Goal: Task Accomplishment & Management: Complete application form

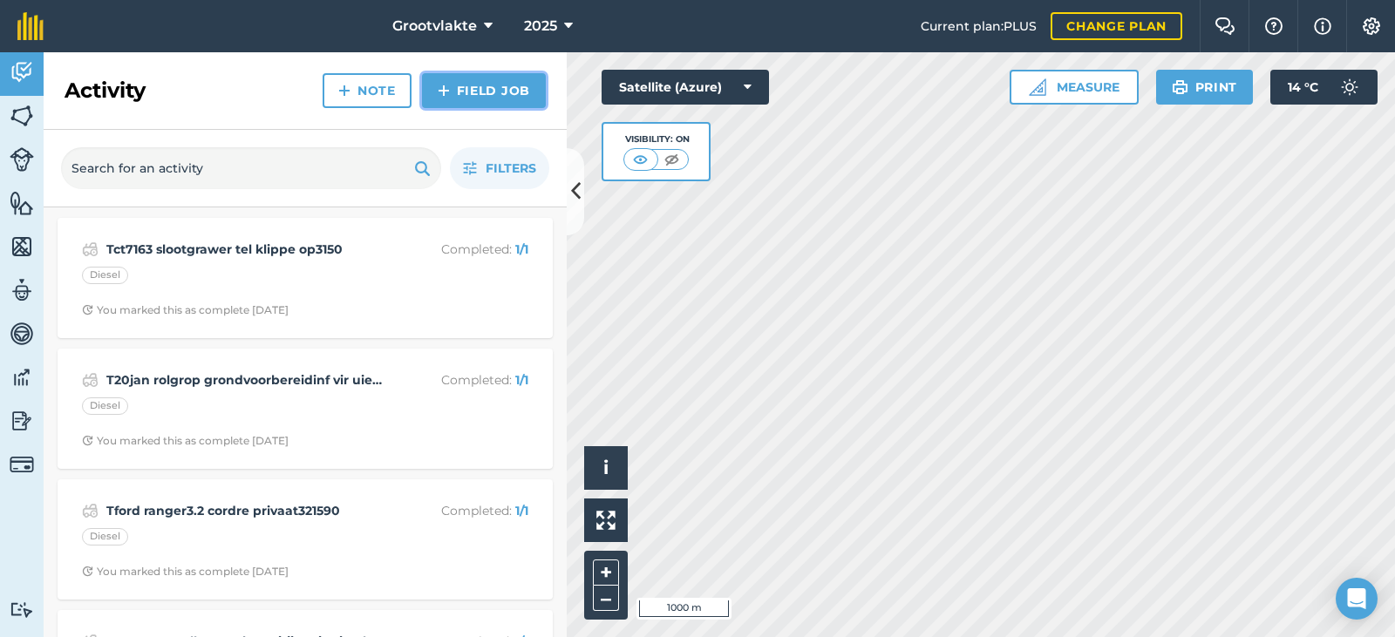
click at [468, 98] on link "Field Job" at bounding box center [484, 90] width 124 height 35
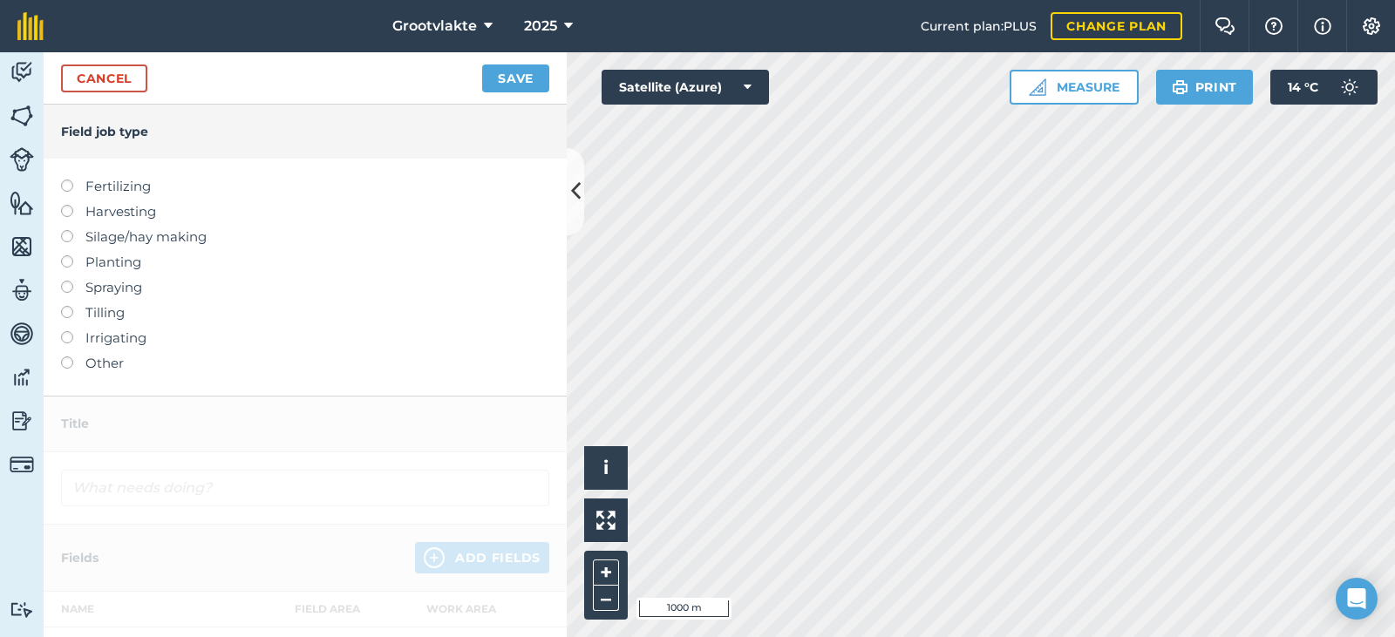
click at [82, 363] on label "Other" at bounding box center [305, 363] width 488 height 21
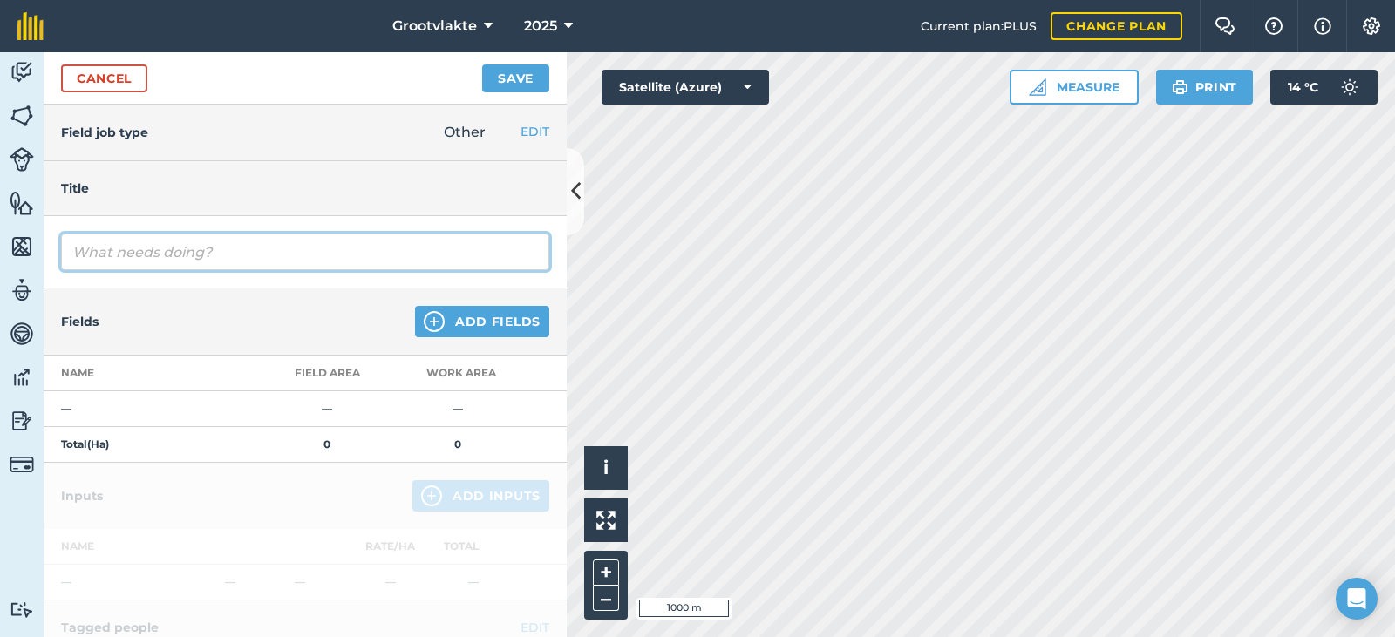
click at [161, 246] on input "text" at bounding box center [305, 252] width 488 height 37
type input "T18ricky disk grondvoorbereiding vitr uie plant15485.2"
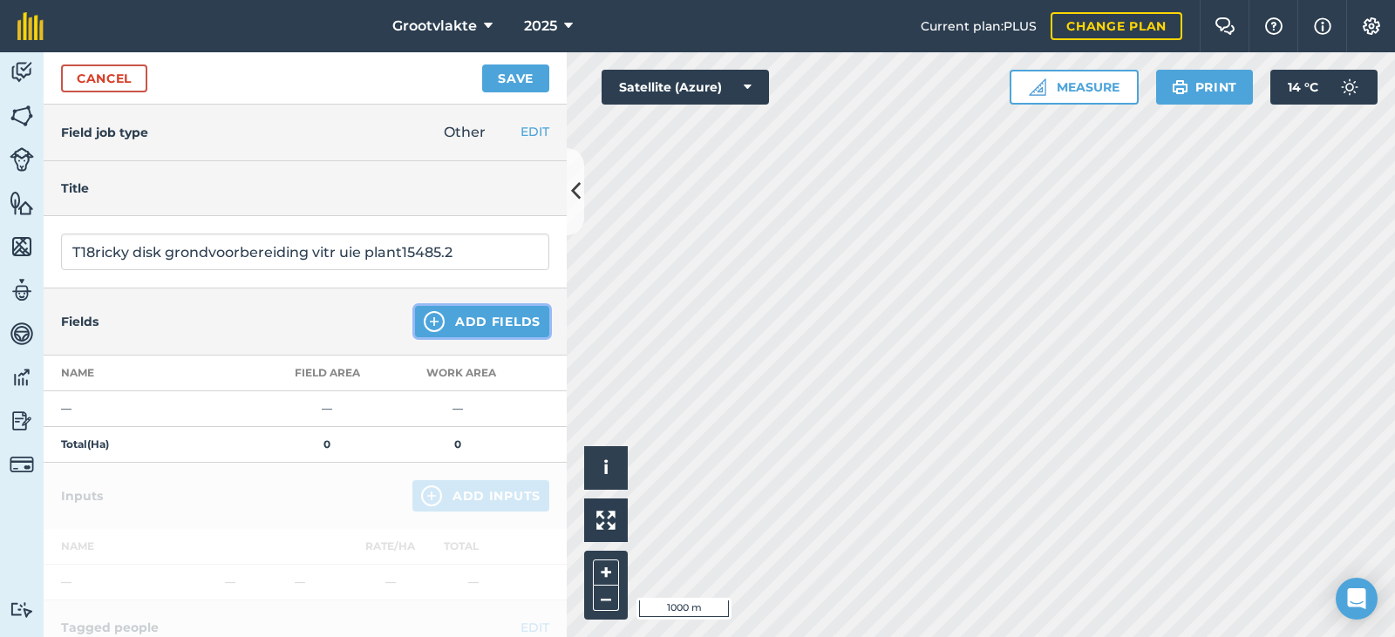
click at [476, 323] on button "Add Fields" at bounding box center [482, 321] width 134 height 31
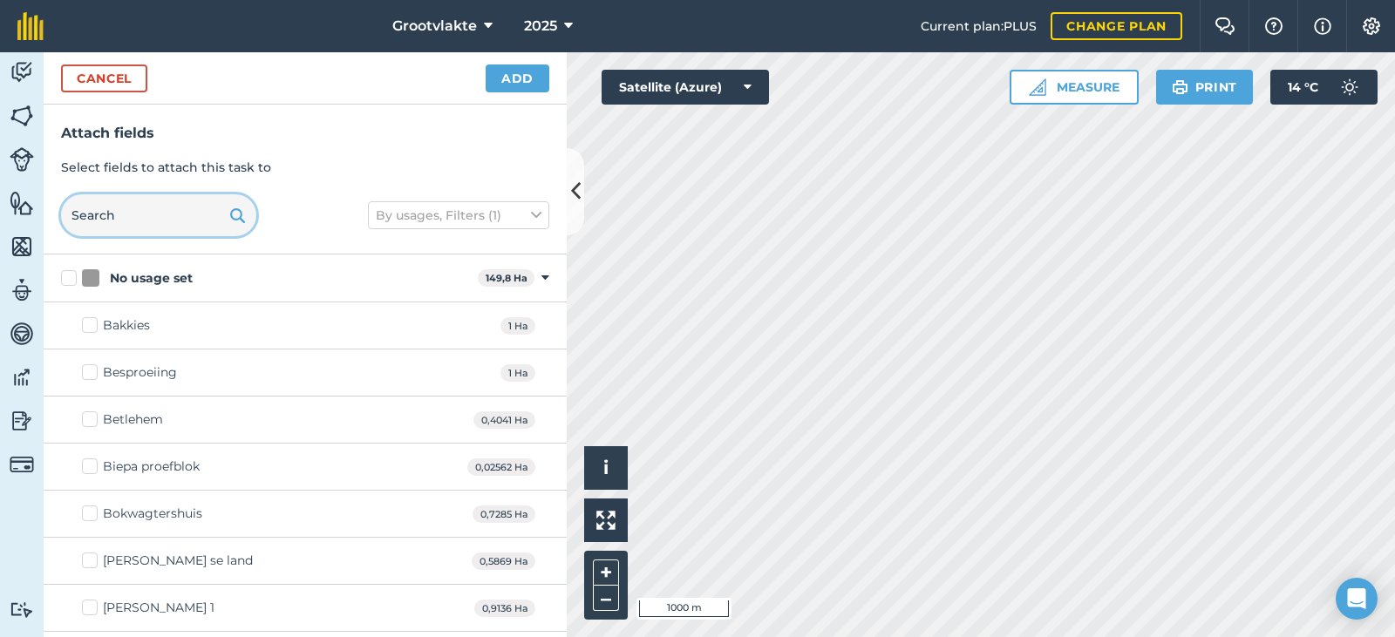
click at [153, 228] on input "text" at bounding box center [158, 215] width 195 height 42
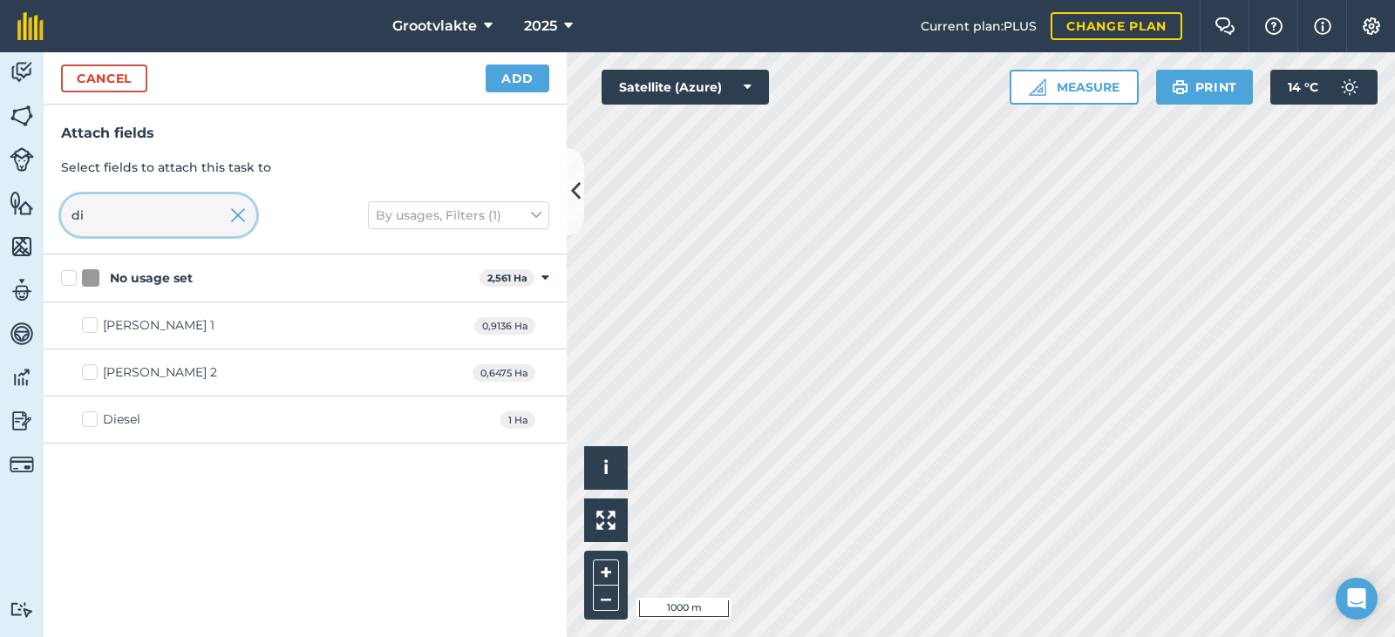
type input "di"
click at [135, 425] on div "Diesel" at bounding box center [121, 420] width 37 height 18
click at [93, 422] on input "Diesel" at bounding box center [87, 416] width 11 height 11
checkbox input "true"
click at [488, 98] on div "Cancel Add" at bounding box center [305, 78] width 523 height 52
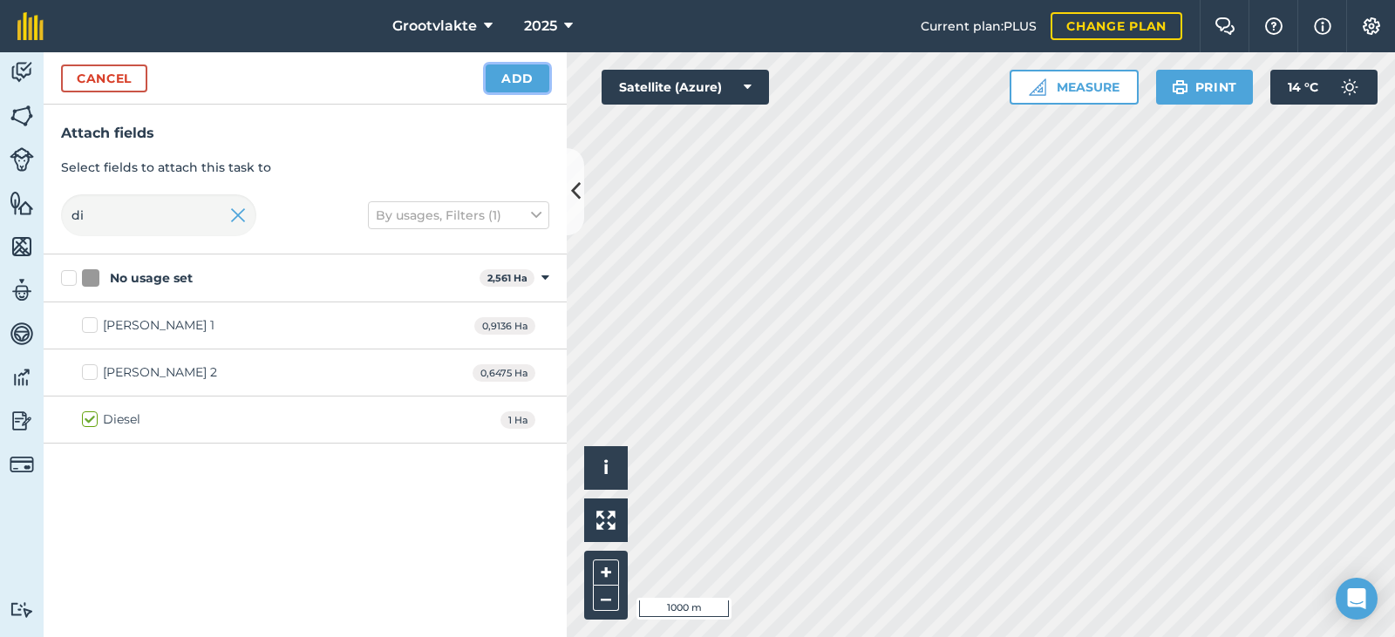
click at [511, 85] on button "Add" at bounding box center [518, 79] width 64 height 28
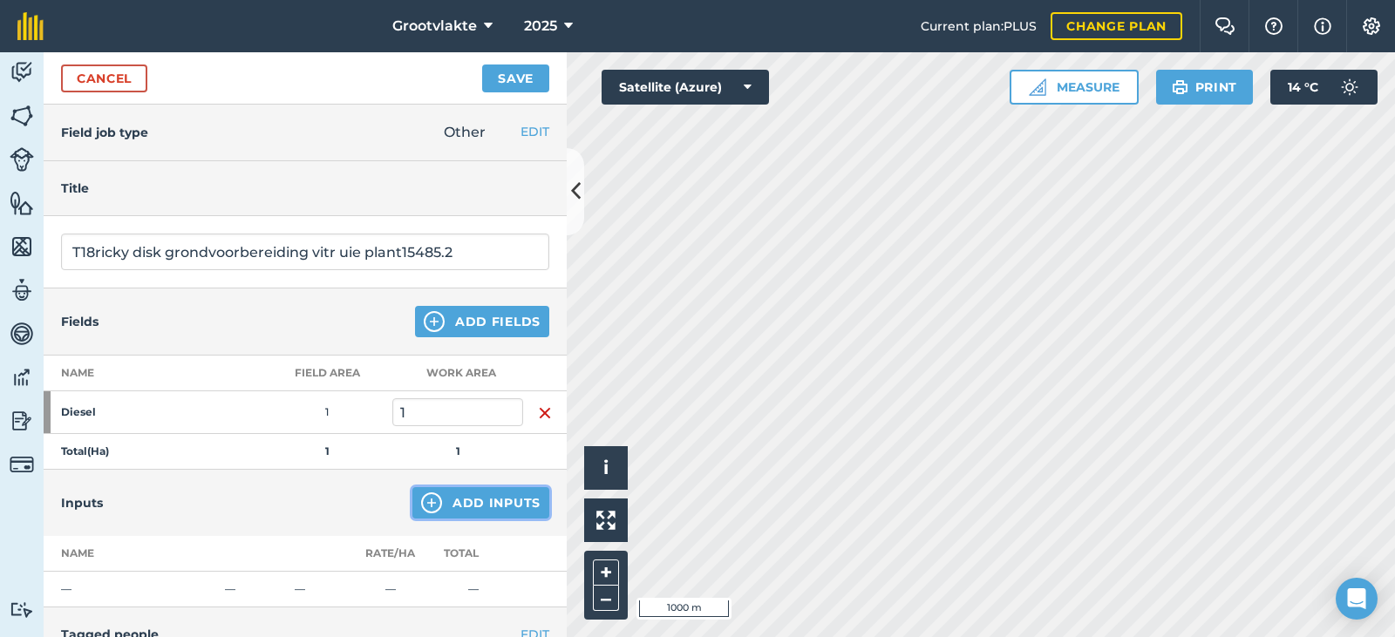
click at [460, 489] on button "Add Inputs" at bounding box center [480, 502] width 137 height 31
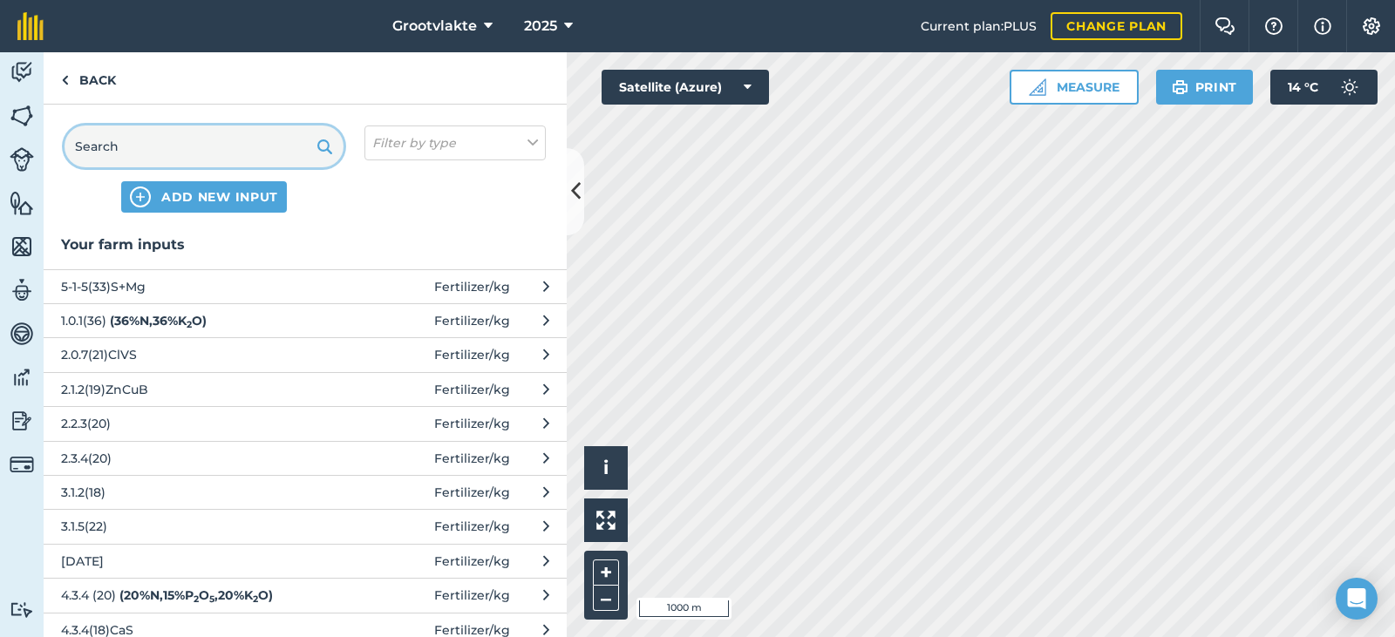
click at [156, 159] on input "text" at bounding box center [204, 147] width 279 height 42
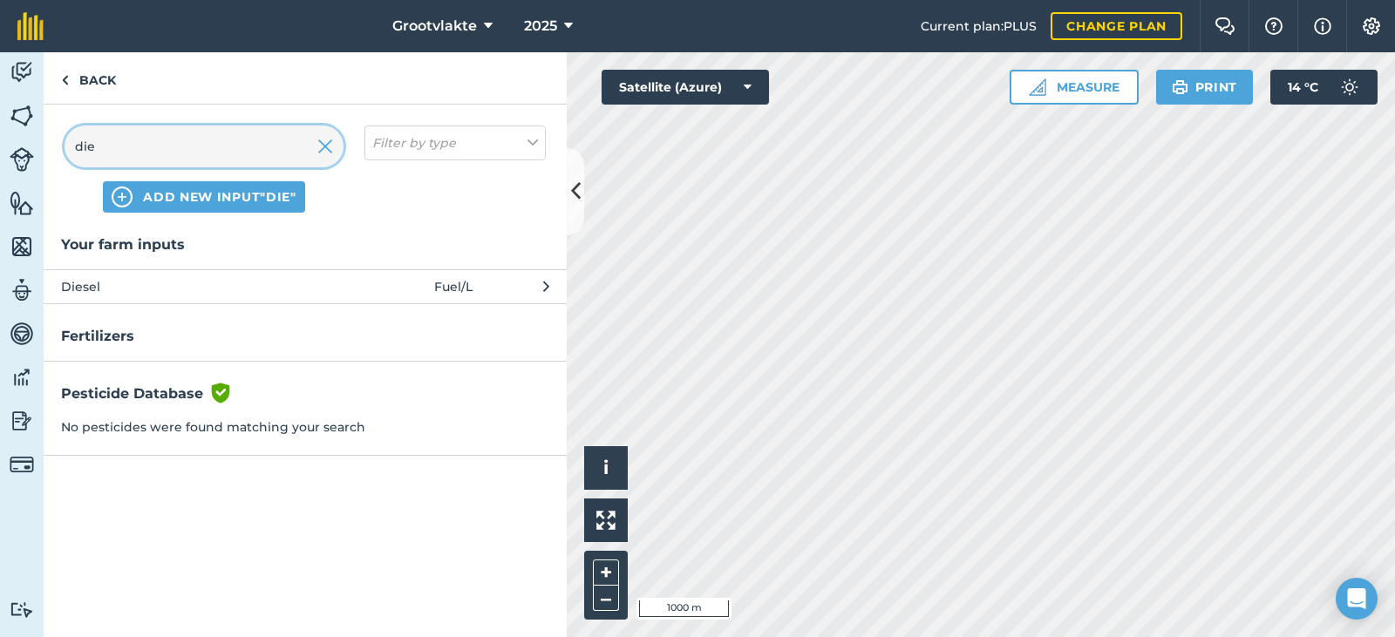
type input "die"
click at [131, 282] on span "Diesel" at bounding box center [203, 286] width 285 height 19
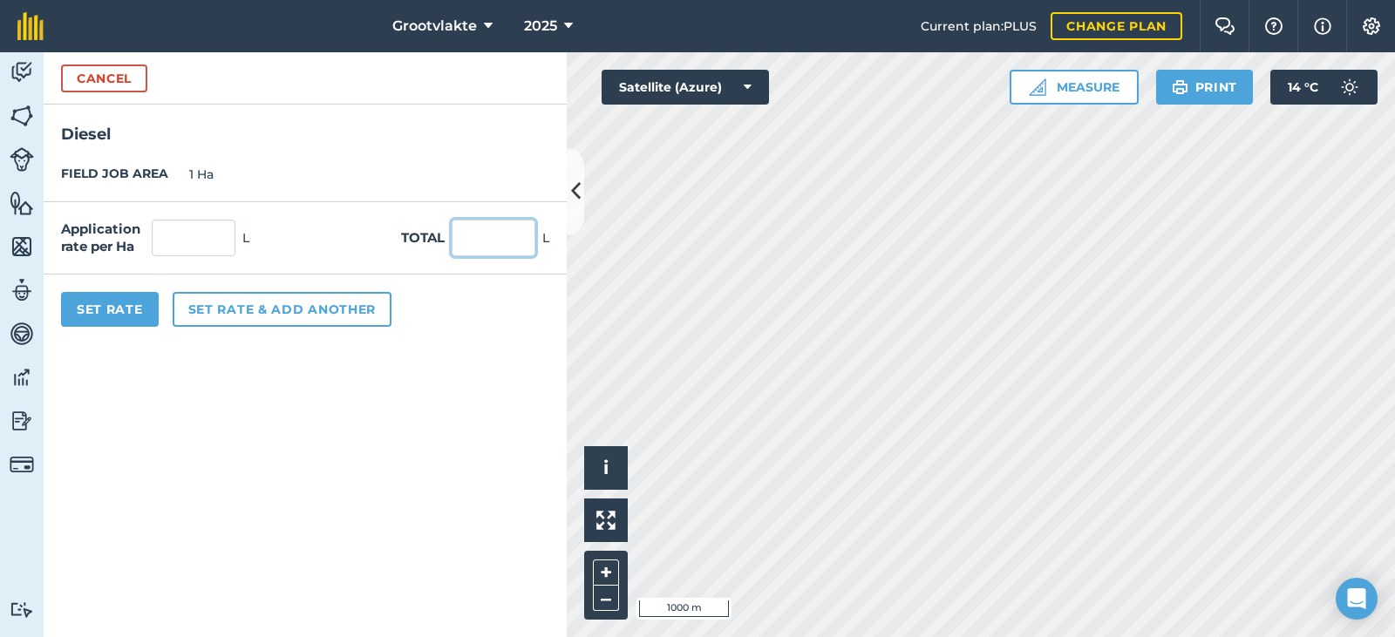
click at [474, 256] on input "text" at bounding box center [494, 238] width 84 height 37
type input "33"
click at [123, 309] on button "Set Rate" at bounding box center [110, 309] width 98 height 35
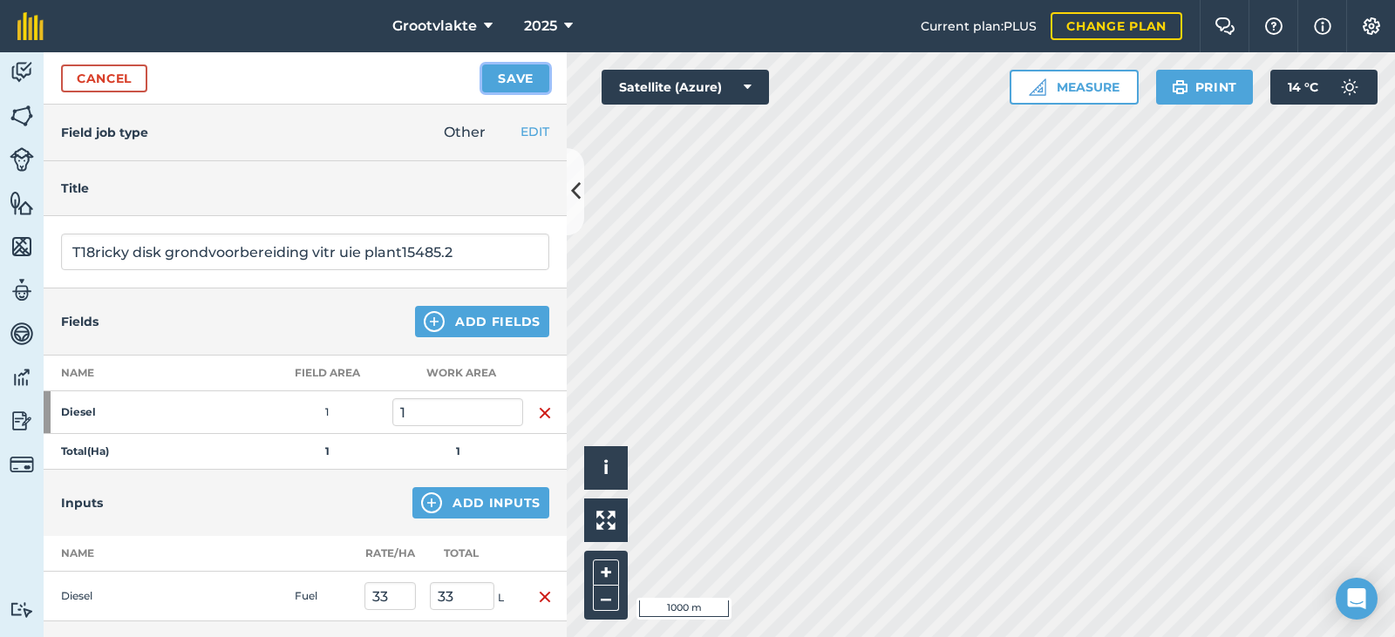
click at [534, 78] on button "Save" at bounding box center [515, 79] width 67 height 28
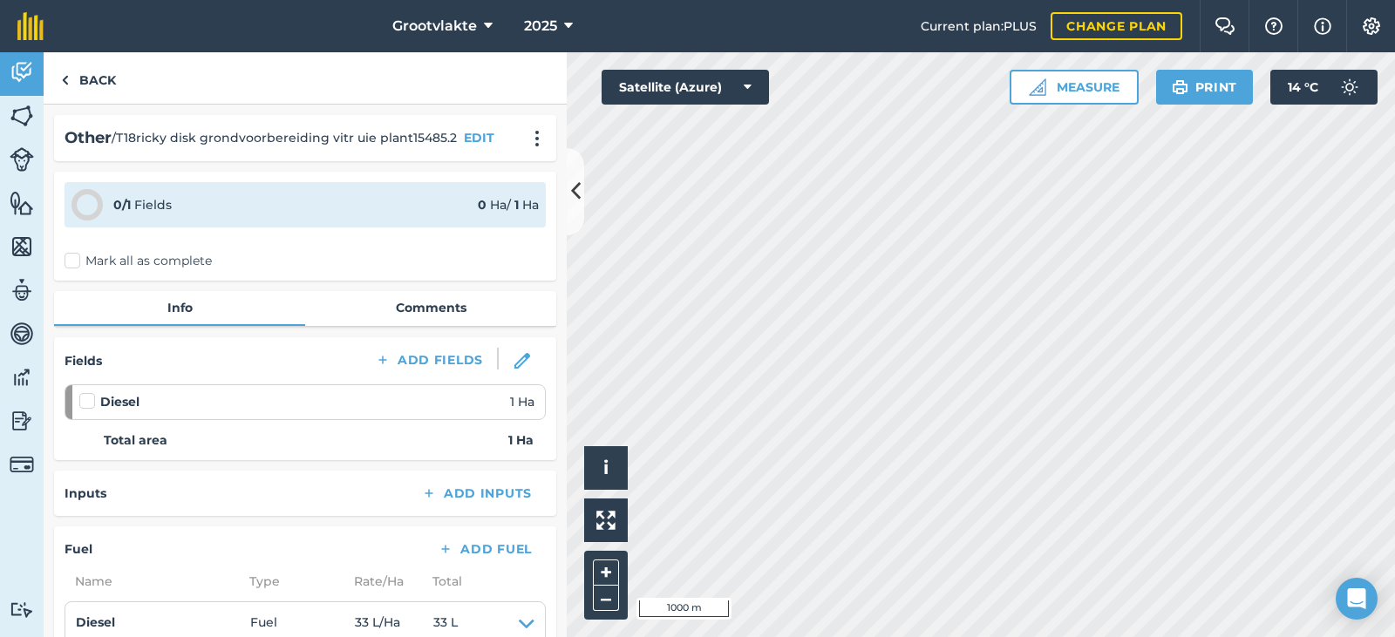
click at [75, 262] on label "Mark all as complete" at bounding box center [138, 261] width 147 height 18
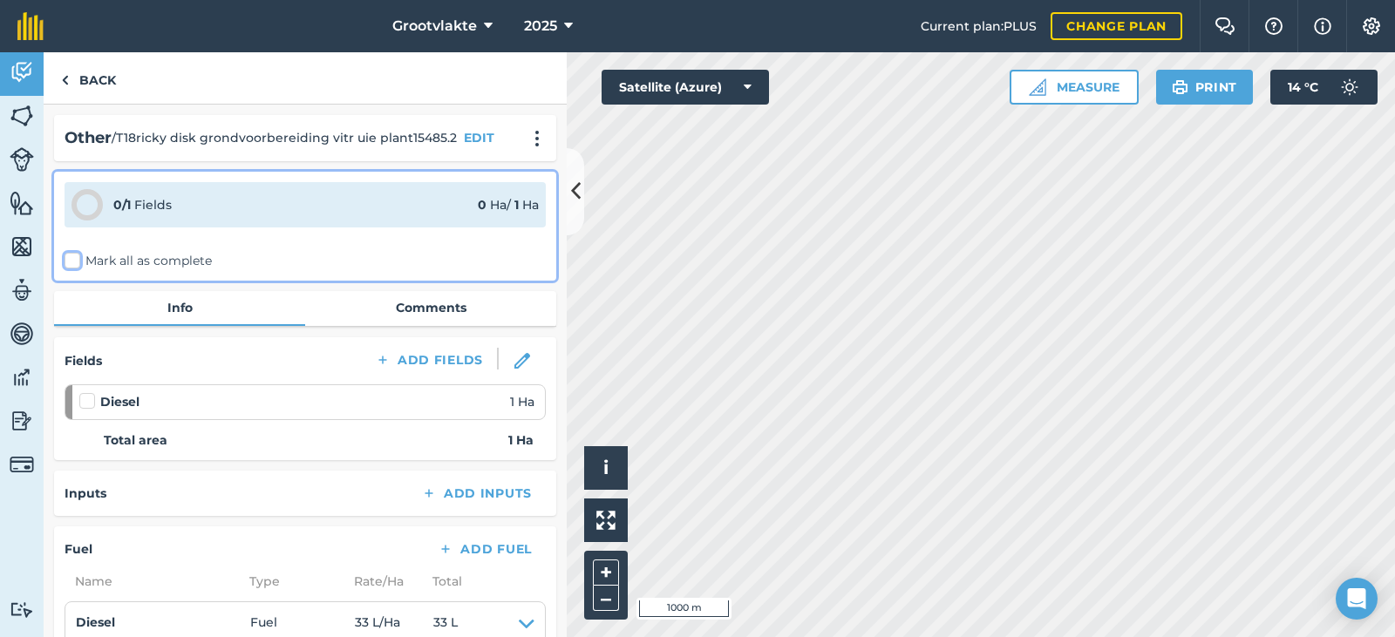
click at [75, 262] on input "Mark all as complete" at bounding box center [70, 257] width 11 height 11
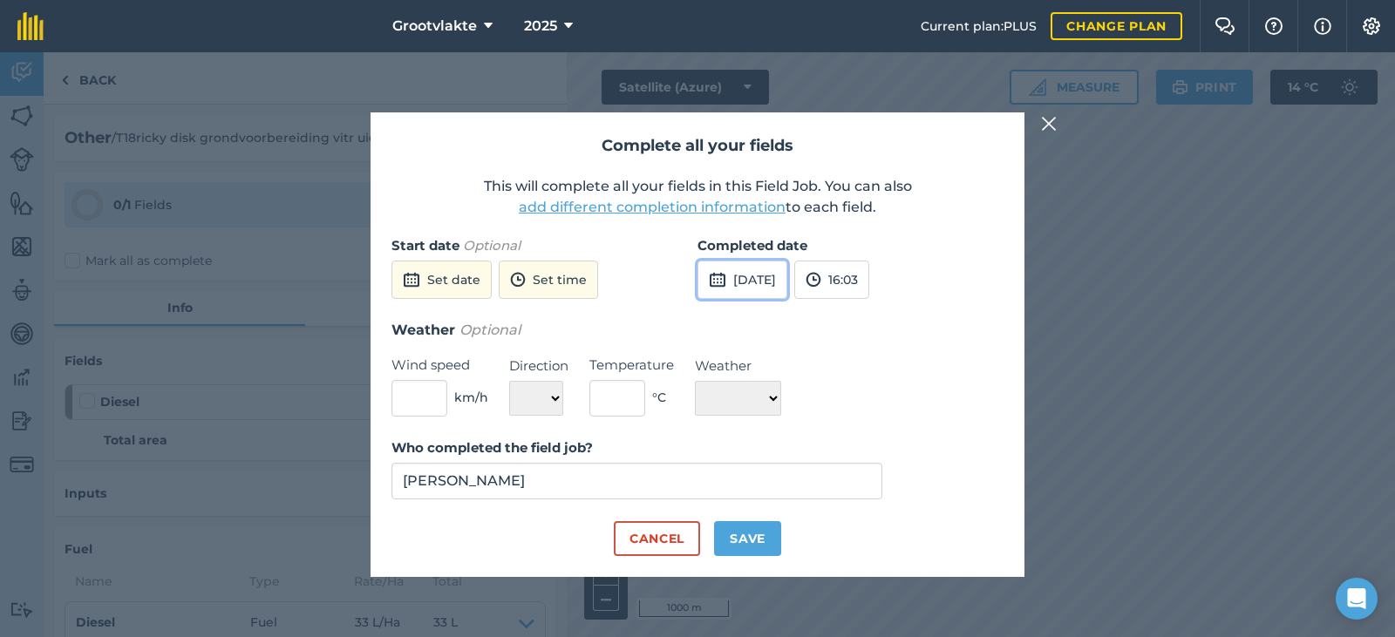
click at [764, 283] on button "[DATE]" at bounding box center [742, 280] width 90 height 38
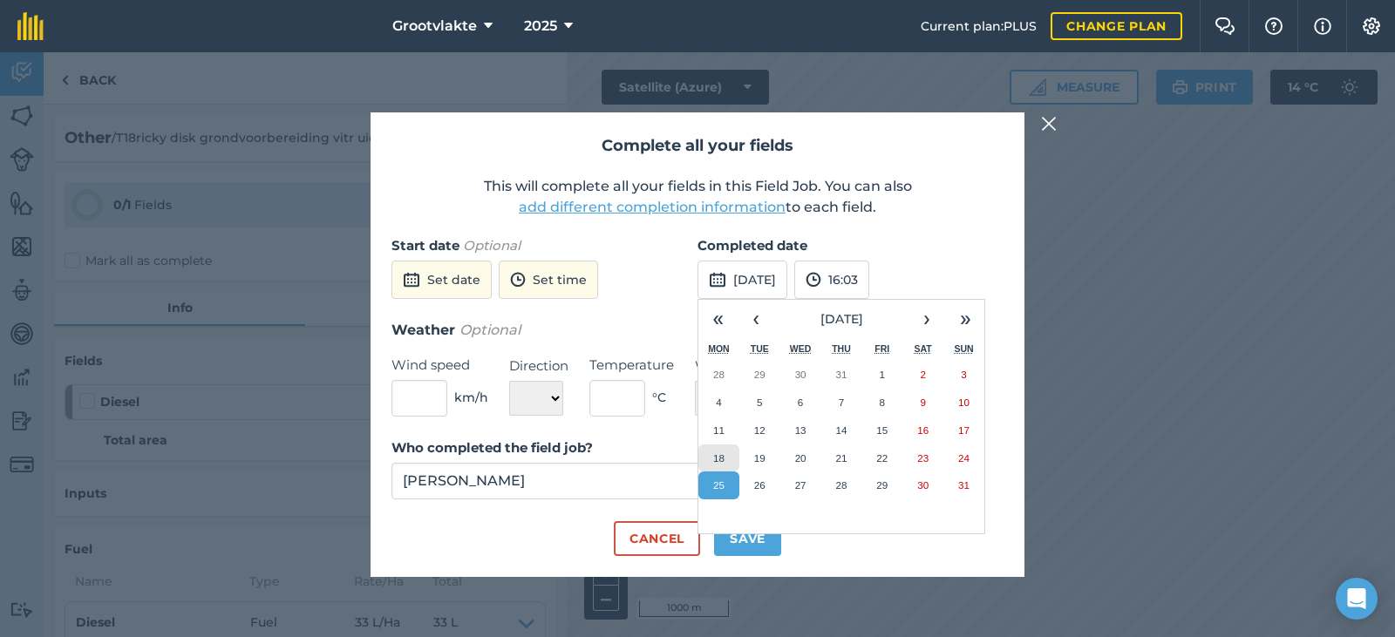
drag, startPoint x: 721, startPoint y: 453, endPoint x: 739, endPoint y: 518, distance: 67.1
click at [720, 453] on abbr "18" at bounding box center [718, 457] width 11 height 11
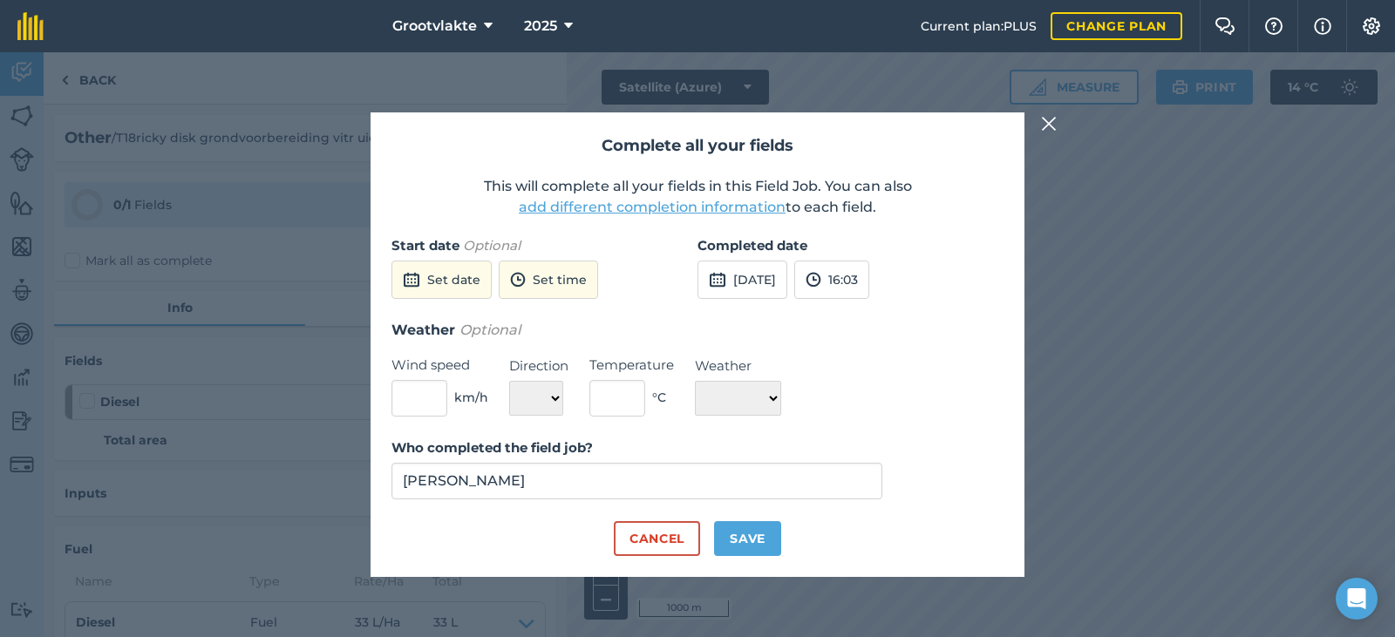
click at [752, 556] on div "Complete all your fields This will complete all your fields in this Field Job. …" at bounding box center [697, 344] width 654 height 464
click at [768, 545] on button "Save" at bounding box center [747, 538] width 67 height 35
checkbox input "true"
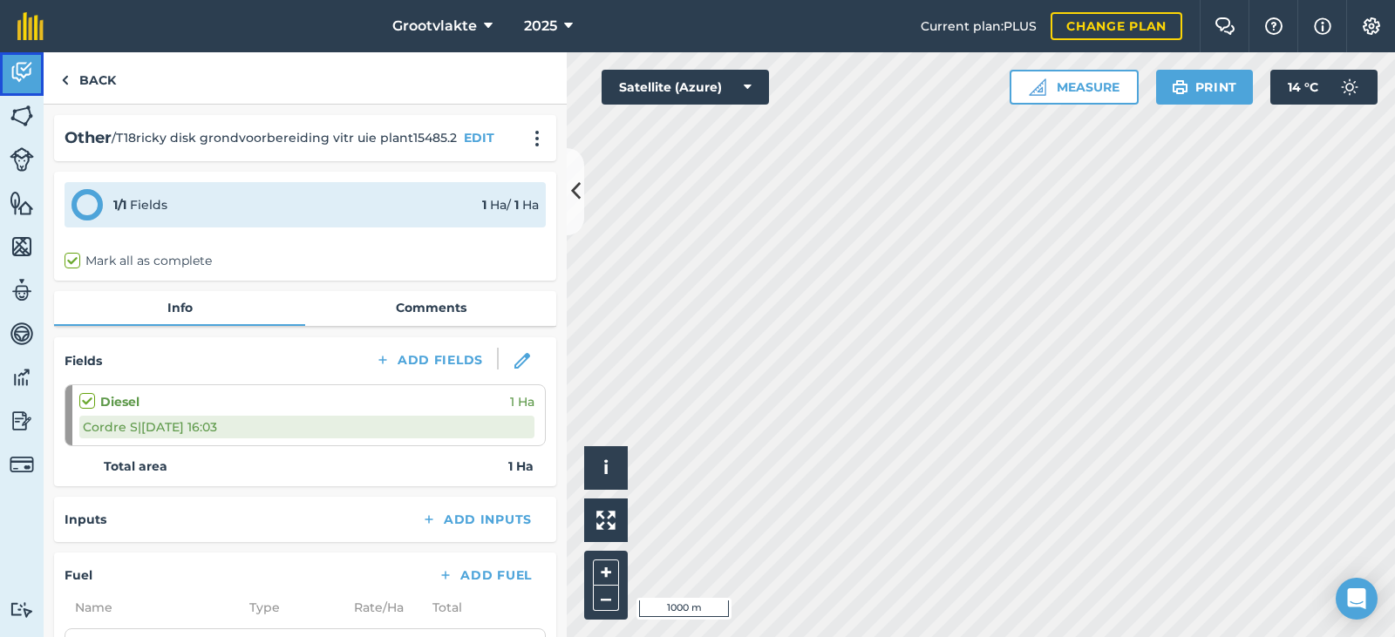
click at [5, 82] on link "Activity" at bounding box center [22, 74] width 44 height 44
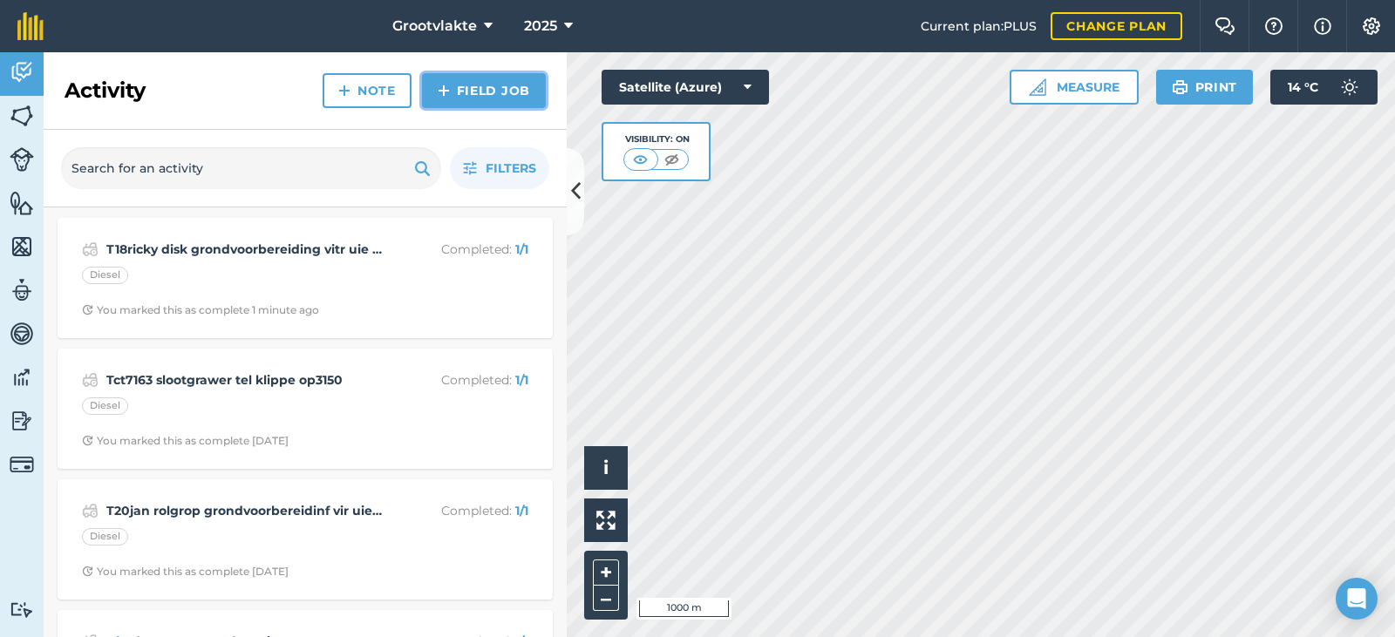
click at [456, 88] on link "Field Job" at bounding box center [484, 90] width 124 height 35
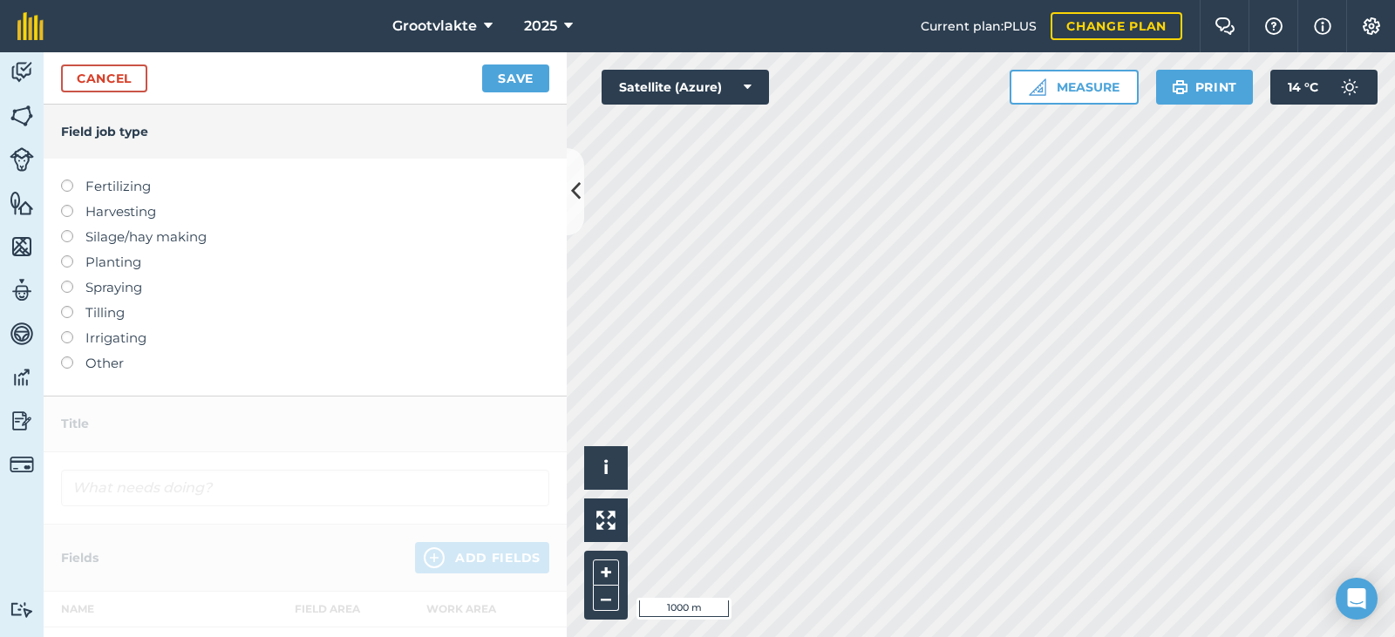
click at [110, 361] on label "Other" at bounding box center [305, 363] width 488 height 21
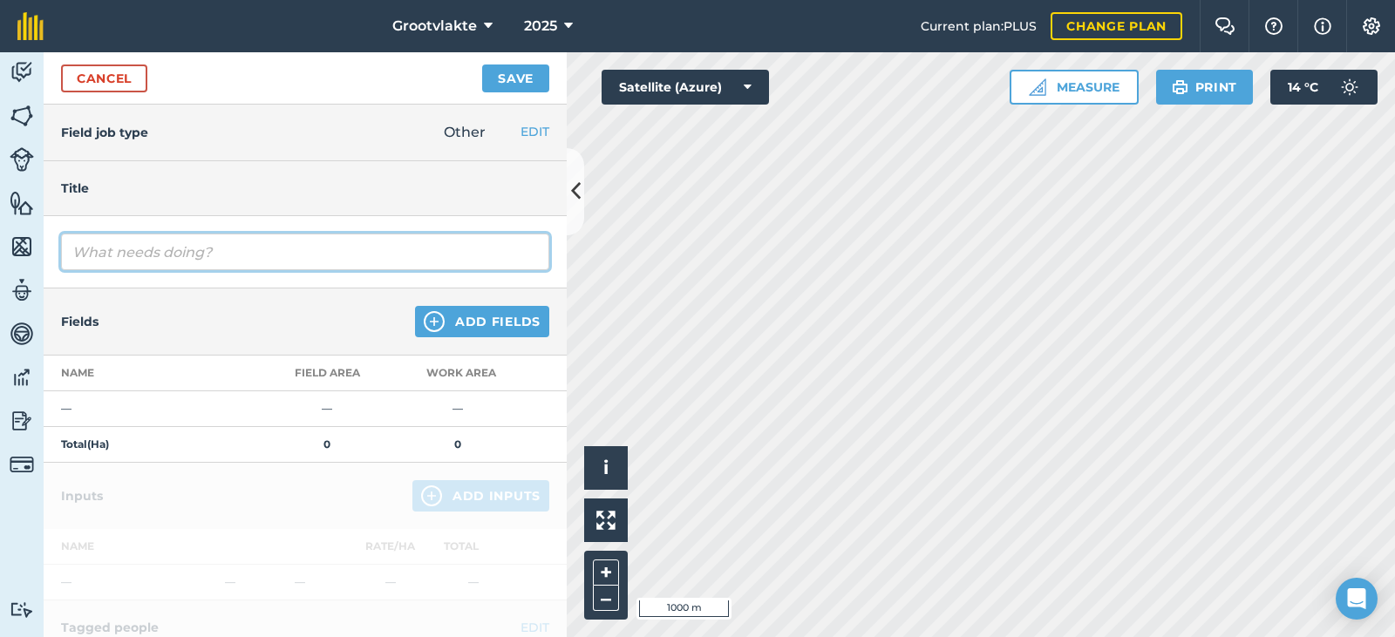
click at [140, 267] on input "text" at bounding box center [305, 252] width 488 height 37
type input "T13frederico waterwantjie besproeiing02735.2"
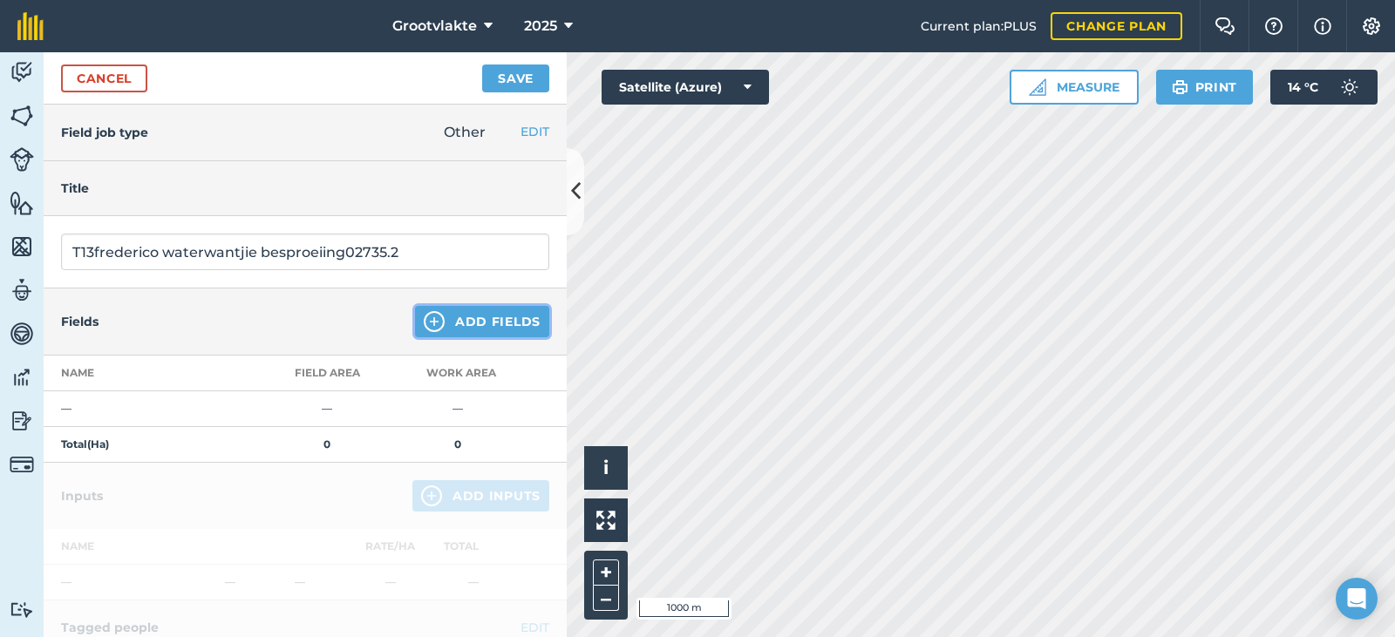
click at [424, 322] on img at bounding box center [434, 321] width 21 height 21
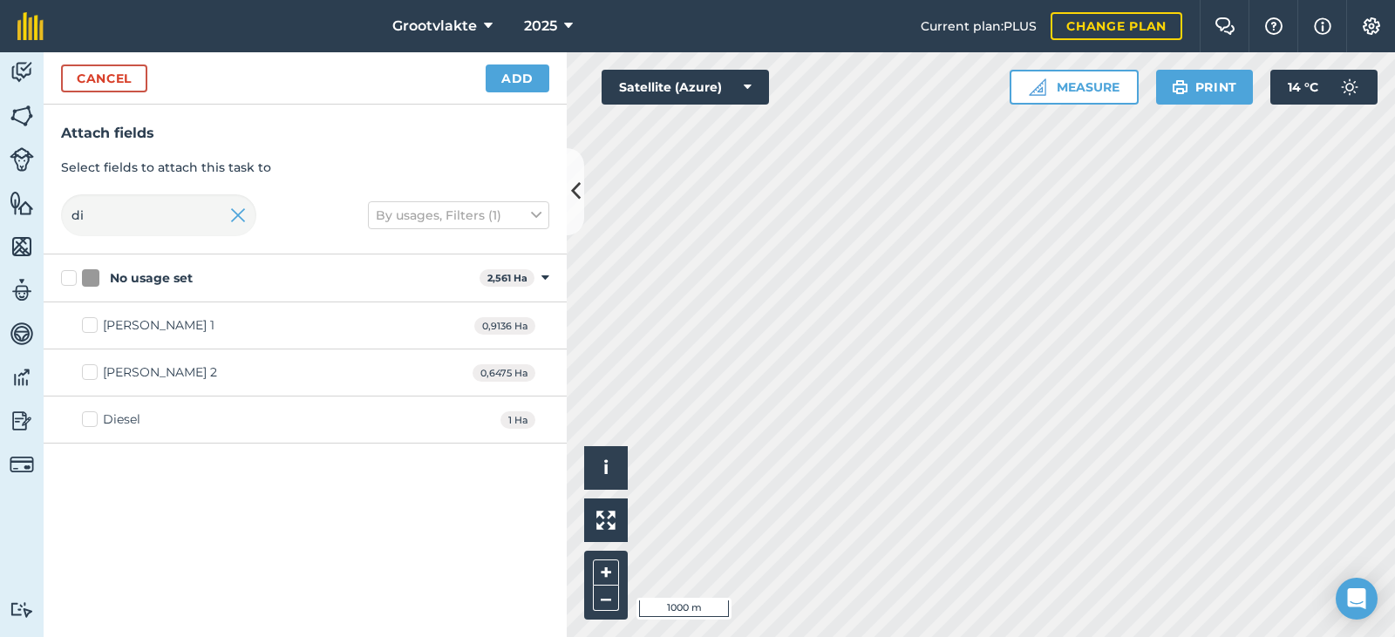
click at [93, 428] on label "Diesel" at bounding box center [111, 420] width 58 height 18
click at [93, 422] on input "Diesel" at bounding box center [87, 416] width 11 height 11
checkbox input "true"
click at [499, 102] on div "Cancel Add" at bounding box center [305, 78] width 523 height 52
click at [504, 89] on button "Add" at bounding box center [518, 79] width 64 height 28
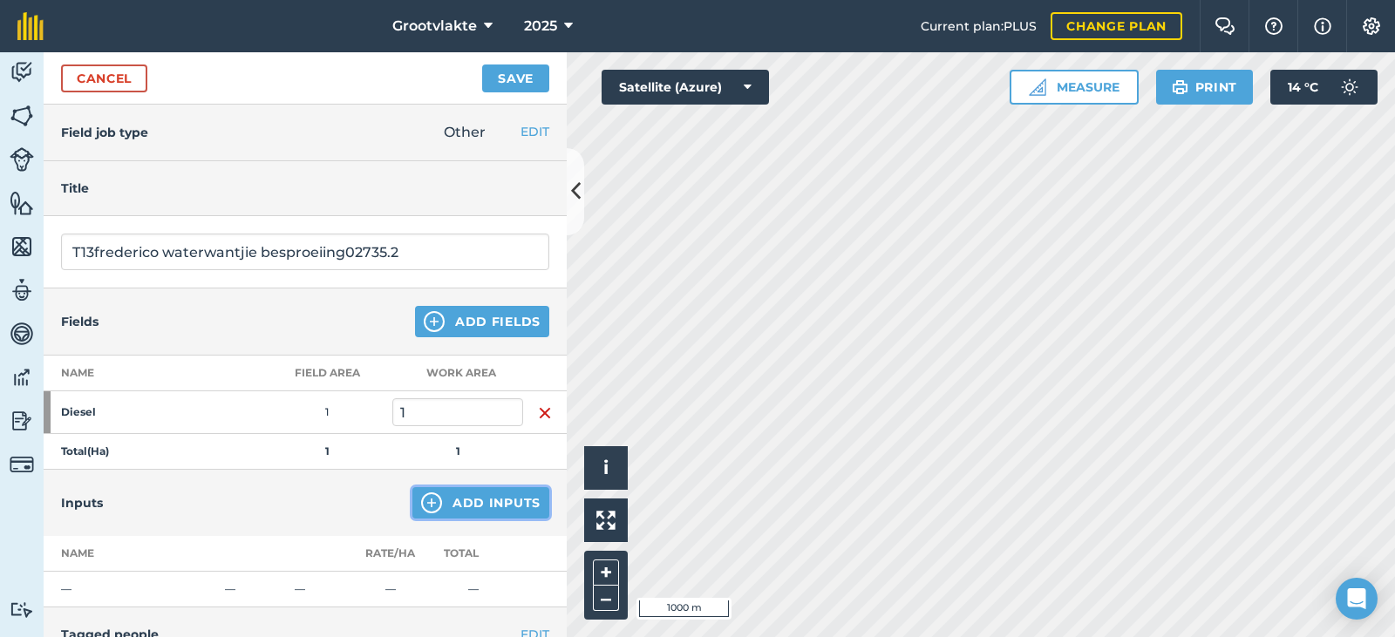
click at [458, 506] on button "Add Inputs" at bounding box center [480, 502] width 137 height 31
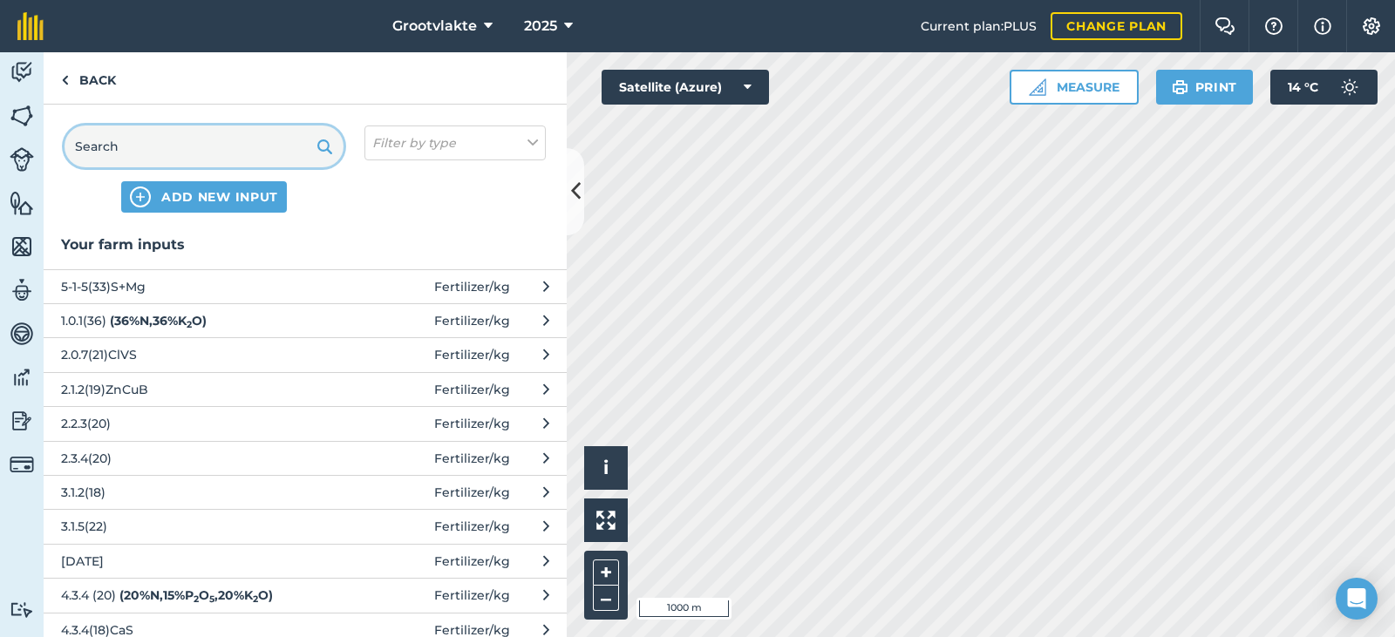
click at [132, 146] on input "text" at bounding box center [204, 147] width 279 height 42
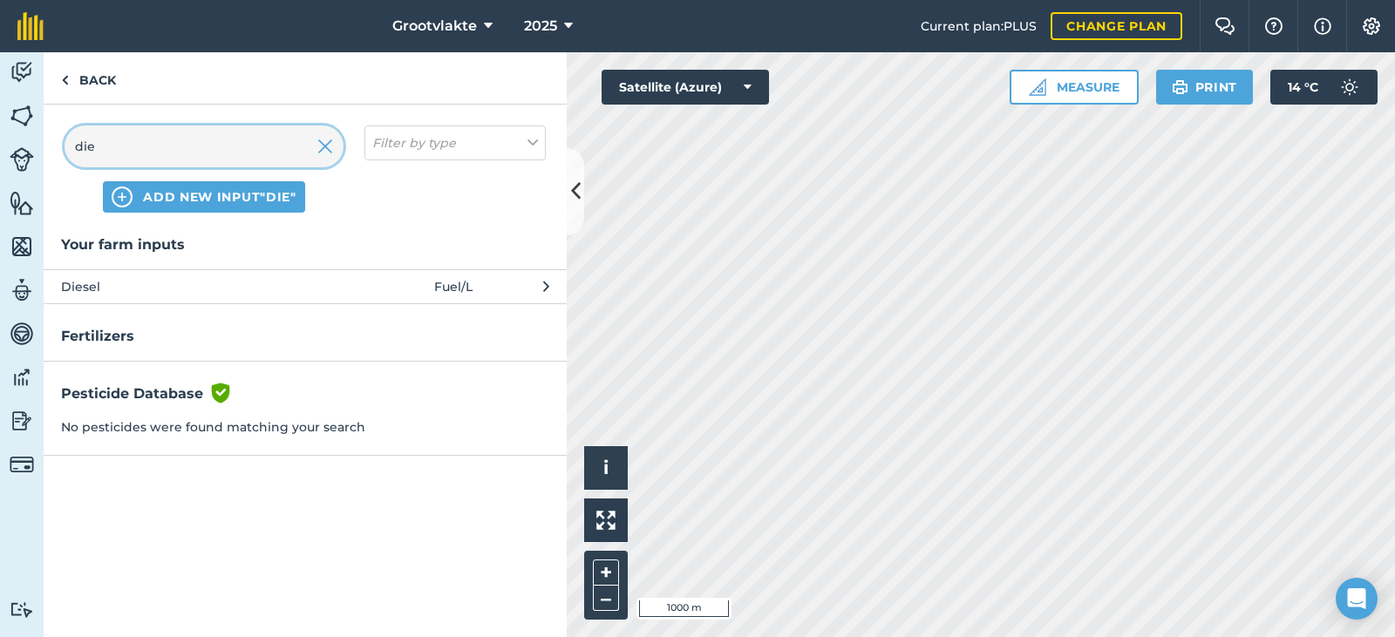
type input "die"
click at [122, 277] on span "Diesel" at bounding box center [203, 286] width 285 height 19
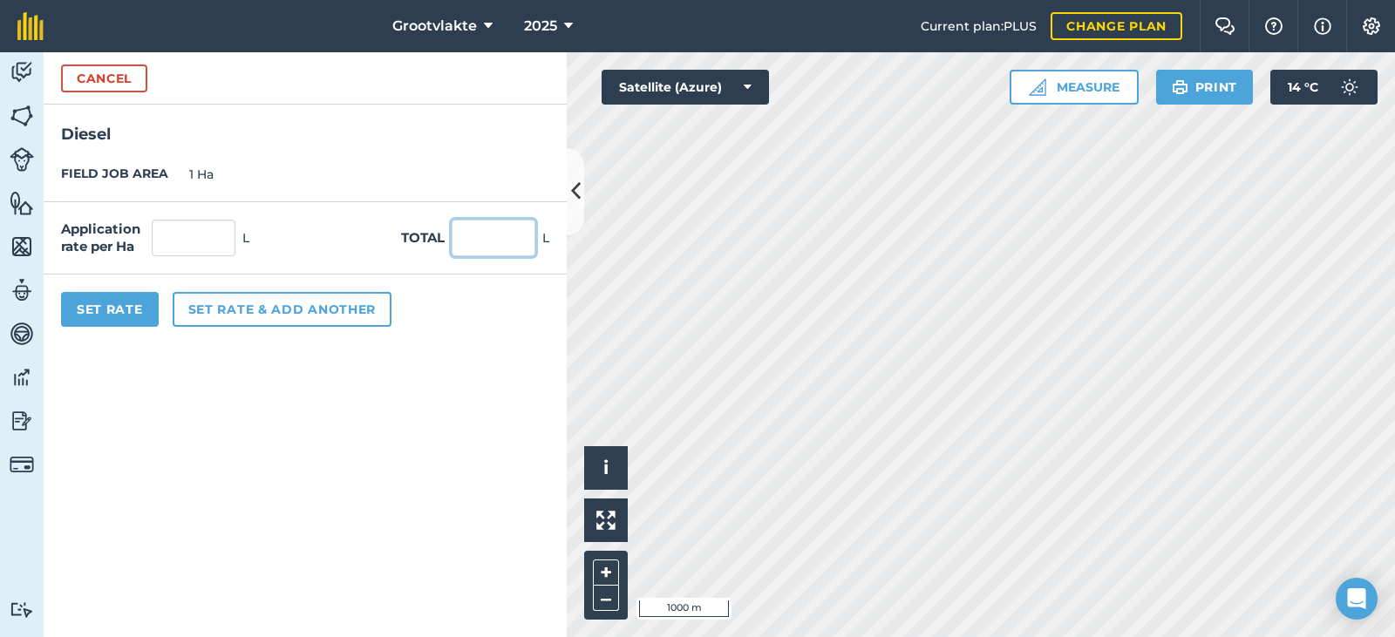
click at [481, 247] on input "text" at bounding box center [494, 238] width 84 height 37
type input "20"
click at [136, 313] on button "Set Rate" at bounding box center [110, 309] width 98 height 35
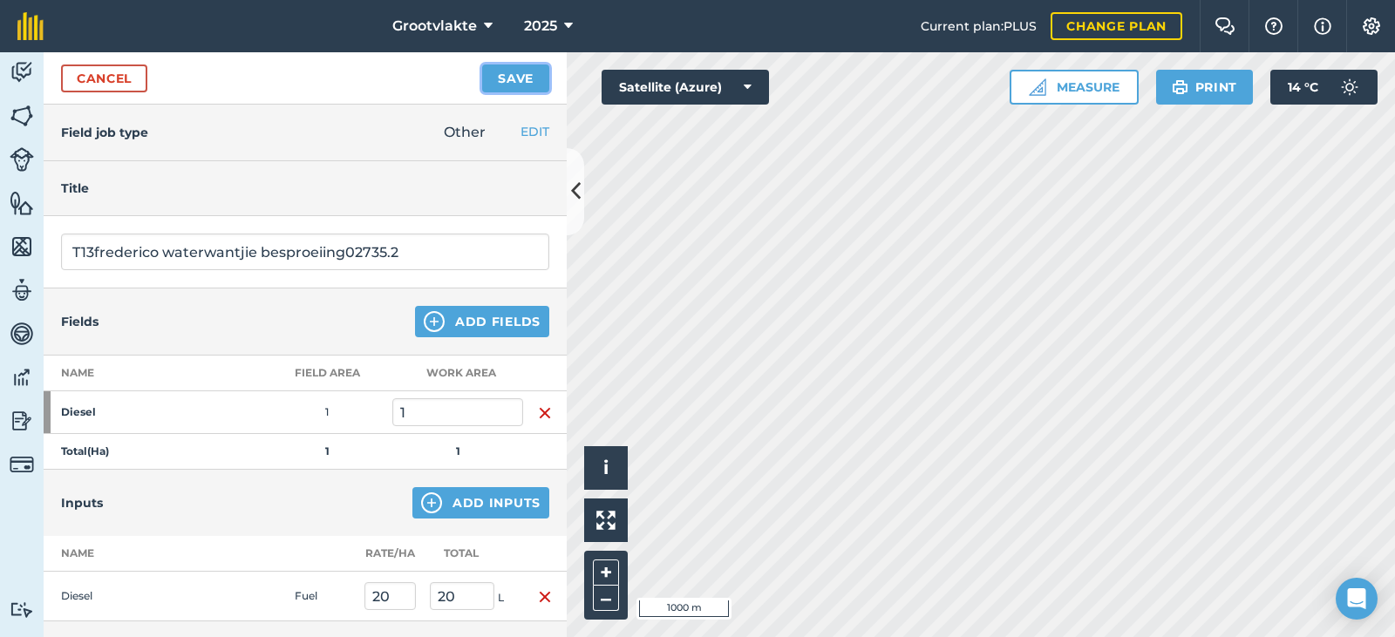
click at [491, 84] on button "Save" at bounding box center [515, 79] width 67 height 28
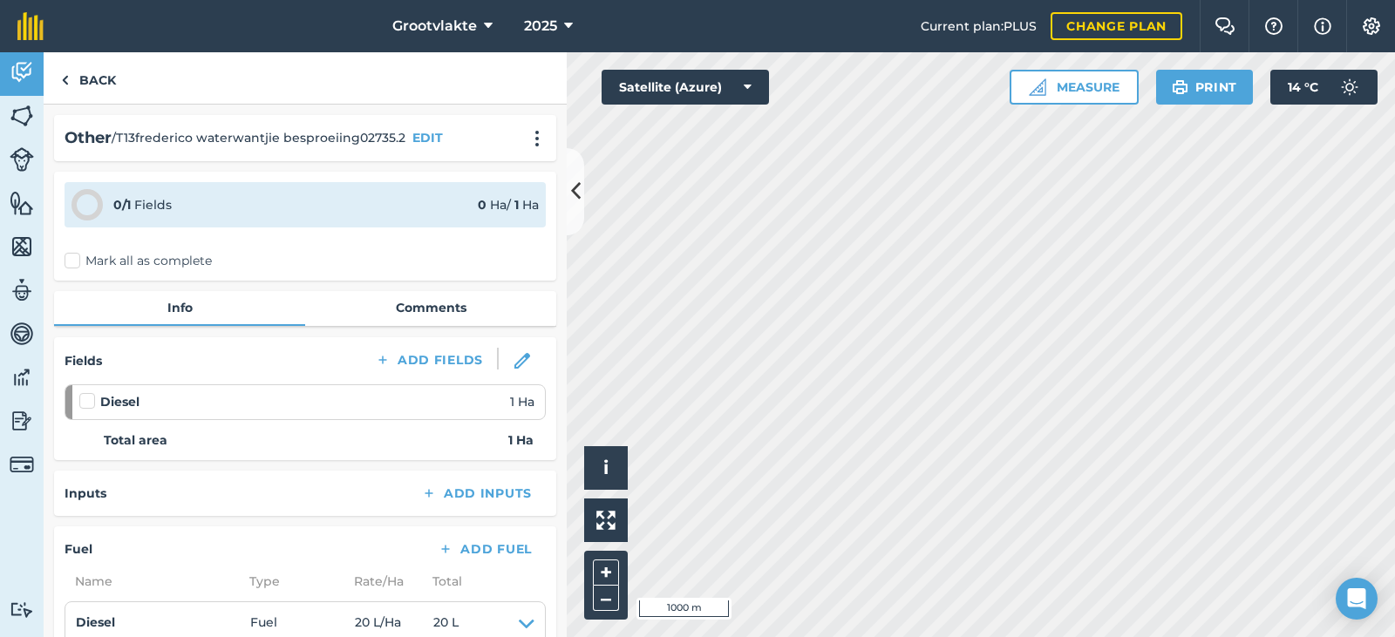
click at [100, 257] on label "Mark all as complete" at bounding box center [138, 261] width 147 height 18
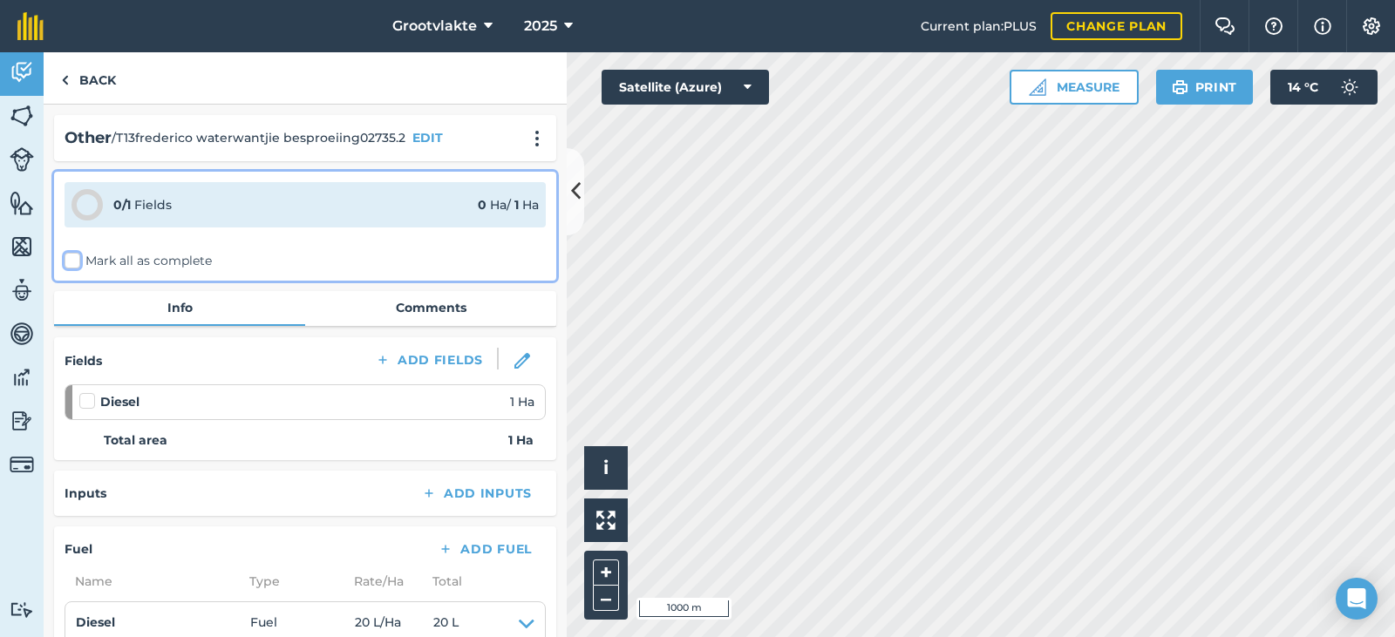
click at [76, 257] on input "Mark all as complete" at bounding box center [70, 257] width 11 height 11
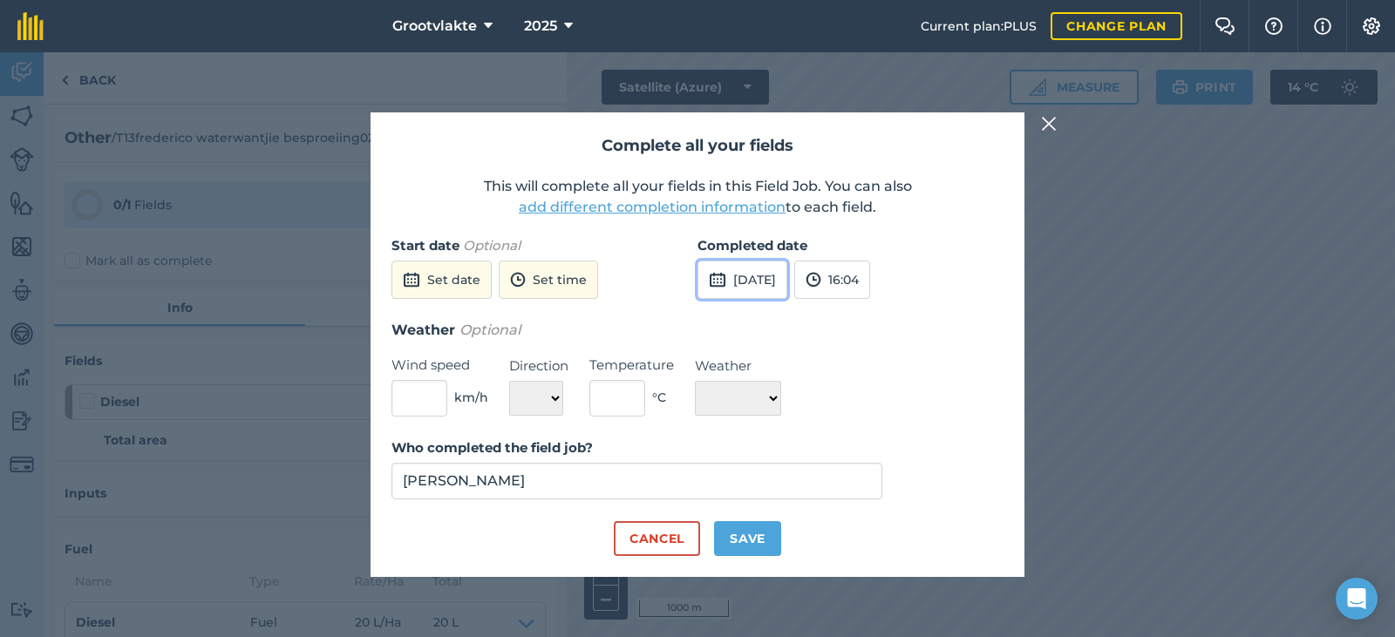
click at [787, 279] on button "[DATE]" at bounding box center [742, 280] width 90 height 38
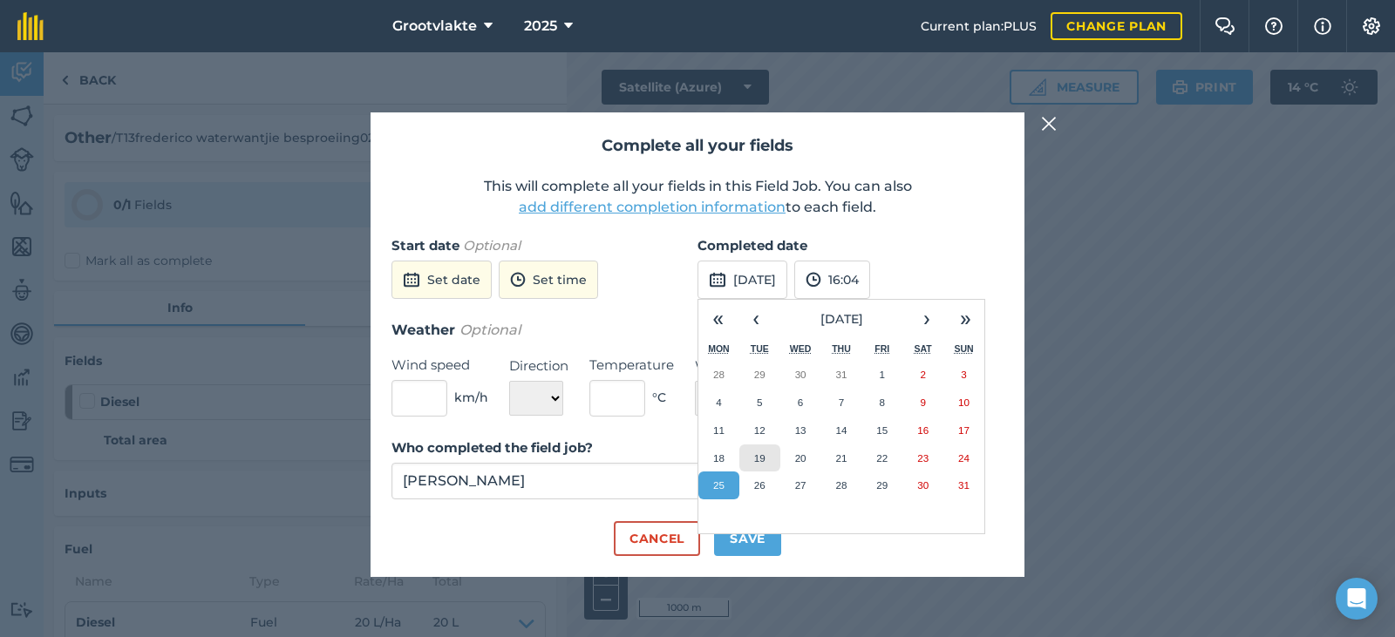
click at [764, 461] on abbr "19" at bounding box center [759, 457] width 11 height 11
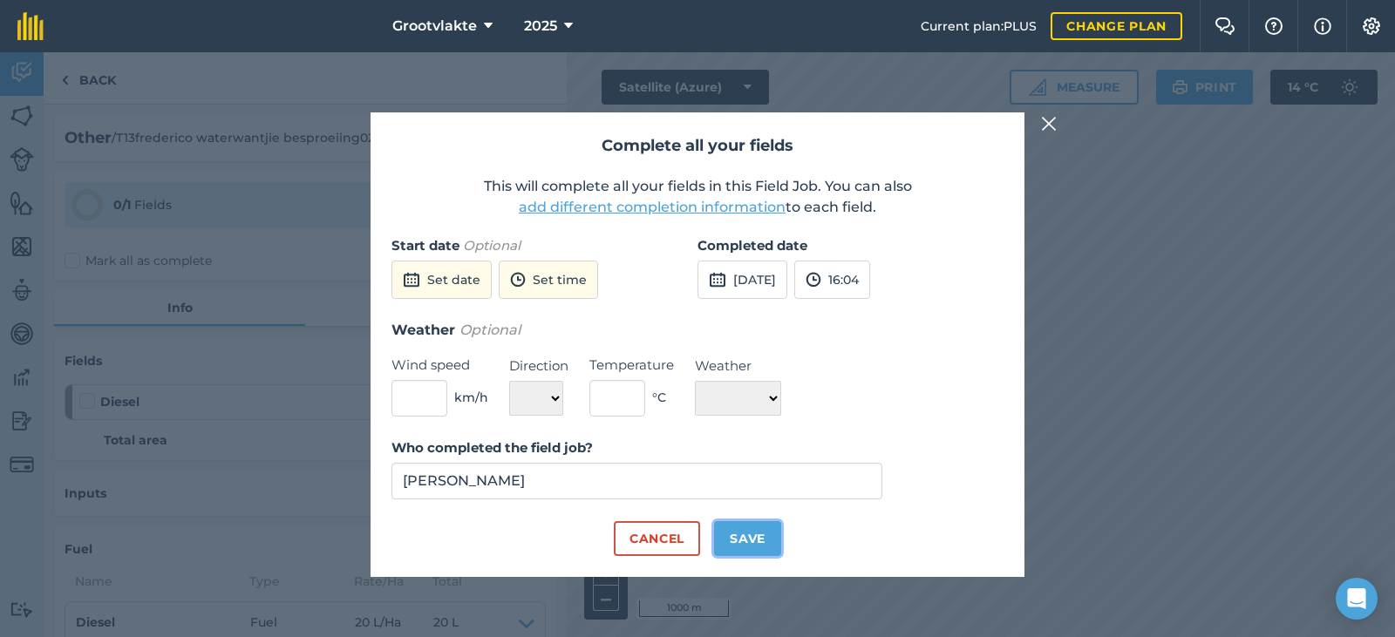
click at [757, 526] on button "Save" at bounding box center [747, 538] width 67 height 35
checkbox input "true"
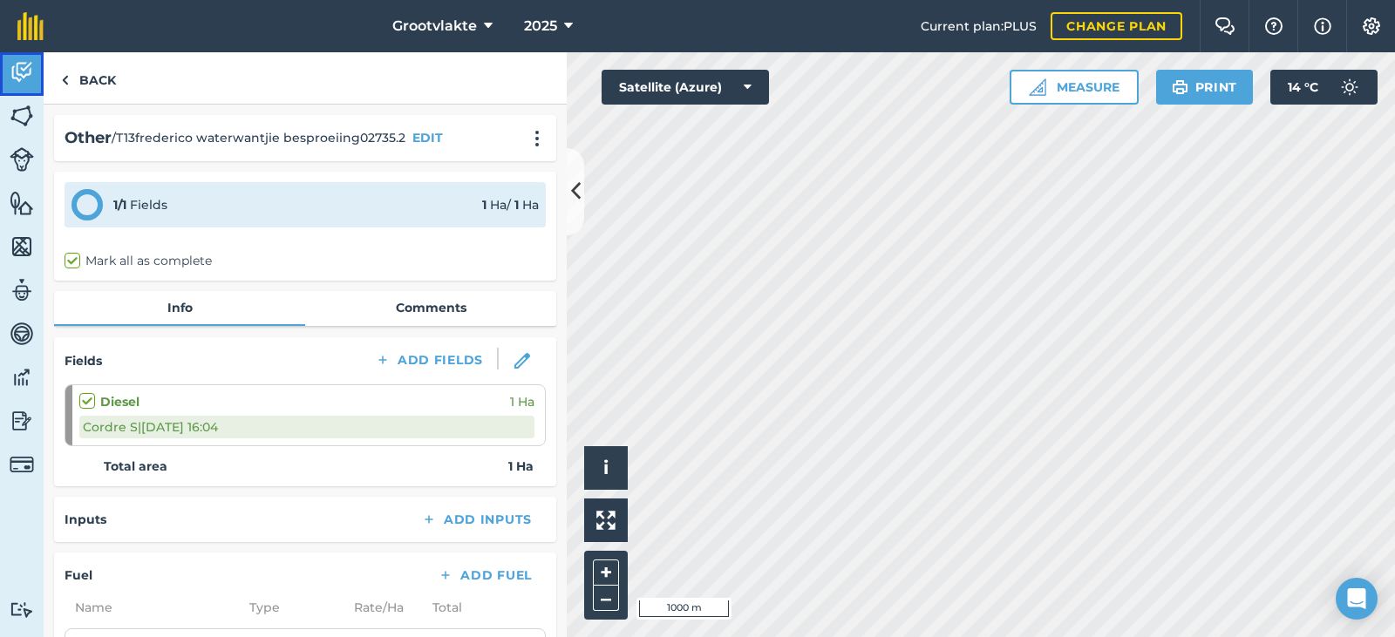
click at [31, 77] on img at bounding box center [22, 72] width 24 height 26
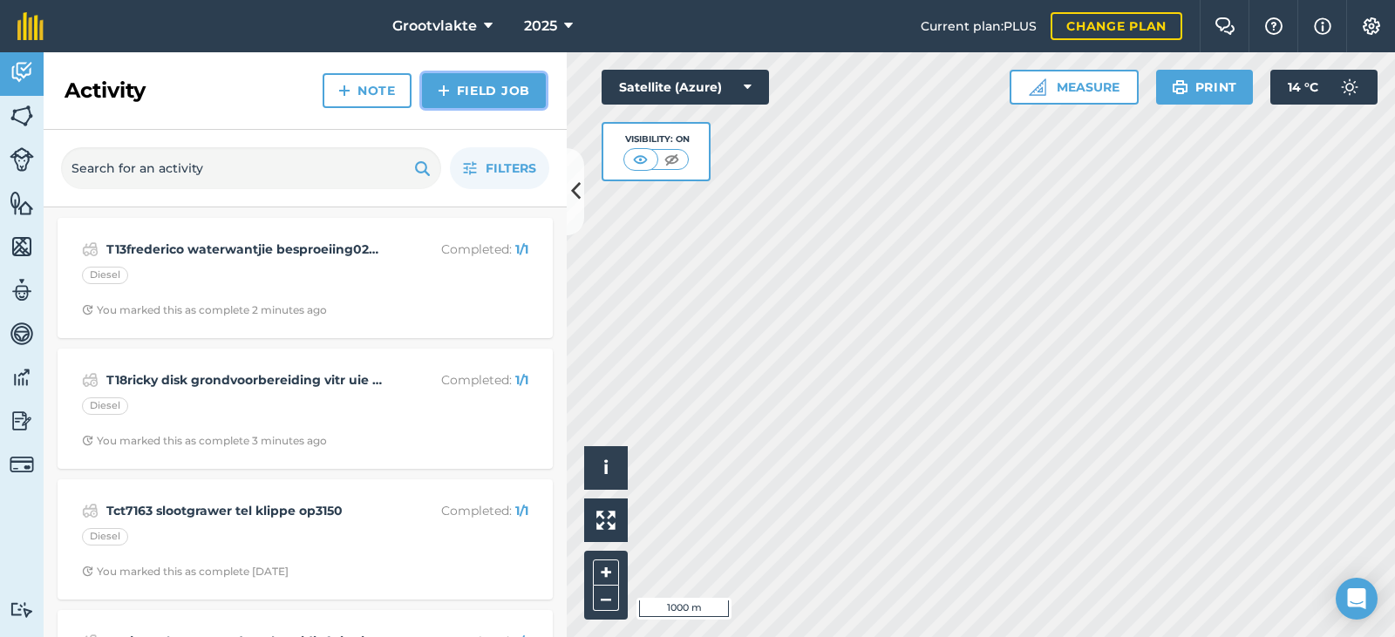
click at [497, 90] on link "Field Job" at bounding box center [484, 90] width 124 height 35
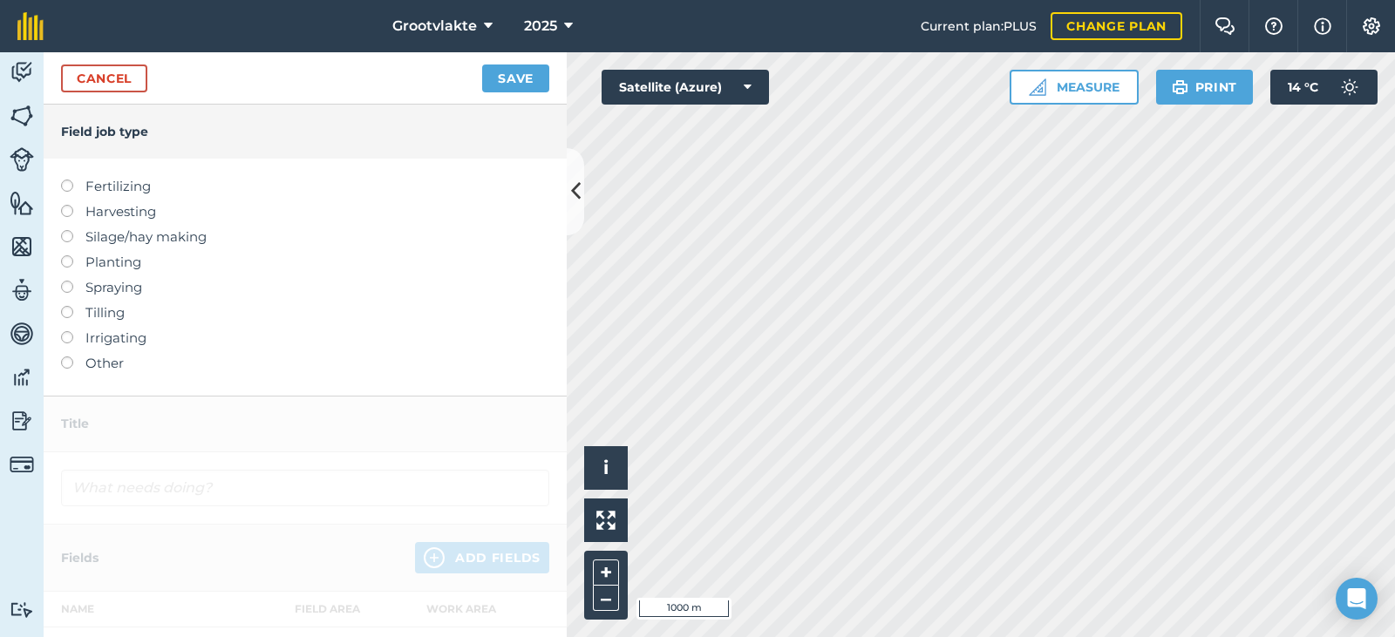
click at [95, 361] on label "Other" at bounding box center [305, 363] width 488 height 21
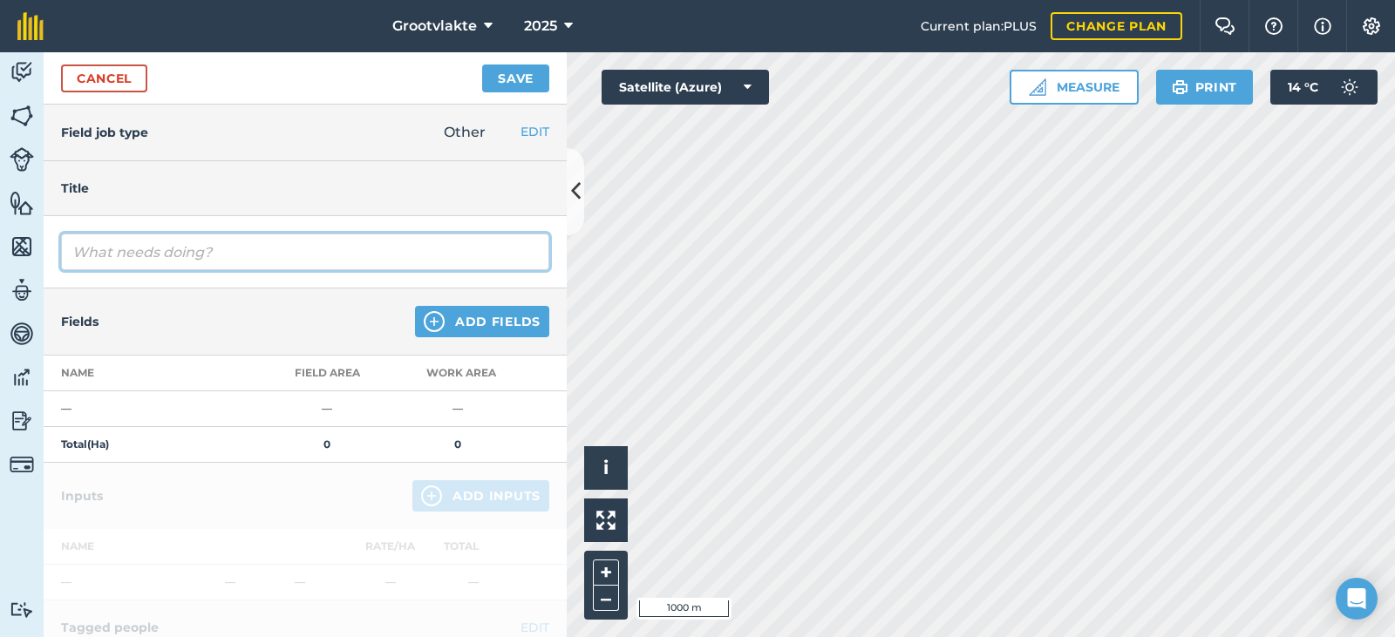
click at [146, 260] on input "text" at bounding box center [305, 252] width 488 height 37
type input "T17ellen degania2 spuit uie lande4278.8"
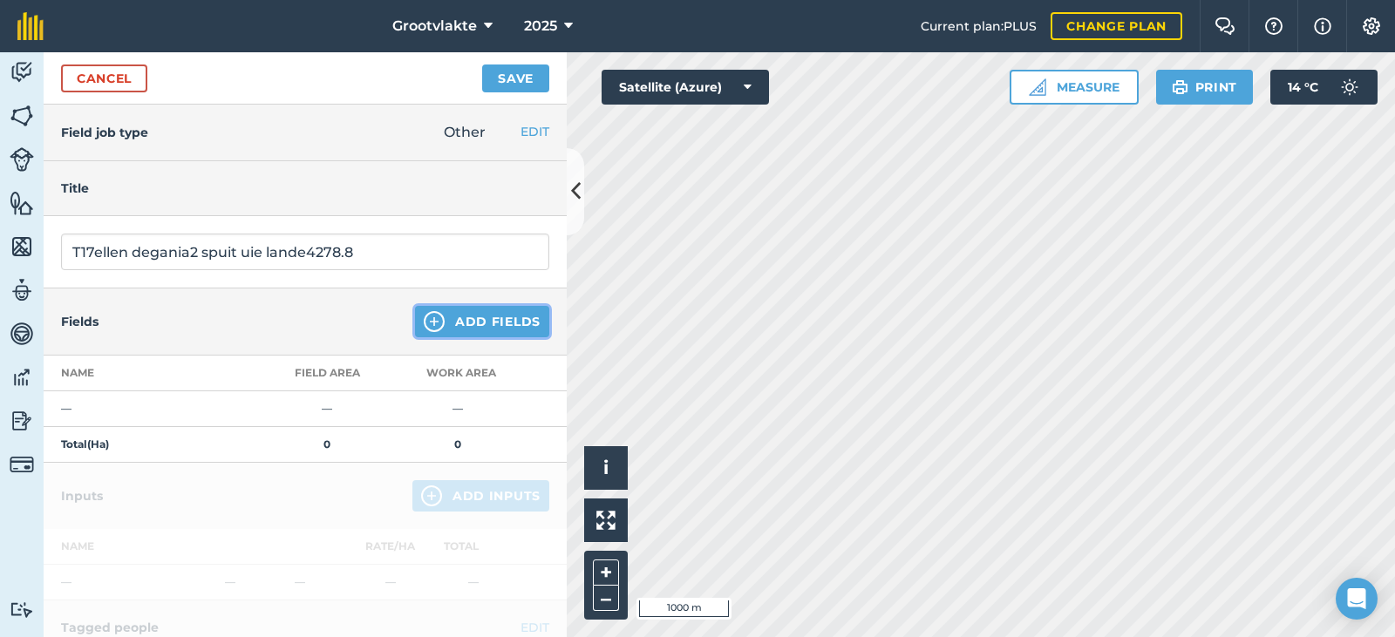
click at [470, 323] on button "Add Fields" at bounding box center [482, 321] width 134 height 31
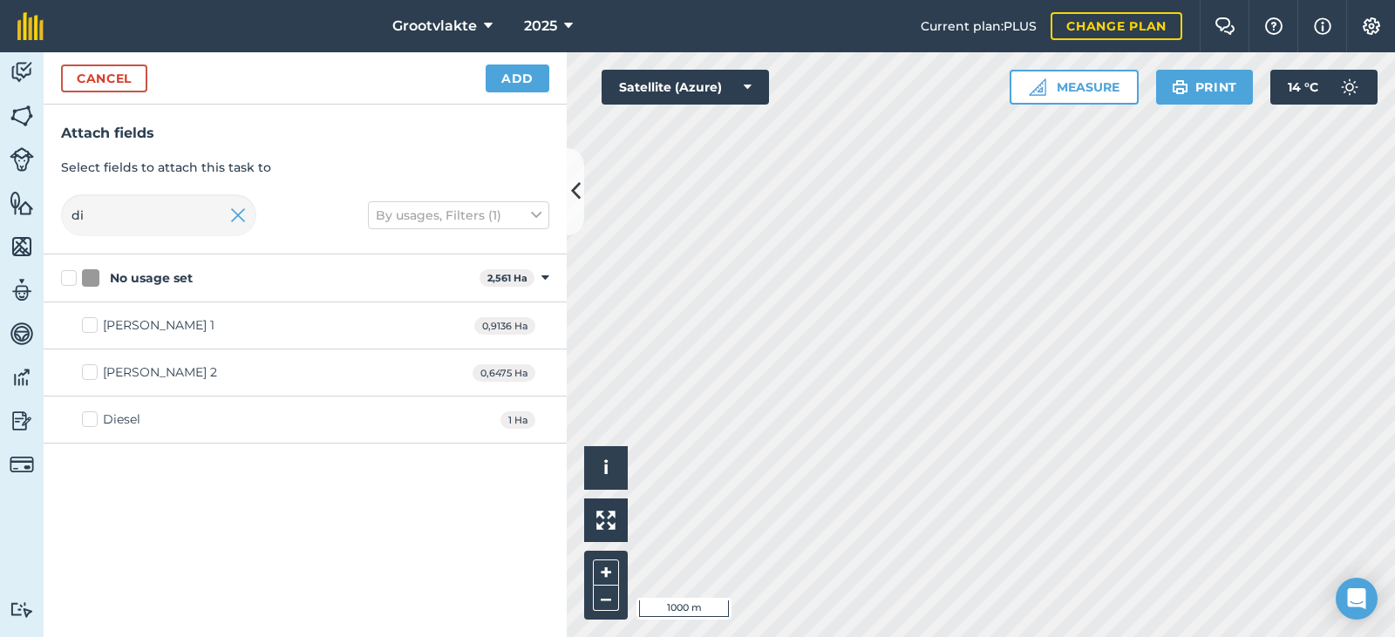
click at [72, 419] on div "Diesel 1 Ha" at bounding box center [305, 420] width 523 height 47
click at [108, 425] on div "Diesel" at bounding box center [121, 420] width 37 height 18
click at [112, 414] on div "Diesel" at bounding box center [121, 420] width 37 height 18
click at [93, 414] on input "Diesel" at bounding box center [87, 416] width 11 height 11
checkbox input "true"
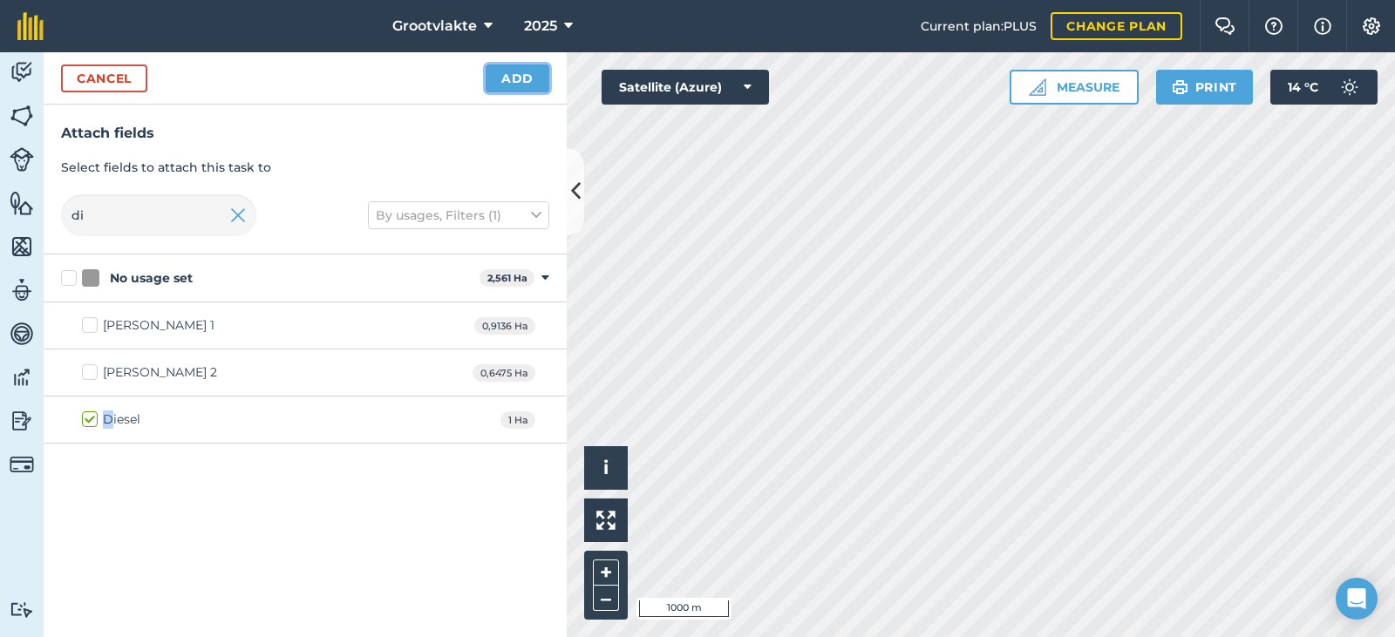
click at [499, 71] on button "Add" at bounding box center [518, 79] width 64 height 28
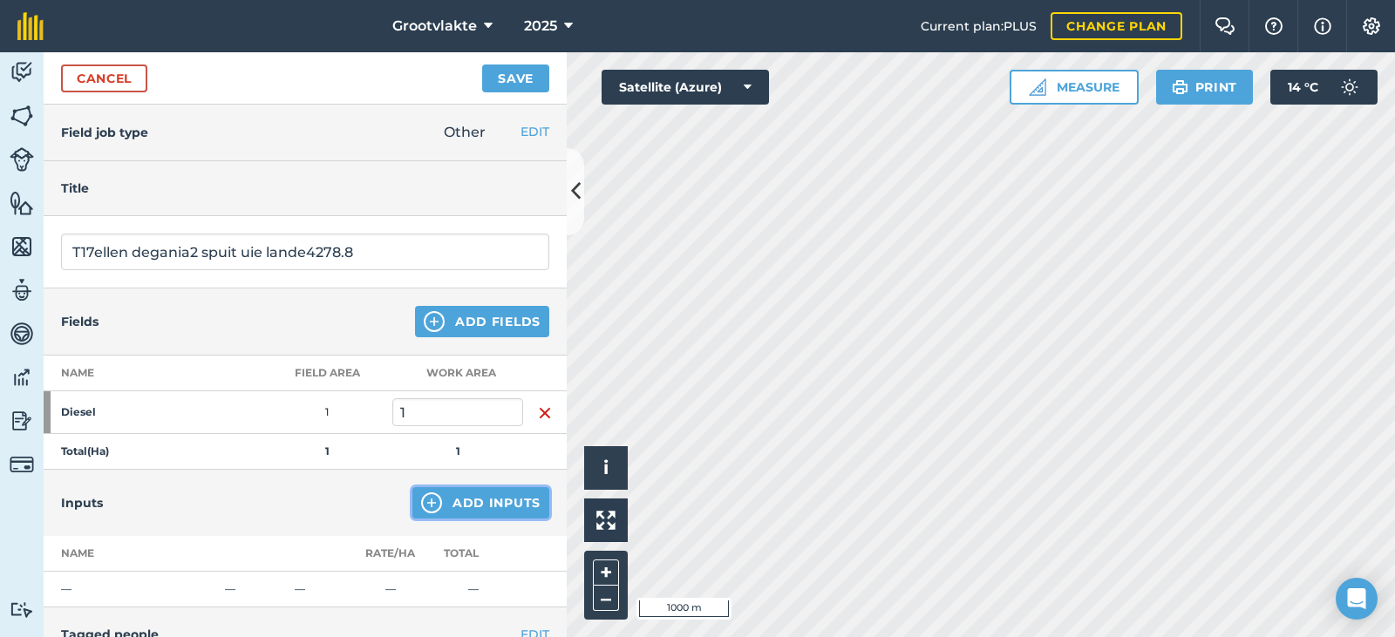
click at [474, 500] on button "Add Inputs" at bounding box center [480, 502] width 137 height 31
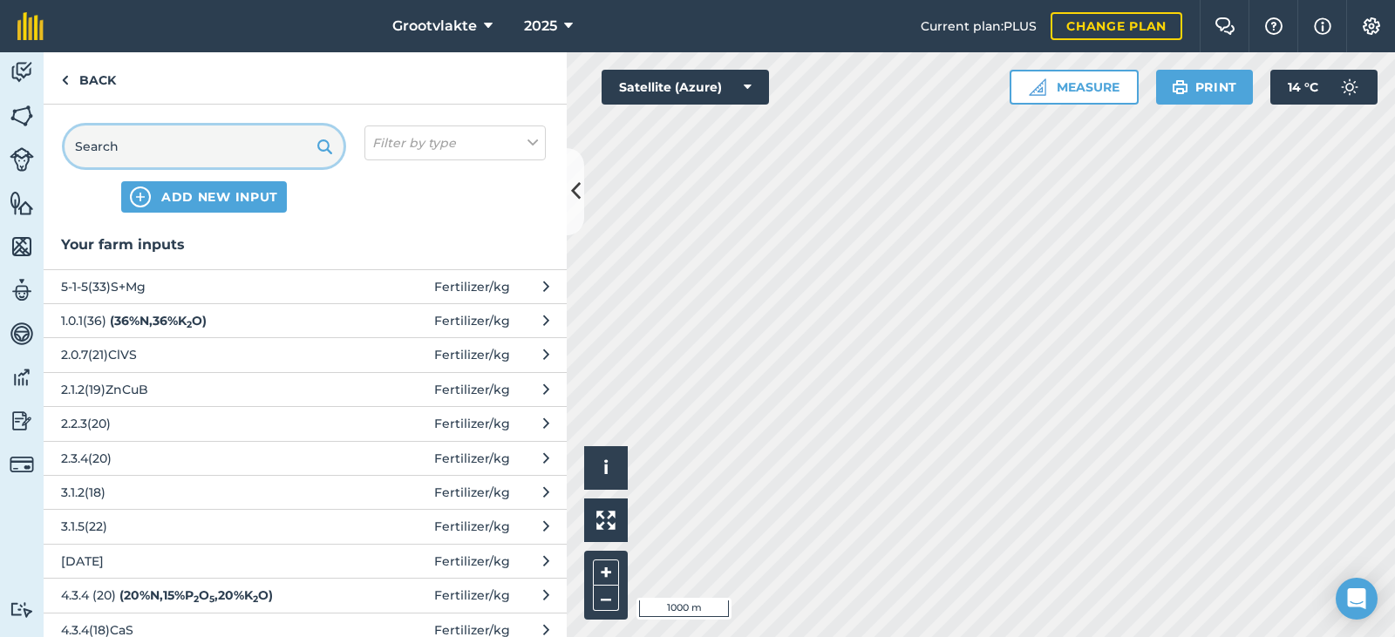
click at [117, 142] on input "text" at bounding box center [204, 147] width 279 height 42
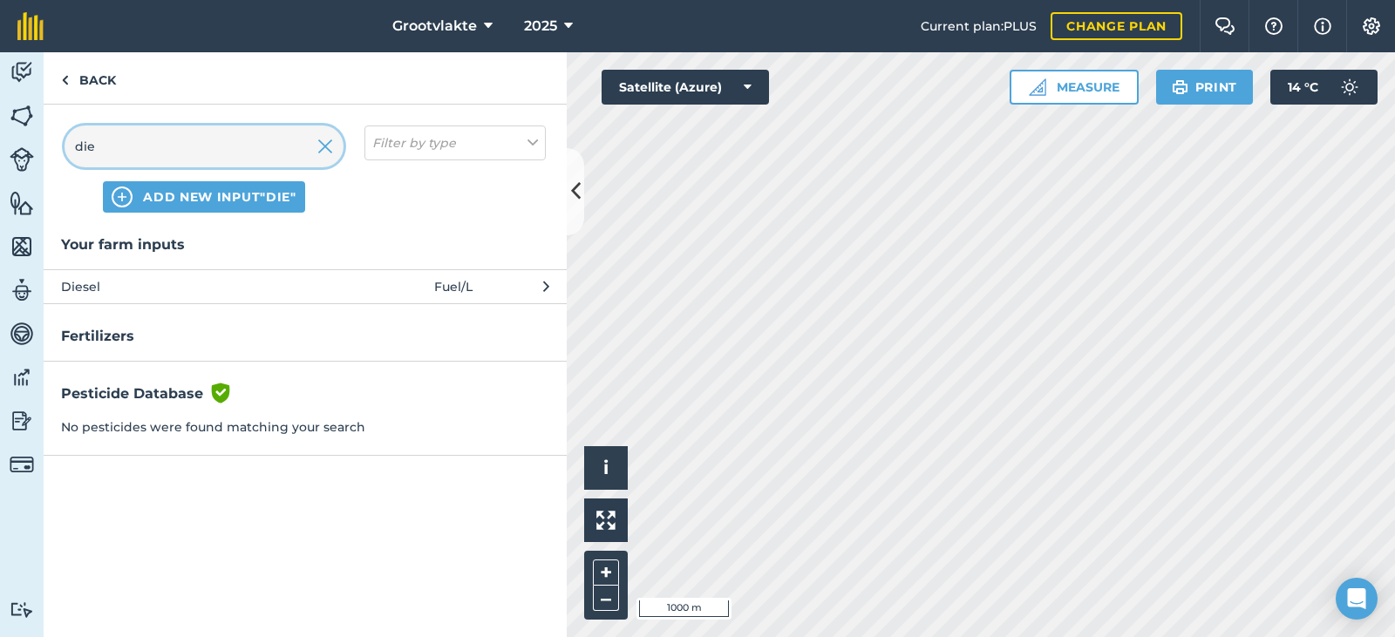
type input "die"
click at [132, 282] on span "Diesel" at bounding box center [203, 286] width 285 height 19
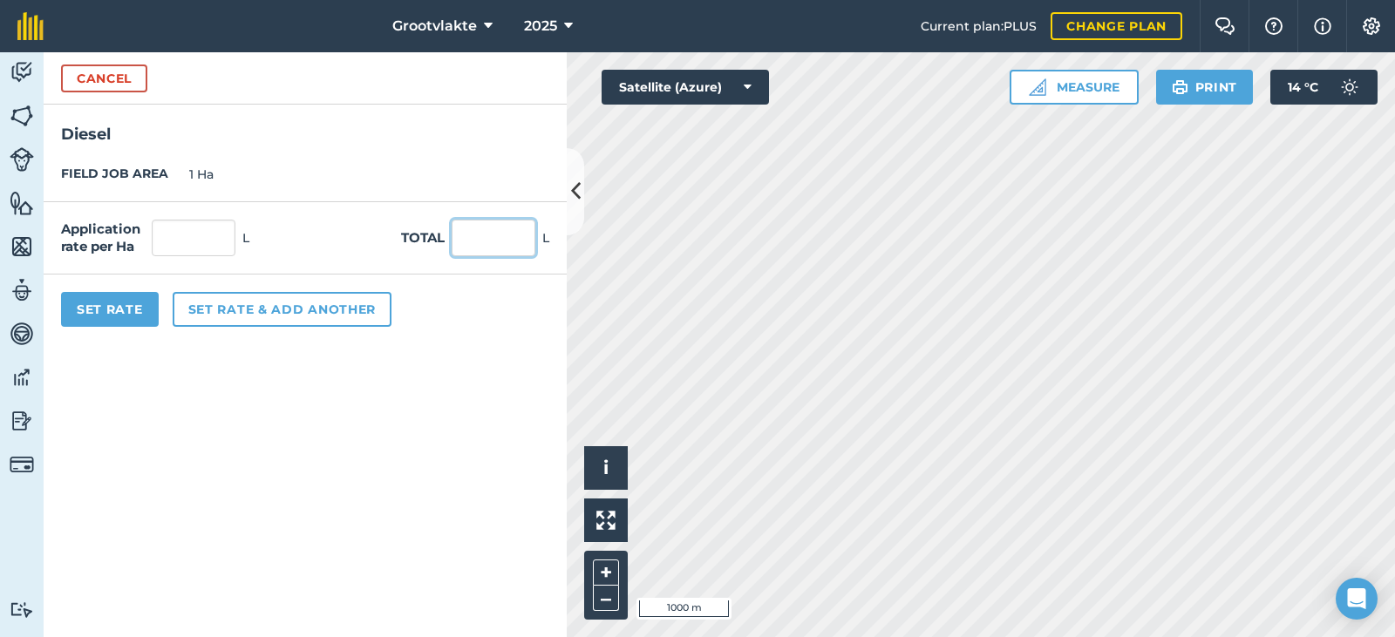
click at [506, 241] on input "text" at bounding box center [494, 238] width 84 height 37
type input "60"
click at [112, 307] on button "Set Rate" at bounding box center [110, 309] width 98 height 35
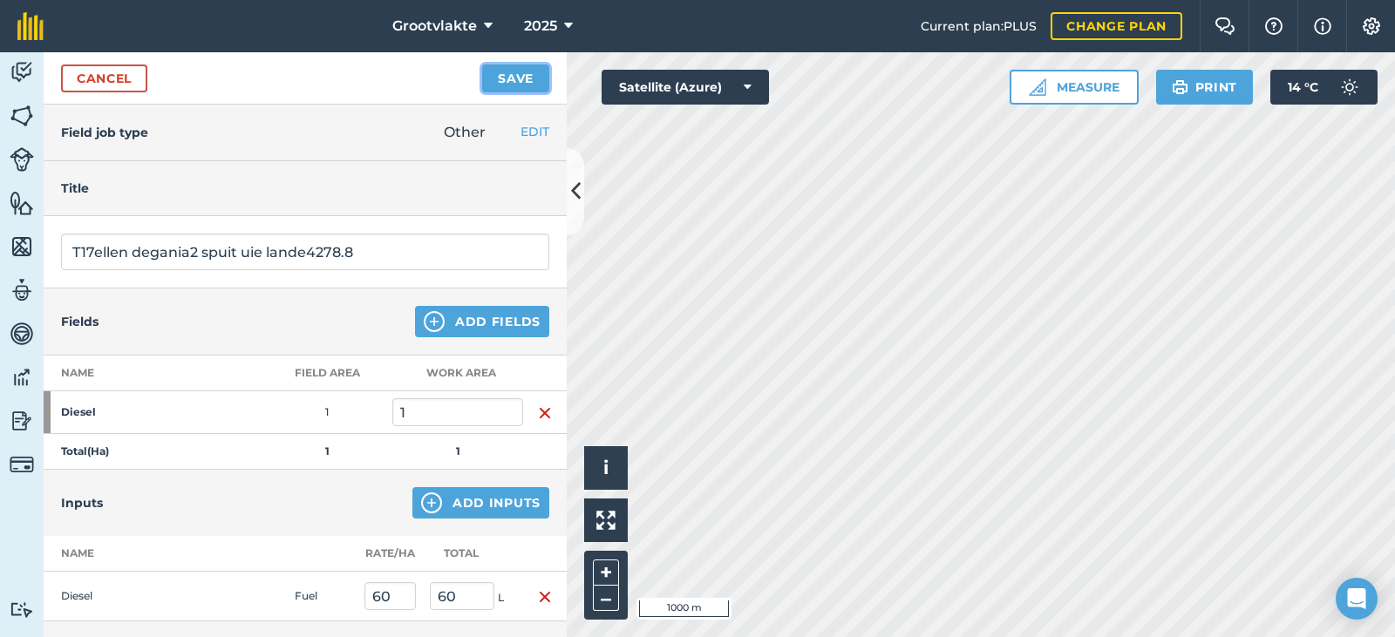
click at [520, 65] on button "Save" at bounding box center [515, 79] width 67 height 28
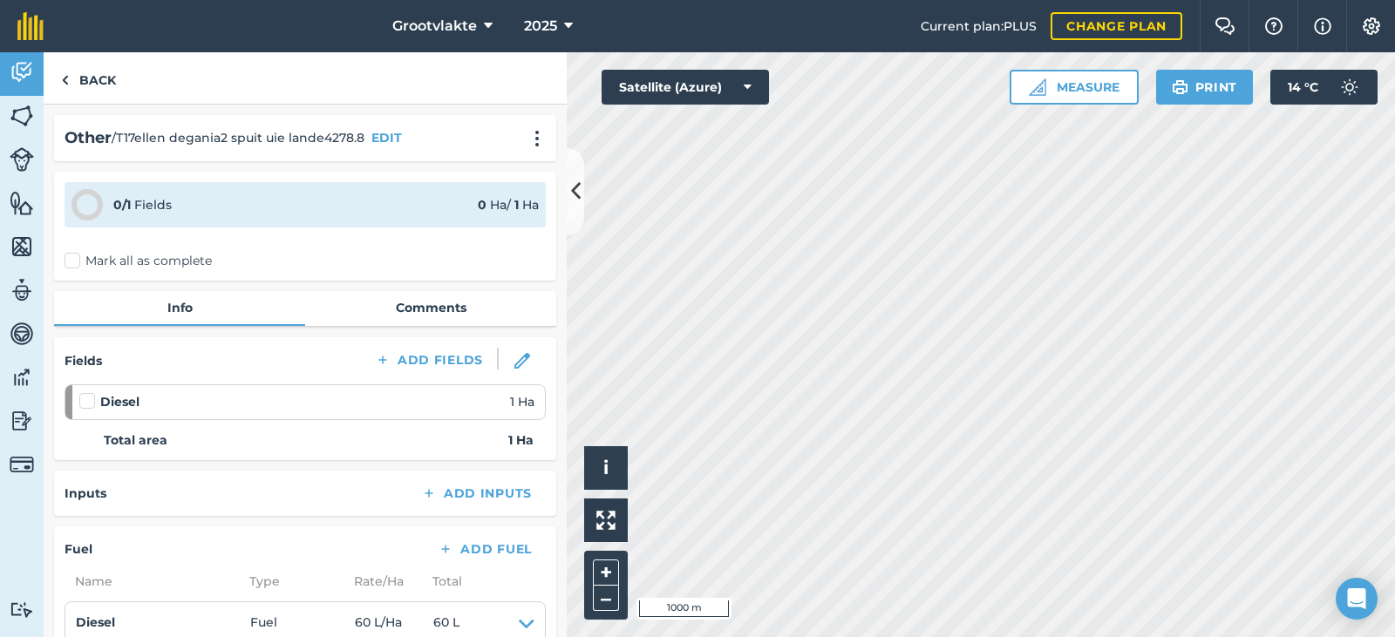
click at [73, 262] on label "Mark all as complete" at bounding box center [138, 261] width 147 height 18
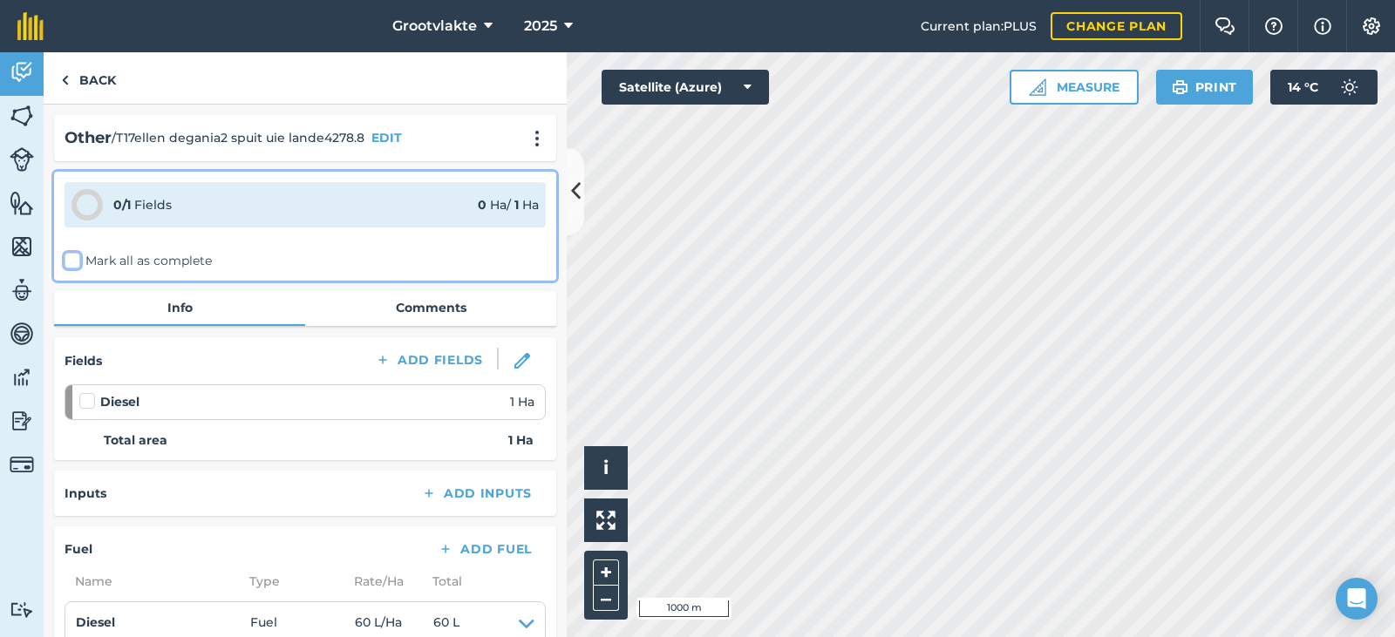
click at [73, 262] on input "Mark all as complete" at bounding box center [70, 257] width 11 height 11
checkbox input "false"
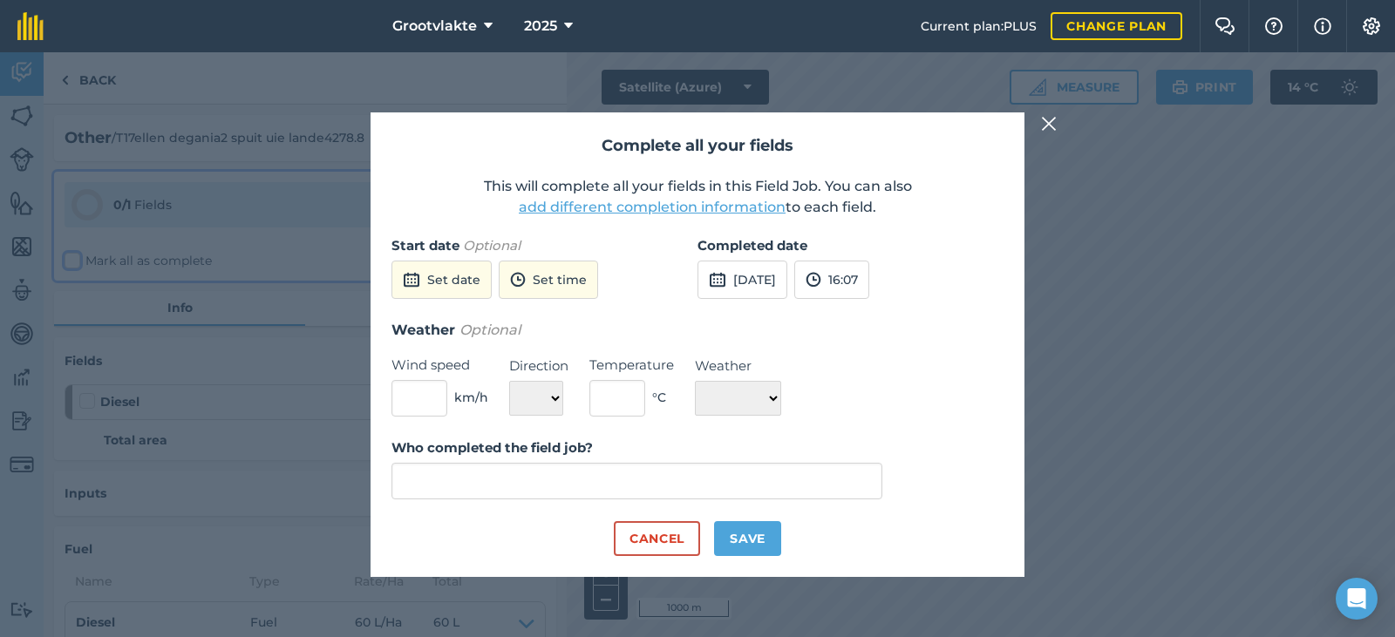
type input "[PERSON_NAME]"
click at [778, 289] on button "[DATE]" at bounding box center [742, 280] width 90 height 38
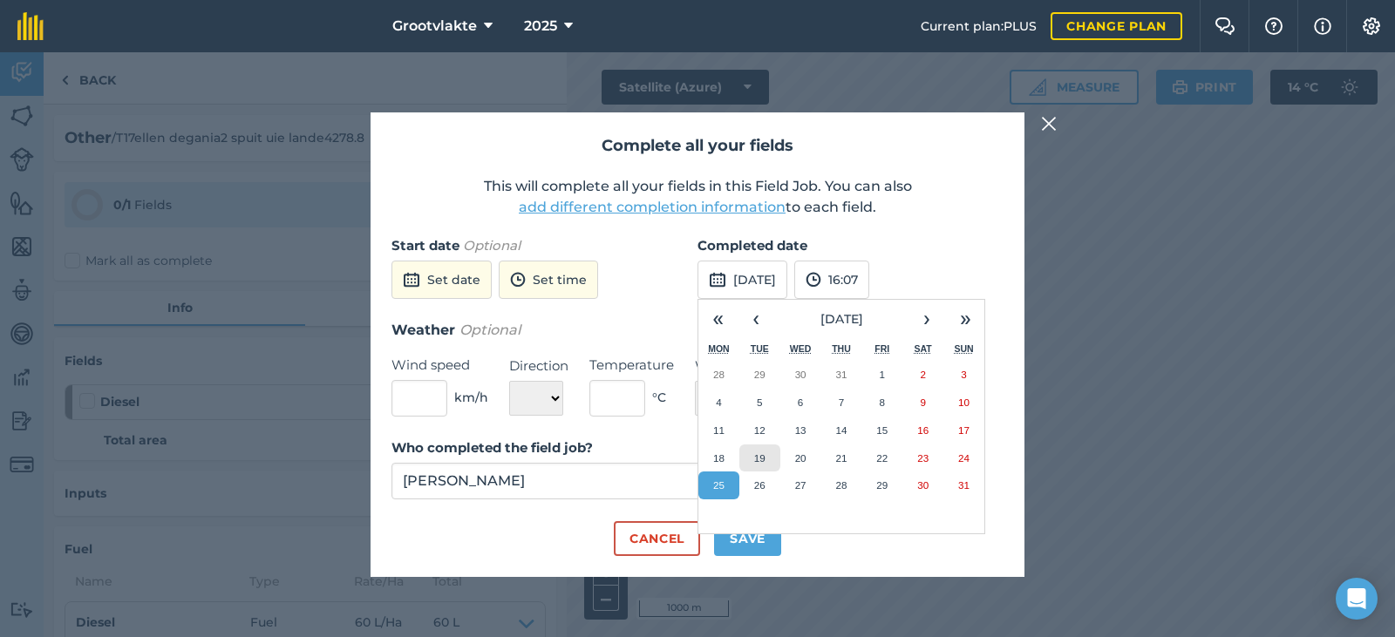
click at [765, 458] on button "19" at bounding box center [759, 459] width 41 height 28
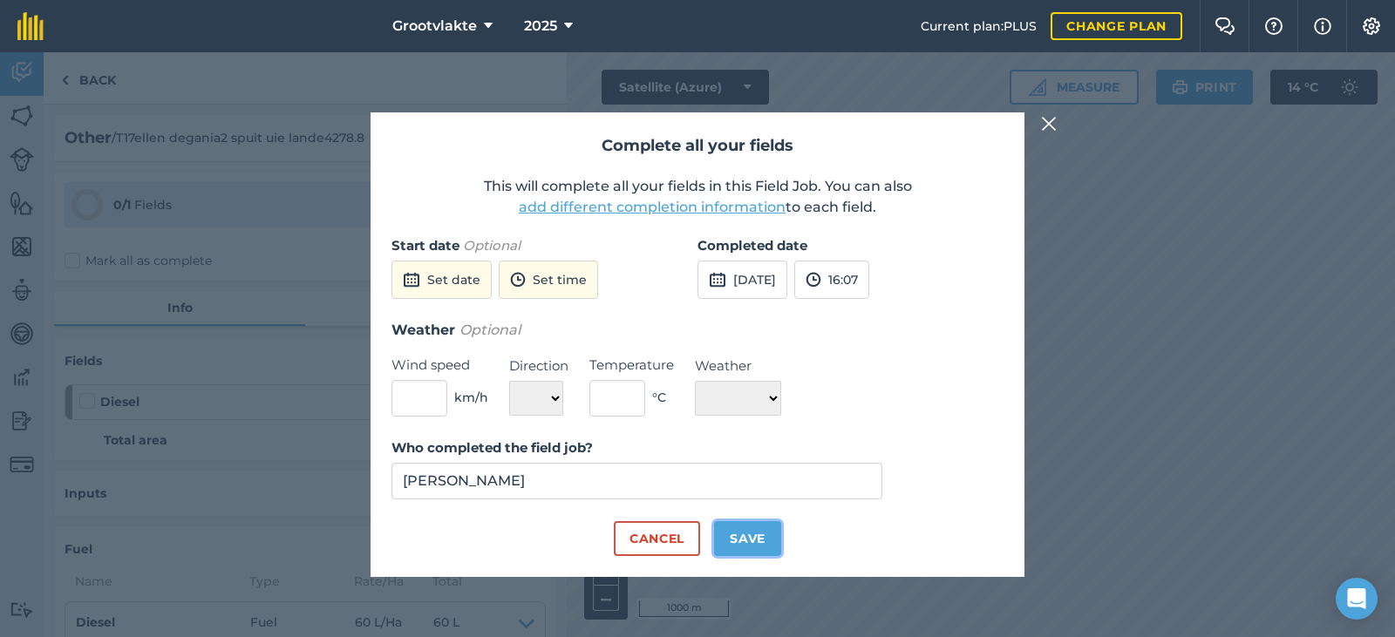
click at [757, 526] on button "Save" at bounding box center [747, 538] width 67 height 35
checkbox input "true"
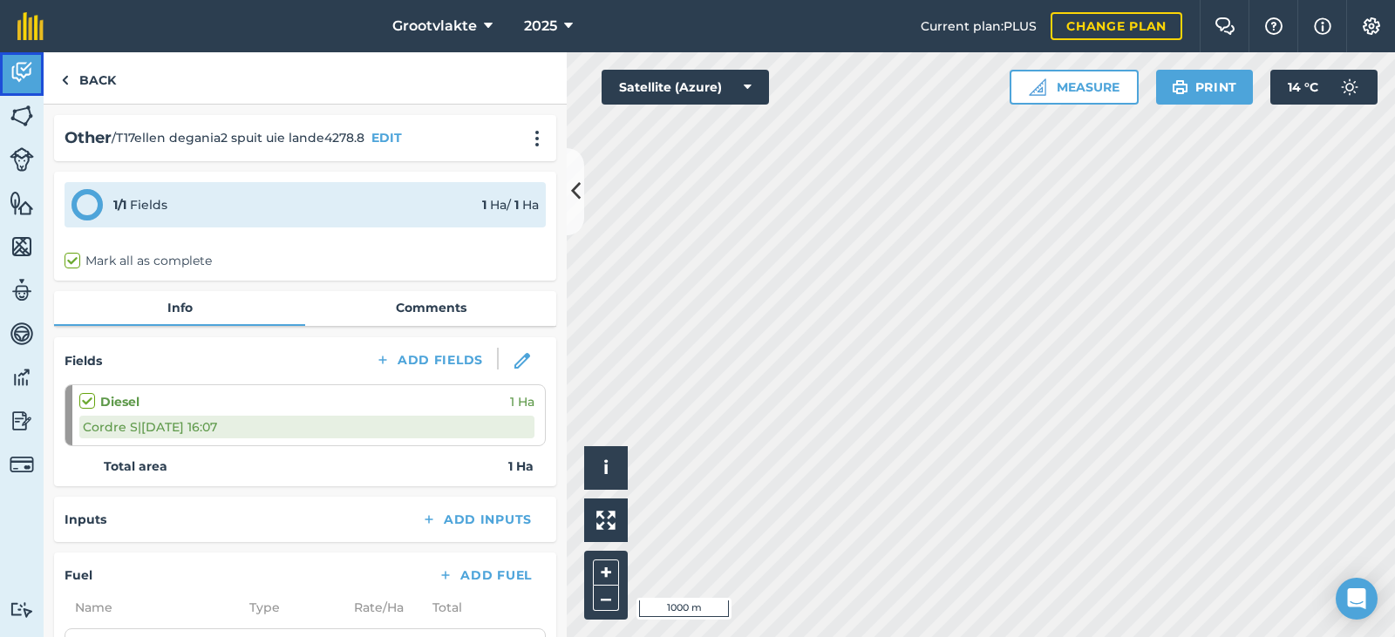
click at [36, 87] on link "Activity" at bounding box center [22, 74] width 44 height 44
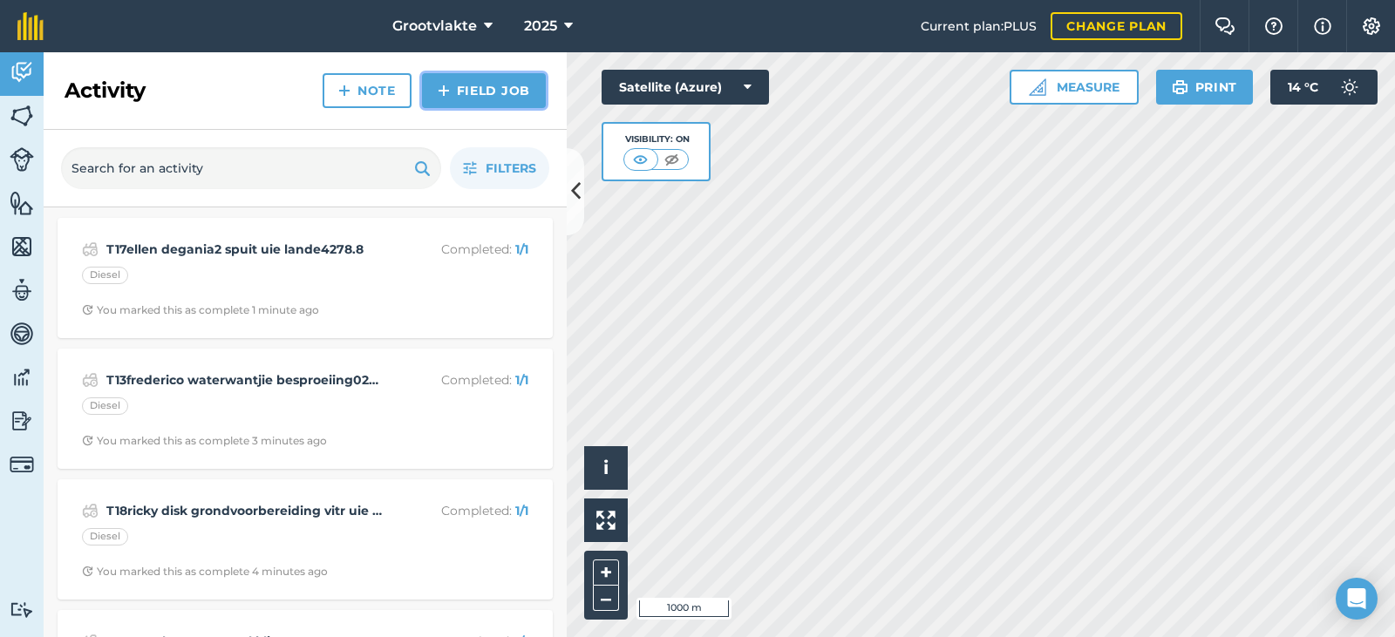
click at [482, 92] on link "Field Job" at bounding box center [484, 90] width 124 height 35
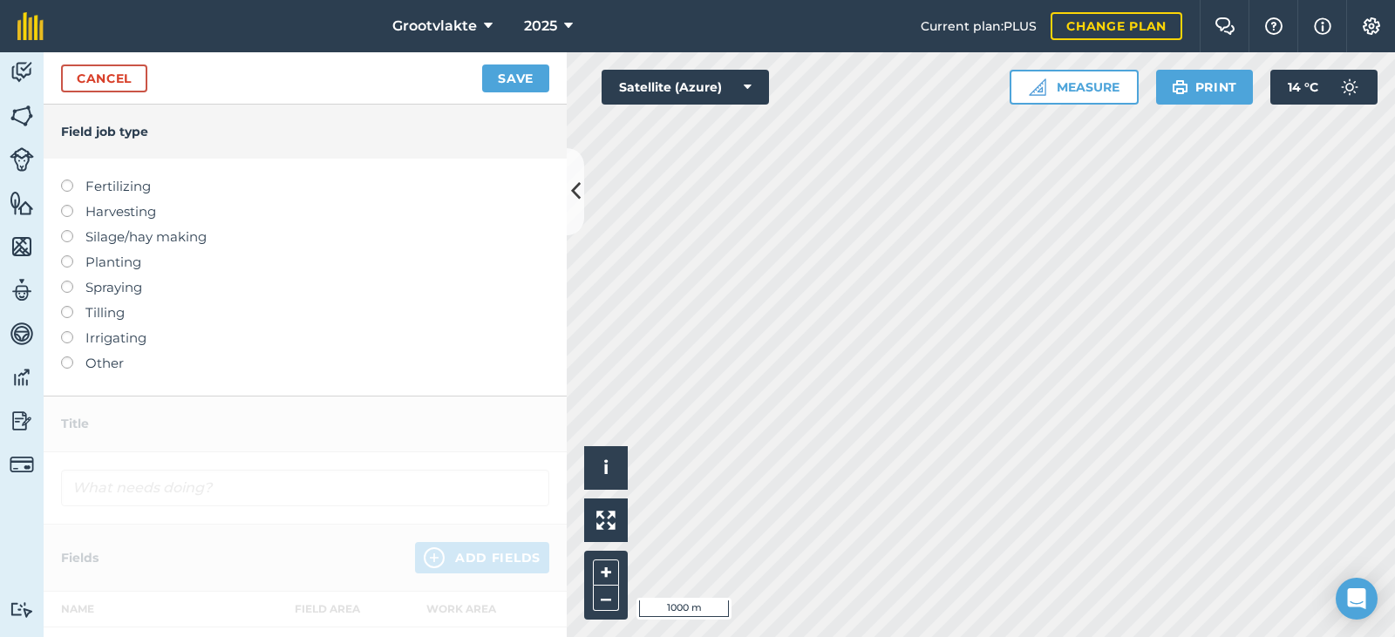
click at [72, 357] on label at bounding box center [73, 357] width 24 height 0
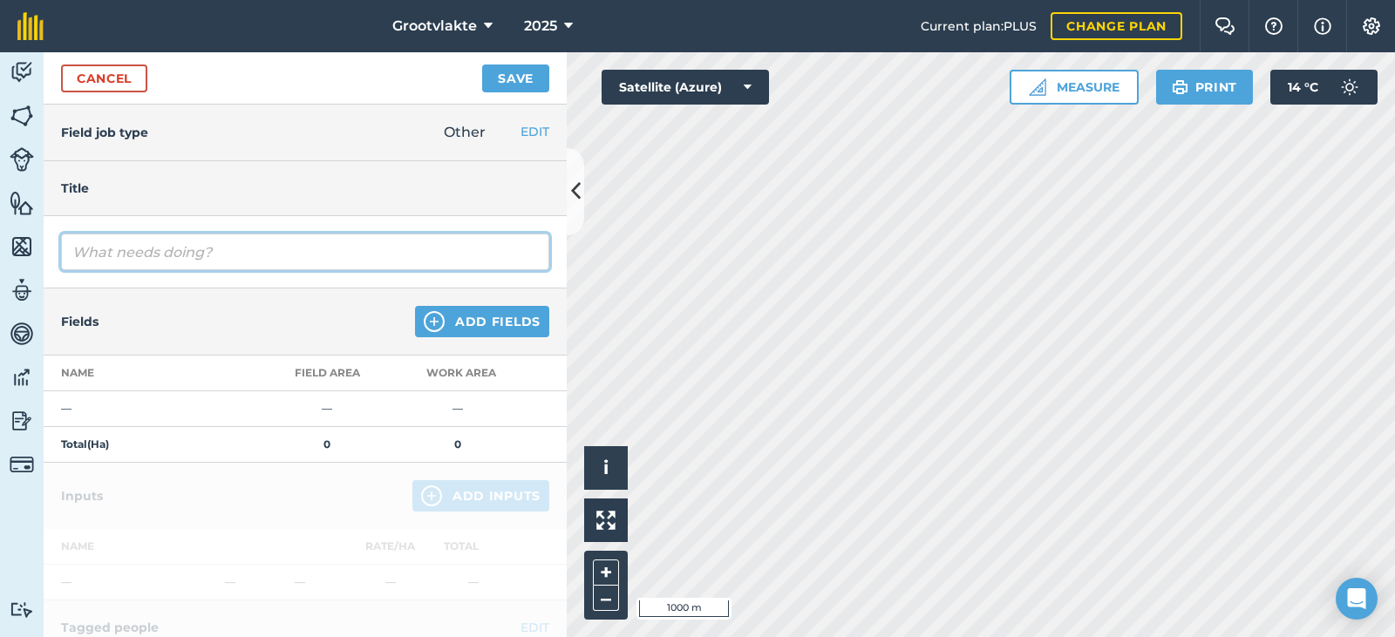
click at [126, 246] on input "text" at bounding box center [305, 252] width 488 height 37
type input "T18ricky disk grondvoorbereiding vir uie plant15491.1"
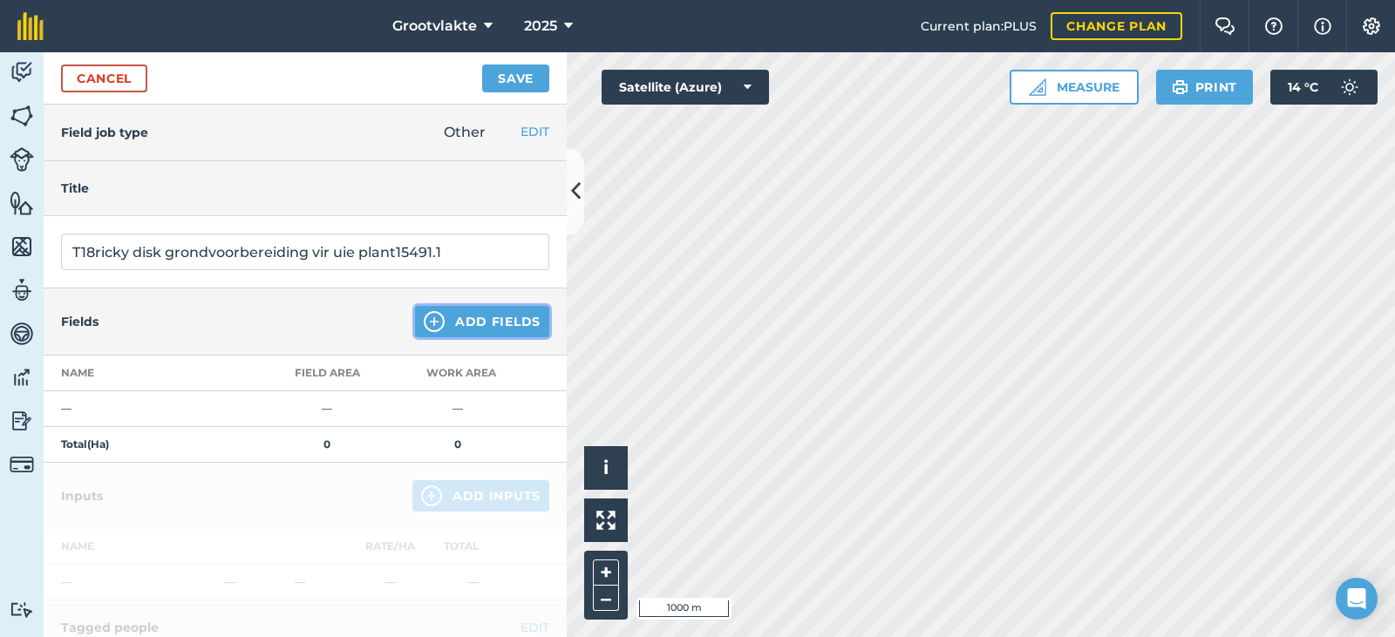
click at [427, 320] on img at bounding box center [434, 321] width 21 height 21
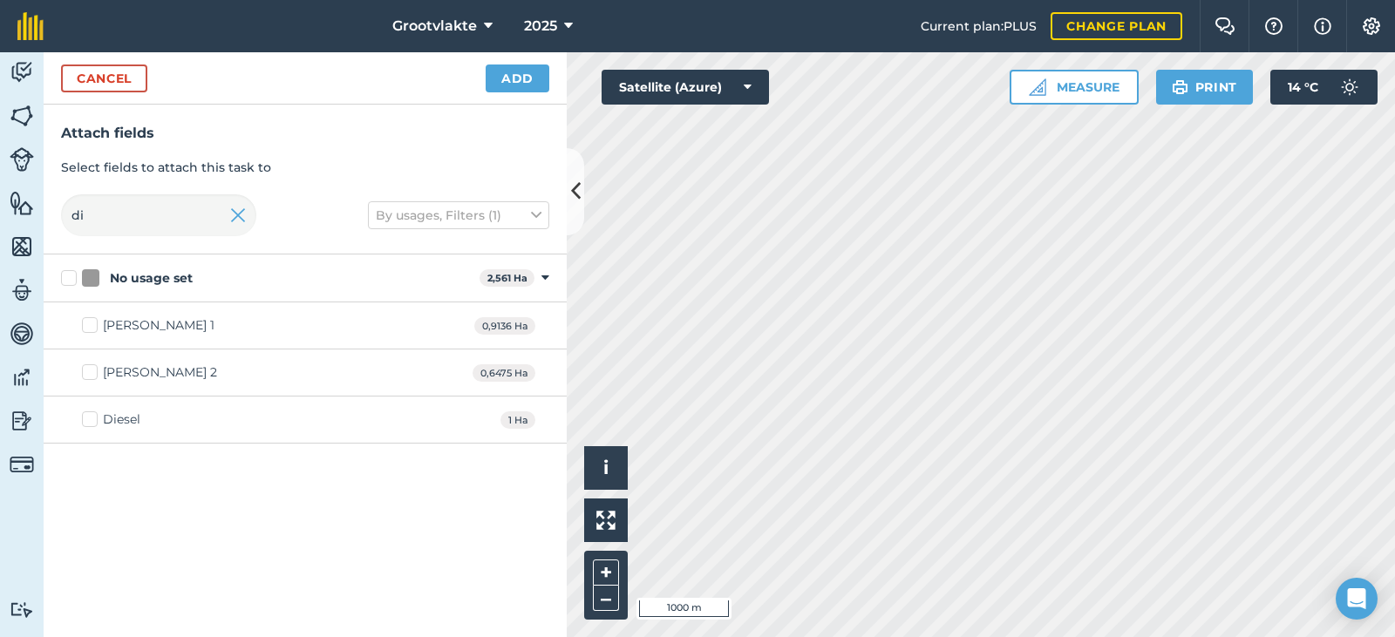
click at [124, 420] on div "Diesel" at bounding box center [121, 420] width 37 height 18
click at [93, 420] on input "Diesel" at bounding box center [87, 416] width 11 height 11
checkbox input "true"
click at [516, 85] on button "Add" at bounding box center [518, 79] width 64 height 28
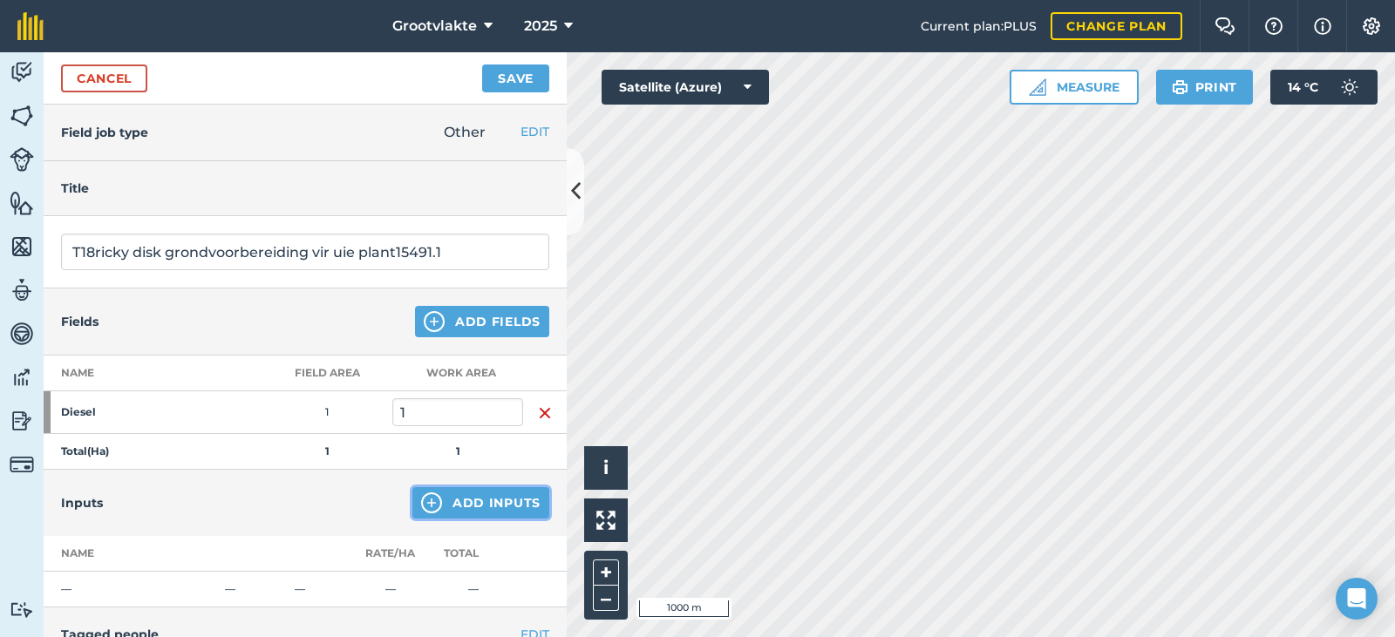
click at [453, 506] on button "Add Inputs" at bounding box center [480, 502] width 137 height 31
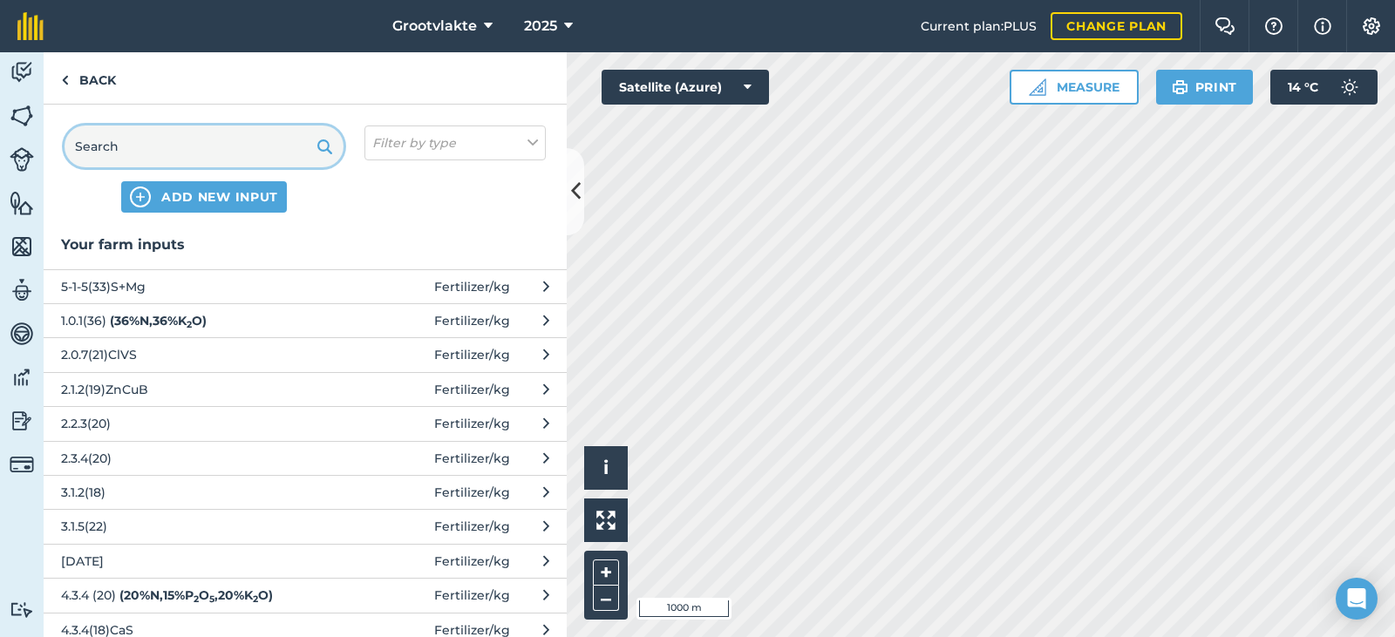
click at [179, 134] on input "text" at bounding box center [204, 147] width 279 height 42
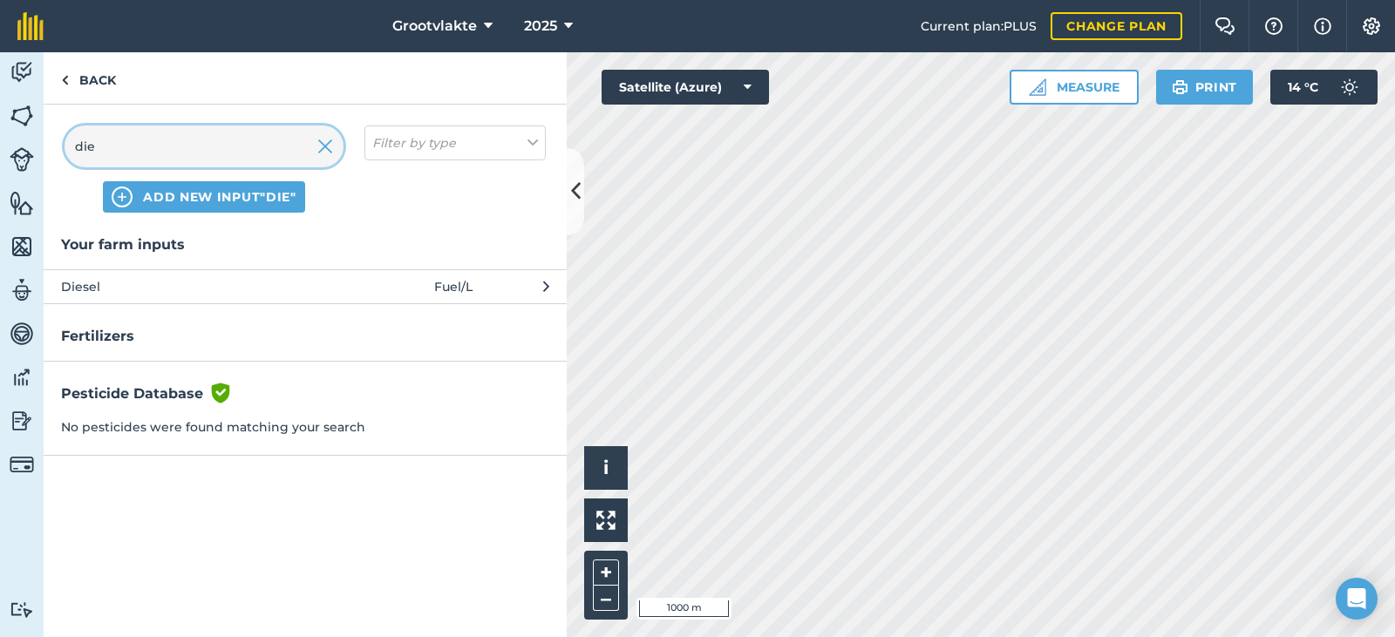
type input "die"
click at [163, 283] on span "Diesel" at bounding box center [203, 286] width 285 height 19
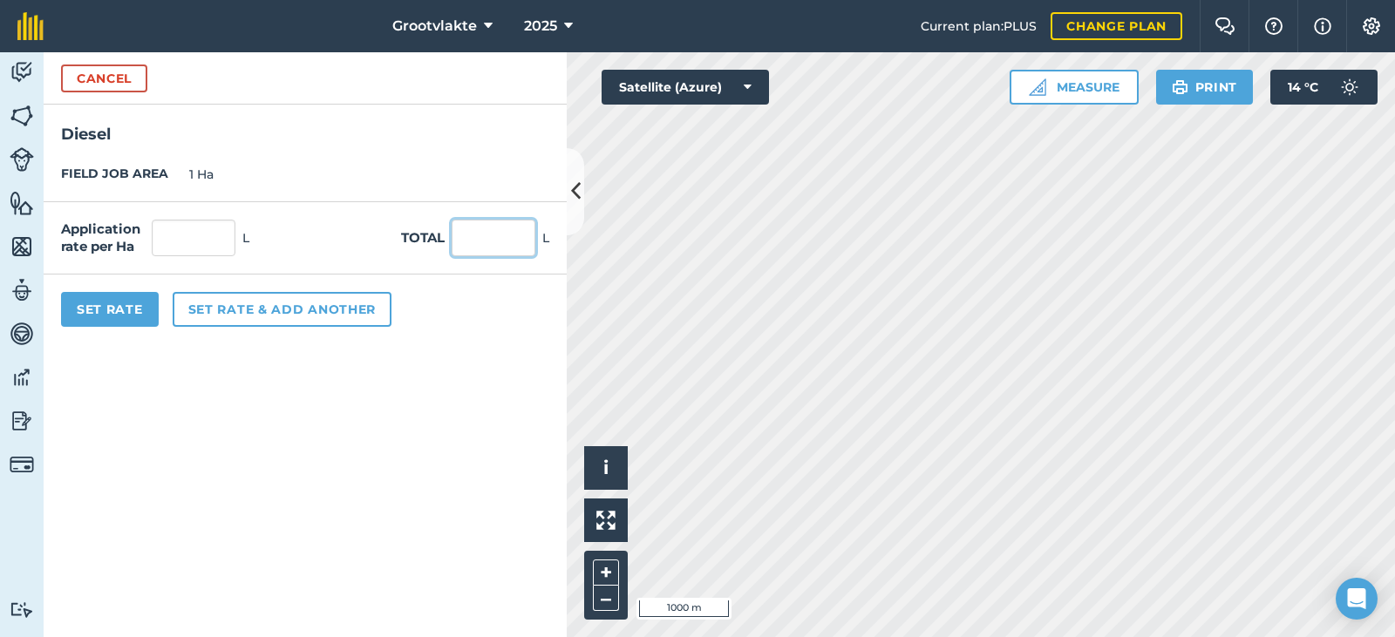
click at [466, 231] on input "text" at bounding box center [494, 238] width 84 height 37
type input "51"
click at [147, 300] on button "Set Rate" at bounding box center [110, 309] width 98 height 35
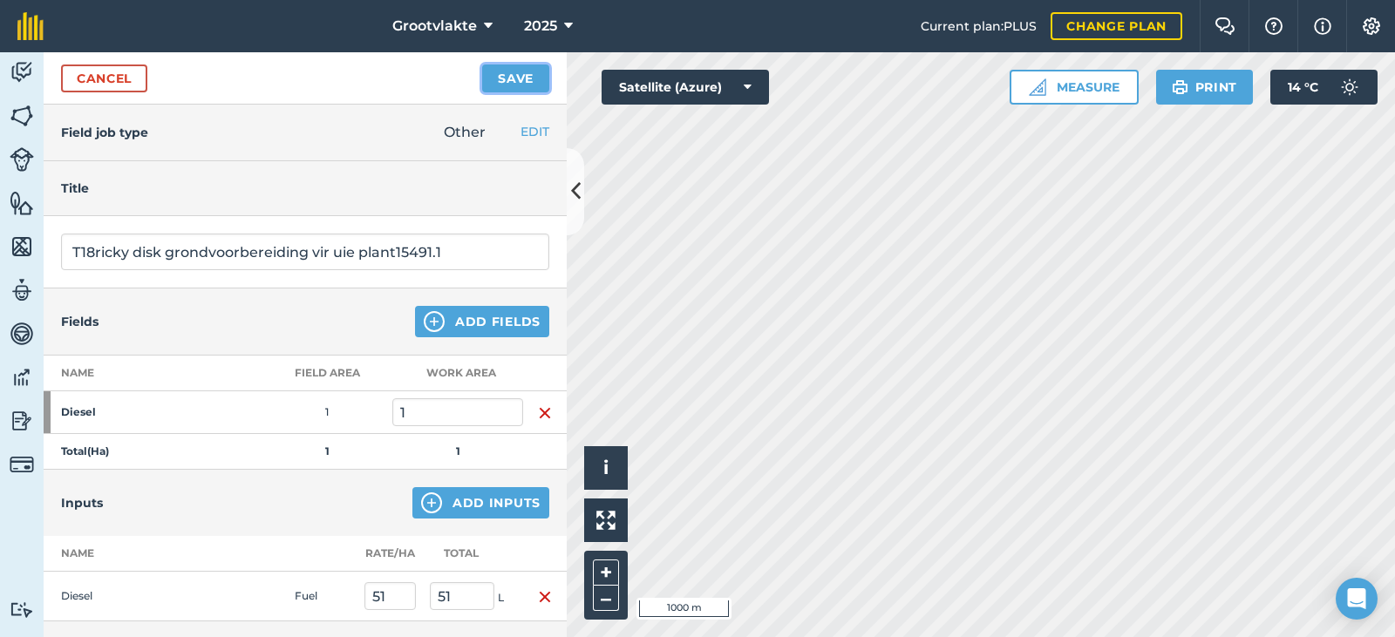
click at [542, 73] on button "Save" at bounding box center [515, 79] width 67 height 28
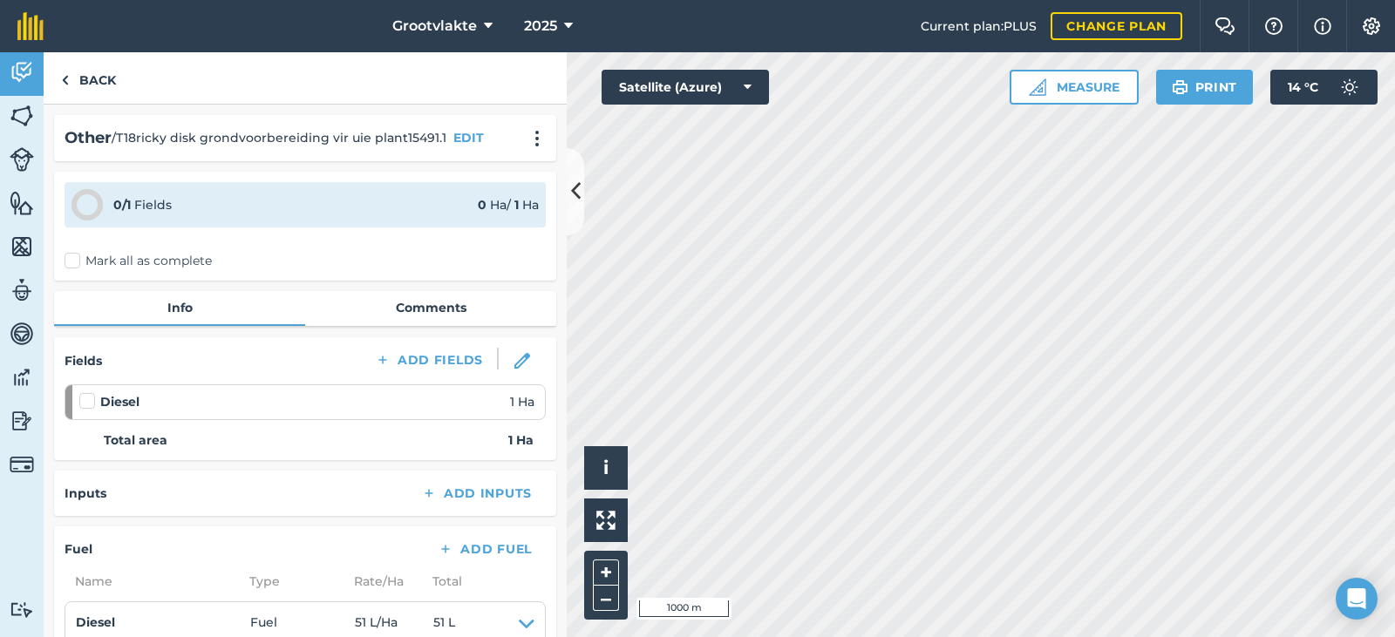
click at [81, 267] on label "Mark all as complete" at bounding box center [138, 261] width 147 height 18
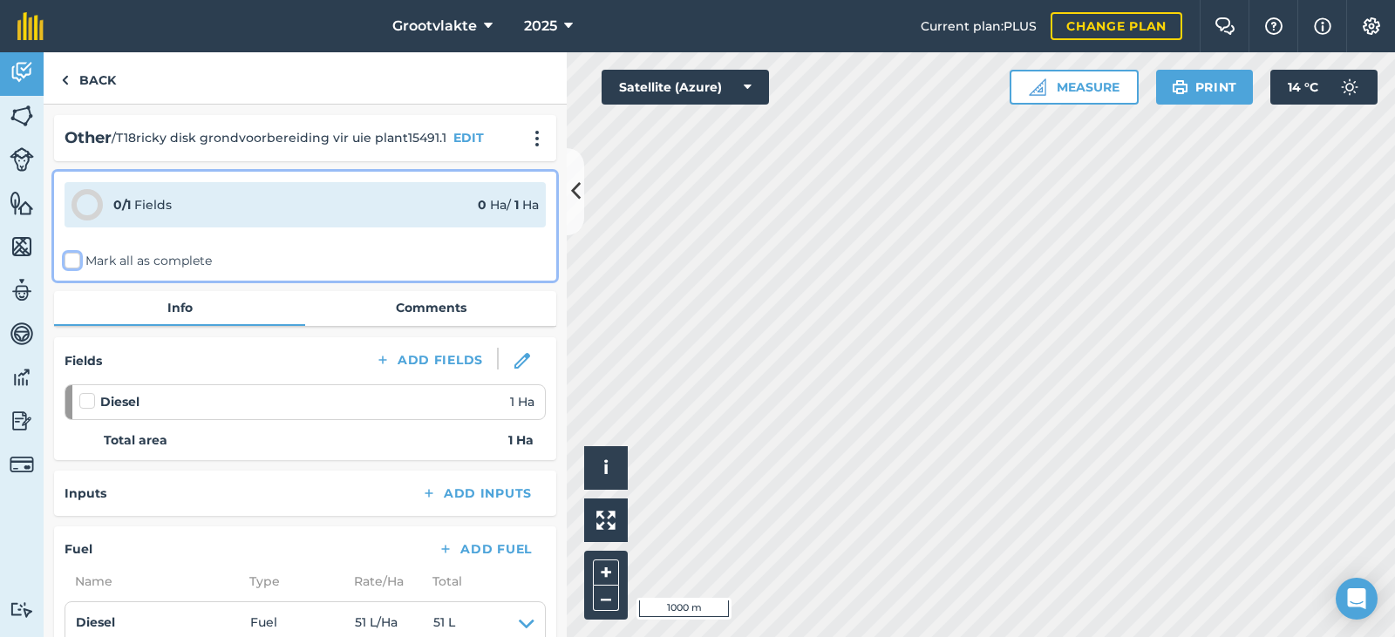
click at [76, 263] on input "Mark all as complete" at bounding box center [70, 257] width 11 height 11
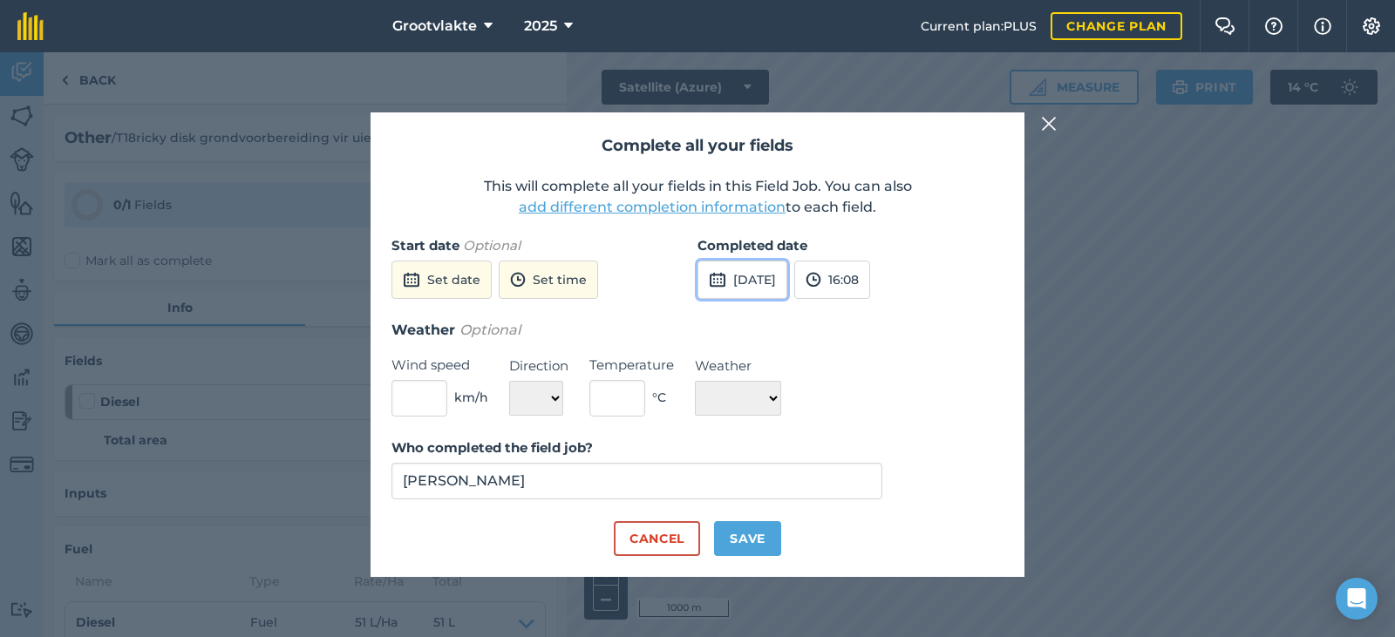
click at [737, 290] on button "[DATE]" at bounding box center [742, 280] width 90 height 38
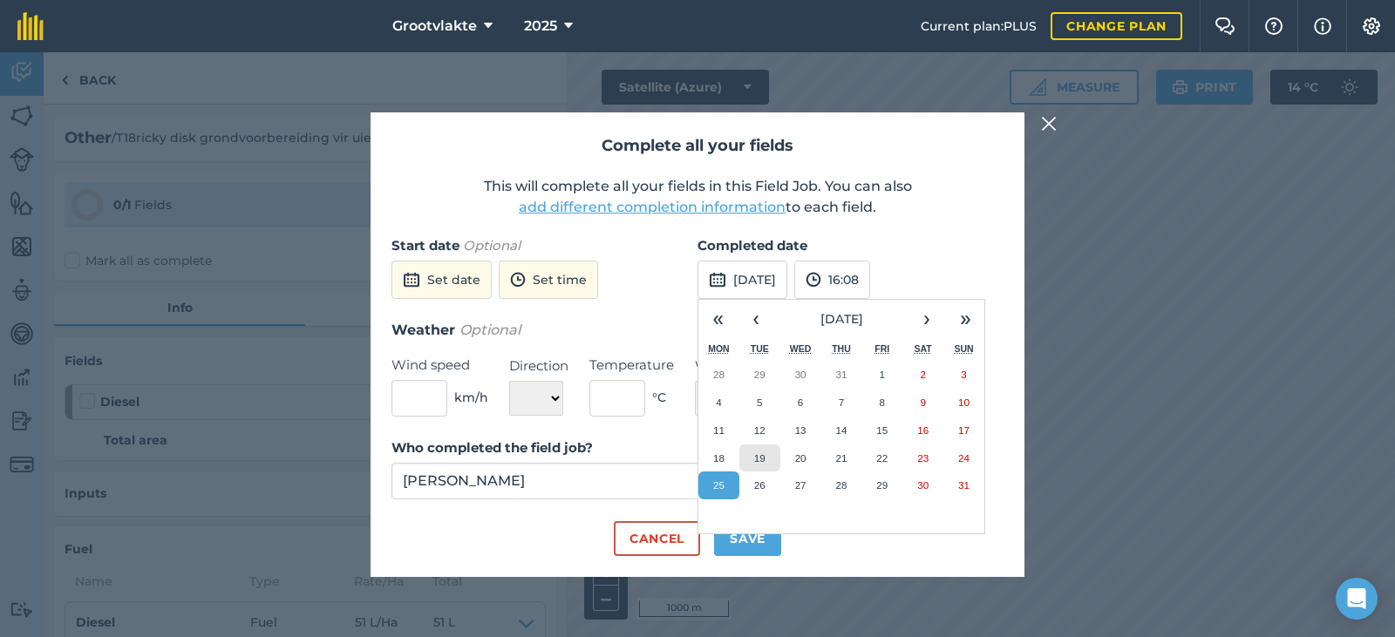
click at [758, 448] on button "19" at bounding box center [759, 459] width 41 height 28
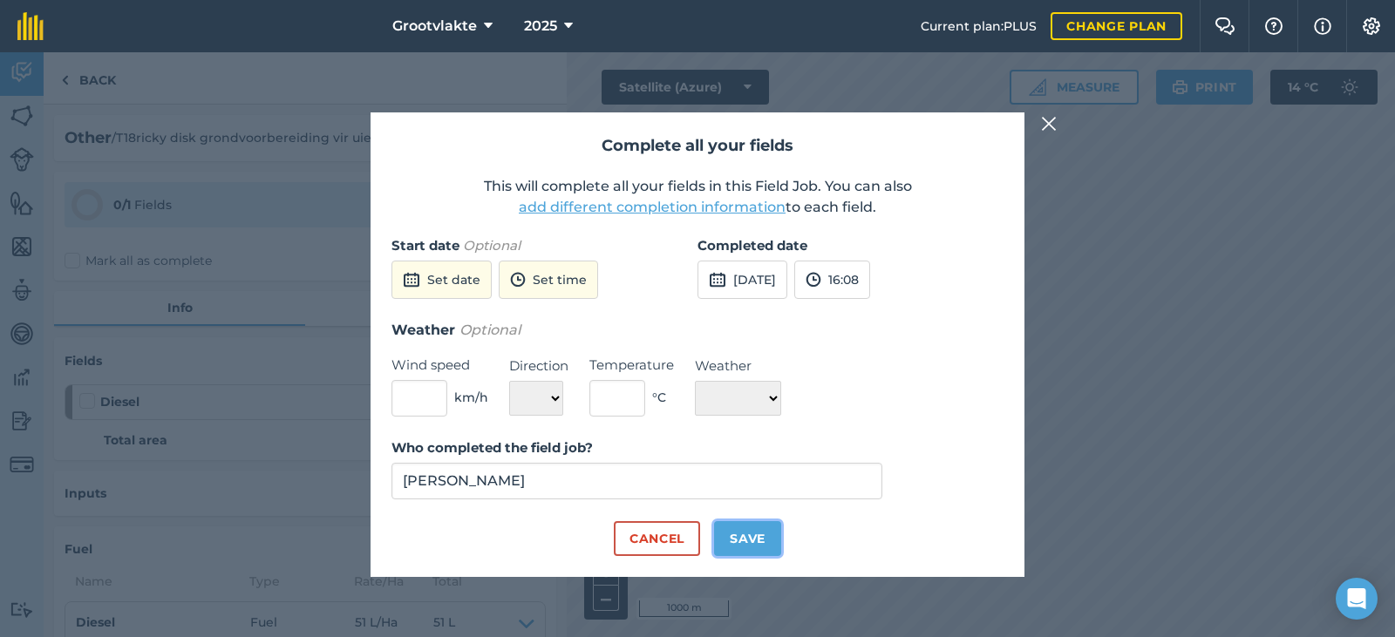
click at [751, 530] on button "Save" at bounding box center [747, 538] width 67 height 35
checkbox input "true"
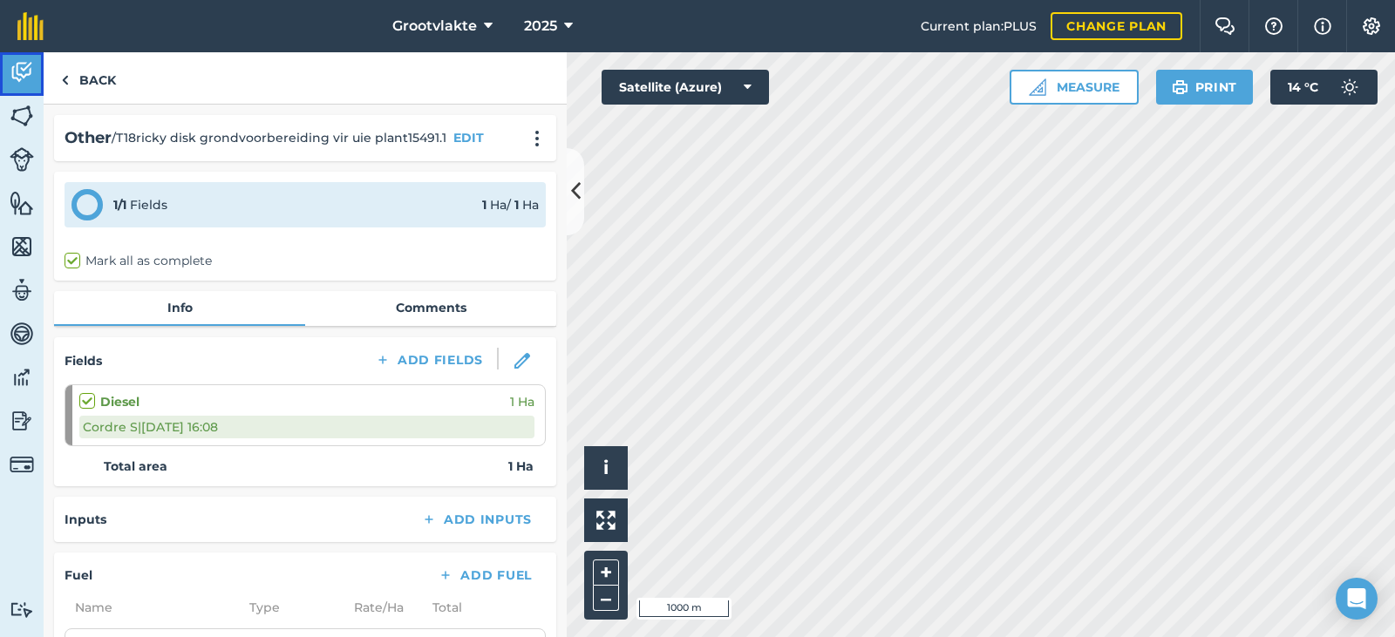
click at [28, 88] on link "Activity" at bounding box center [22, 74] width 44 height 44
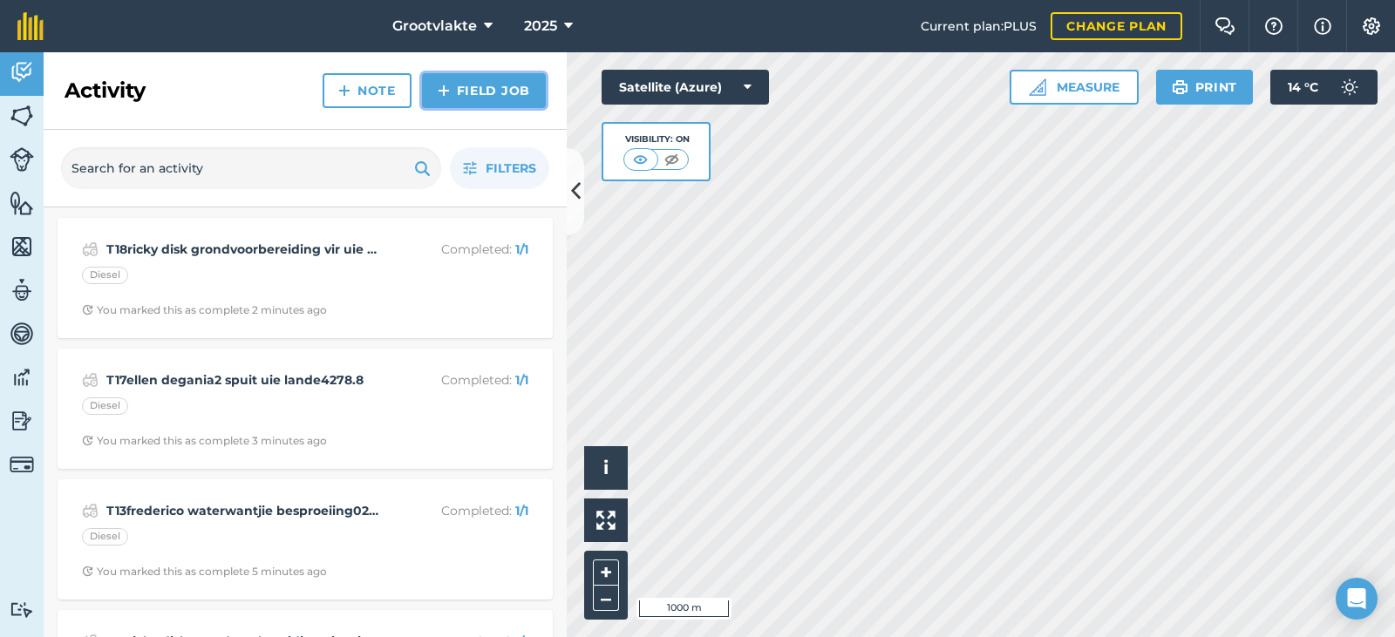
click at [506, 93] on link "Field Job" at bounding box center [484, 90] width 124 height 35
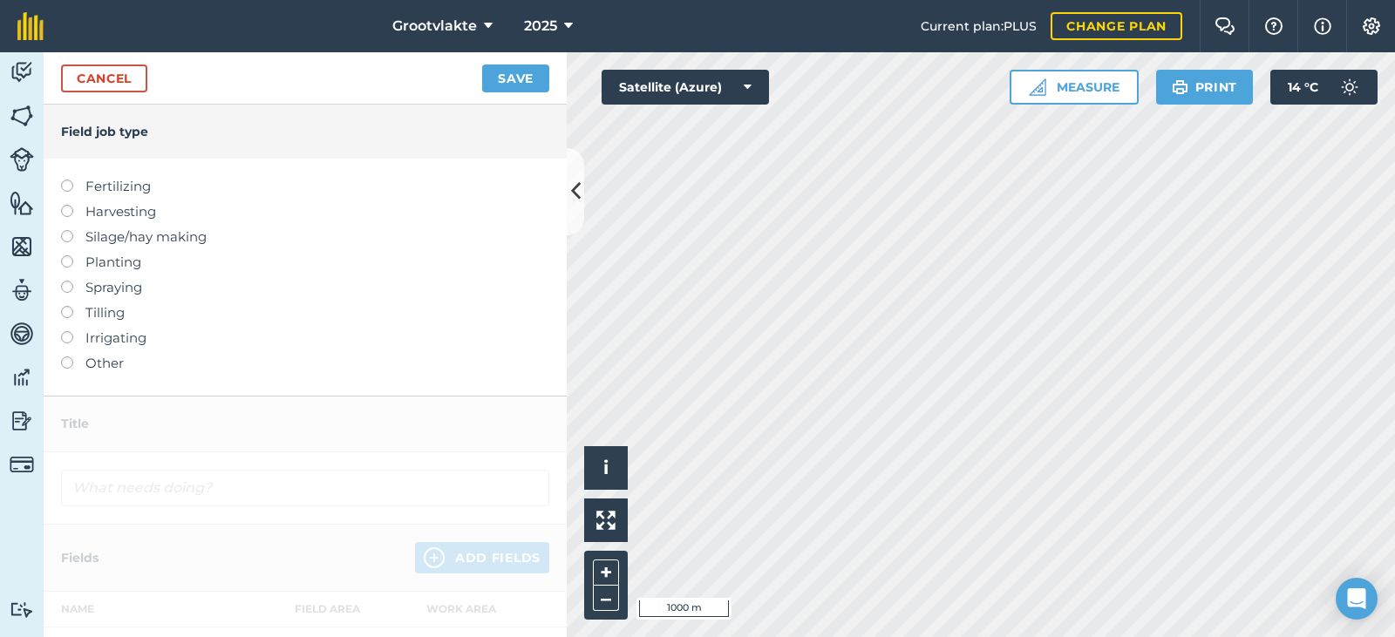
click at [98, 357] on label "Other" at bounding box center [305, 363] width 488 height 21
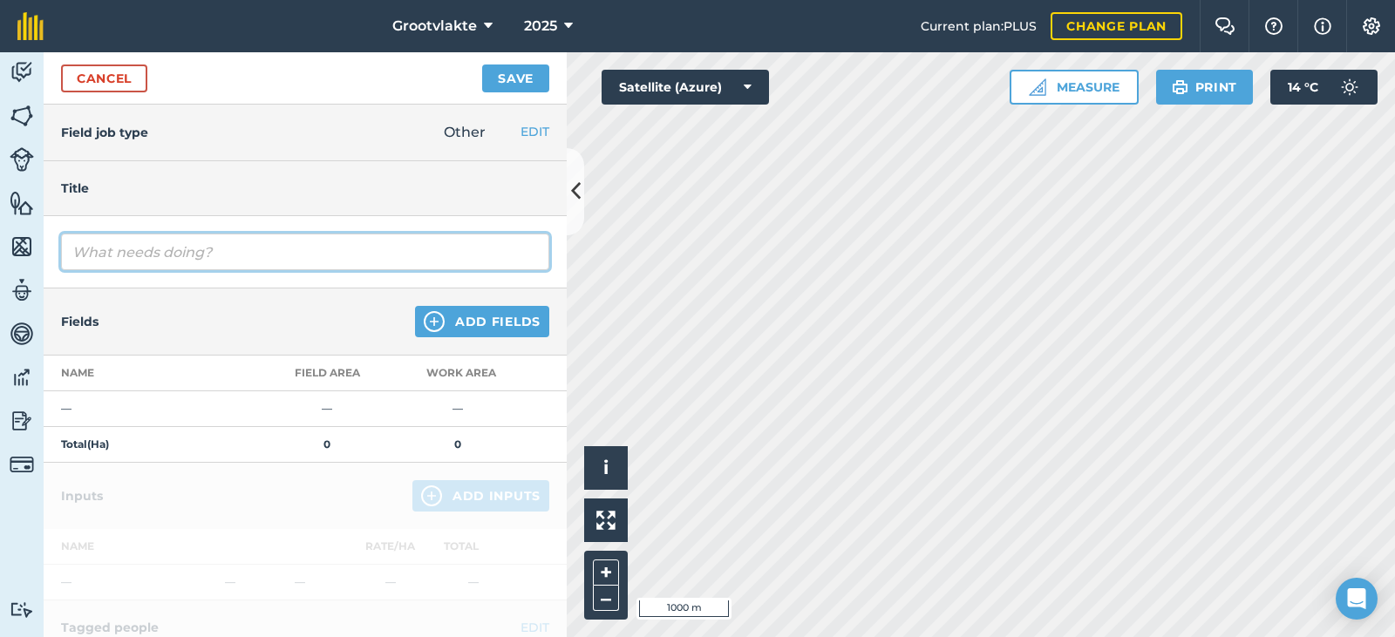
click at [133, 249] on input "text" at bounding box center [305, 252] width 488 height 37
type input "T11no148 kratwa huishouding04427"
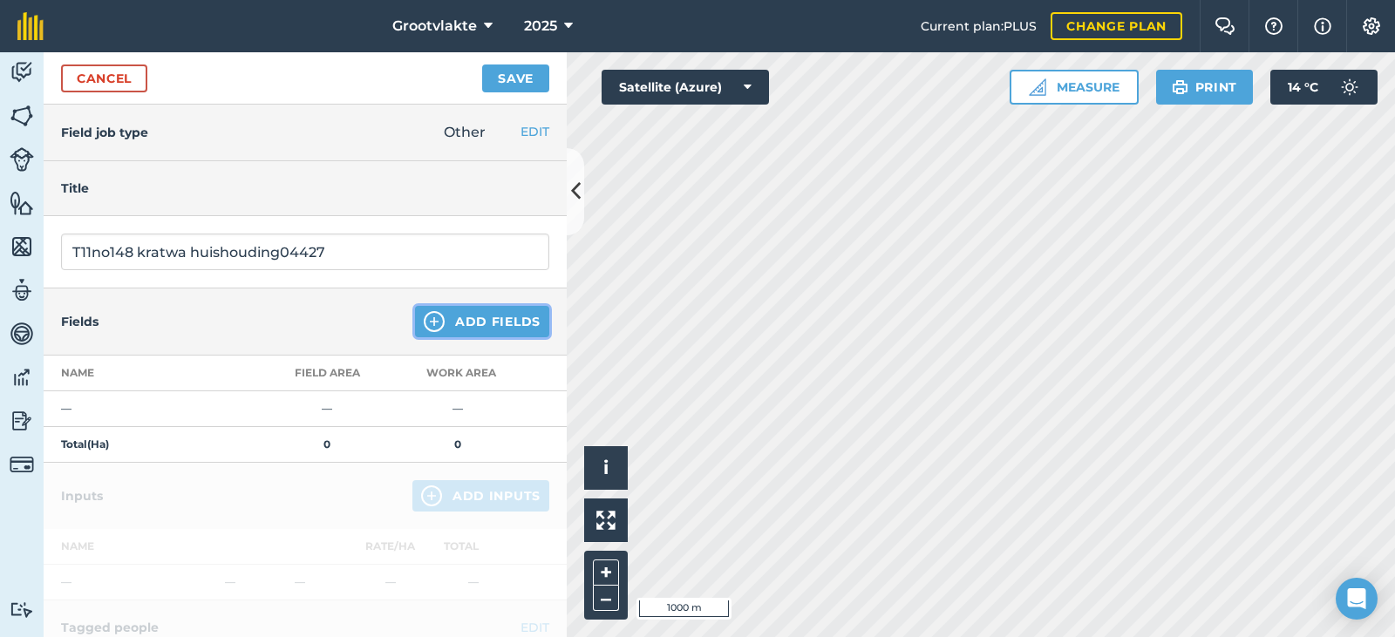
click at [467, 314] on button "Add Fields" at bounding box center [482, 321] width 134 height 31
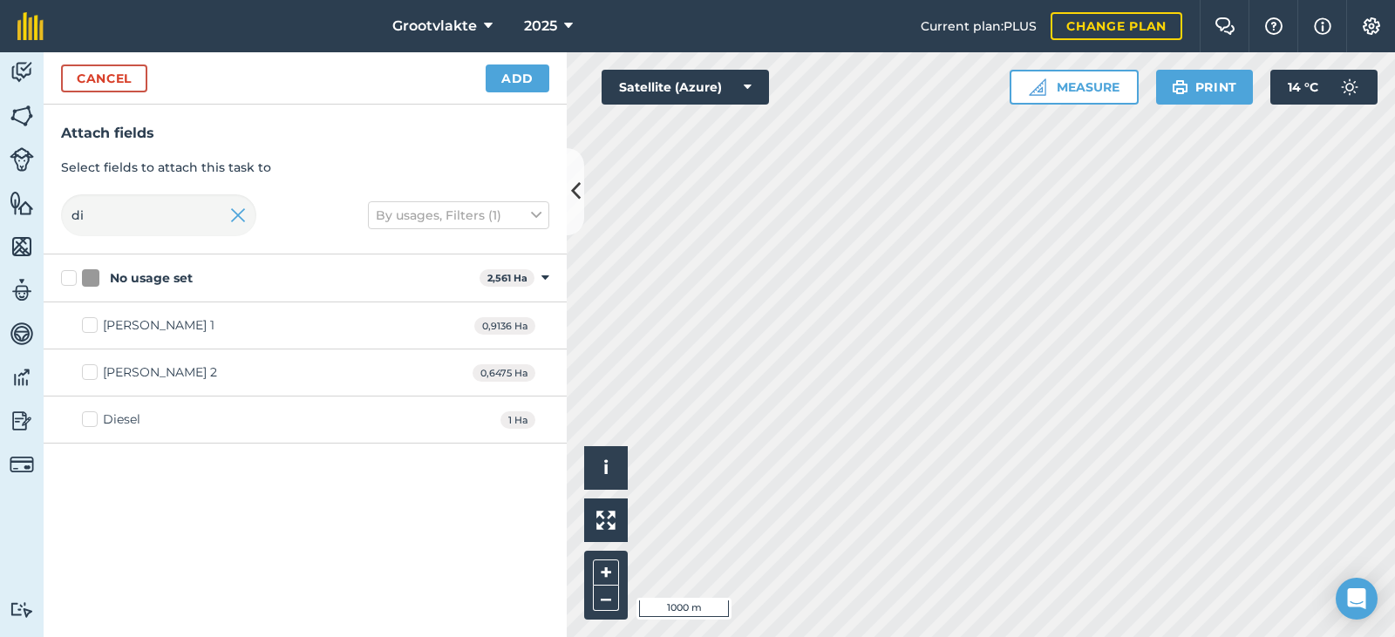
click at [128, 423] on div "Diesel" at bounding box center [121, 420] width 37 height 18
click at [93, 422] on input "Diesel" at bounding box center [87, 416] width 11 height 11
checkbox input "true"
click at [520, 54] on div "Cancel Add" at bounding box center [305, 78] width 523 height 52
click at [519, 77] on button "Add" at bounding box center [518, 79] width 64 height 28
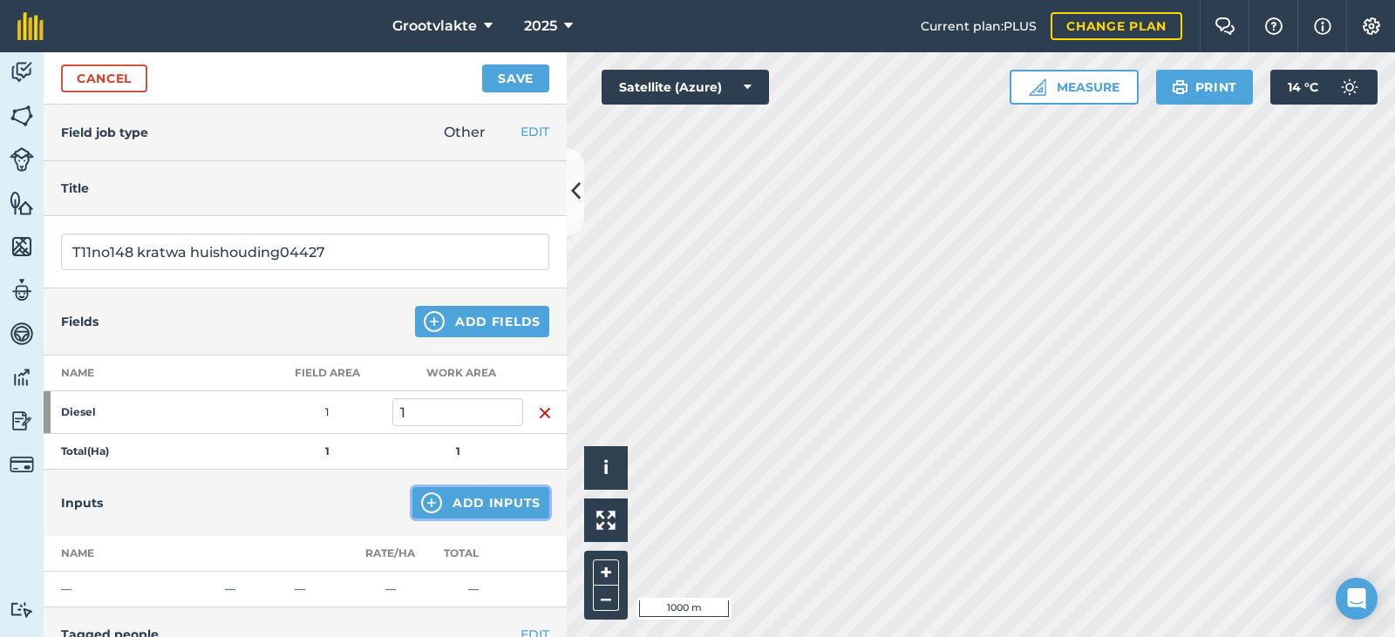
click at [472, 513] on button "Add Inputs" at bounding box center [480, 502] width 137 height 31
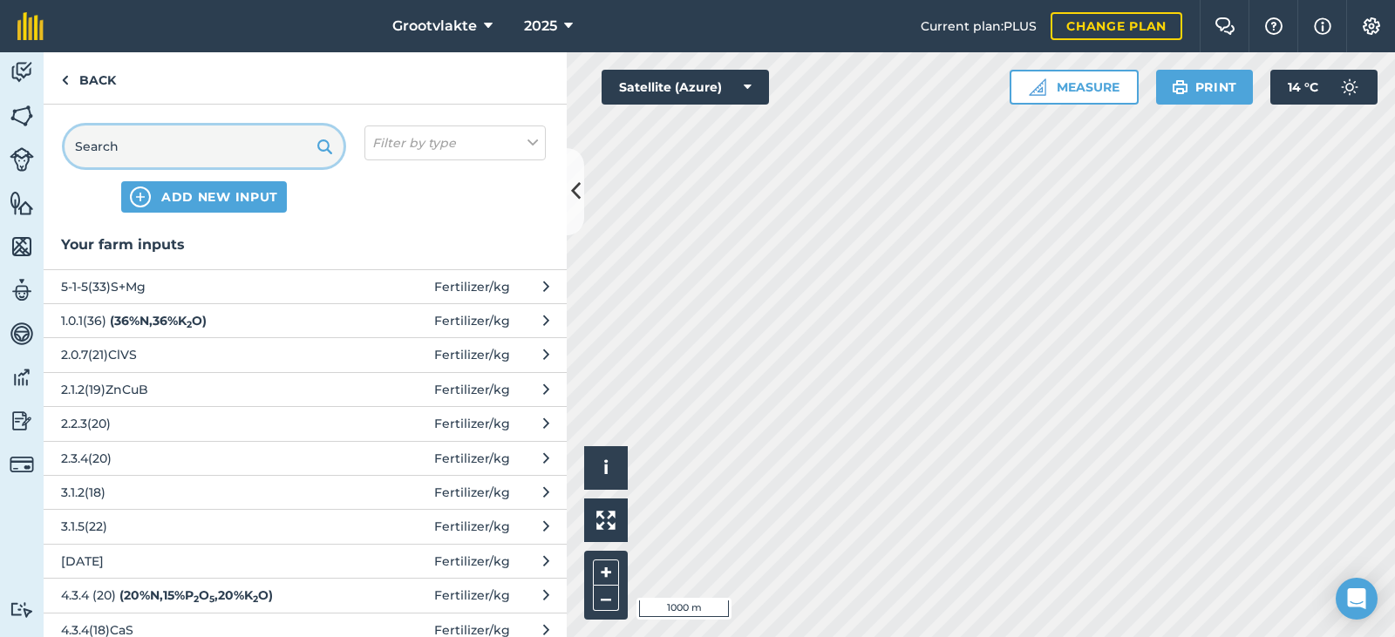
click at [184, 150] on input "text" at bounding box center [204, 147] width 279 height 42
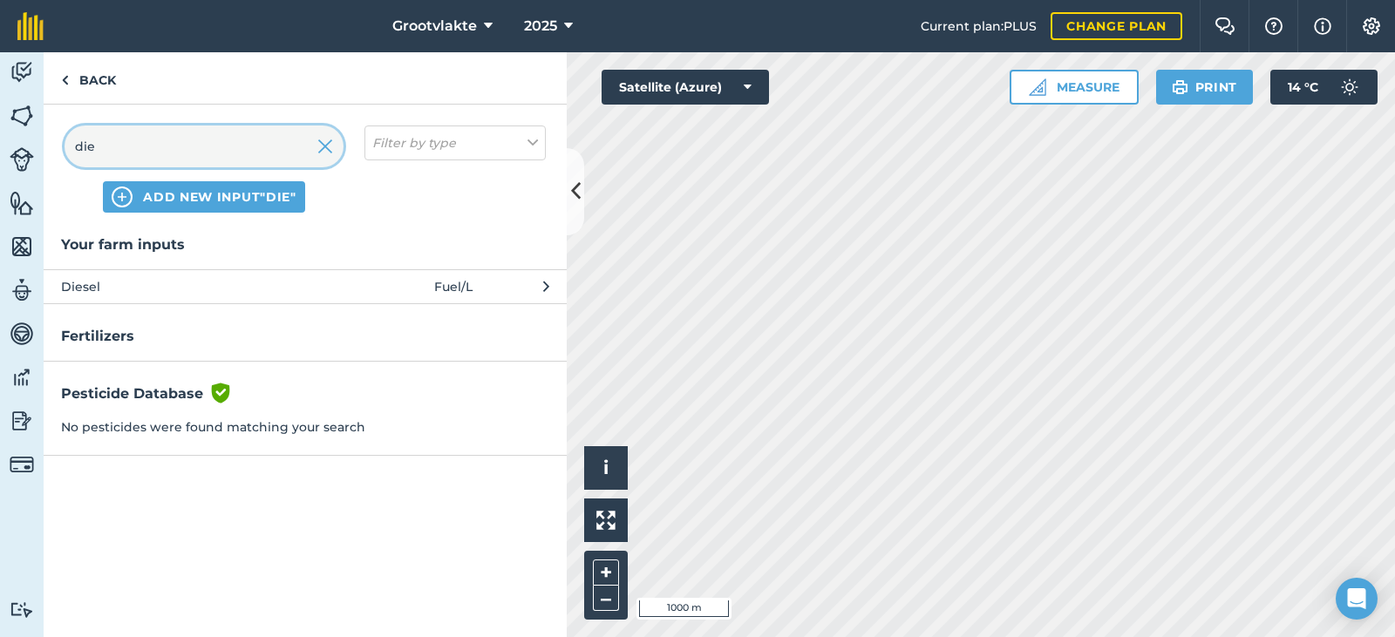
type input "die"
click at [138, 289] on span "Diesel" at bounding box center [203, 286] width 285 height 19
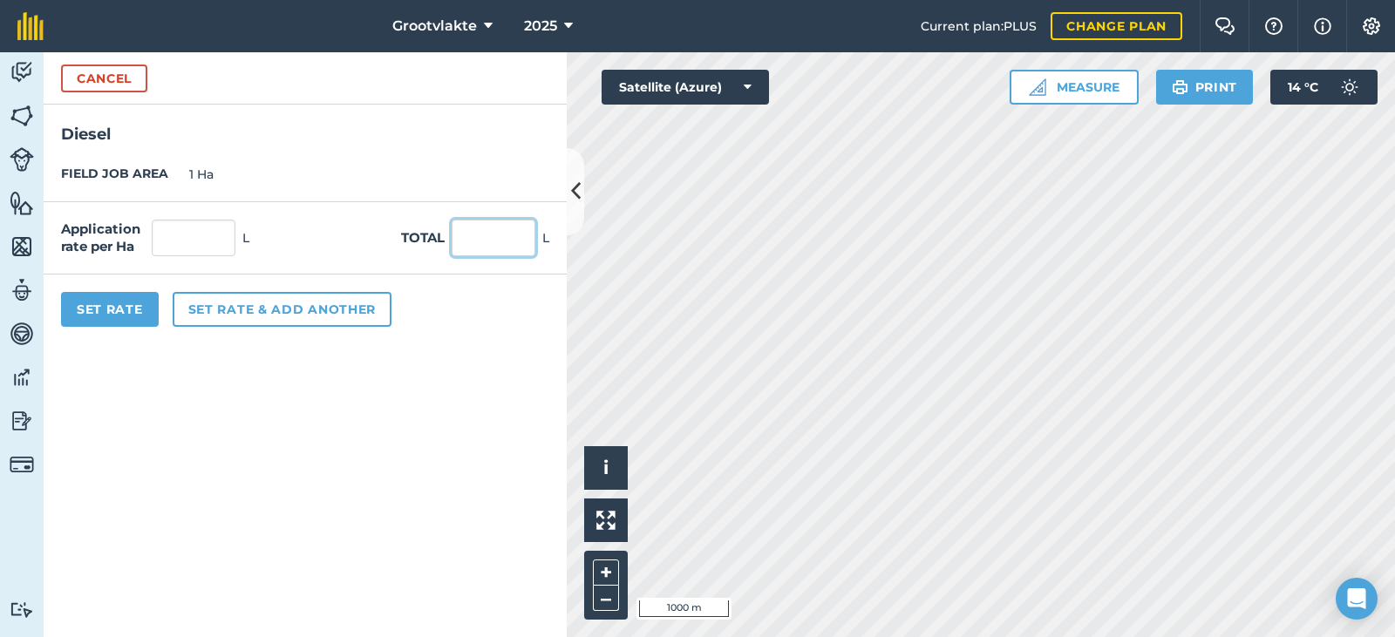
click at [463, 243] on input "text" at bounding box center [494, 238] width 84 height 37
type input "24"
click at [98, 318] on button "Set Rate" at bounding box center [110, 309] width 98 height 35
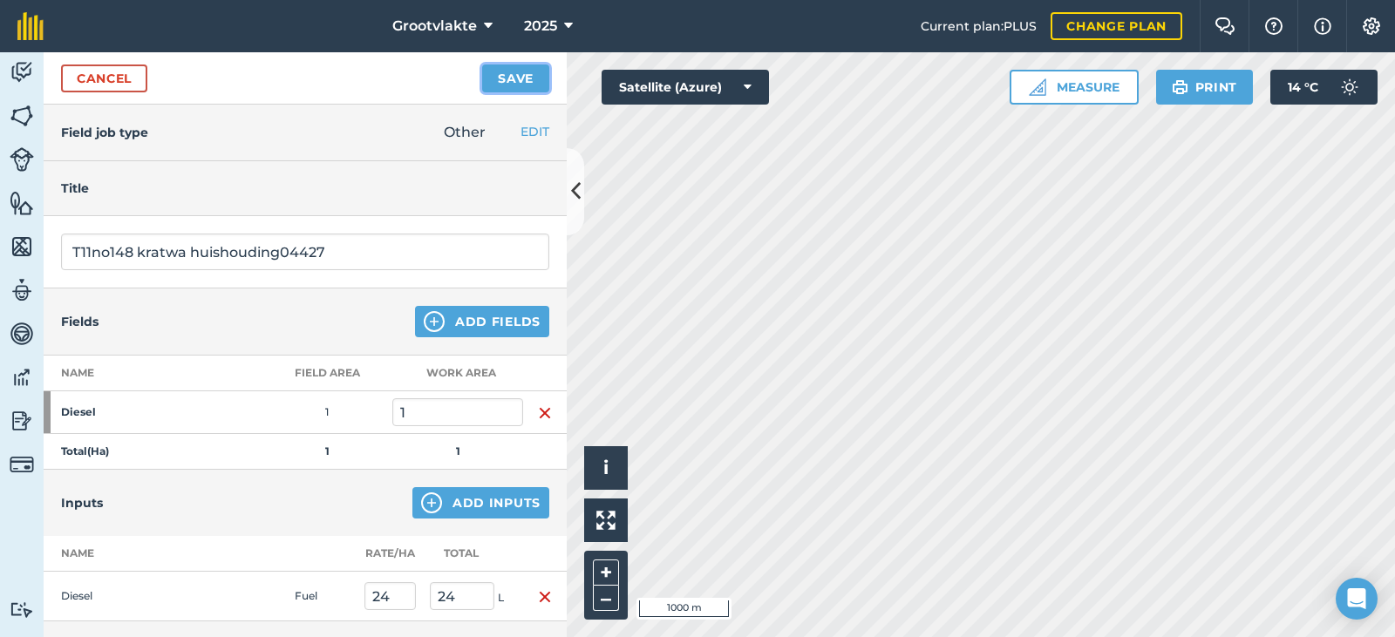
click at [494, 79] on button "Save" at bounding box center [515, 79] width 67 height 28
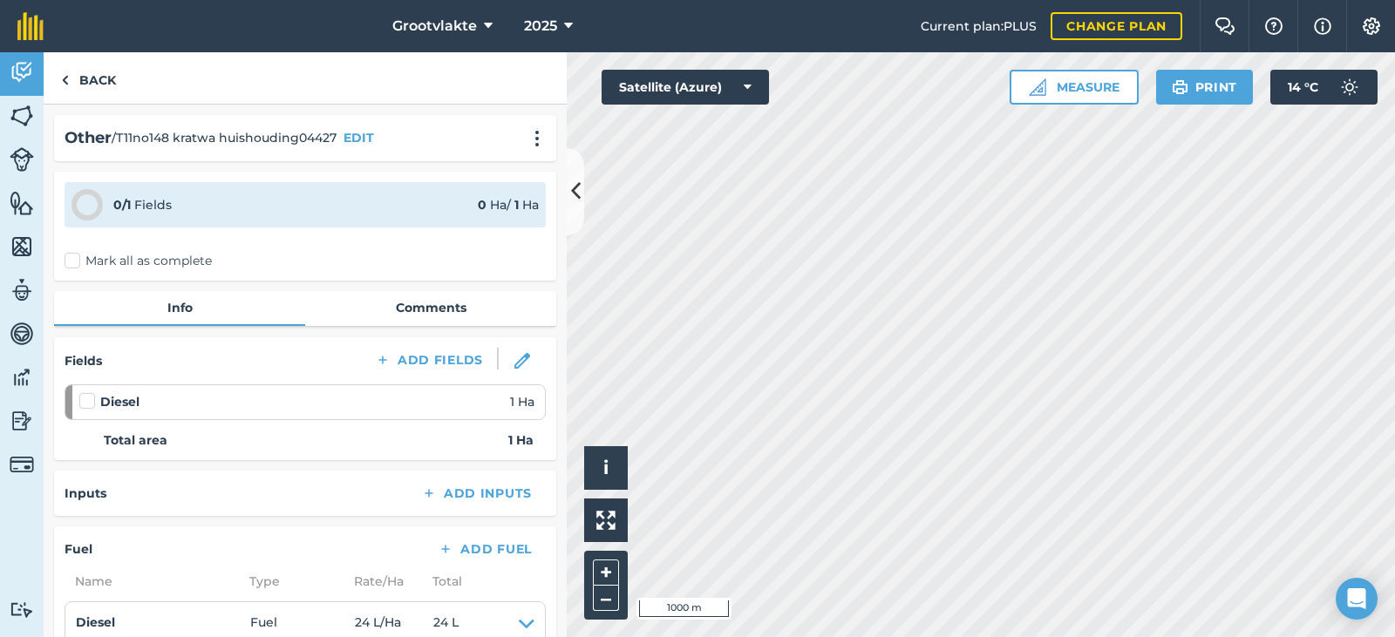
click at [74, 262] on label "Mark all as complete" at bounding box center [138, 261] width 147 height 18
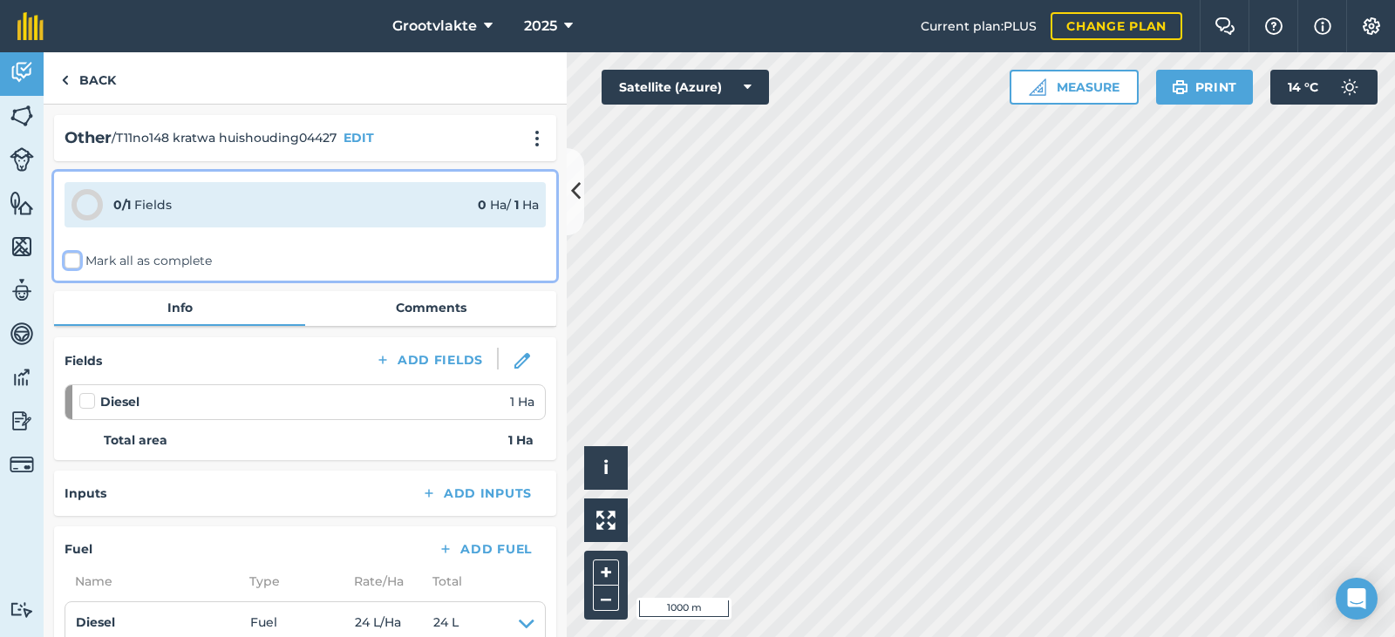
click at [74, 262] on input "Mark all as complete" at bounding box center [70, 257] width 11 height 11
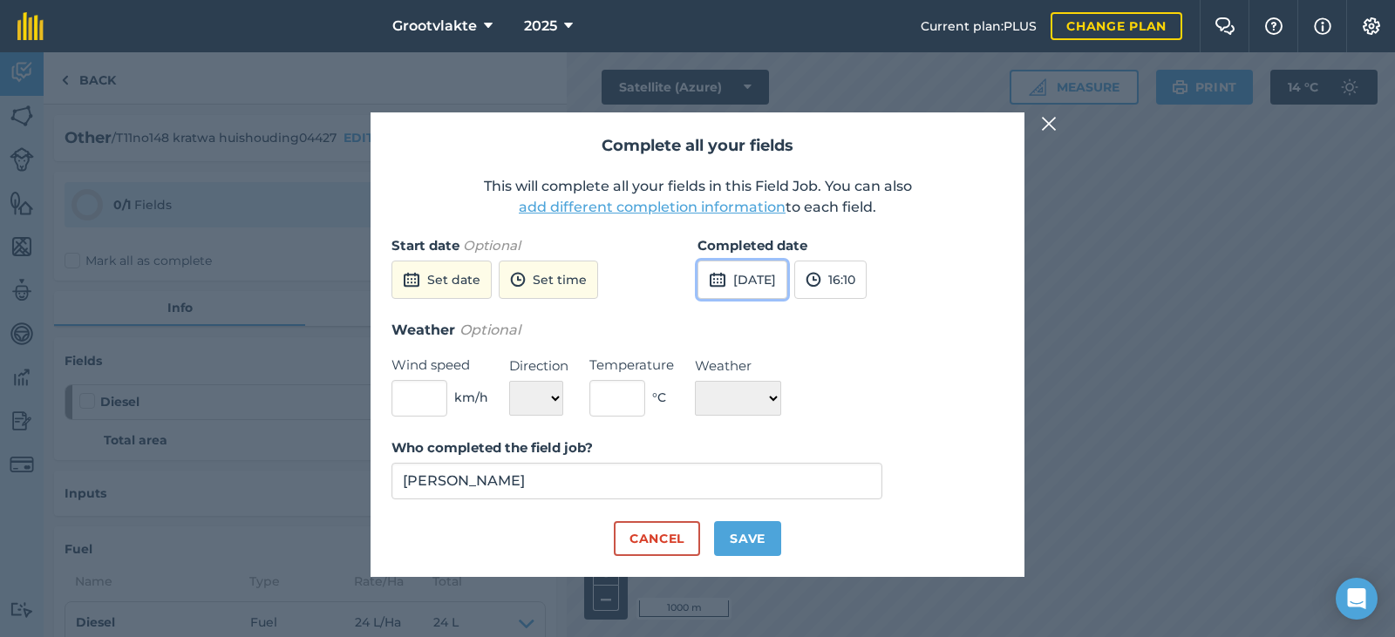
click at [771, 283] on button "[DATE]" at bounding box center [742, 280] width 90 height 38
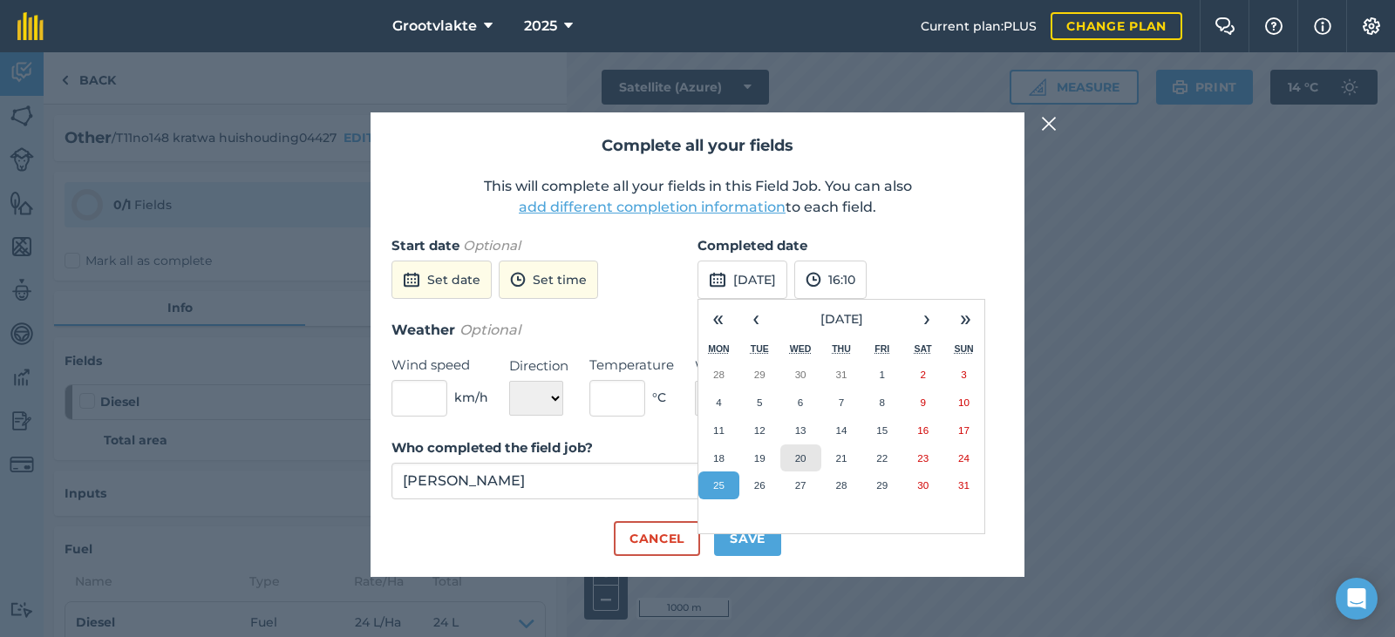
click at [791, 458] on button "20" at bounding box center [800, 459] width 41 height 28
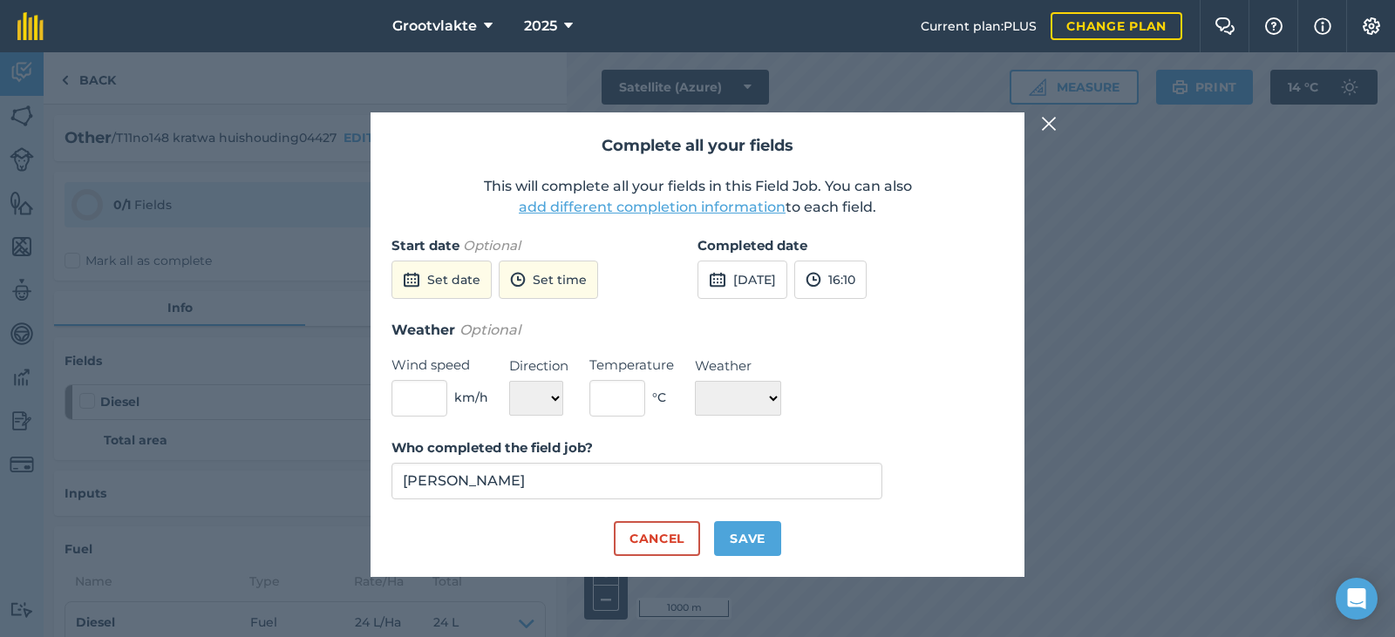
click at [759, 518] on div "Who completed the field job? [PERSON_NAME]" at bounding box center [697, 480] width 612 height 84
click at [757, 530] on button "Save" at bounding box center [747, 538] width 67 height 35
checkbox input "true"
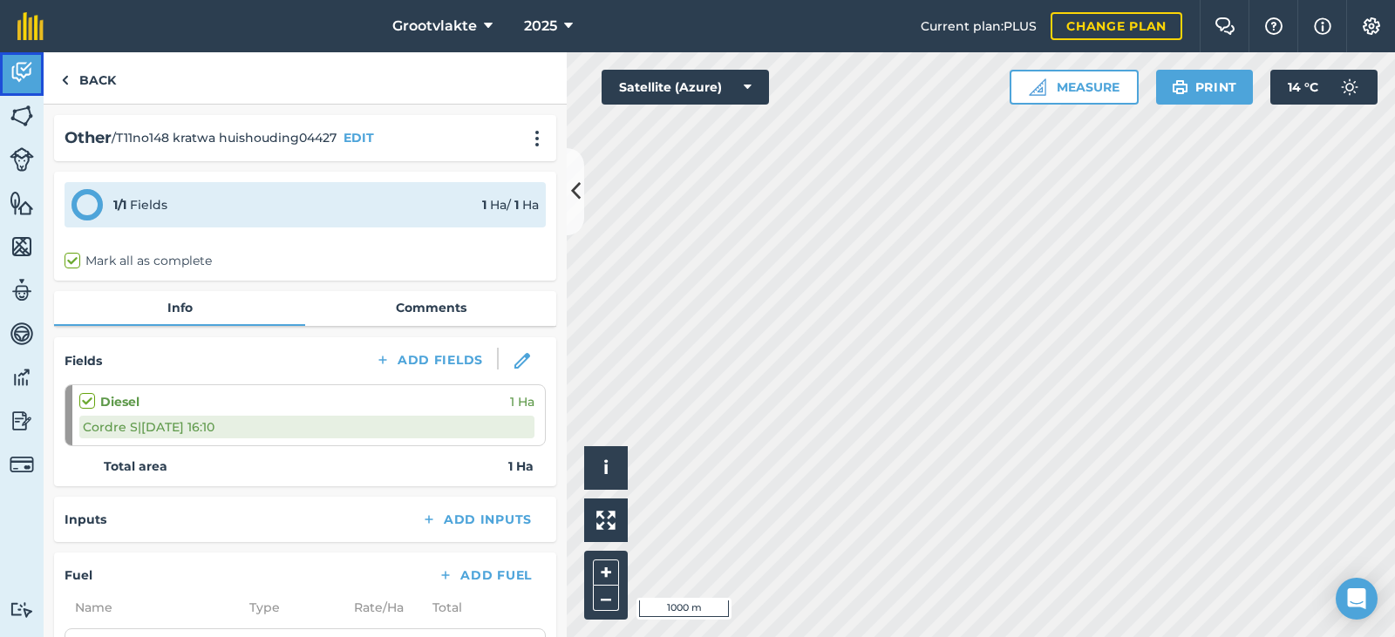
click at [35, 85] on link "Activity" at bounding box center [22, 74] width 44 height 44
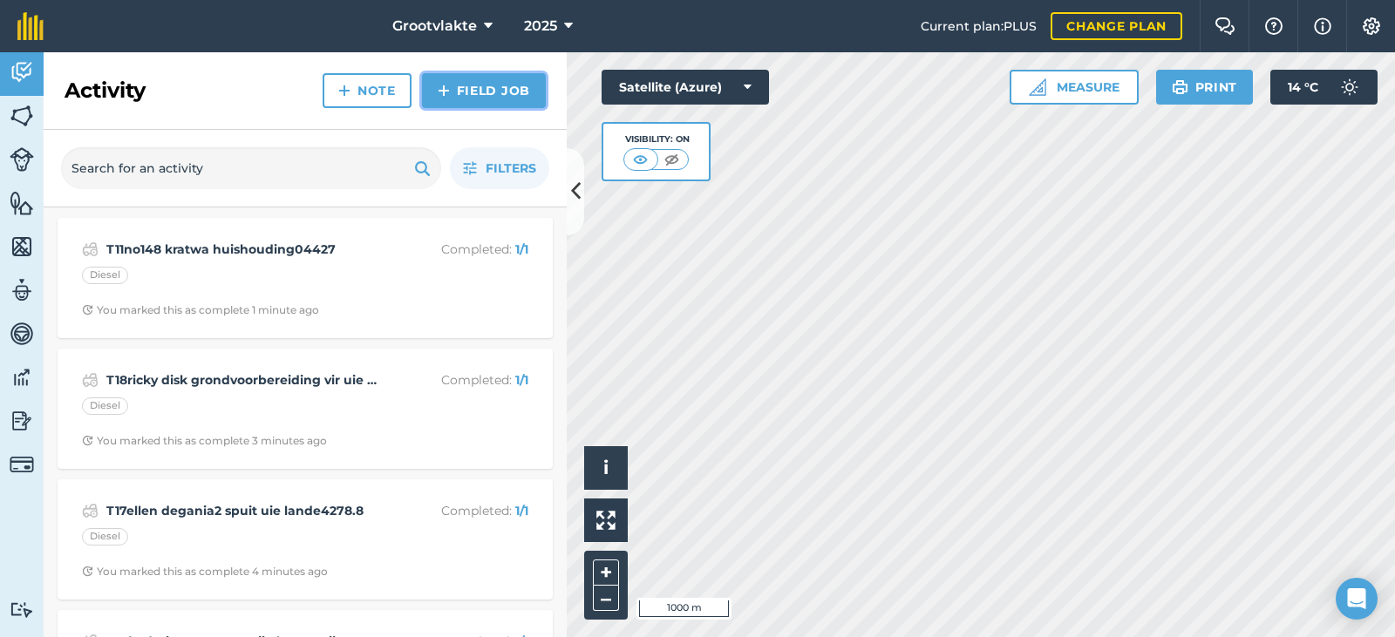
click at [451, 92] on link "Field Job" at bounding box center [484, 90] width 124 height 35
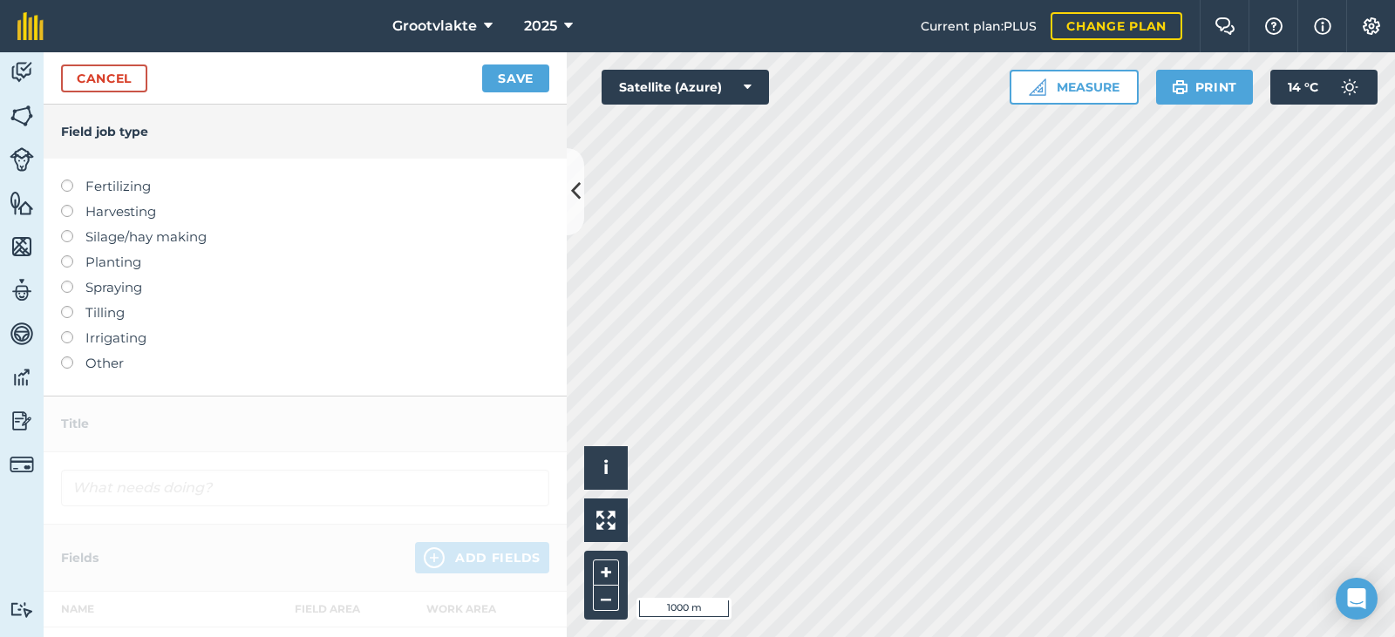
click at [88, 363] on label "Other" at bounding box center [305, 363] width 488 height 21
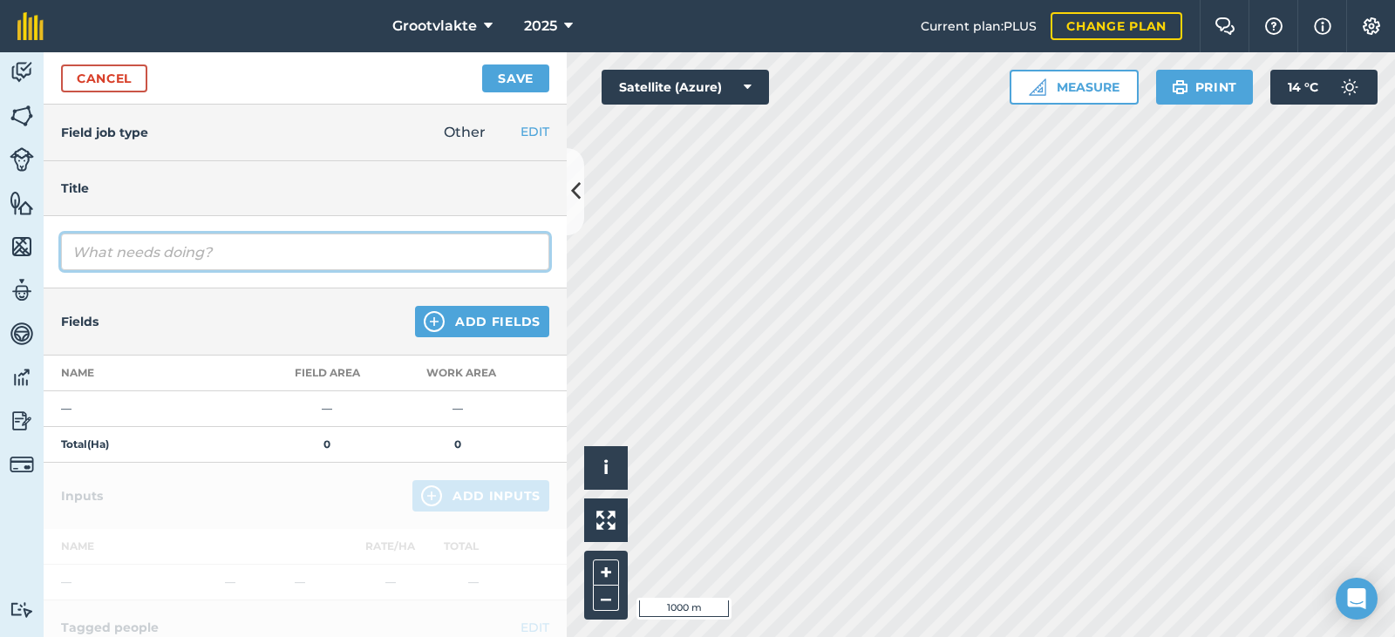
click at [146, 251] on input "text" at bounding box center [305, 252] width 488 height 37
type input "T18ricky rolgrop grondvoorbereiding vir uie palnt15498.2"
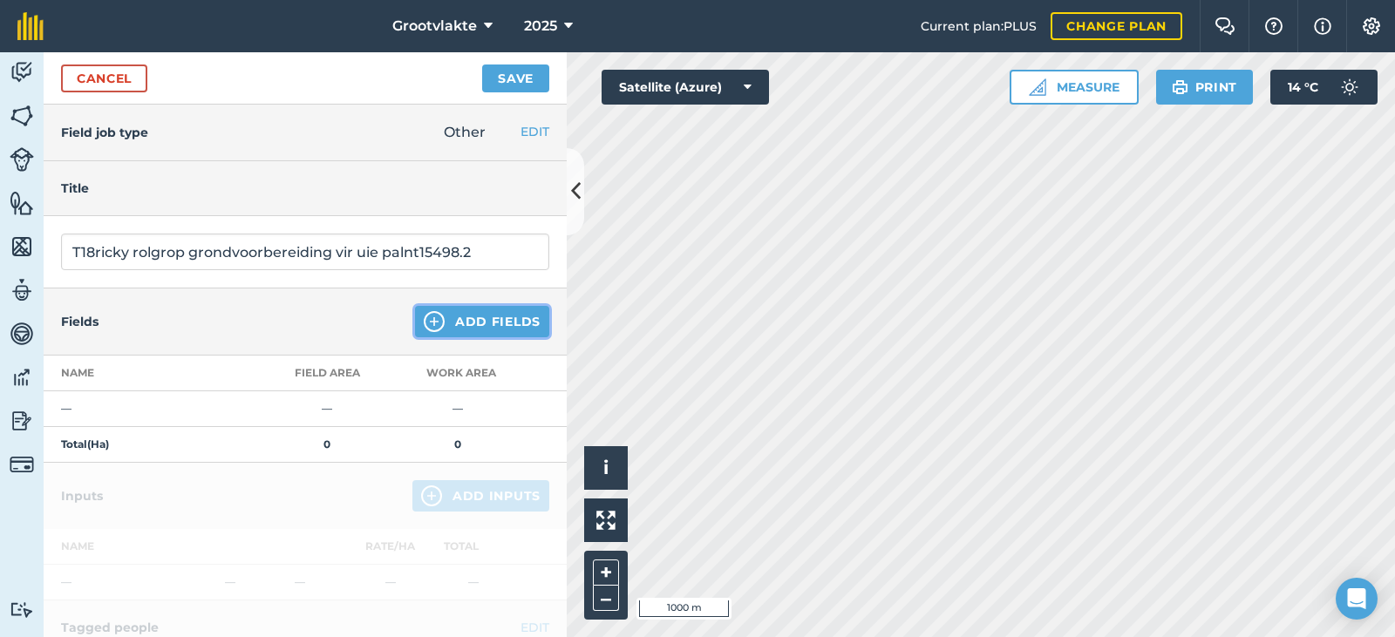
click at [428, 317] on img at bounding box center [434, 321] width 21 height 21
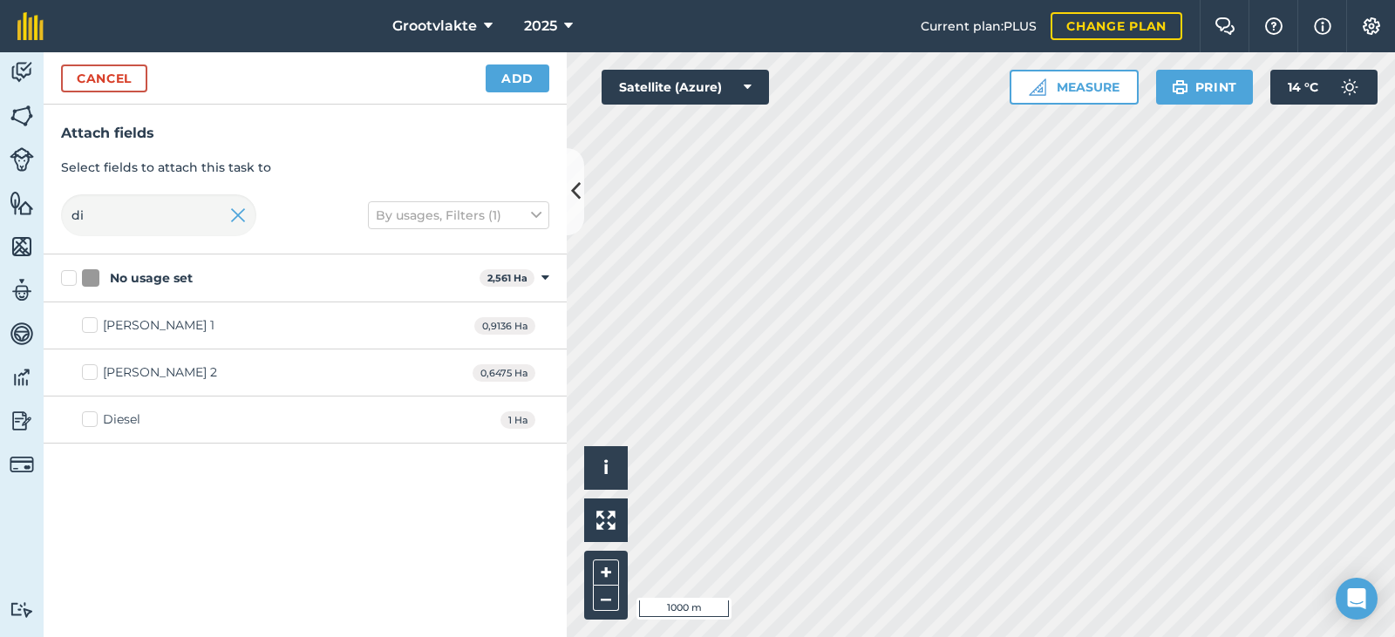
click at [127, 418] on div "Diesel" at bounding box center [121, 420] width 37 height 18
click at [93, 418] on input "Diesel" at bounding box center [87, 416] width 11 height 11
checkbox input "true"
click at [501, 82] on button "Add" at bounding box center [518, 79] width 64 height 28
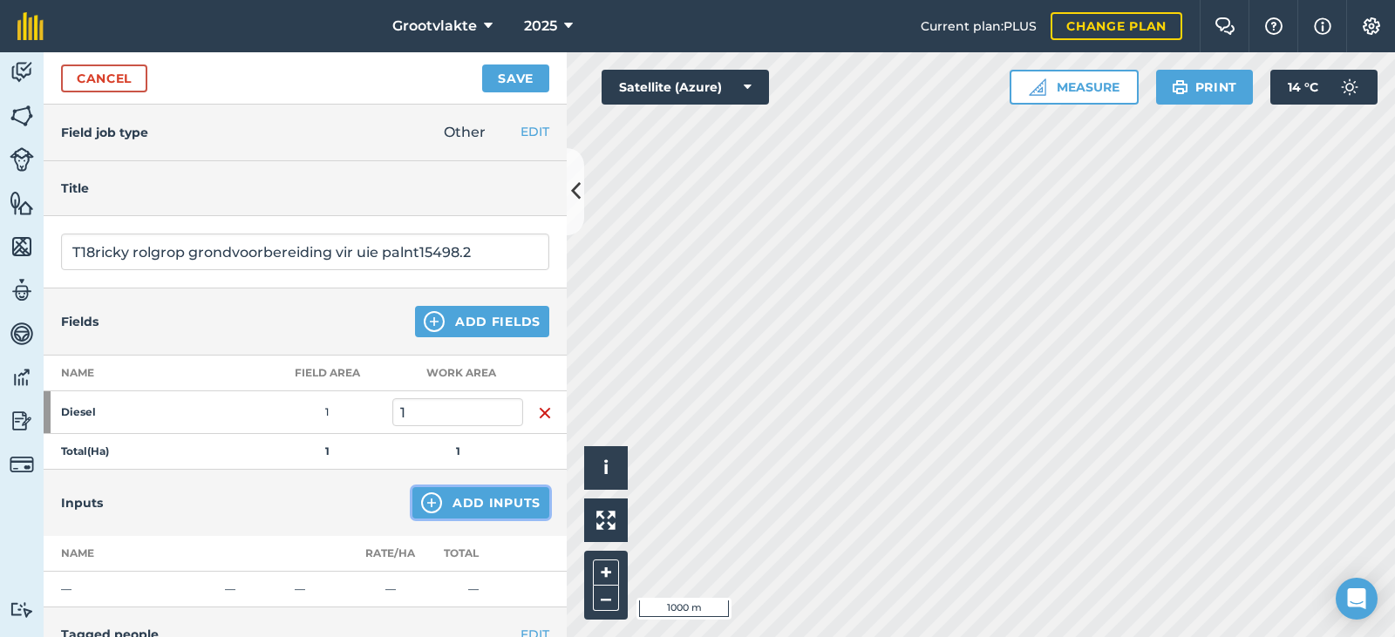
click at [464, 498] on button "Add Inputs" at bounding box center [480, 502] width 137 height 31
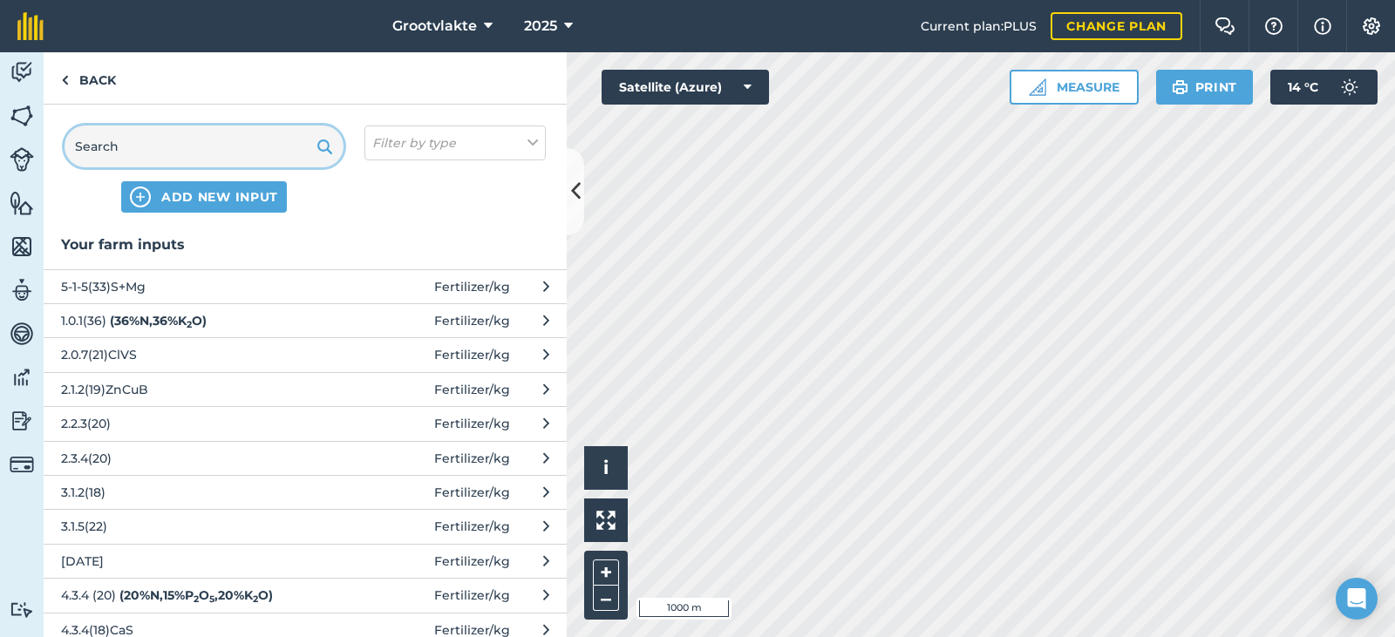
click at [235, 147] on input "text" at bounding box center [204, 147] width 279 height 42
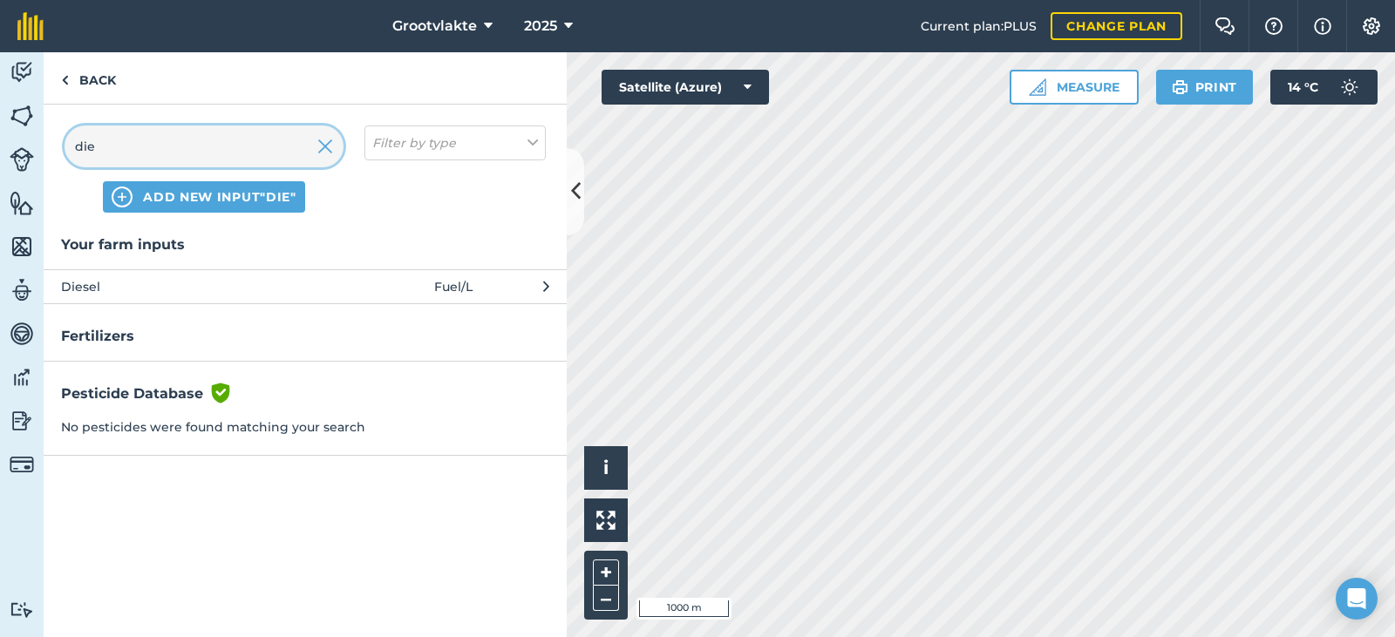
type input "die"
click at [207, 273] on button "Diesel Fuel / L" at bounding box center [305, 286] width 523 height 34
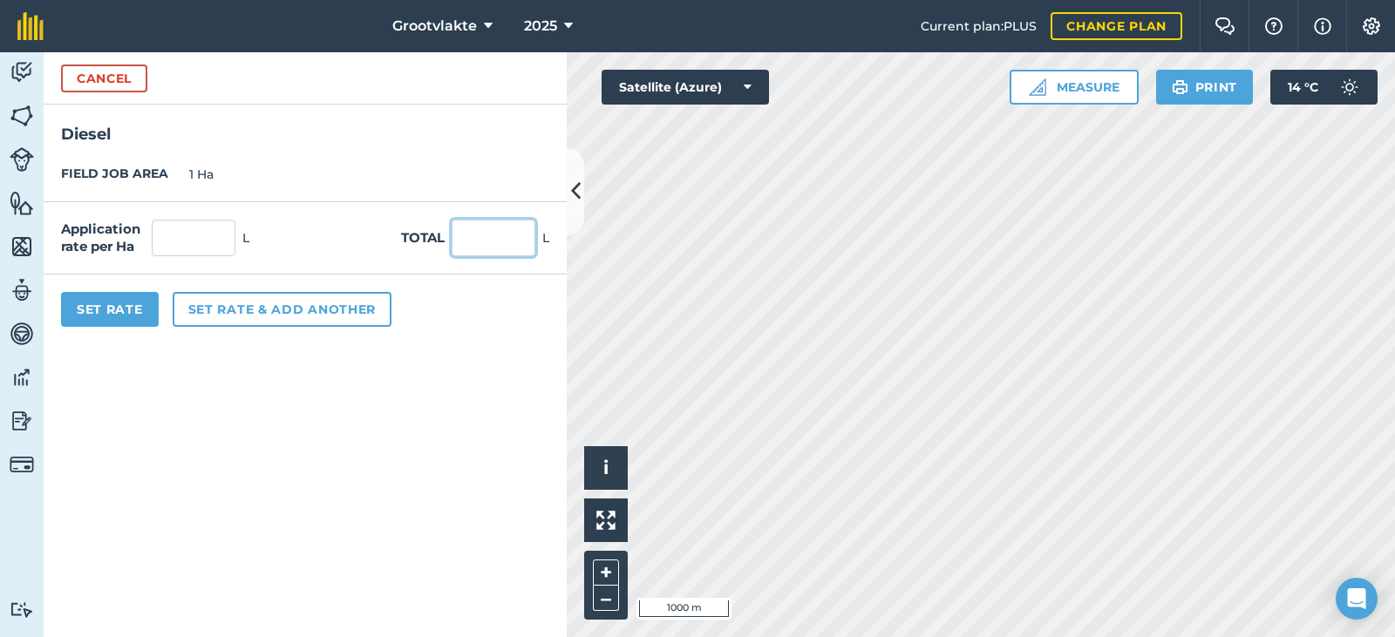
click at [468, 243] on input "text" at bounding box center [494, 238] width 84 height 37
type input "55"
click at [125, 310] on button "Set Rate" at bounding box center [110, 309] width 98 height 35
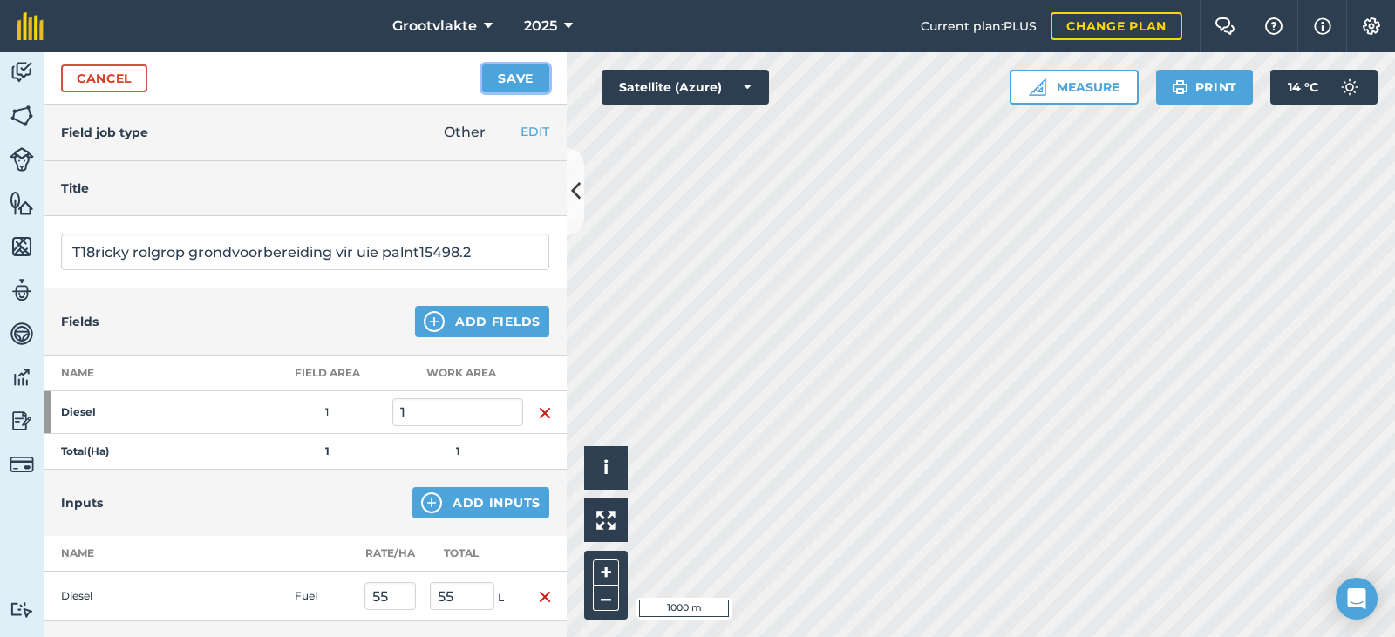
click at [493, 81] on button "Save" at bounding box center [515, 79] width 67 height 28
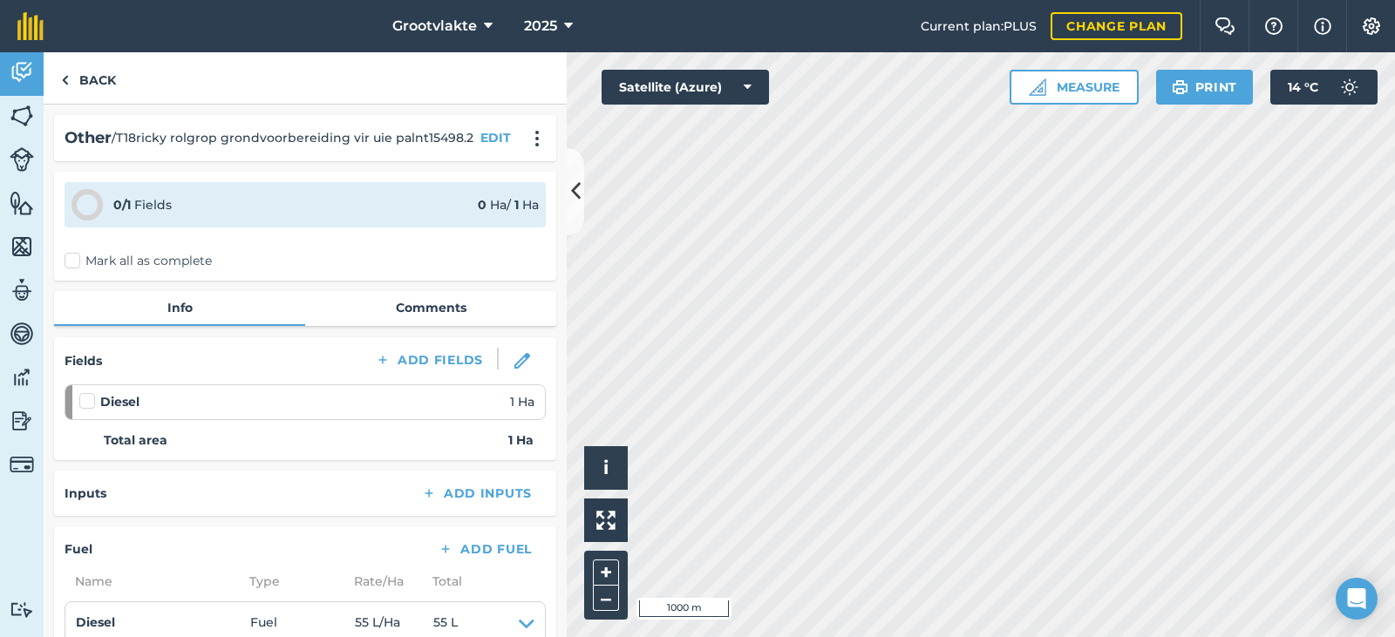
click at [84, 252] on label "Mark all as complete" at bounding box center [138, 261] width 147 height 18
click at [76, 252] on input "Mark all as complete" at bounding box center [70, 257] width 11 height 11
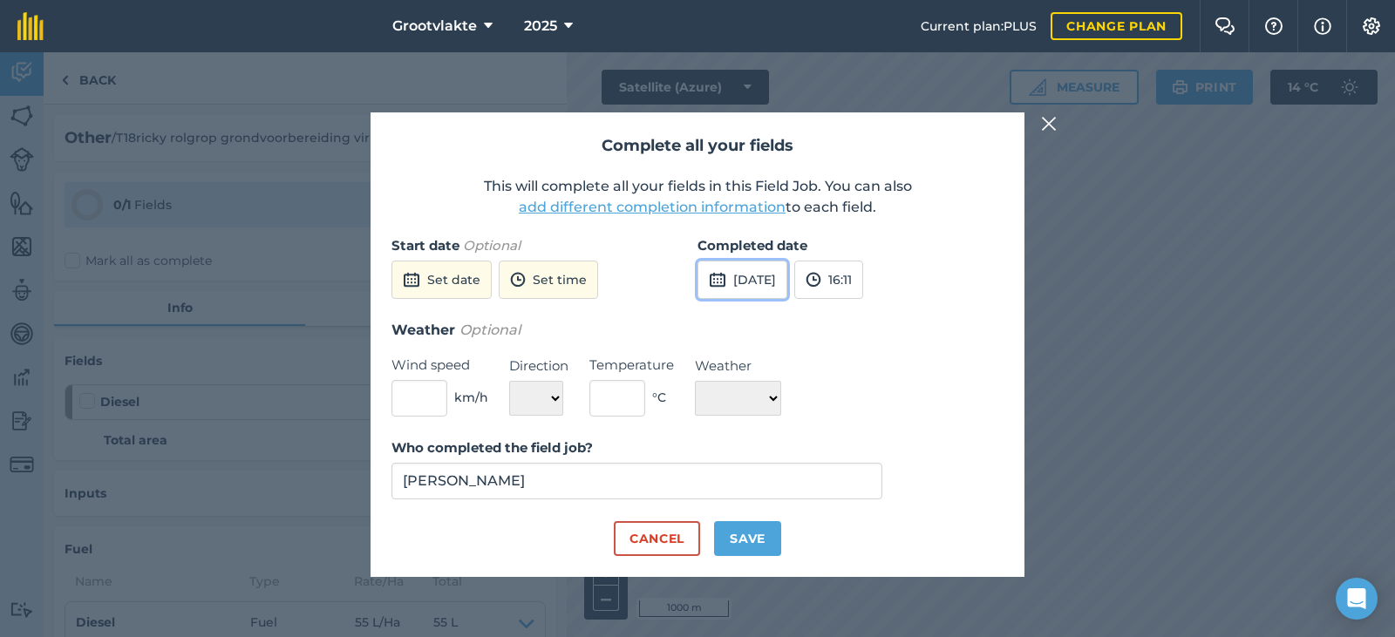
click at [761, 277] on button "[DATE]" at bounding box center [742, 280] width 90 height 38
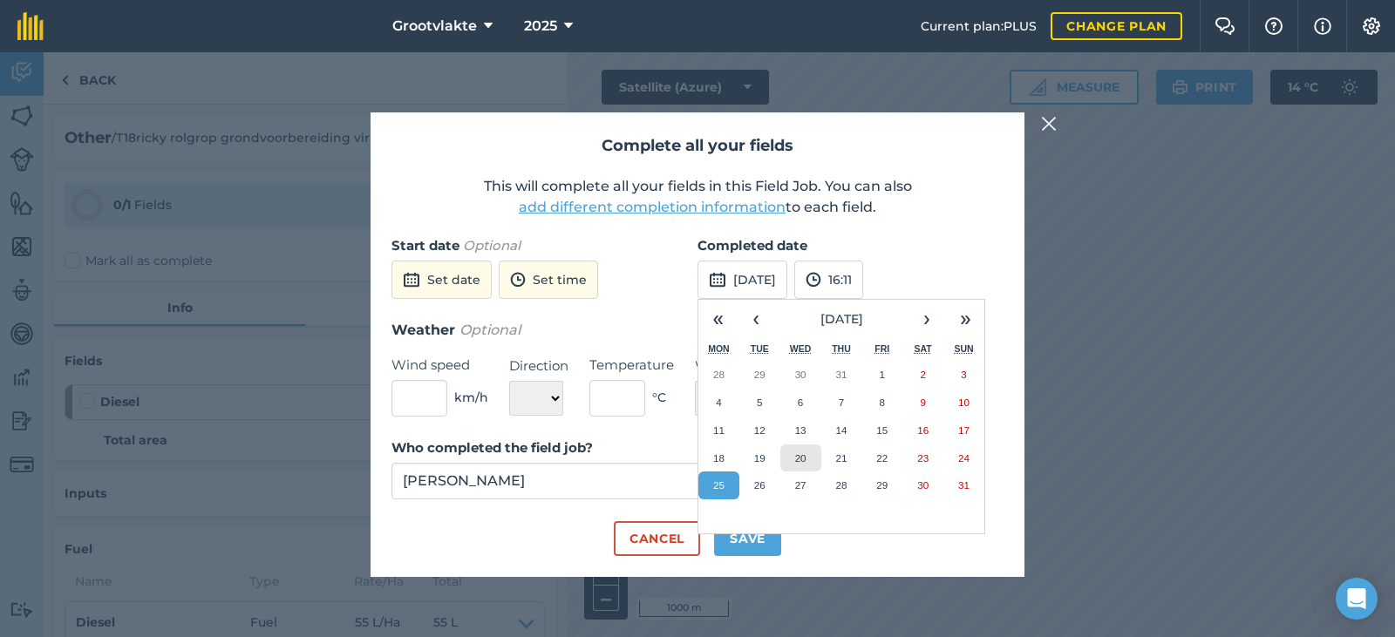
click at [808, 464] on button "20" at bounding box center [800, 459] width 41 height 28
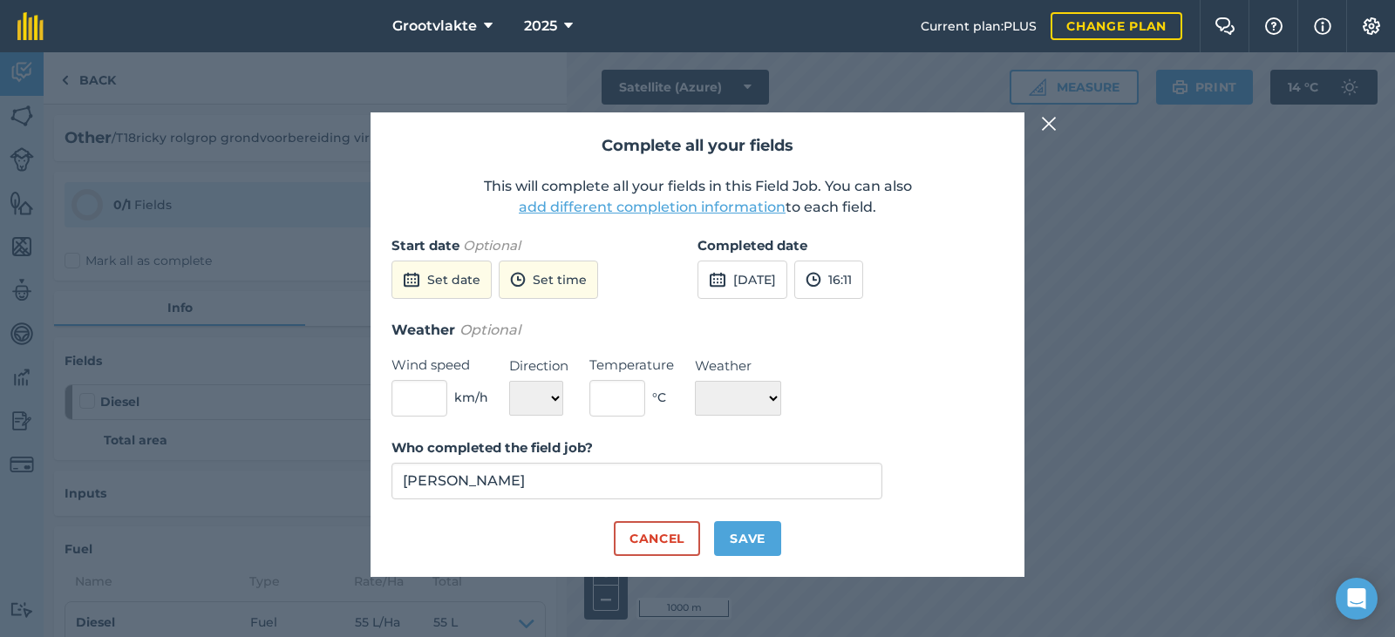
click at [763, 520] on div "Who completed the field job? [PERSON_NAME]" at bounding box center [697, 480] width 612 height 84
click at [734, 537] on button "Save" at bounding box center [747, 538] width 67 height 35
checkbox input "true"
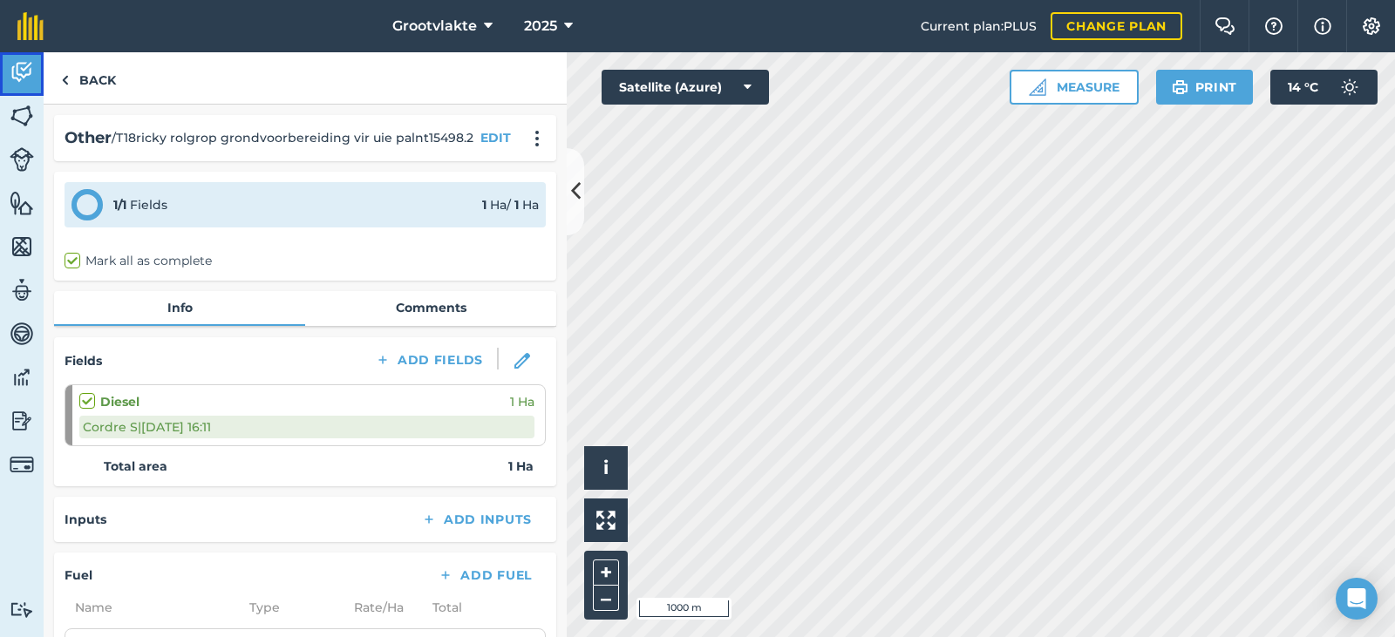
click at [10, 85] on link "Activity" at bounding box center [22, 74] width 44 height 44
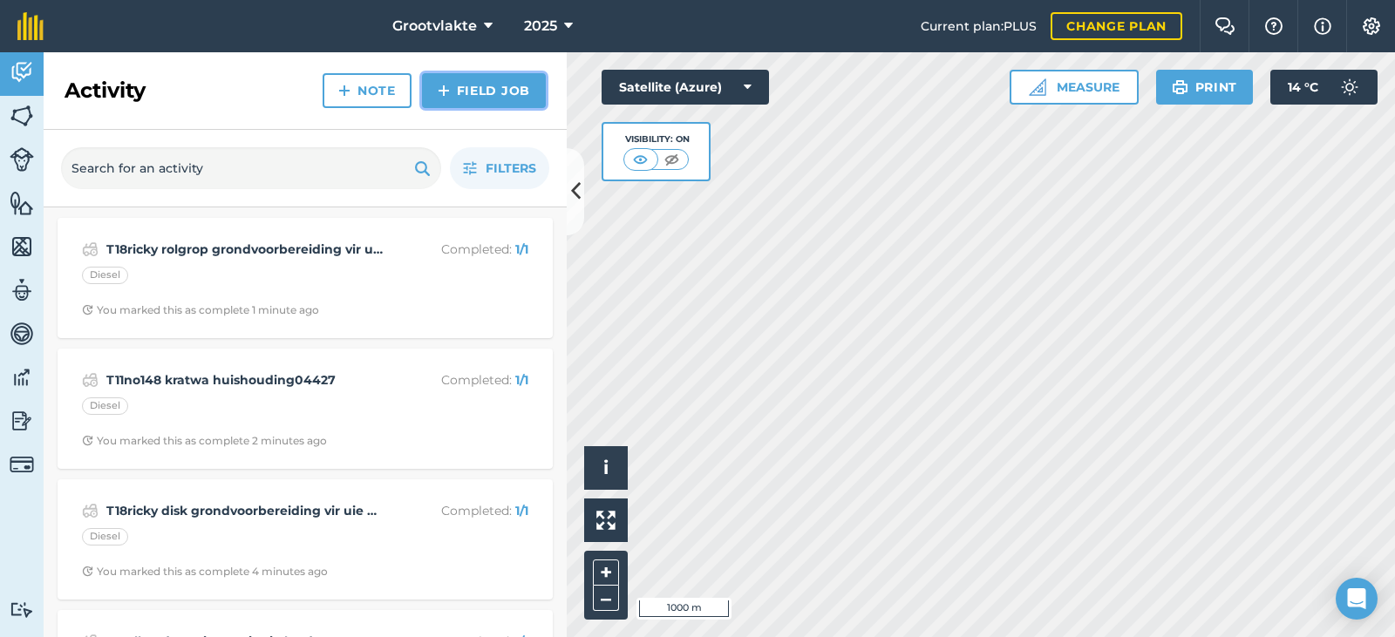
click at [457, 85] on link "Field Job" at bounding box center [484, 90] width 124 height 35
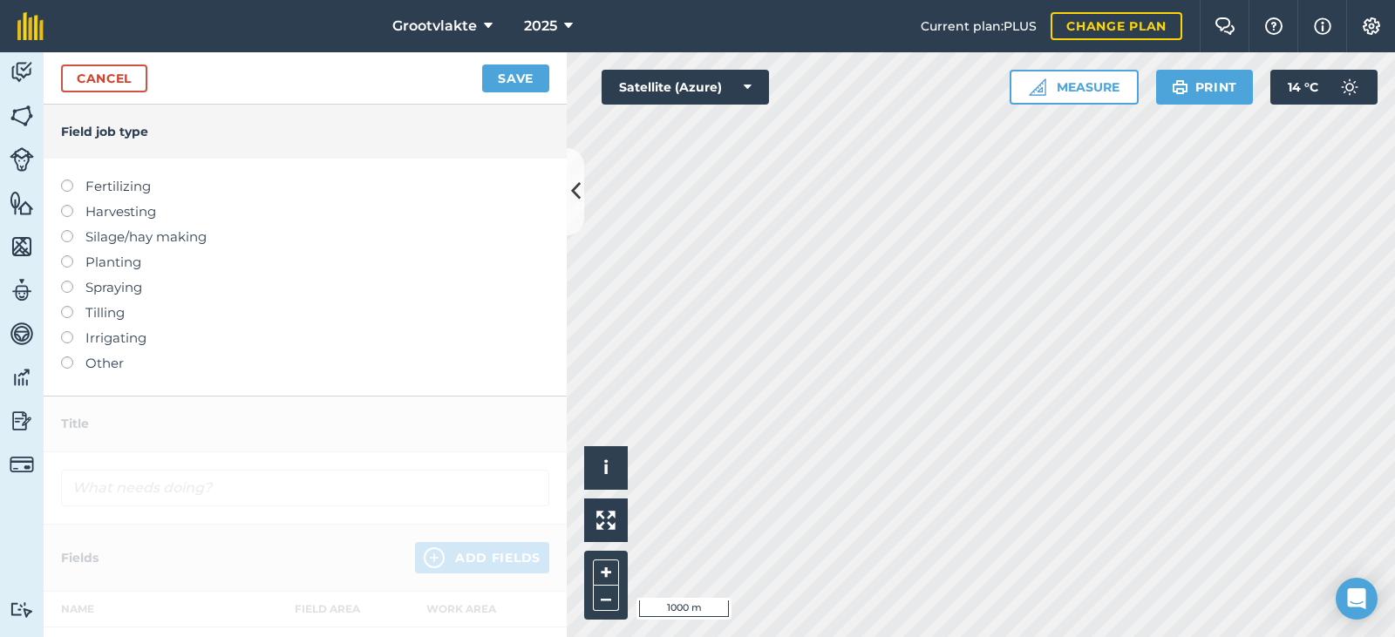
click at [114, 370] on label "Other" at bounding box center [305, 363] width 488 height 21
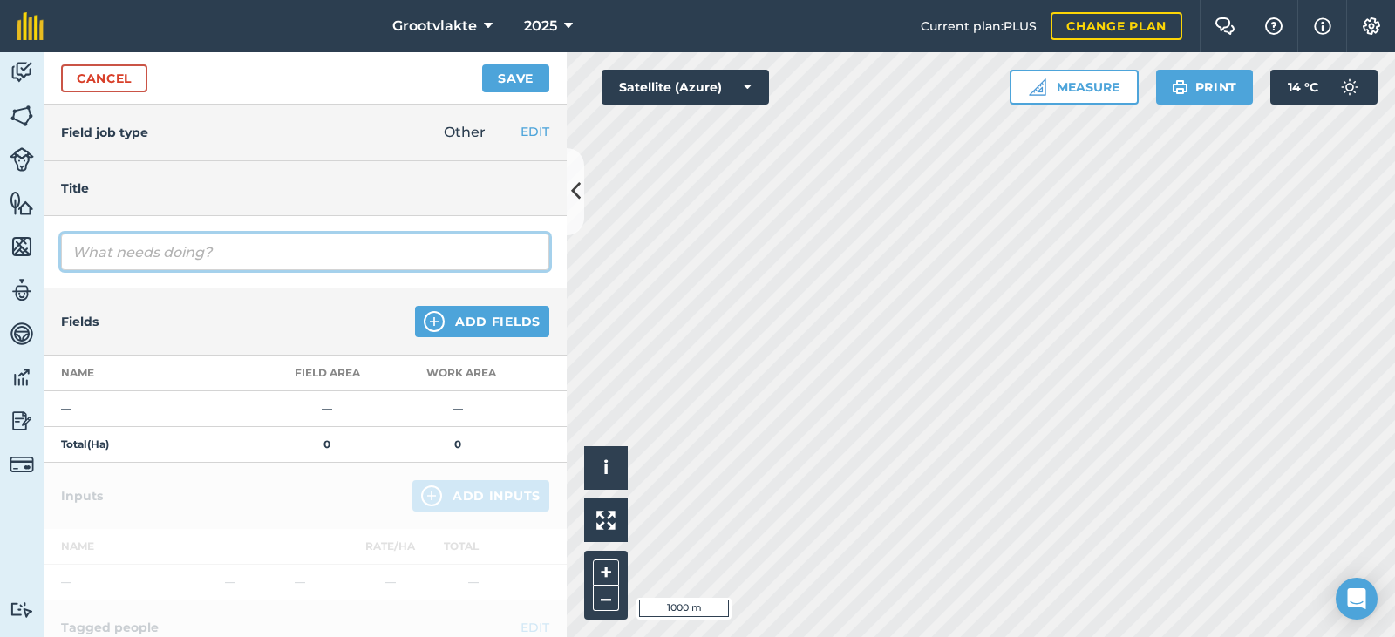
click at [168, 248] on input "text" at bounding box center [305, 252] width 488 height 37
type input "T21booi wa ry klippe1548.9"
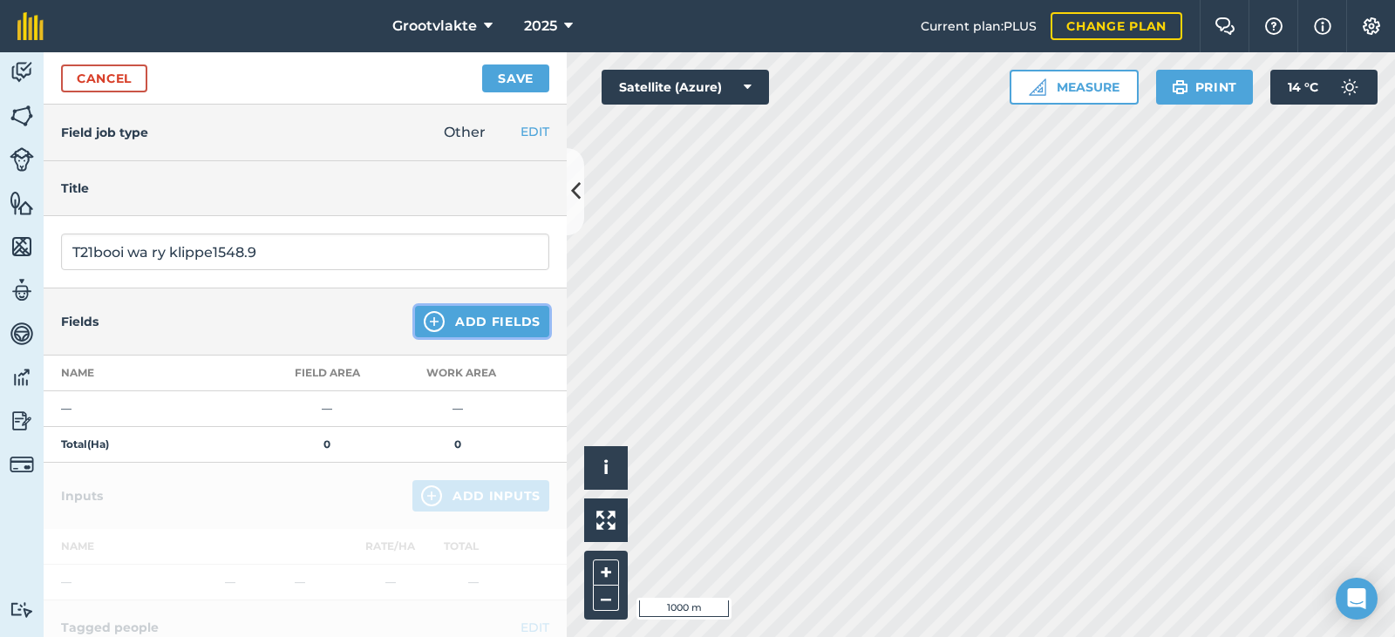
click at [464, 317] on button "Add Fields" at bounding box center [482, 321] width 134 height 31
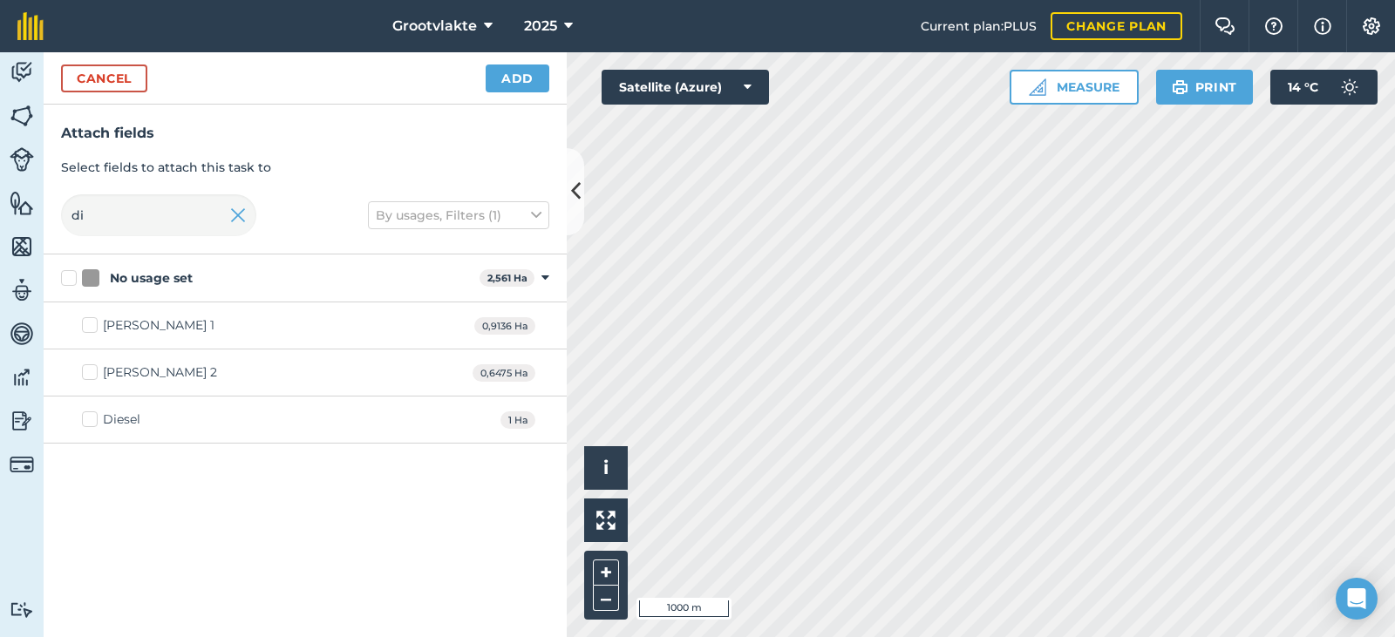
click at [92, 420] on label "Diesel" at bounding box center [111, 420] width 58 height 18
click at [92, 420] on input "Diesel" at bounding box center [87, 416] width 11 height 11
checkbox input "true"
drag, startPoint x: 516, startPoint y: 92, endPoint x: 516, endPoint y: 79, distance: 13.1
click at [516, 90] on div "Cancel Add" at bounding box center [305, 78] width 523 height 52
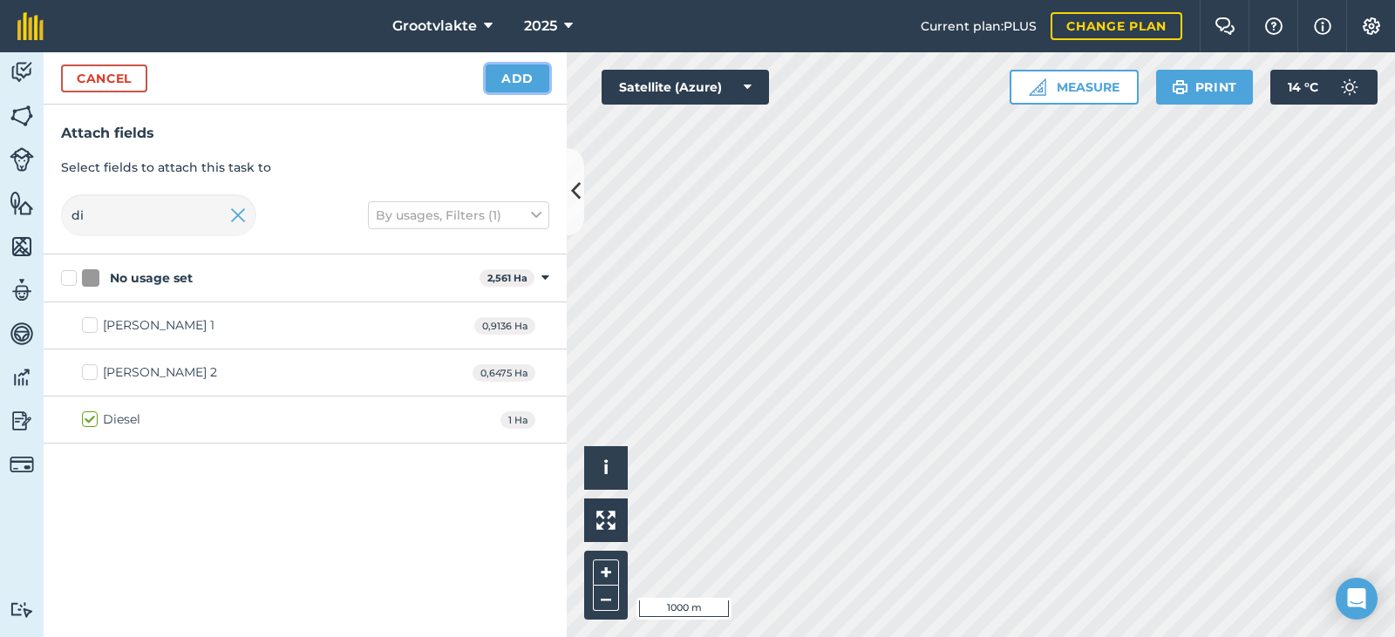
click at [515, 78] on button "Add" at bounding box center [518, 79] width 64 height 28
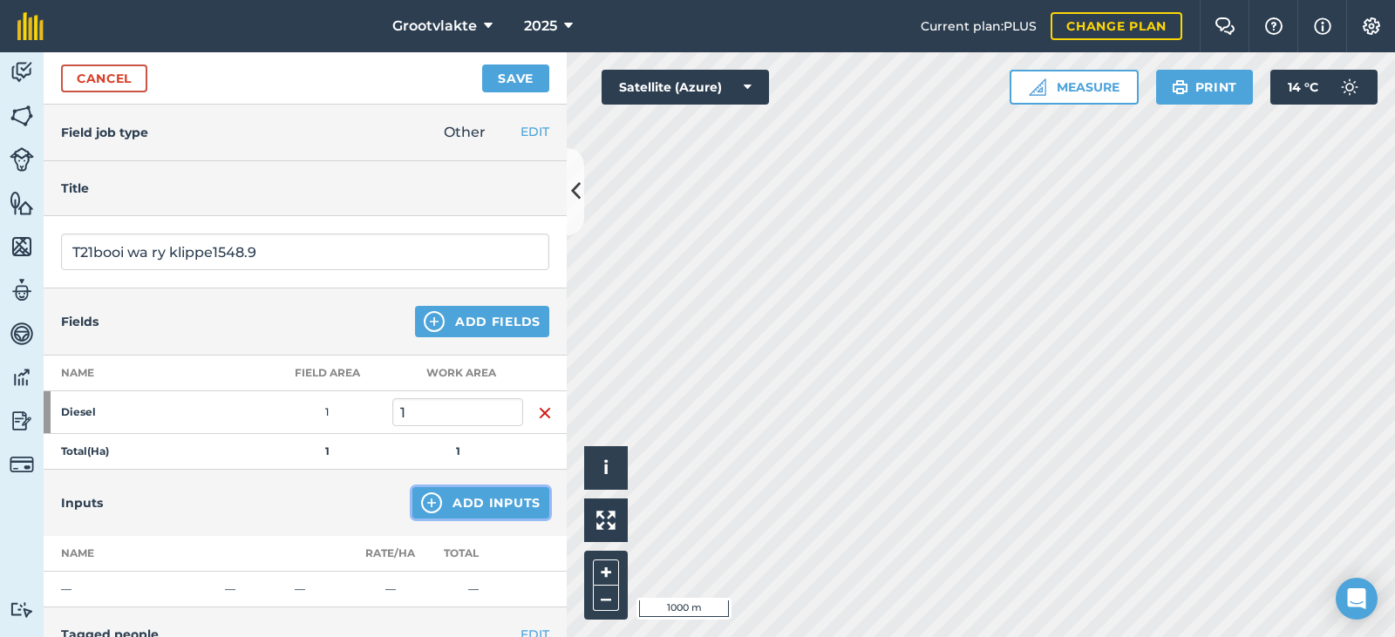
click at [441, 508] on button "Add Inputs" at bounding box center [480, 502] width 137 height 31
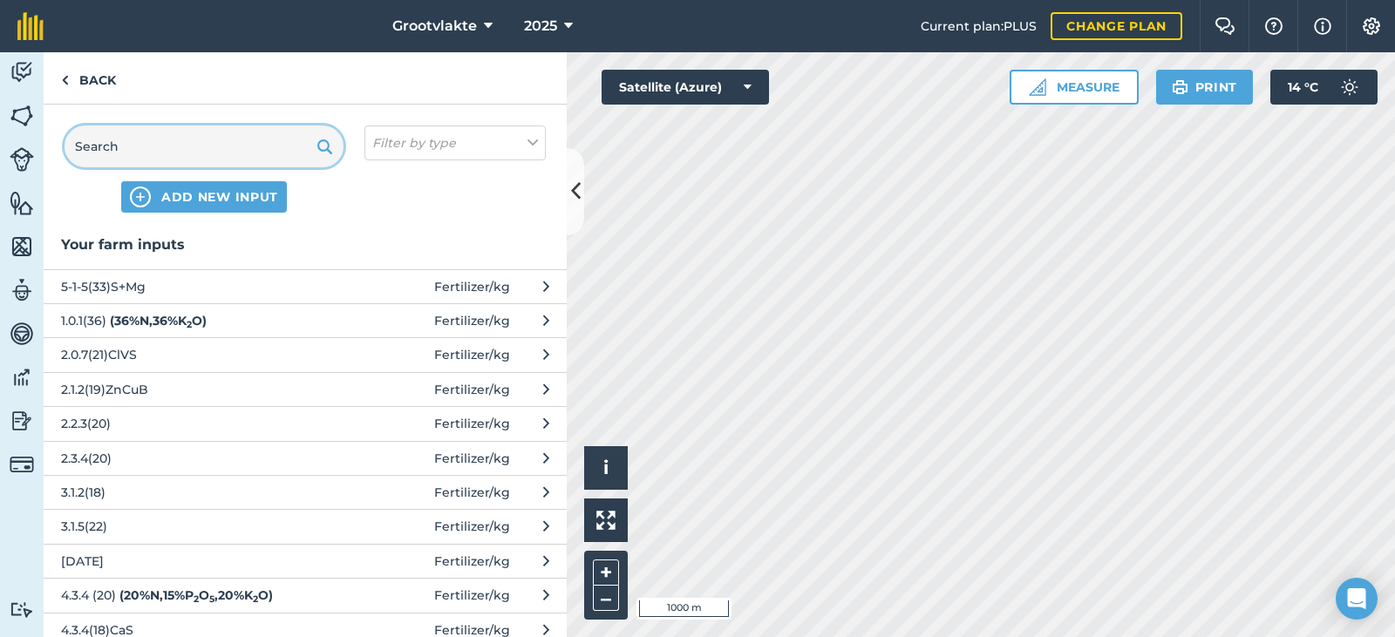
click at [130, 126] on input "text" at bounding box center [204, 147] width 279 height 42
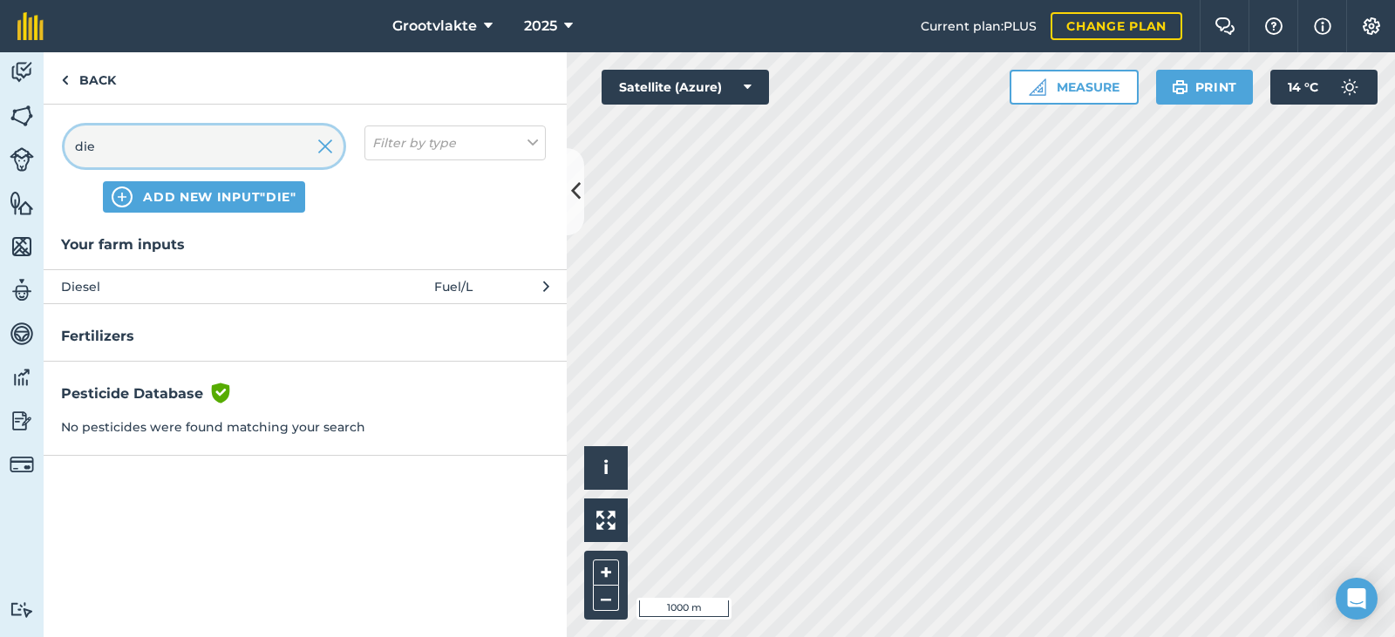
type input "die"
click at [108, 283] on span "Diesel" at bounding box center [203, 286] width 285 height 19
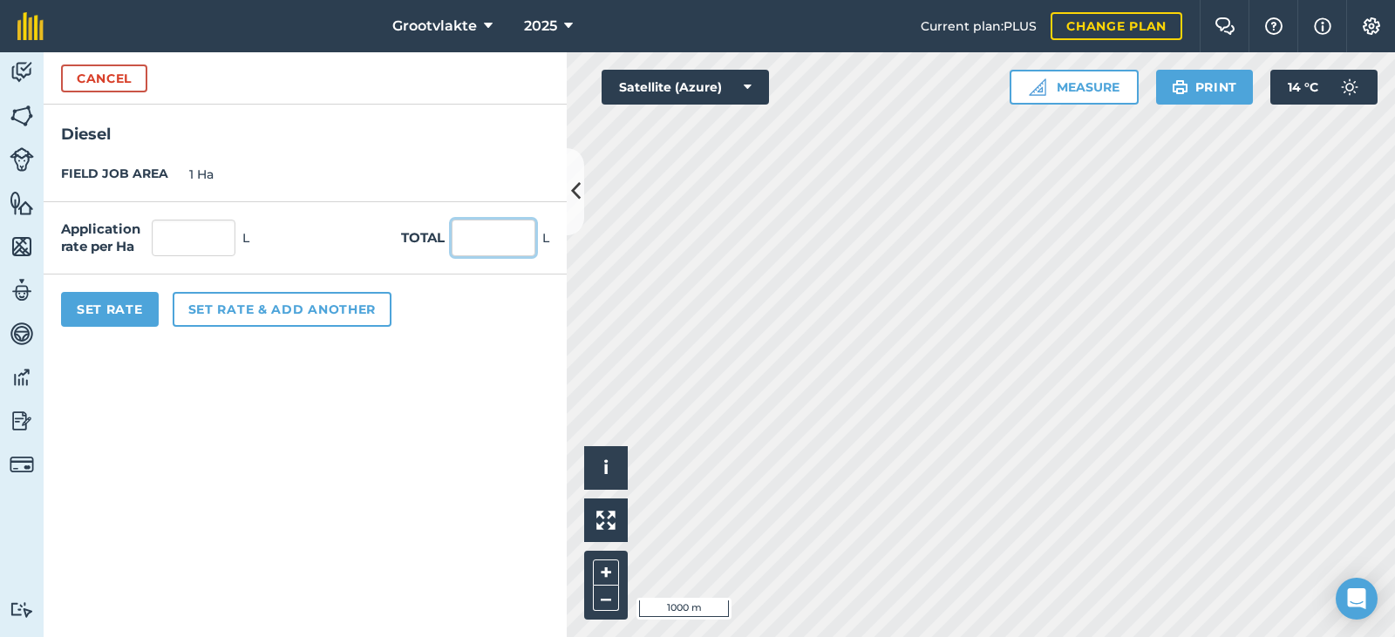
click at [452, 242] on input "text" at bounding box center [494, 238] width 84 height 37
type input "19"
click at [114, 315] on button "Set Rate" at bounding box center [110, 309] width 98 height 35
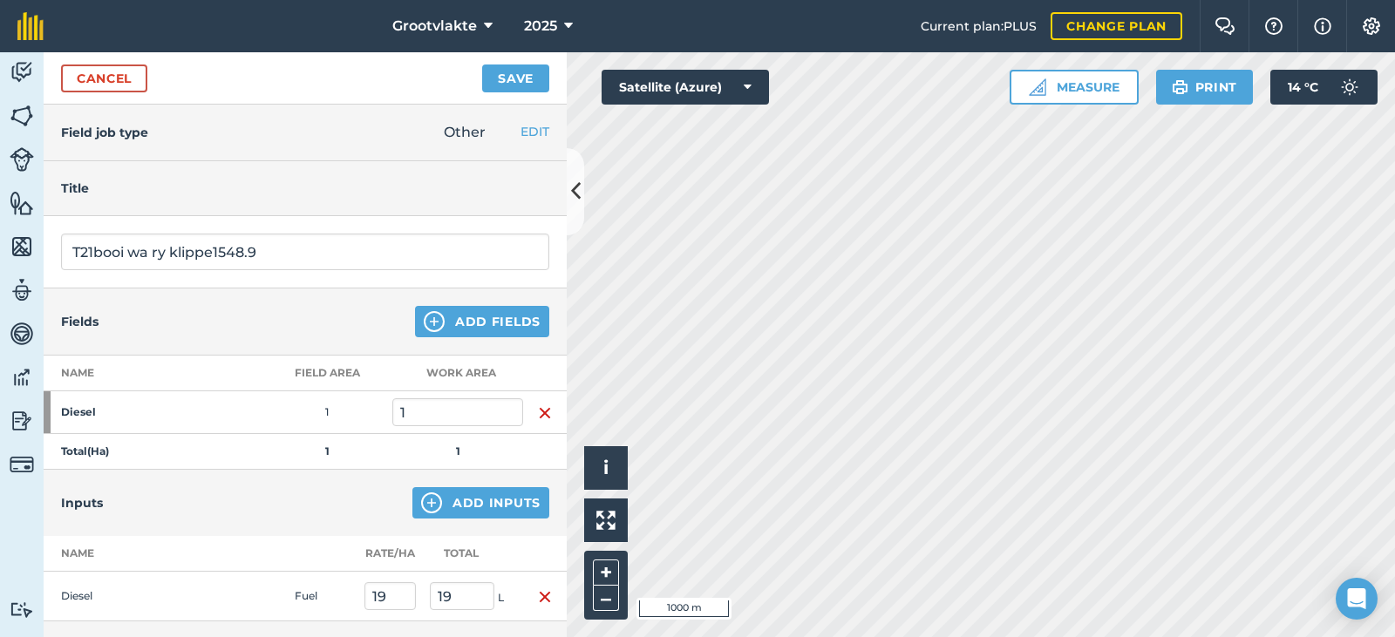
click at [483, 94] on div "Cancel Save" at bounding box center [305, 78] width 523 height 52
click at [490, 85] on button "Save" at bounding box center [515, 79] width 67 height 28
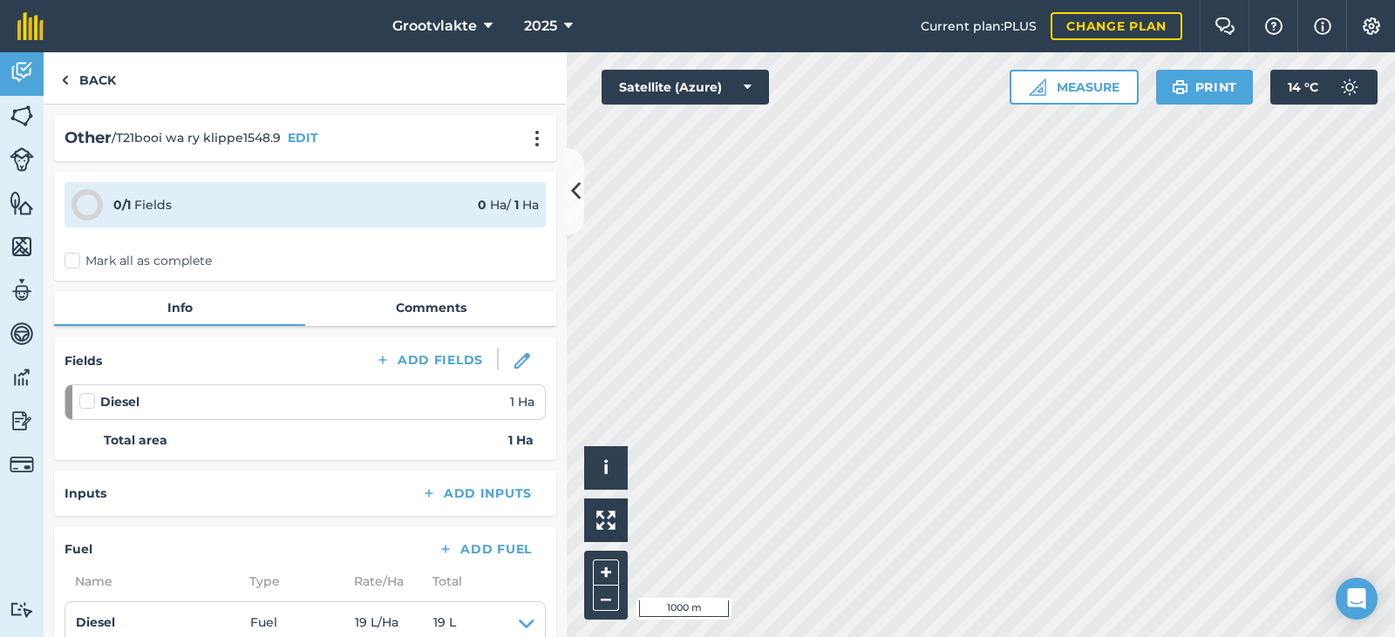
click at [77, 258] on label "Mark all as complete" at bounding box center [138, 261] width 147 height 18
click at [76, 258] on input "Mark all as complete" at bounding box center [70, 257] width 11 height 11
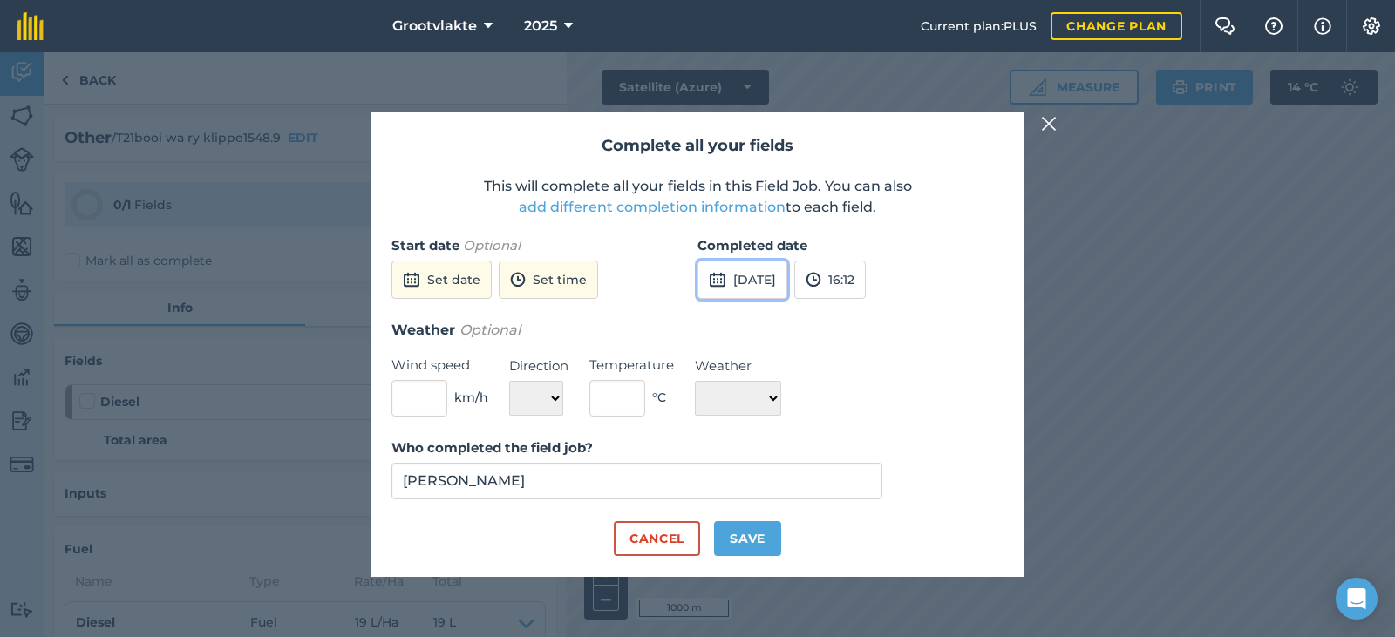
click at [787, 277] on button "[DATE]" at bounding box center [742, 280] width 90 height 38
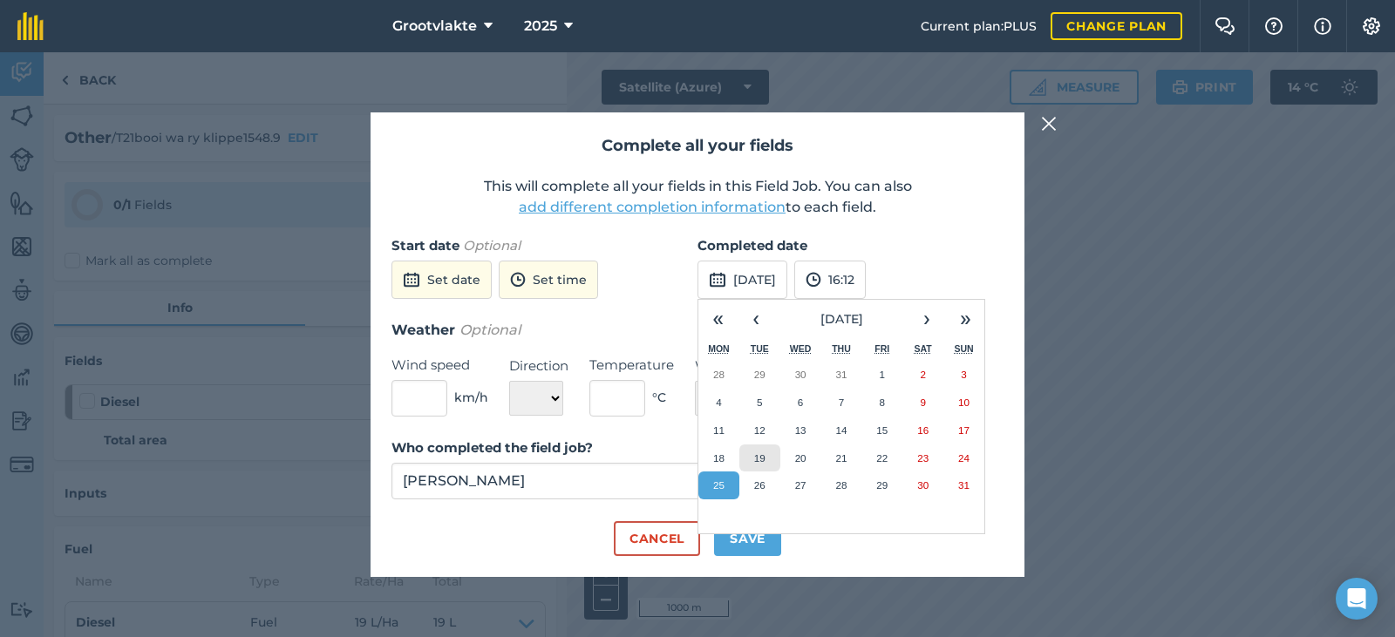
drag, startPoint x: 762, startPoint y: 449, endPoint x: 776, endPoint y: 520, distance: 72.0
click at [762, 450] on button "19" at bounding box center [759, 459] width 41 height 28
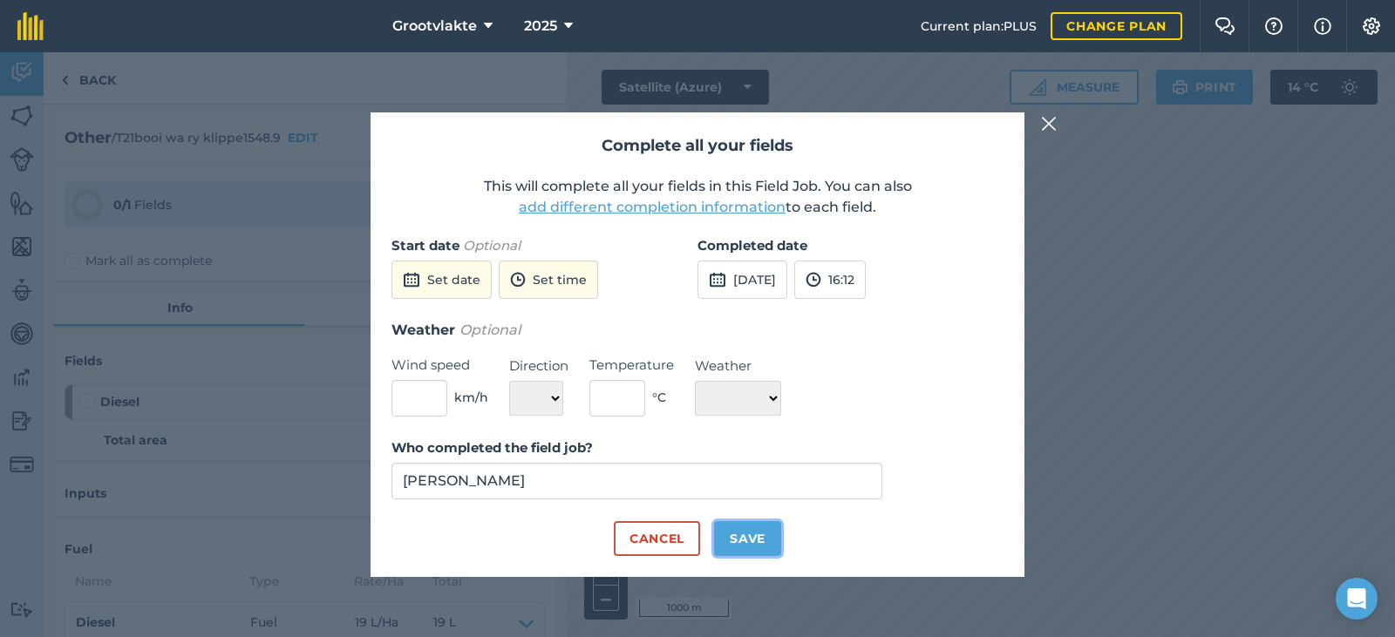
click at [758, 543] on button "Save" at bounding box center [747, 538] width 67 height 35
checkbox input "true"
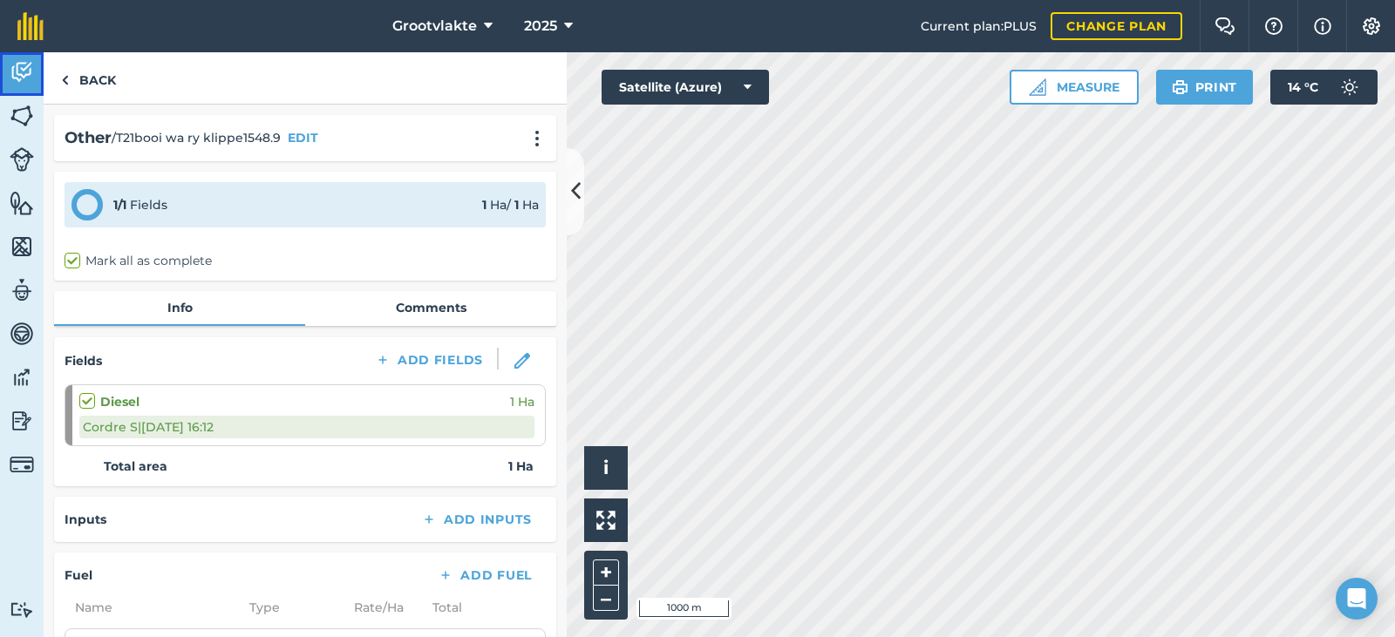
drag, startPoint x: 15, startPoint y: 76, endPoint x: 30, endPoint y: 50, distance: 30.1
click at [15, 75] on img at bounding box center [22, 72] width 24 height 26
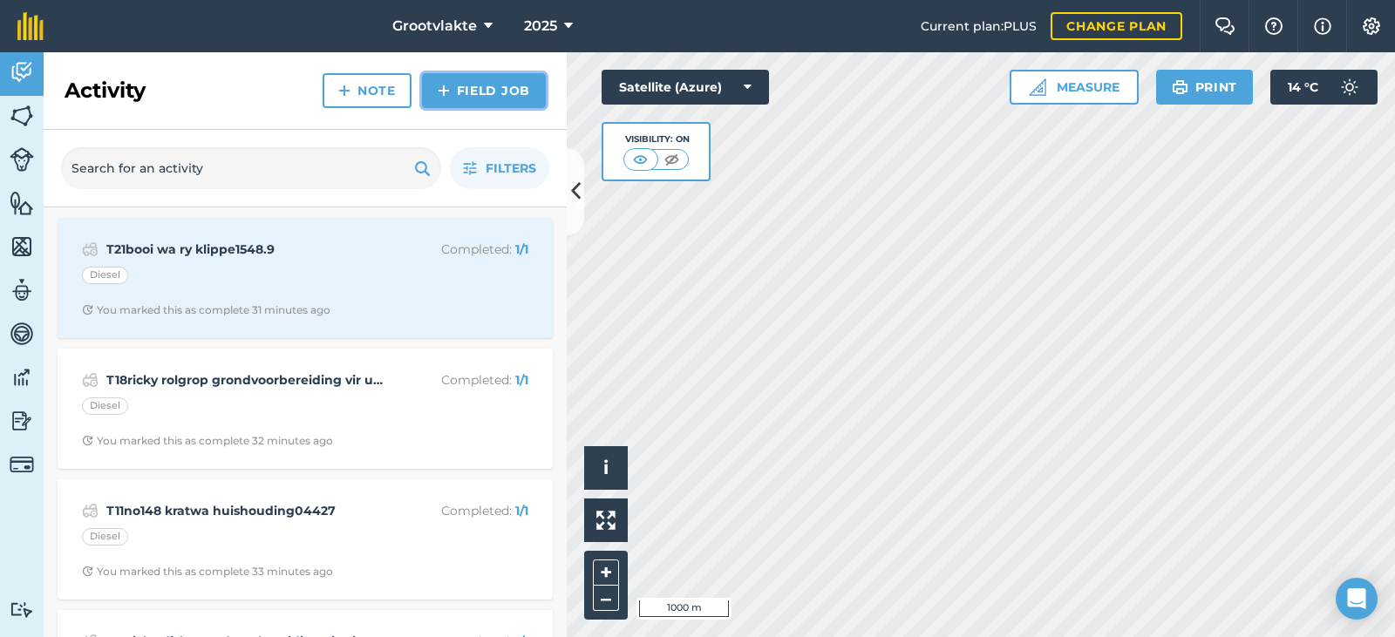
click at [450, 93] on img at bounding box center [444, 90] width 12 height 21
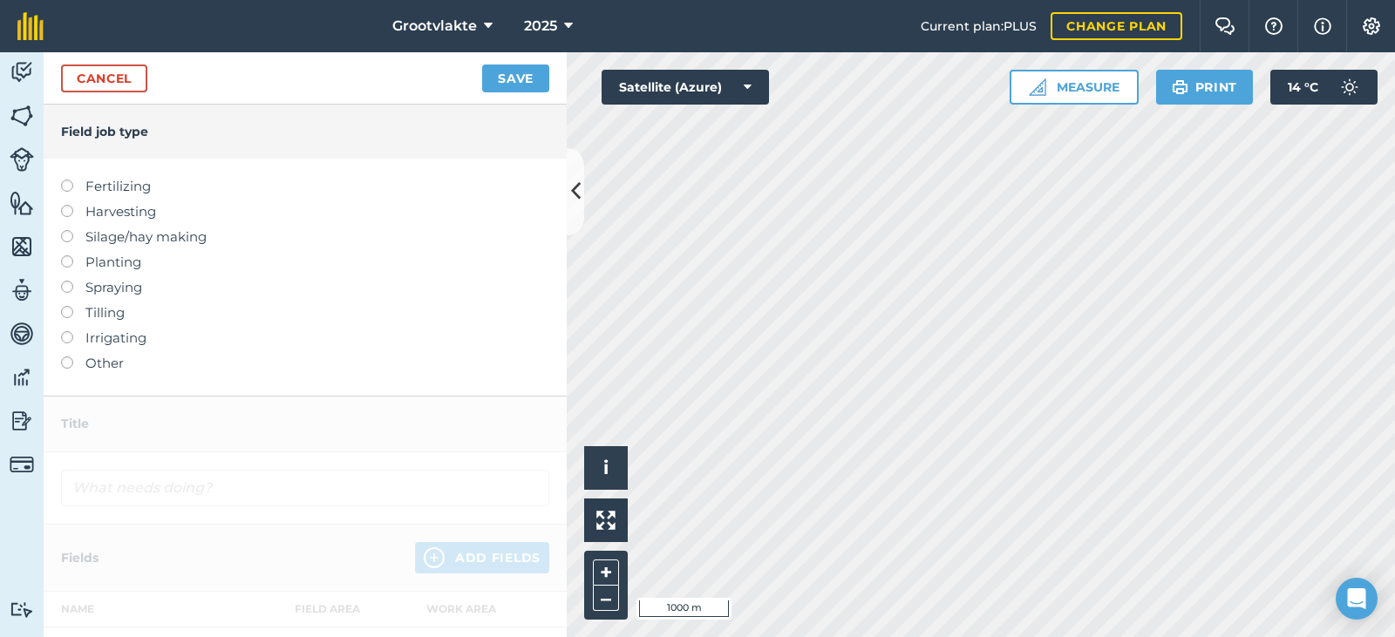
click at [103, 367] on label "Other" at bounding box center [305, 363] width 488 height 21
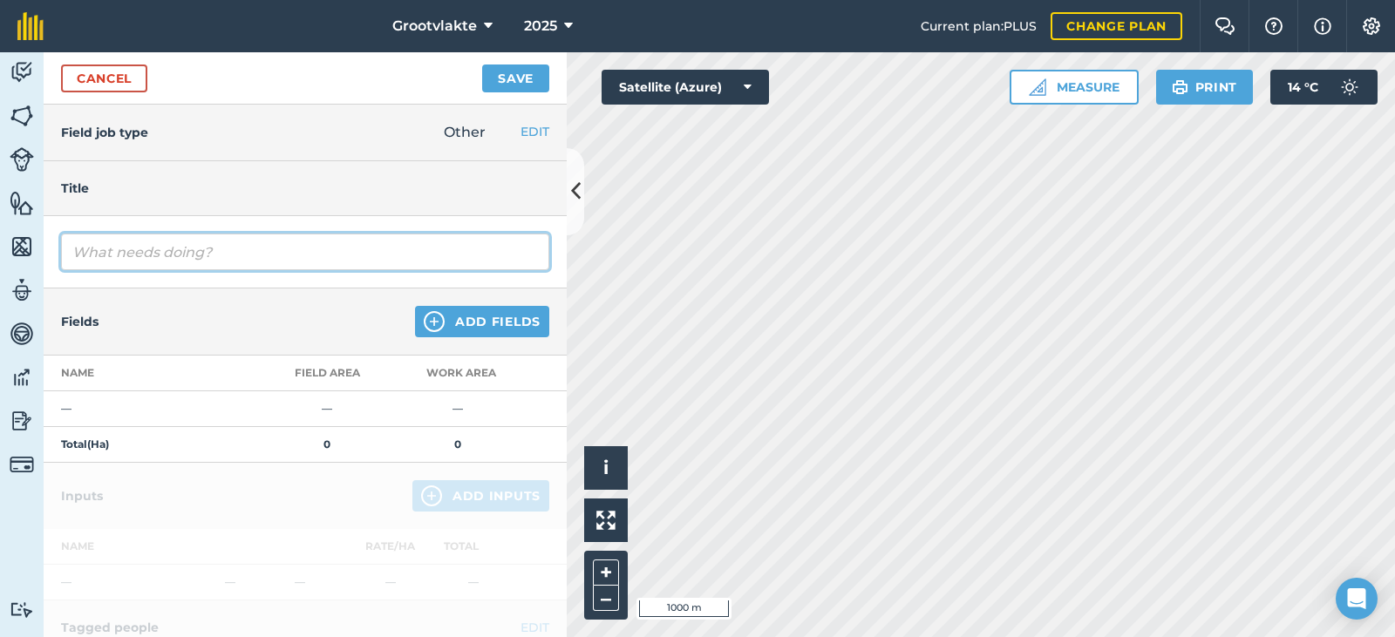
click at [124, 259] on input "text" at bounding box center [305, 252] width 488 height 37
type input "T18ricky disk grondvoorbereiding vir uie plant15507.0"
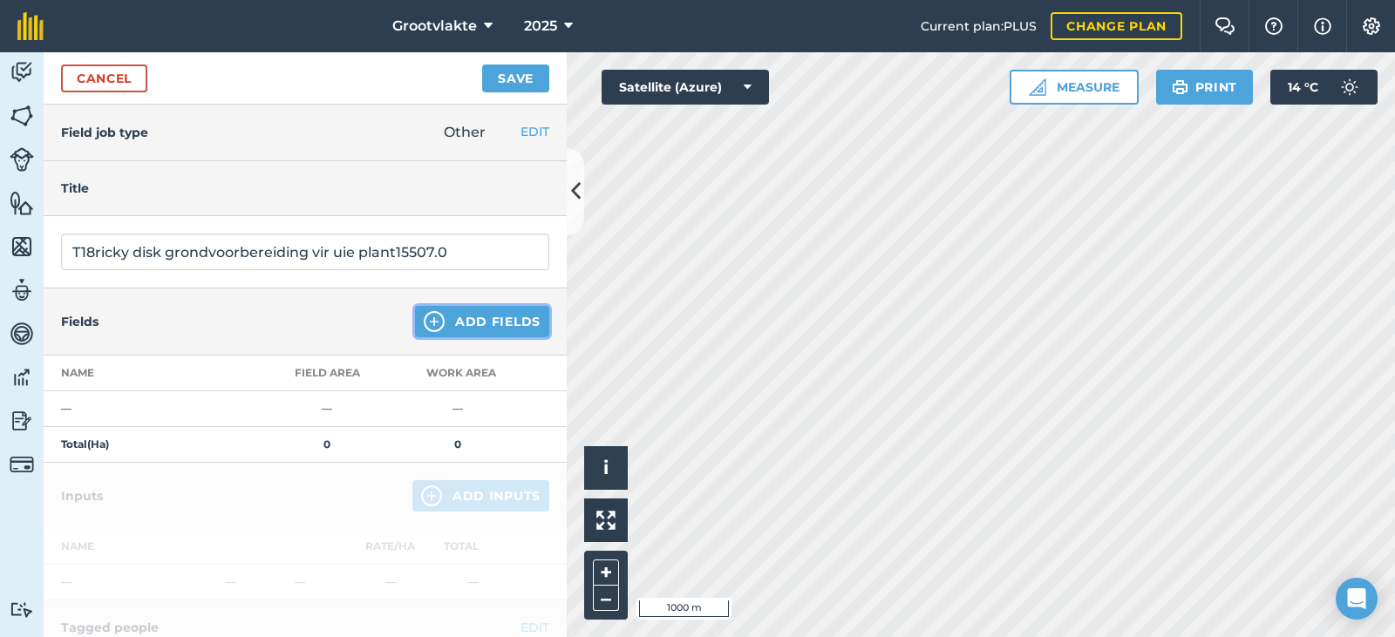
click at [481, 327] on button "Add Fields" at bounding box center [482, 321] width 134 height 31
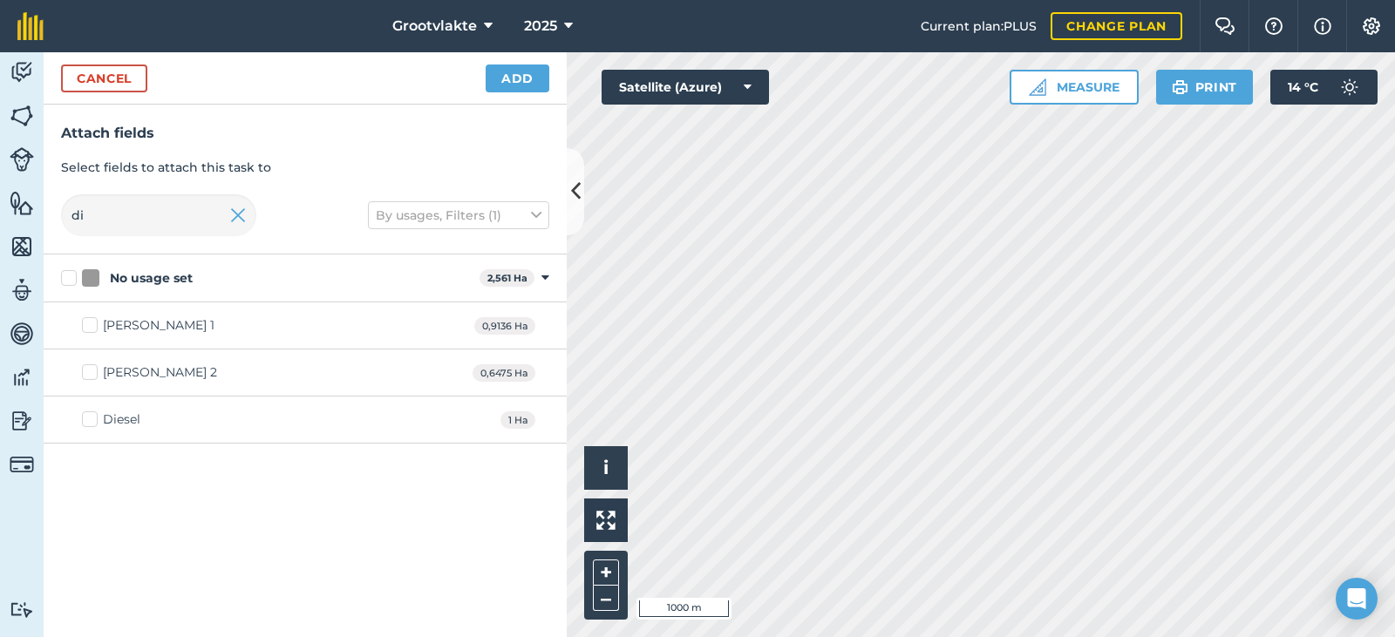
click at [136, 421] on div "Diesel" at bounding box center [121, 420] width 37 height 18
click at [93, 421] on input "Diesel" at bounding box center [87, 416] width 11 height 11
checkbox input "true"
click at [508, 78] on button "Add" at bounding box center [518, 79] width 64 height 28
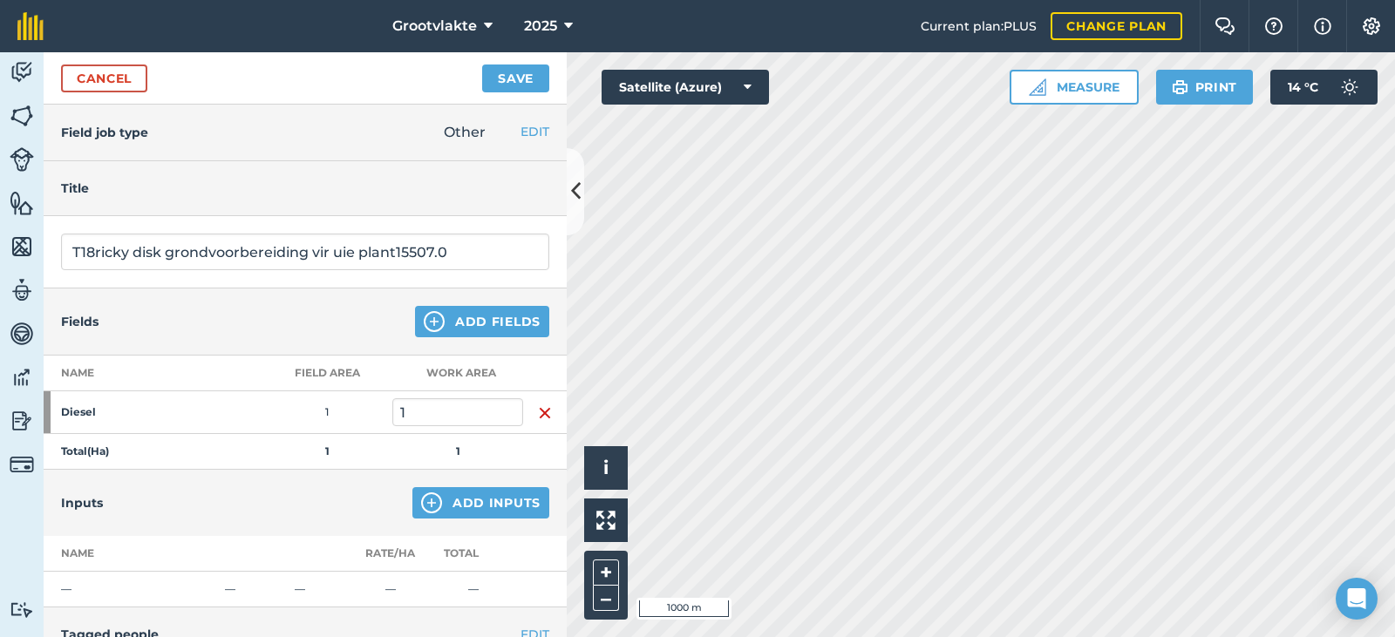
click at [418, 475] on div "Inputs Add Inputs" at bounding box center [305, 503] width 523 height 66
click at [421, 494] on img at bounding box center [431, 502] width 21 height 21
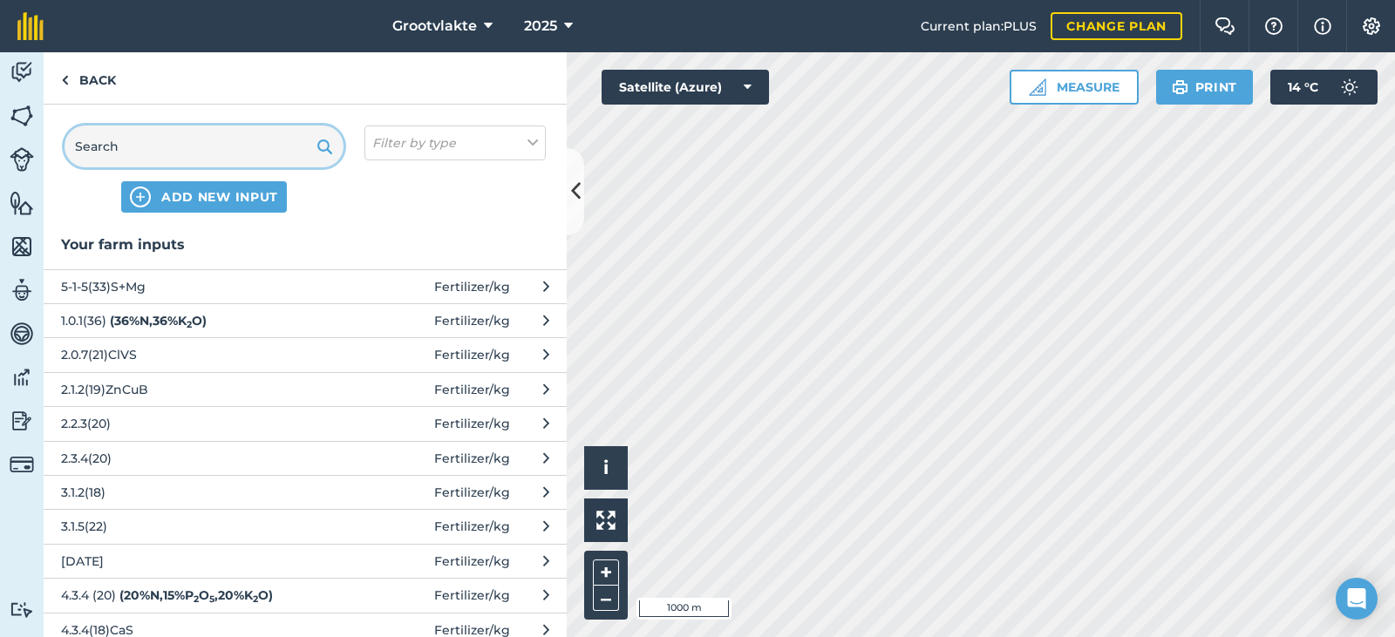
click at [180, 144] on input "text" at bounding box center [204, 147] width 279 height 42
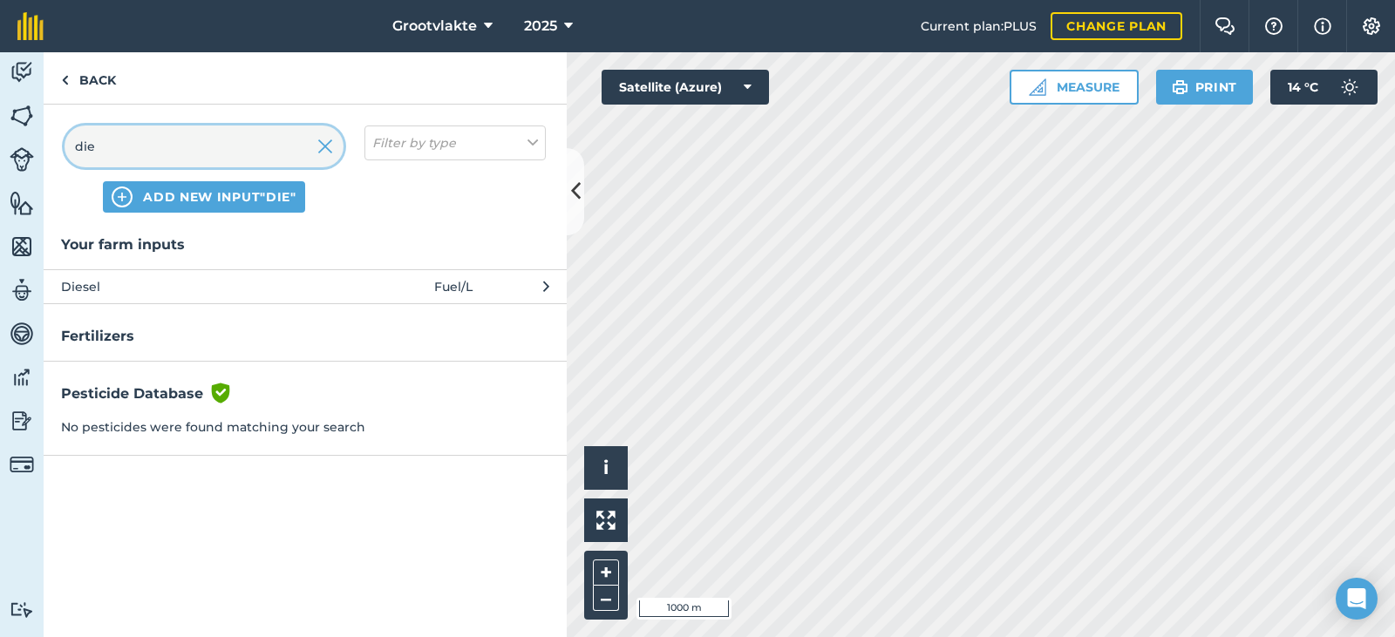
type input "die"
click at [119, 301] on button "Diesel Fuel / L" at bounding box center [305, 286] width 523 height 34
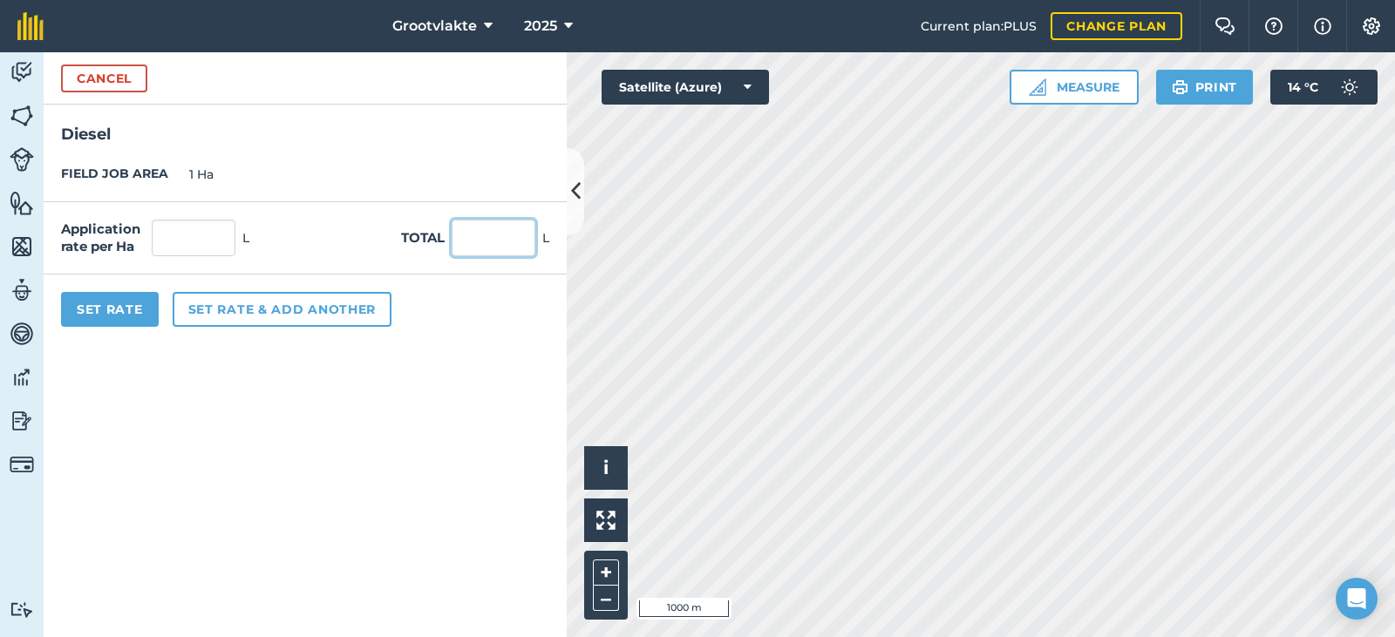
click at [506, 233] on input "text" at bounding box center [494, 238] width 84 height 37
type input "77"
click at [145, 301] on button "Set Rate" at bounding box center [110, 309] width 98 height 35
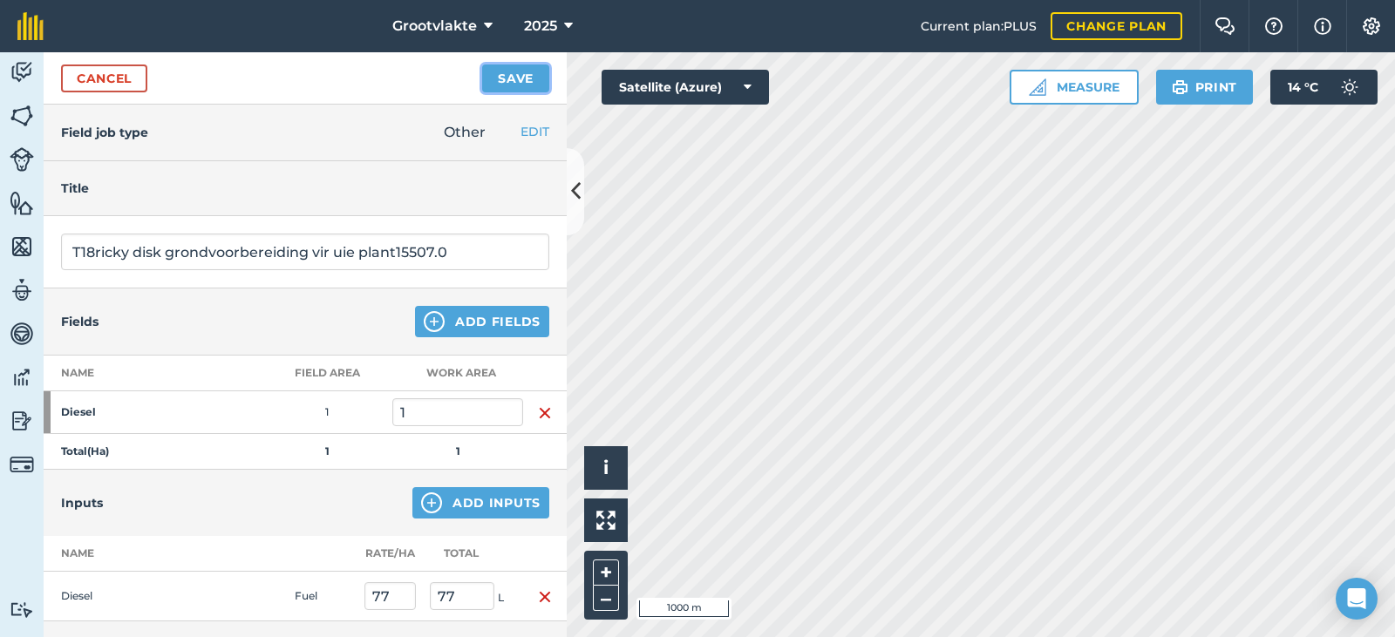
click at [506, 71] on button "Save" at bounding box center [515, 79] width 67 height 28
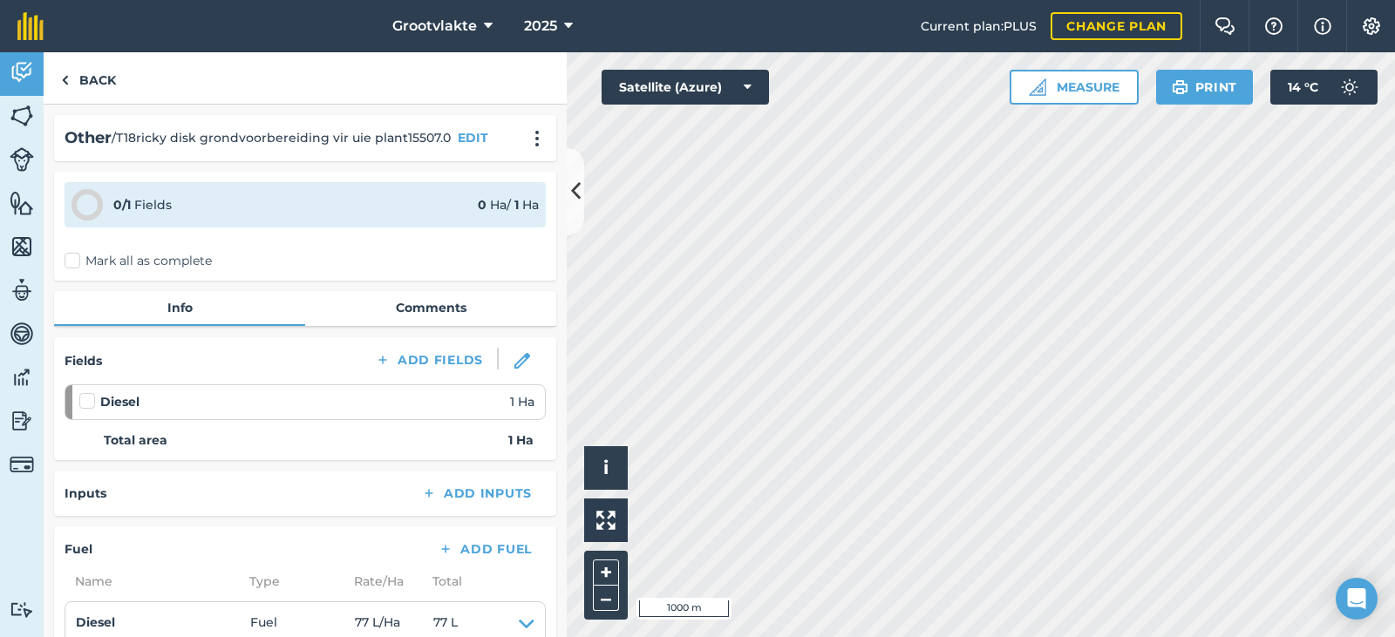
click at [71, 271] on div "0 / 1 Fields 0 Ha / 1 [PERSON_NAME] all as complete" at bounding box center [305, 226] width 502 height 109
click at [69, 262] on label "Mark all as complete" at bounding box center [138, 261] width 147 height 18
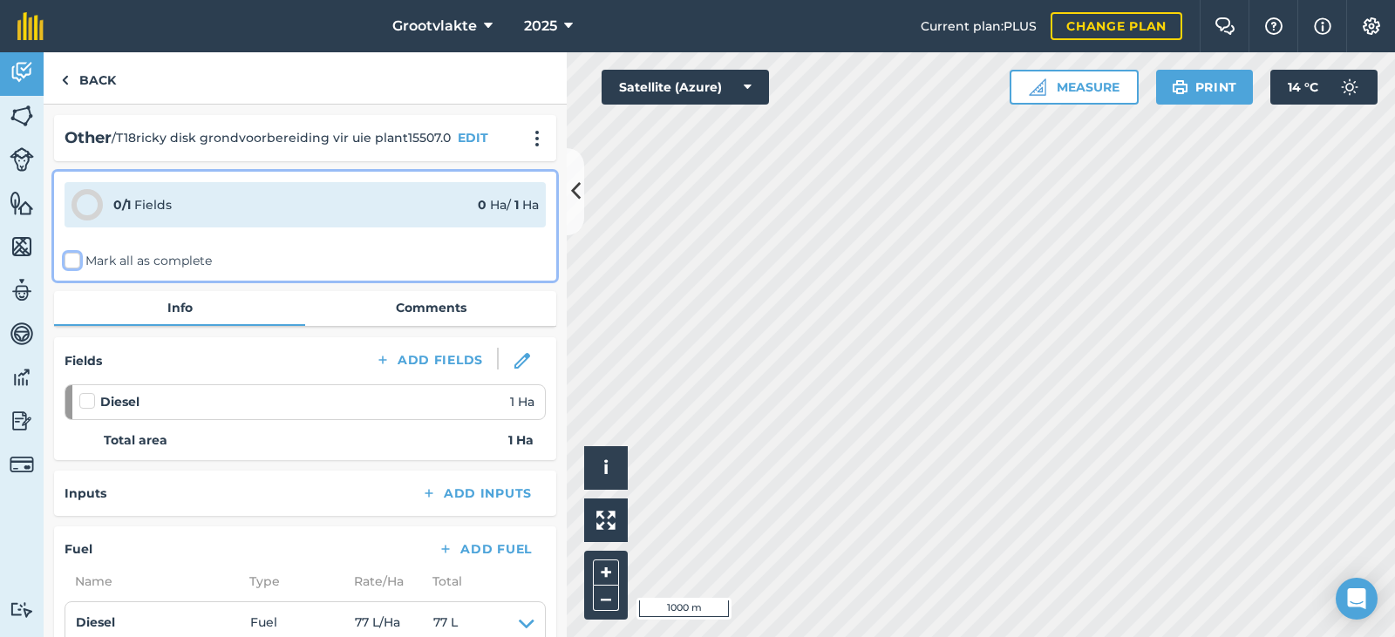
click at [69, 262] on input "Mark all as complete" at bounding box center [70, 257] width 11 height 11
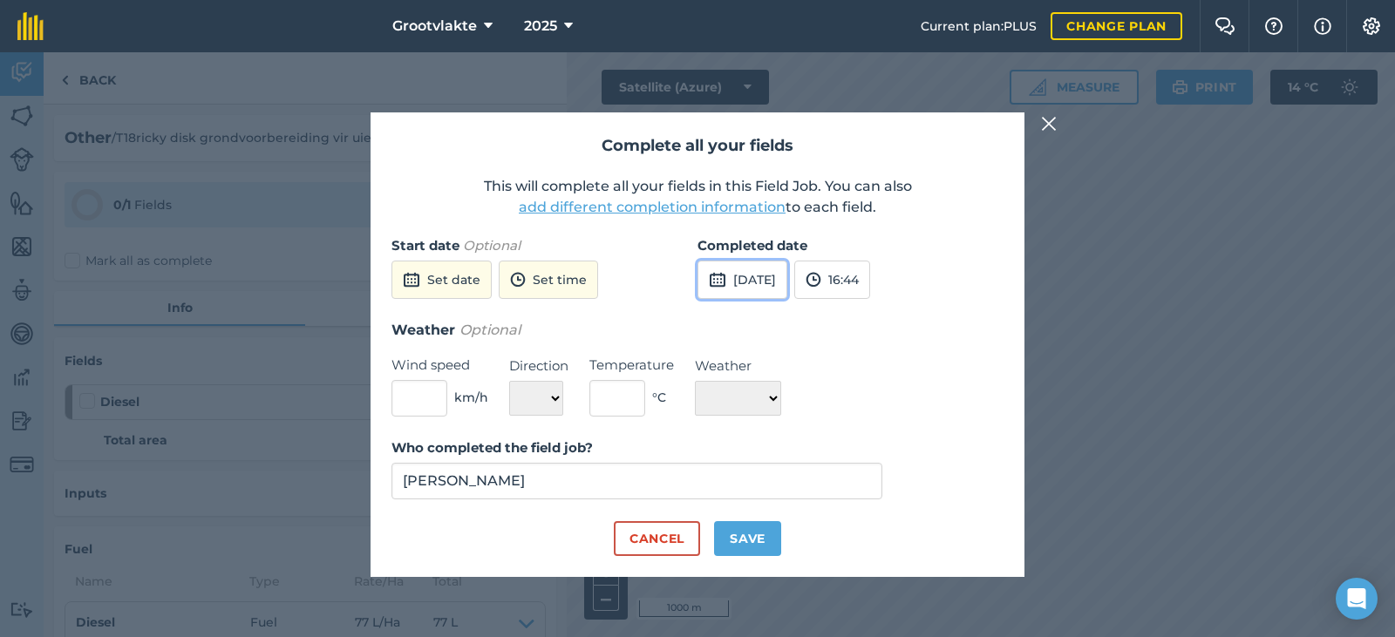
click at [705, 286] on button "[DATE]" at bounding box center [742, 280] width 90 height 38
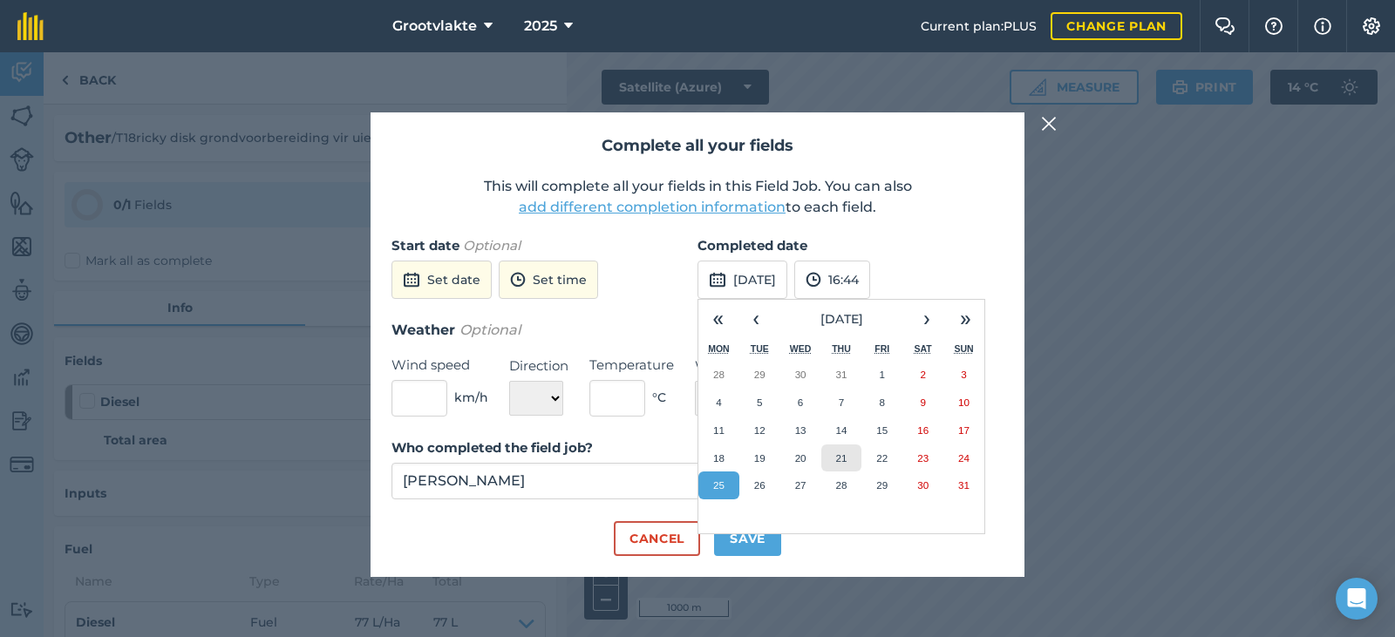
drag, startPoint x: 840, startPoint y: 459, endPoint x: 808, endPoint y: 501, distance: 52.8
click at [841, 459] on abbr "21" at bounding box center [840, 457] width 11 height 11
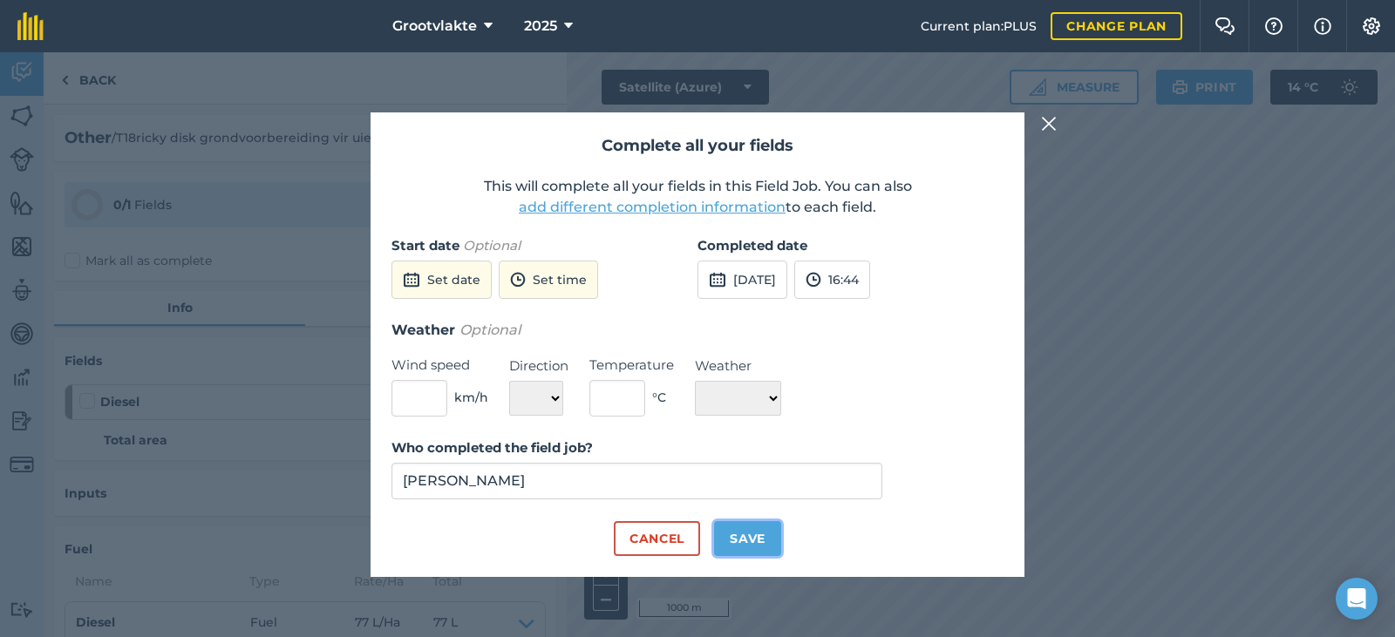
click at [778, 538] on button "Save" at bounding box center [747, 538] width 67 height 35
checkbox input "true"
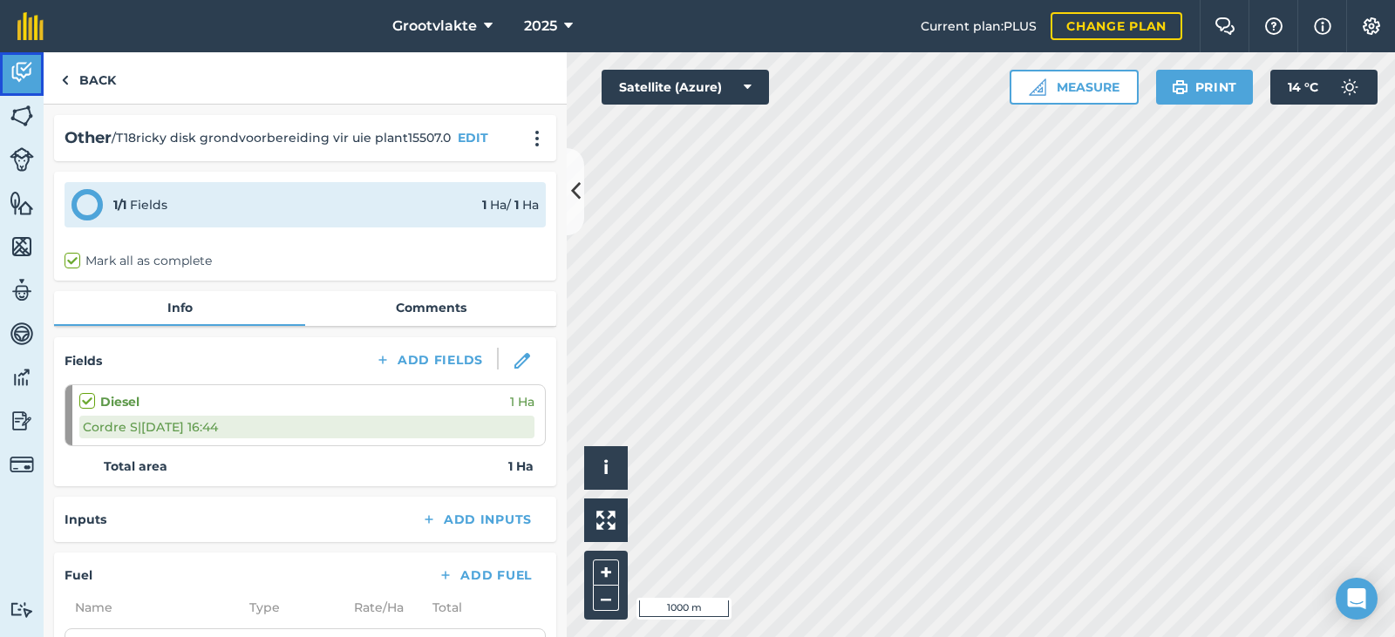
click at [37, 84] on link "Activity" at bounding box center [22, 74] width 44 height 44
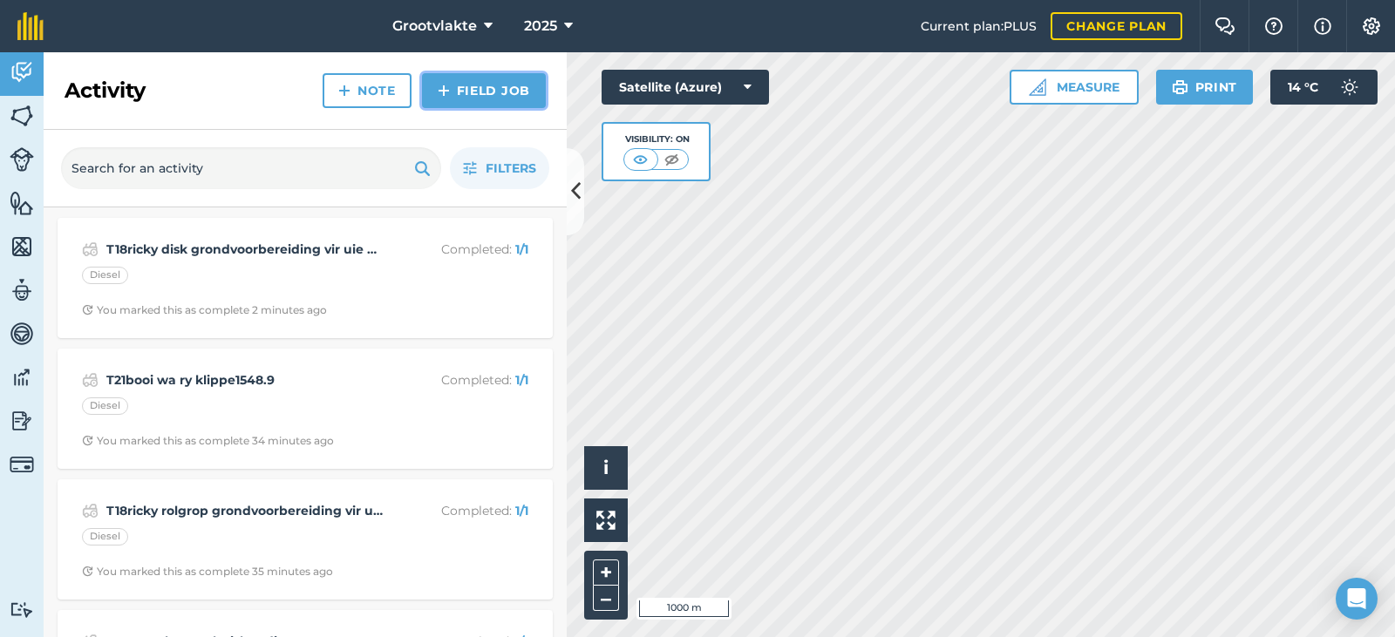
click at [468, 97] on link "Field Job" at bounding box center [484, 90] width 124 height 35
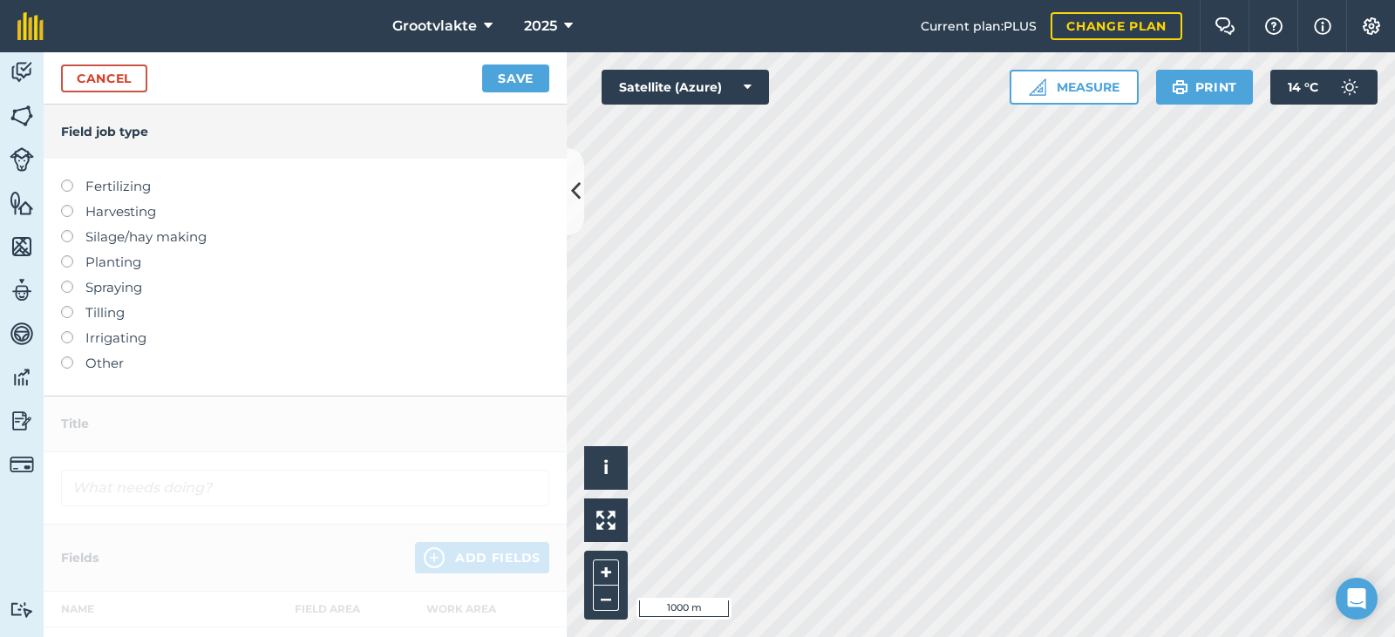
click at [96, 359] on label "Other" at bounding box center [305, 363] width 488 height 21
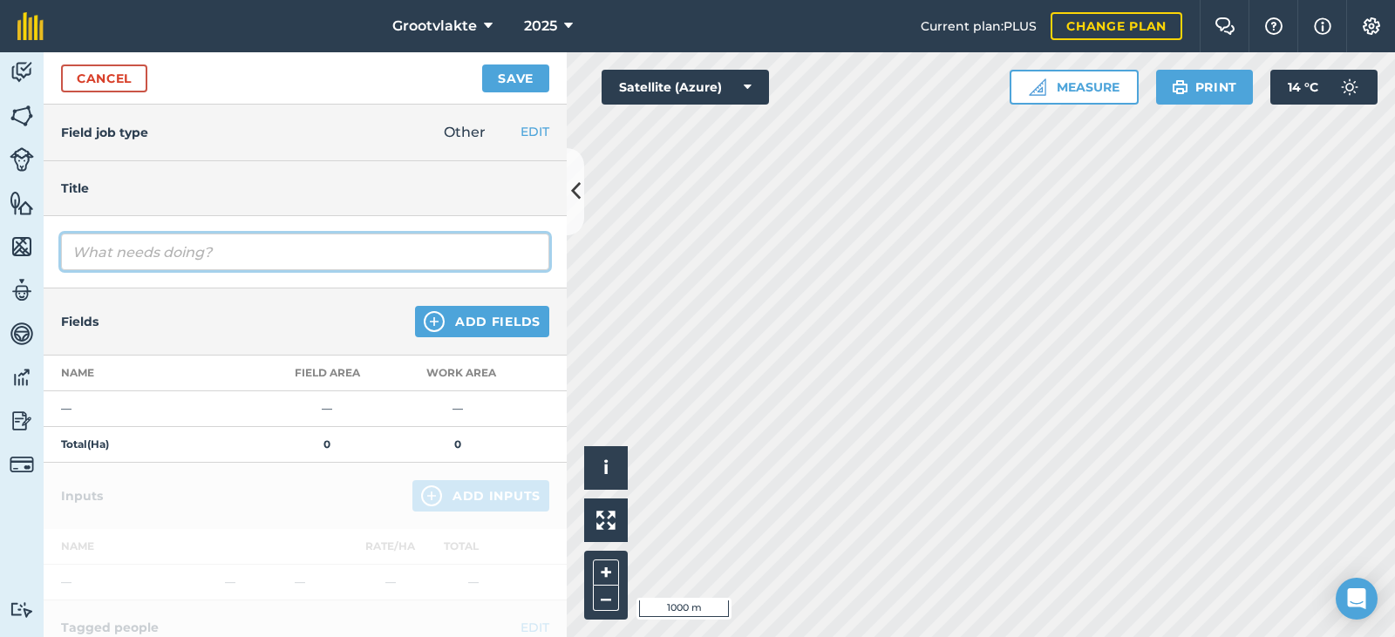
click at [132, 241] on input "text" at bounding box center [305, 252] width 488 height 37
type input "T20ellen disk grondvoorbereiding81119.9"
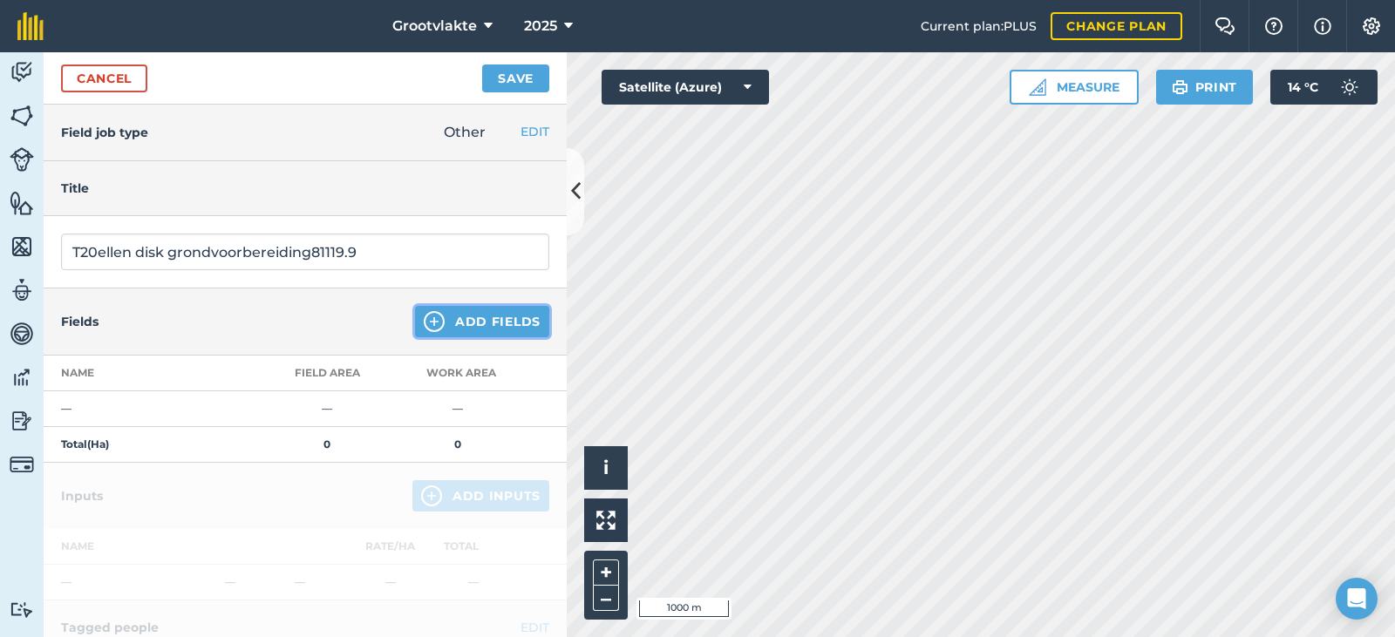
click at [478, 323] on button "Add Fields" at bounding box center [482, 321] width 134 height 31
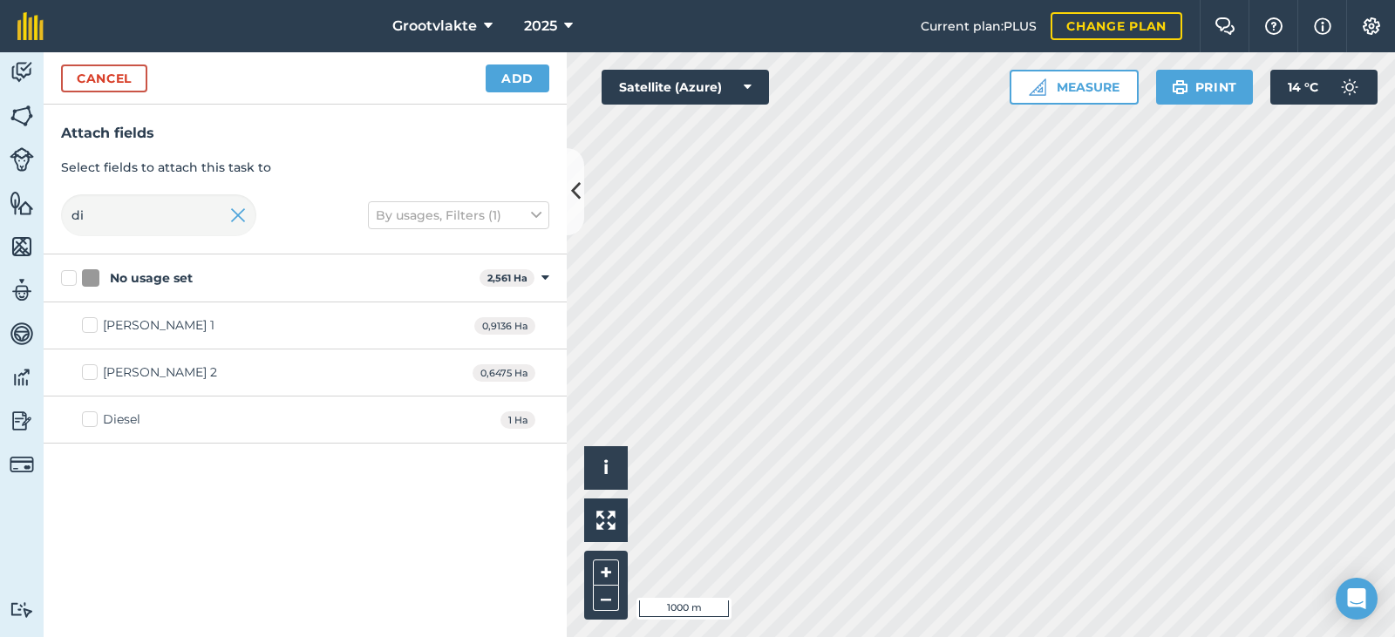
click at [102, 422] on label "Diesel" at bounding box center [111, 420] width 58 height 18
click at [93, 422] on input "Diesel" at bounding box center [87, 416] width 11 height 11
checkbox input "true"
click at [507, 79] on button "Add" at bounding box center [518, 79] width 64 height 28
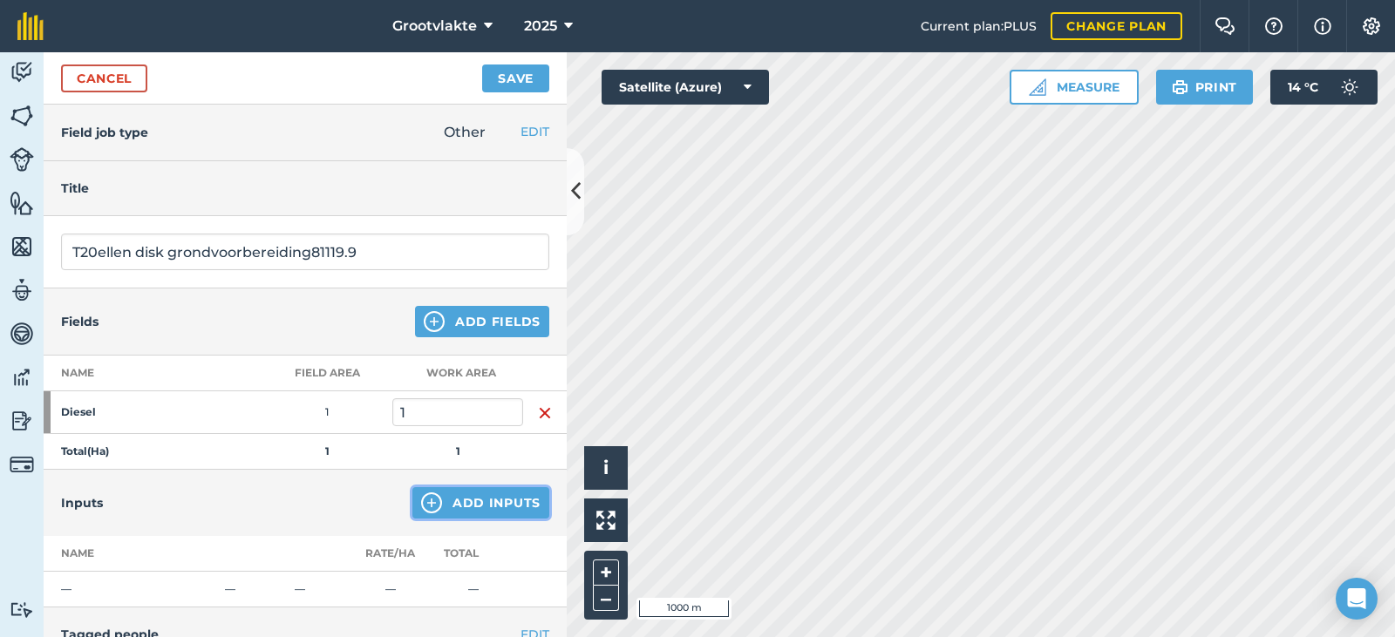
click at [445, 506] on button "Add Inputs" at bounding box center [480, 502] width 137 height 31
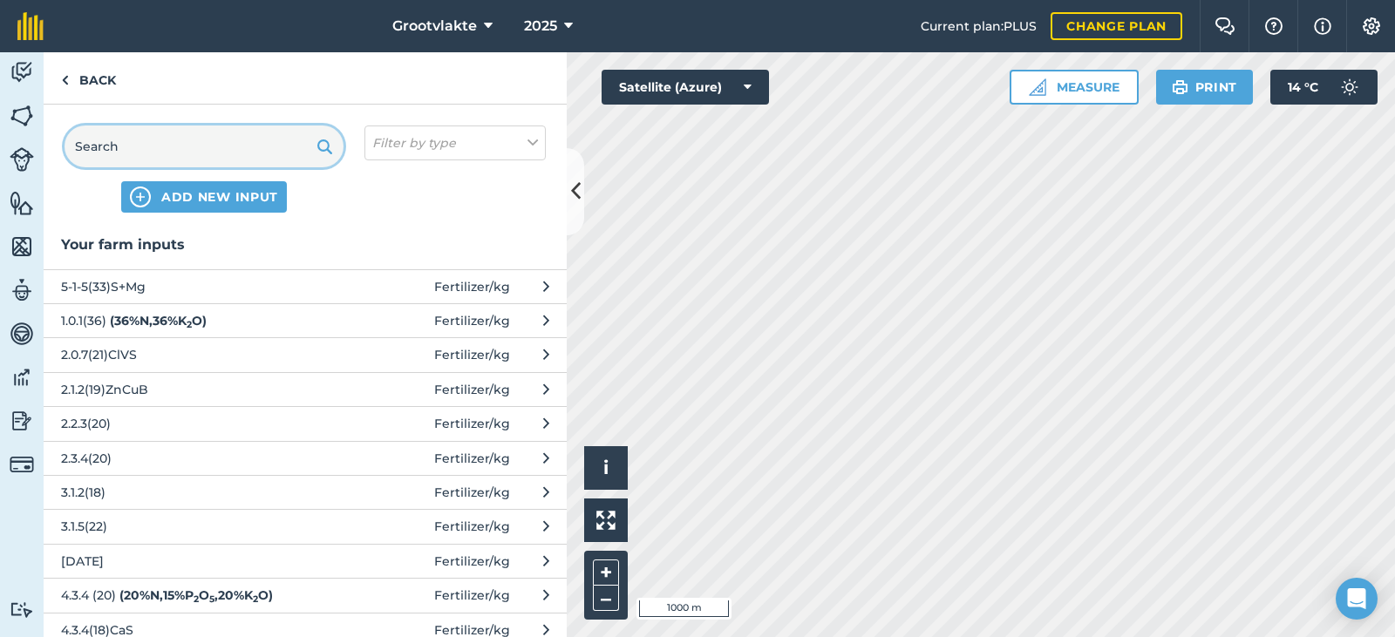
click at [189, 143] on input "text" at bounding box center [204, 147] width 279 height 42
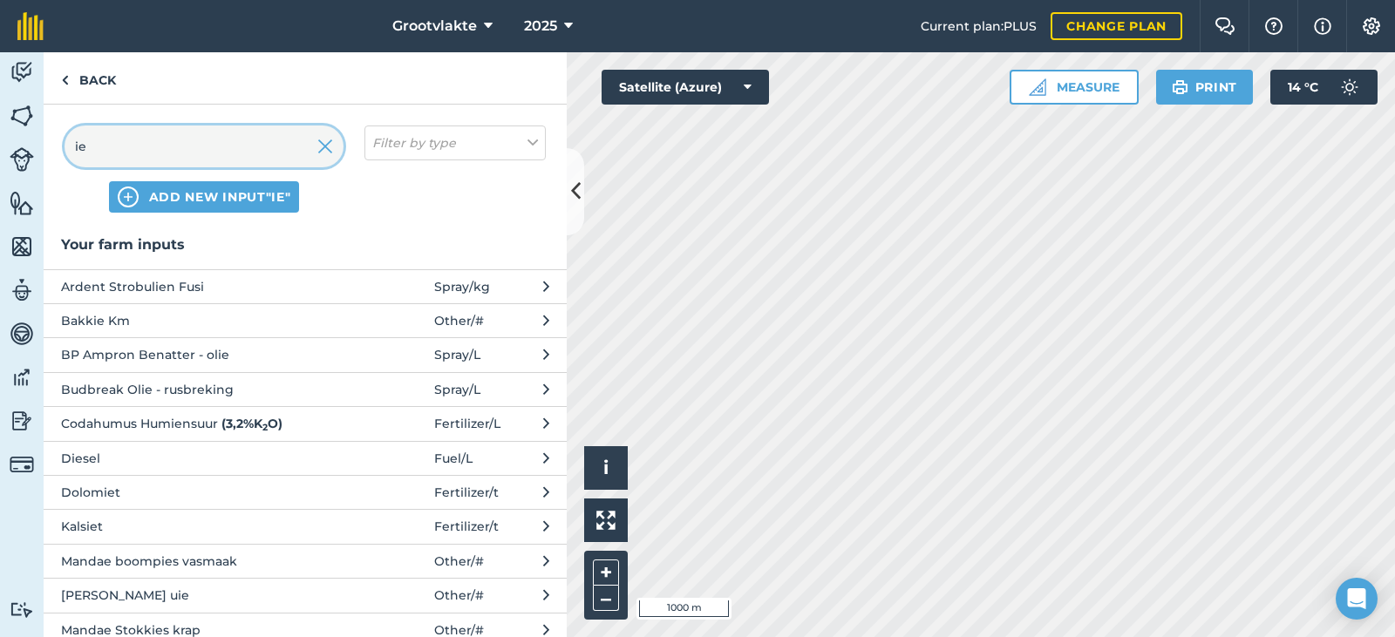
type input "i"
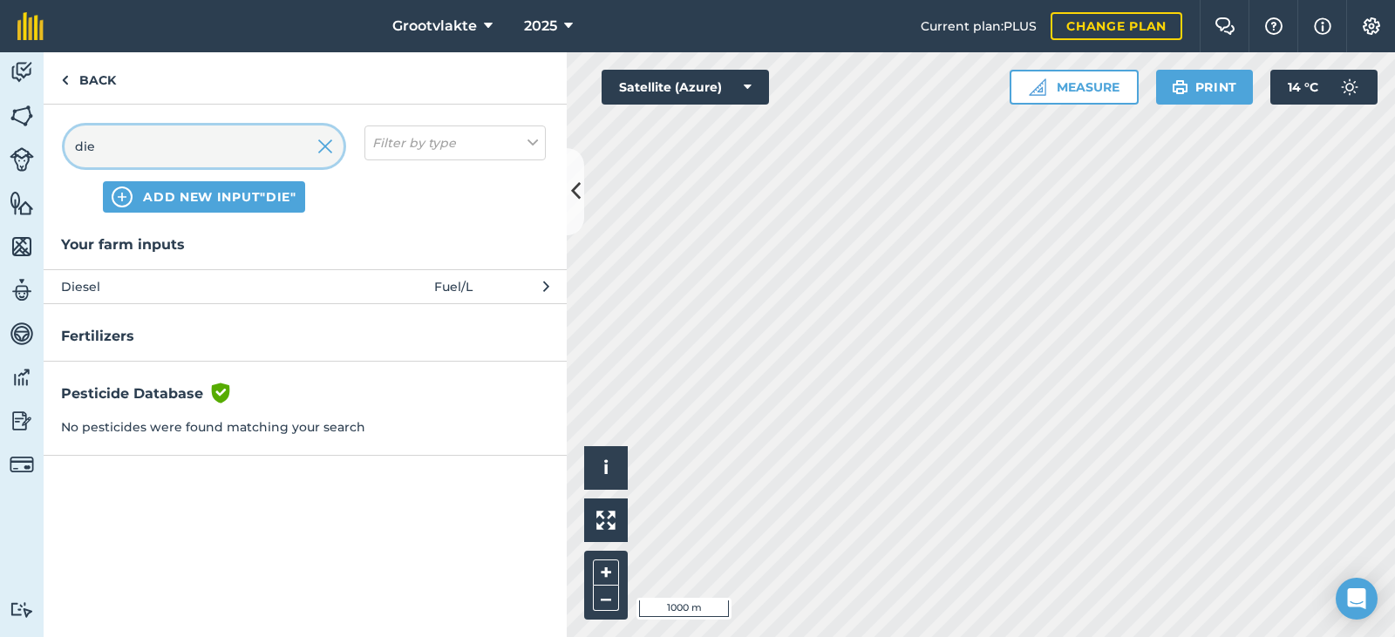
type input "die"
click at [207, 286] on span "Diesel" at bounding box center [203, 286] width 285 height 19
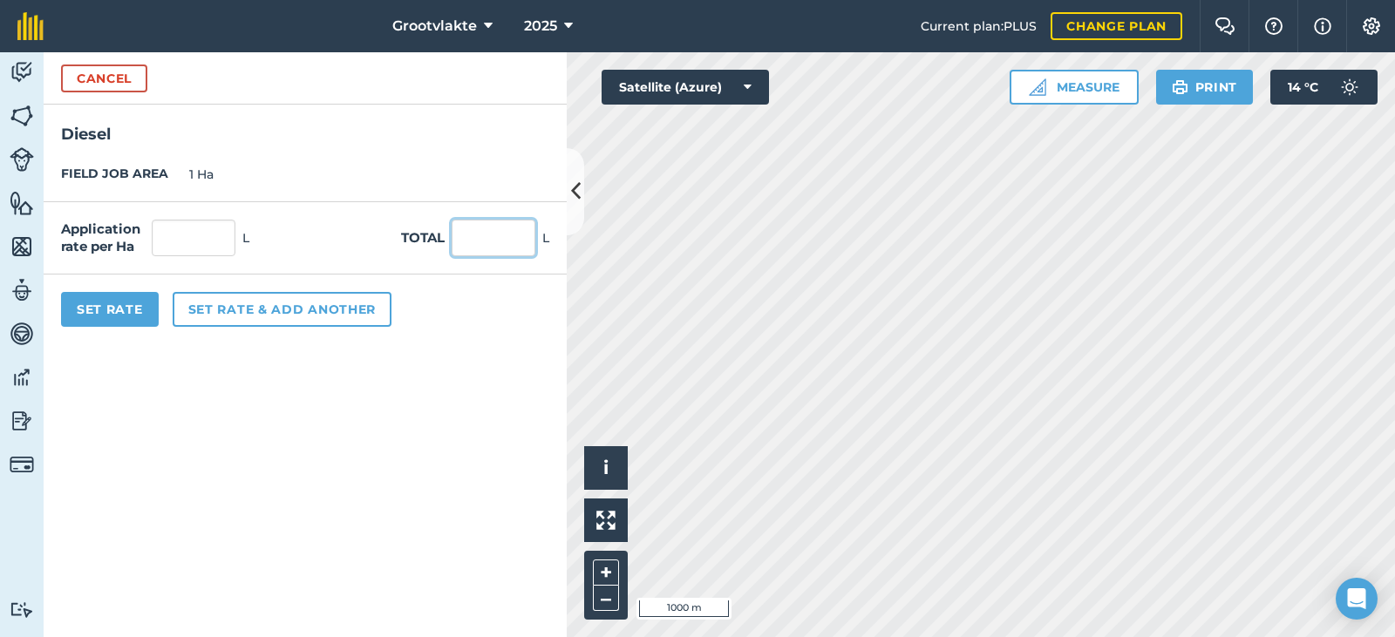
click at [473, 249] on input "text" at bounding box center [494, 238] width 84 height 37
type input "40"
click at [126, 320] on button "Set Rate" at bounding box center [110, 309] width 98 height 35
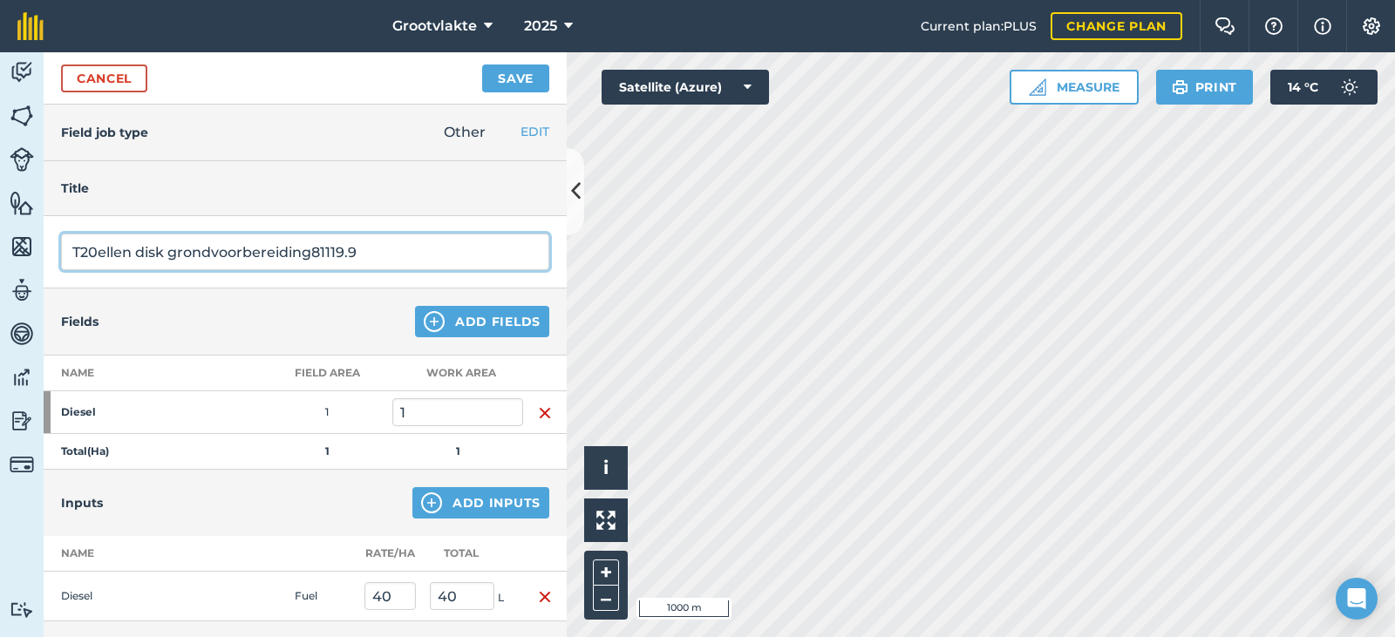
click at [310, 255] on input "T20ellen disk grondvoorbereiding81119.9" at bounding box center [305, 252] width 488 height 37
type input "T20ellen disk grondvoorbereiding vir uie plant81119.9"
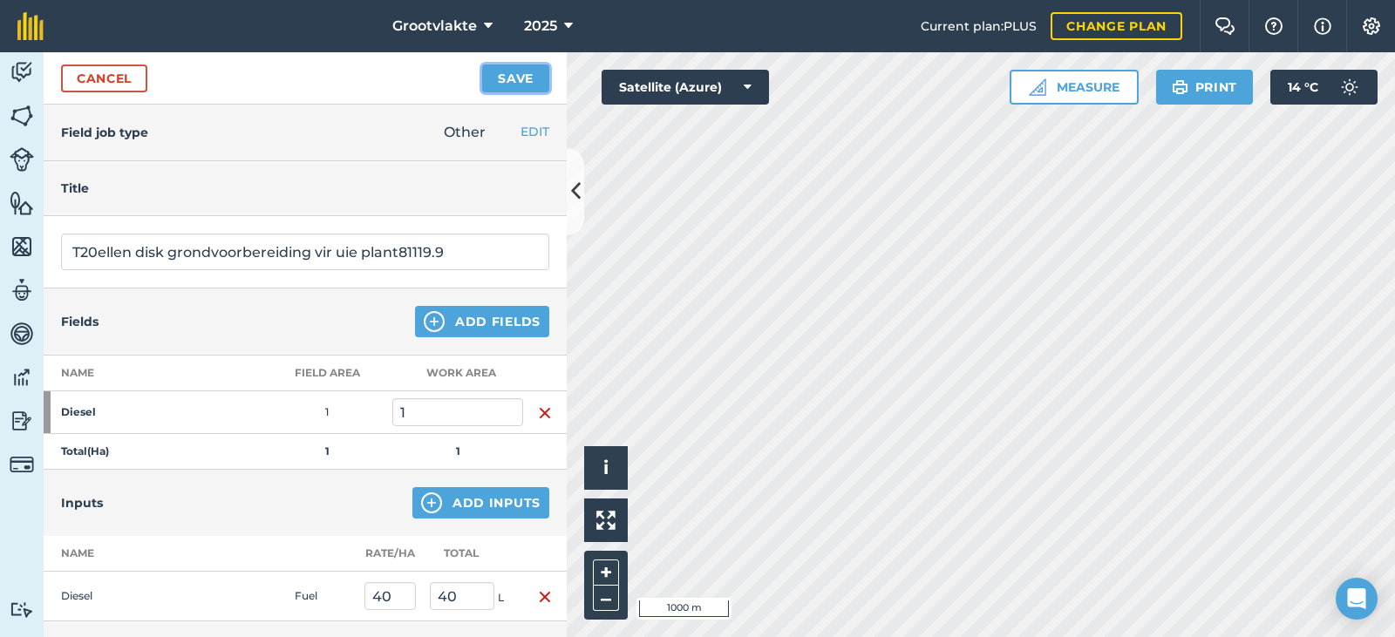
click at [513, 84] on button "Save" at bounding box center [515, 79] width 67 height 28
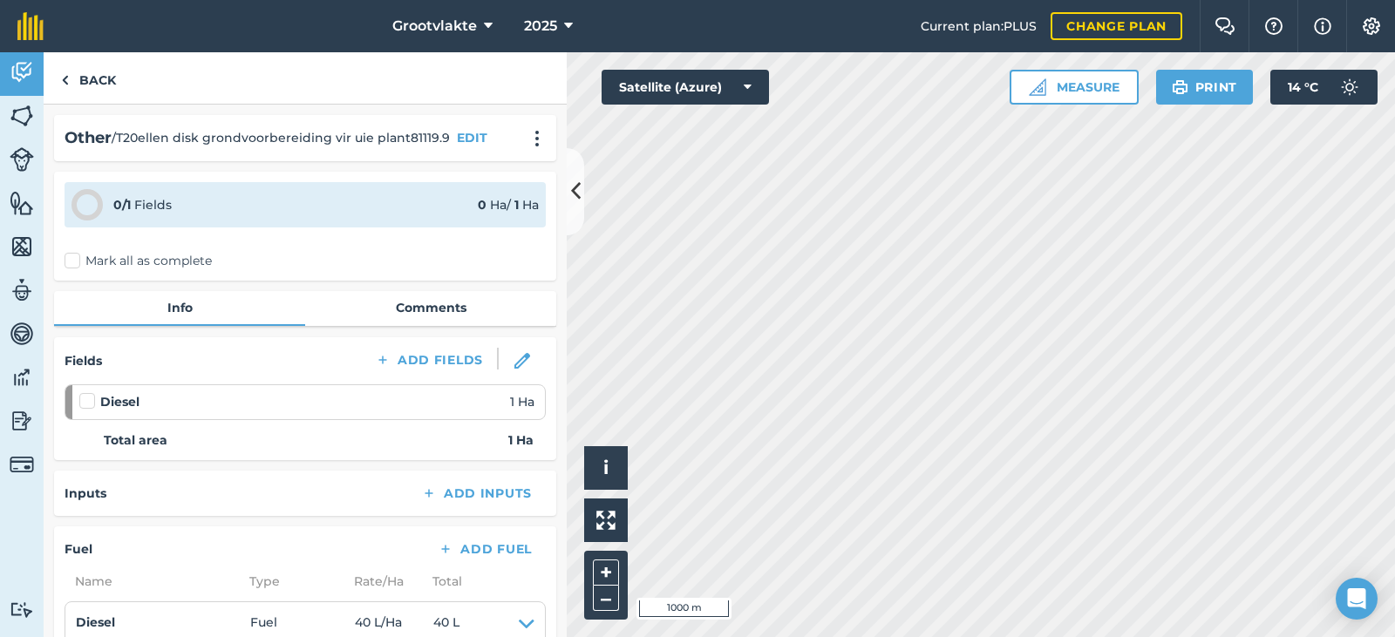
click at [79, 262] on label "Mark all as complete" at bounding box center [138, 261] width 147 height 18
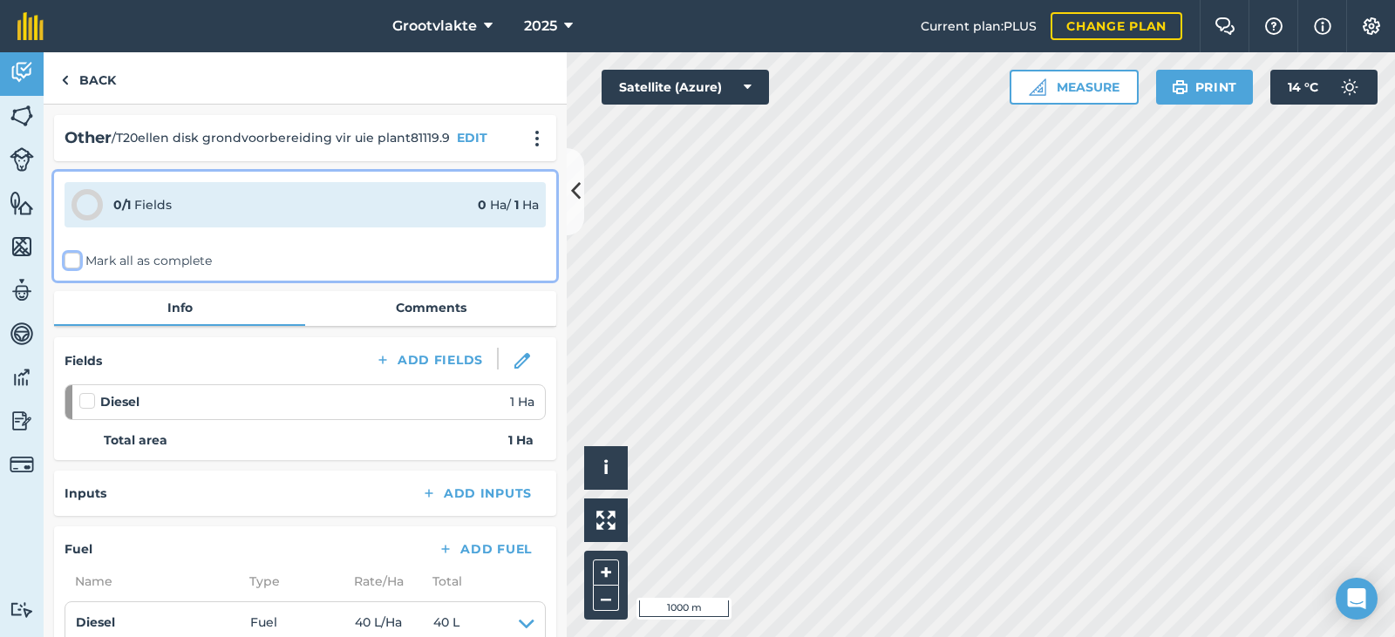
click at [76, 262] on input "Mark all as complete" at bounding box center [70, 257] width 11 height 11
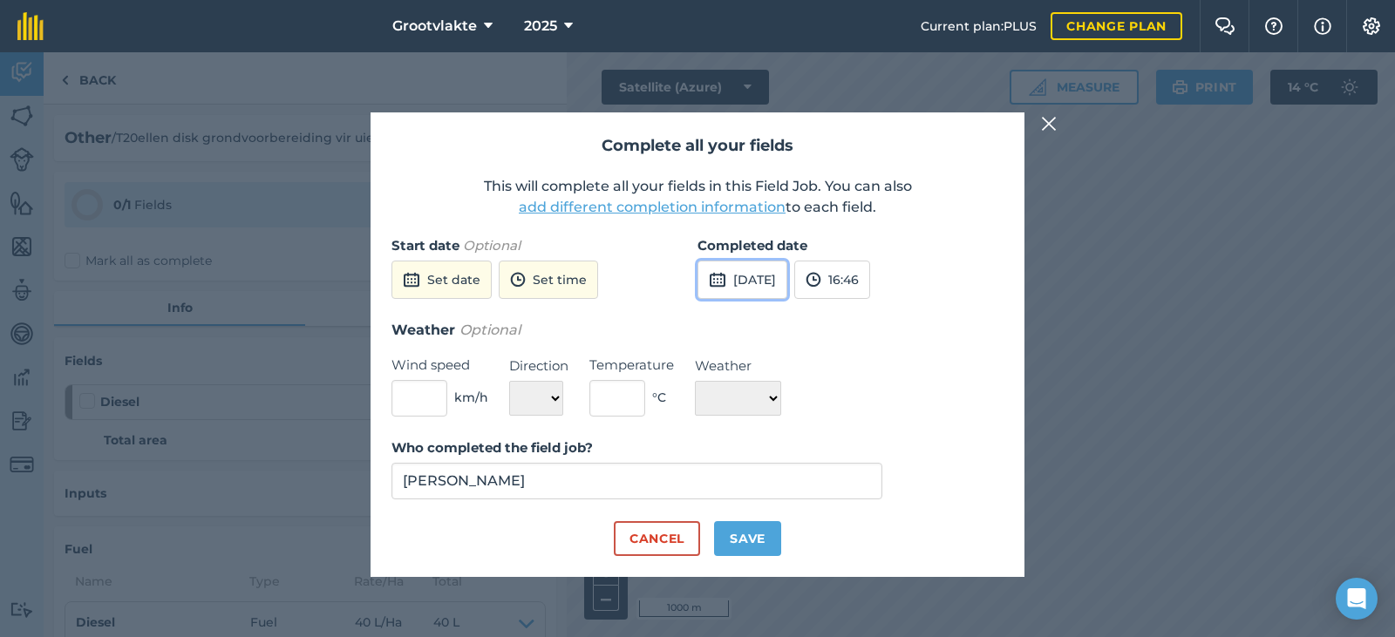
click at [776, 283] on button "[DATE]" at bounding box center [742, 280] width 90 height 38
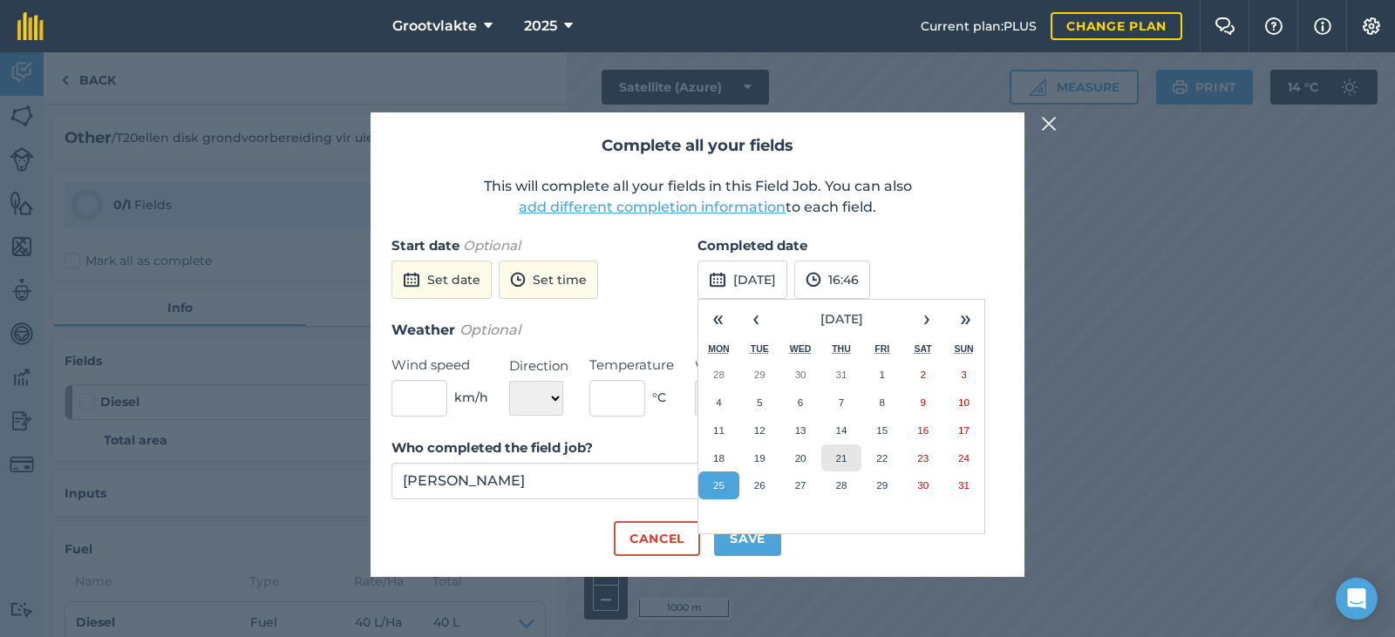
click at [833, 458] on button "21" at bounding box center [841, 459] width 41 height 28
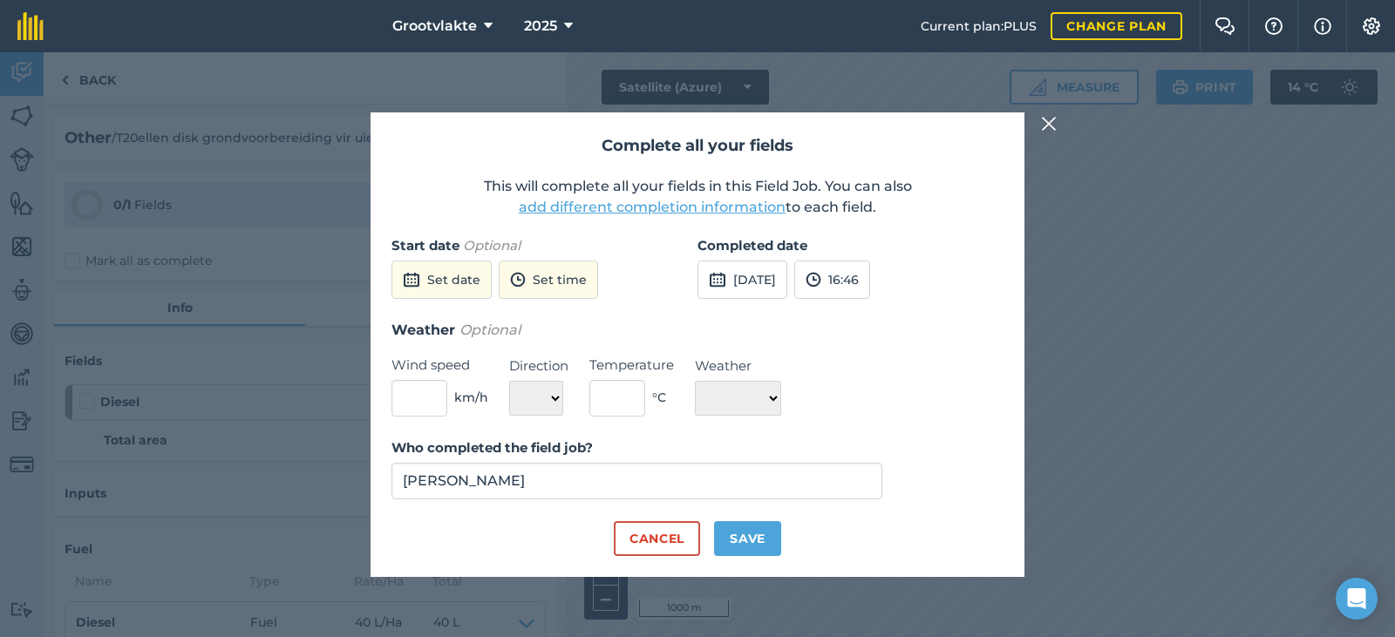
drag, startPoint x: 767, startPoint y: 515, endPoint x: 753, endPoint y: 548, distance: 35.9
click at [766, 526] on form "Start date Optional Set date Set time Completed date [DATE] 16:46 Weather Optio…" at bounding box center [697, 395] width 612 height 321
click at [751, 550] on button "Save" at bounding box center [747, 538] width 67 height 35
checkbox input "true"
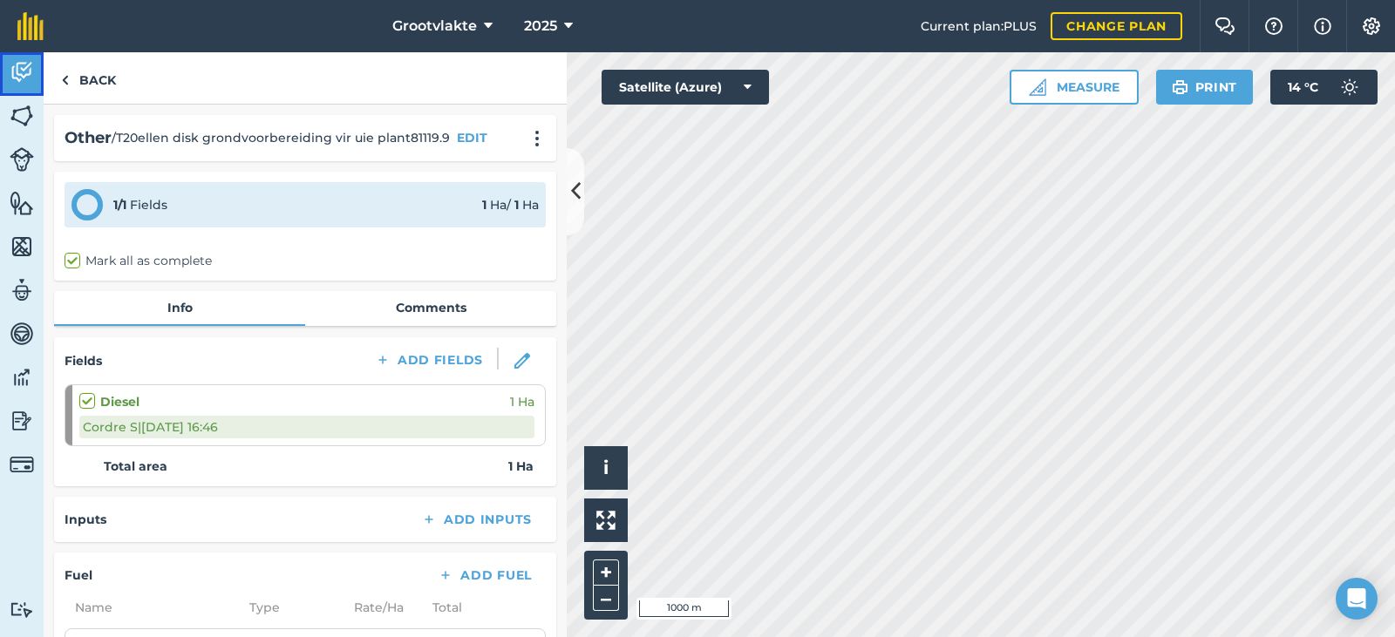
click at [26, 86] on link "Activity" at bounding box center [22, 74] width 44 height 44
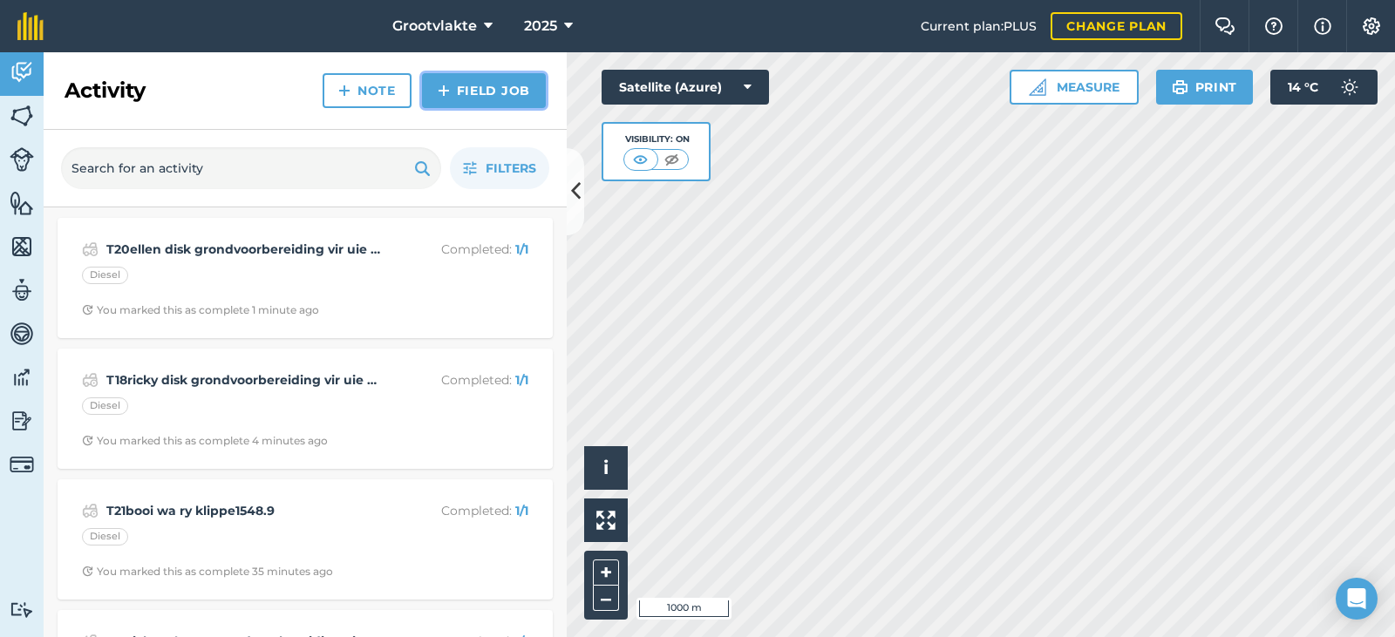
click at [523, 98] on link "Field Job" at bounding box center [484, 90] width 124 height 35
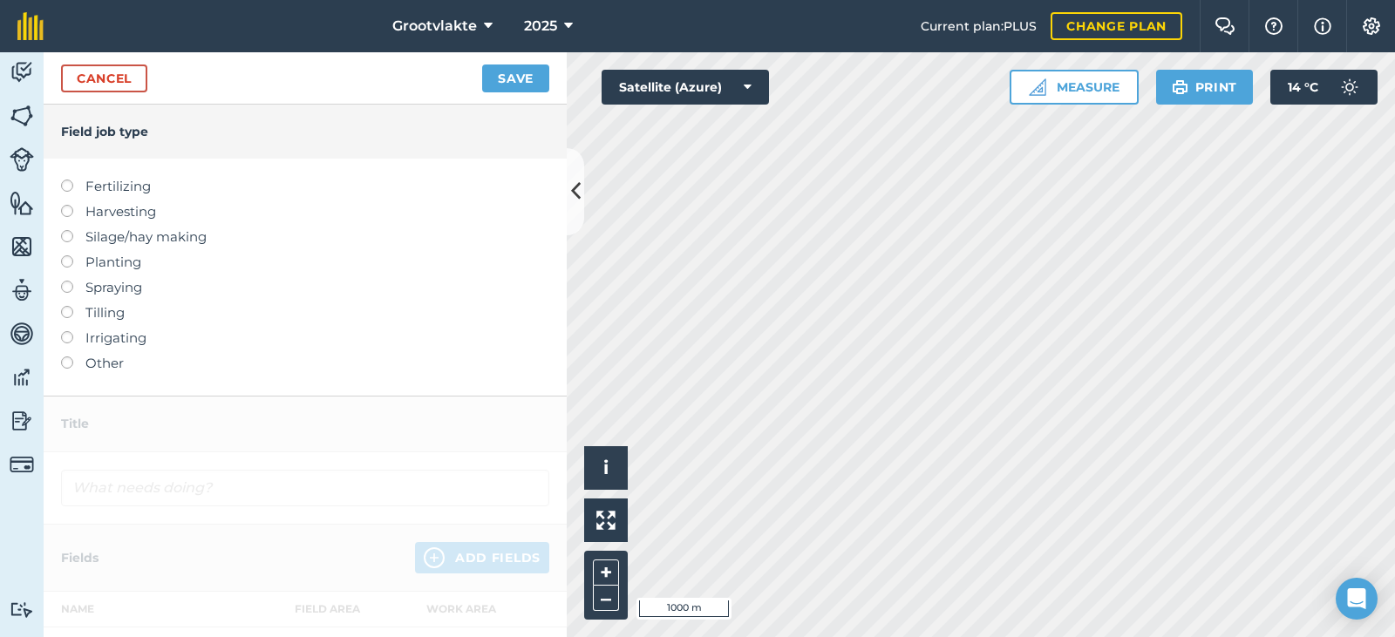
click at [111, 366] on label "Other" at bounding box center [305, 363] width 488 height 21
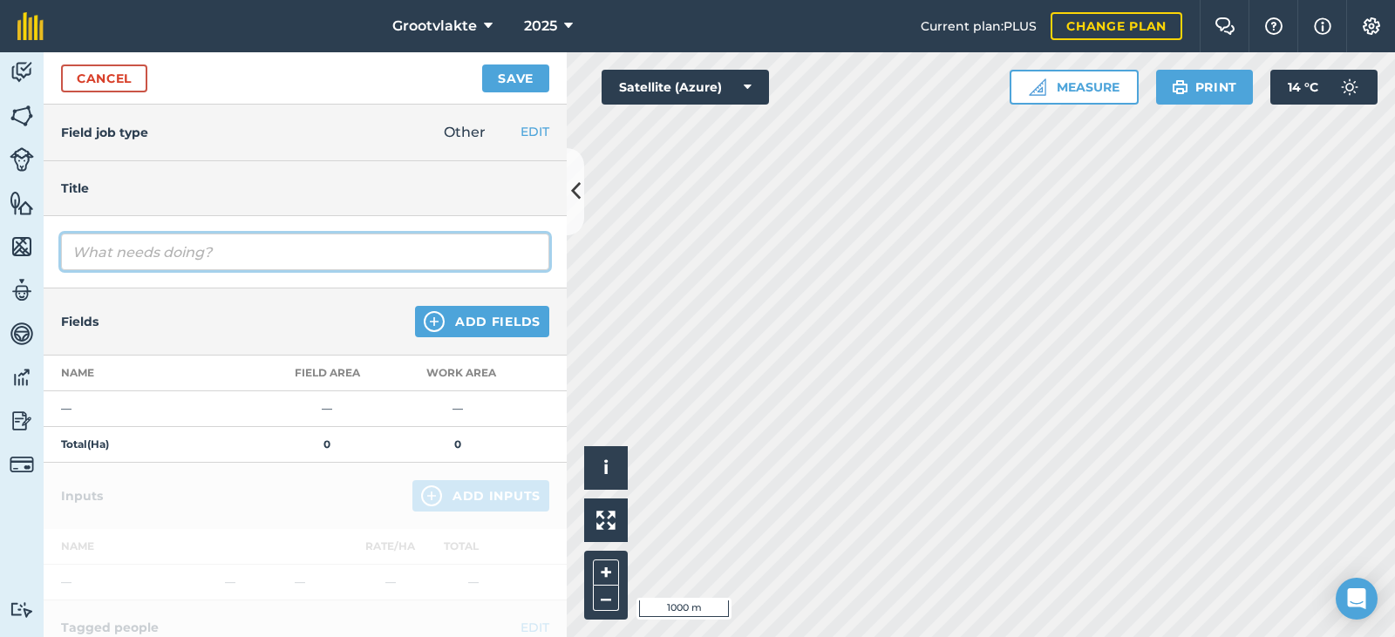
click at [173, 248] on input "text" at bounding box center [305, 252] width 488 height 37
type input "Tct7163 slootgrawer tel kippe op14.0"
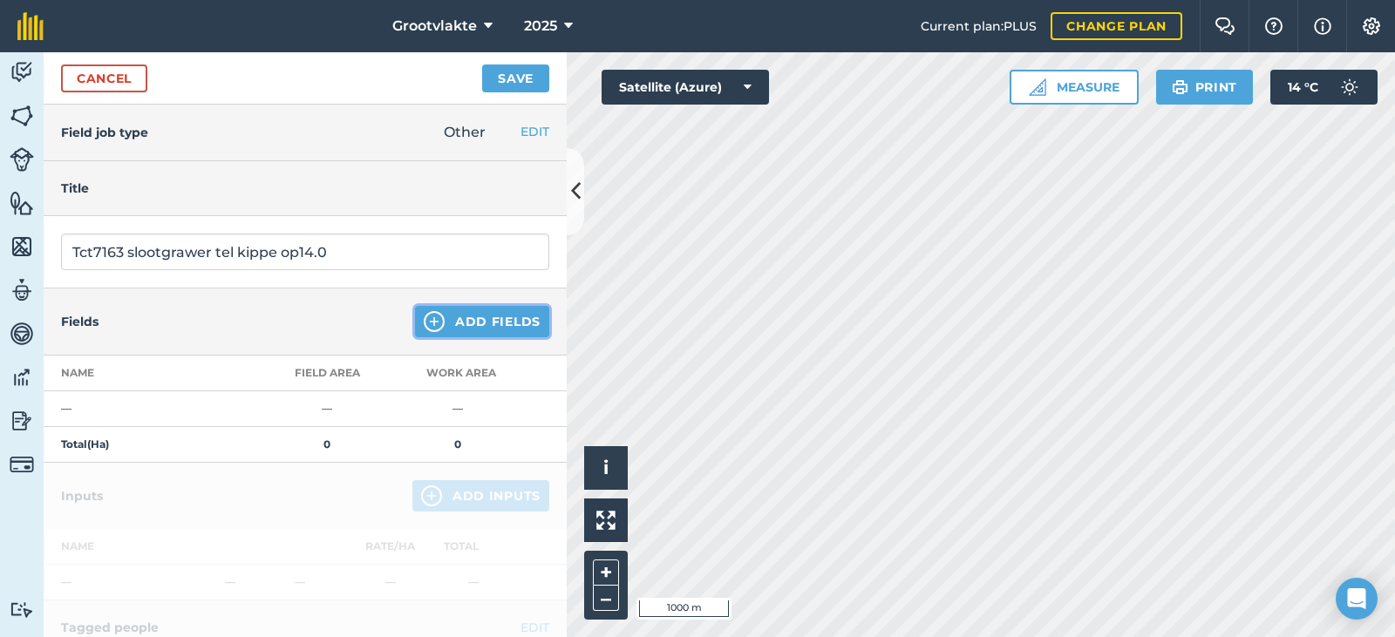
click at [449, 312] on button "Add Fields" at bounding box center [482, 321] width 134 height 31
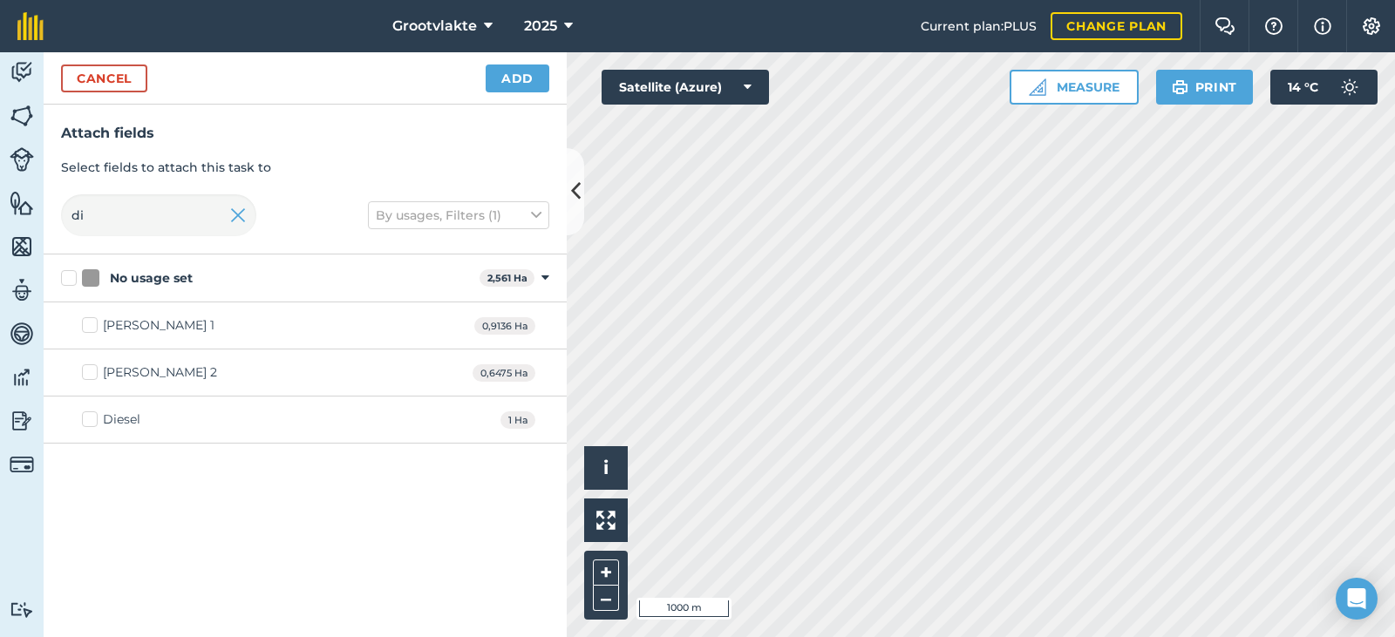
drag, startPoint x: 121, startPoint y: 419, endPoint x: 133, endPoint y: 404, distance: 19.2
click at [121, 420] on div "Diesel" at bounding box center [121, 420] width 37 height 18
click at [93, 420] on input "Diesel" at bounding box center [87, 416] width 11 height 11
checkbox input "true"
click at [497, 88] on button "Add" at bounding box center [518, 79] width 64 height 28
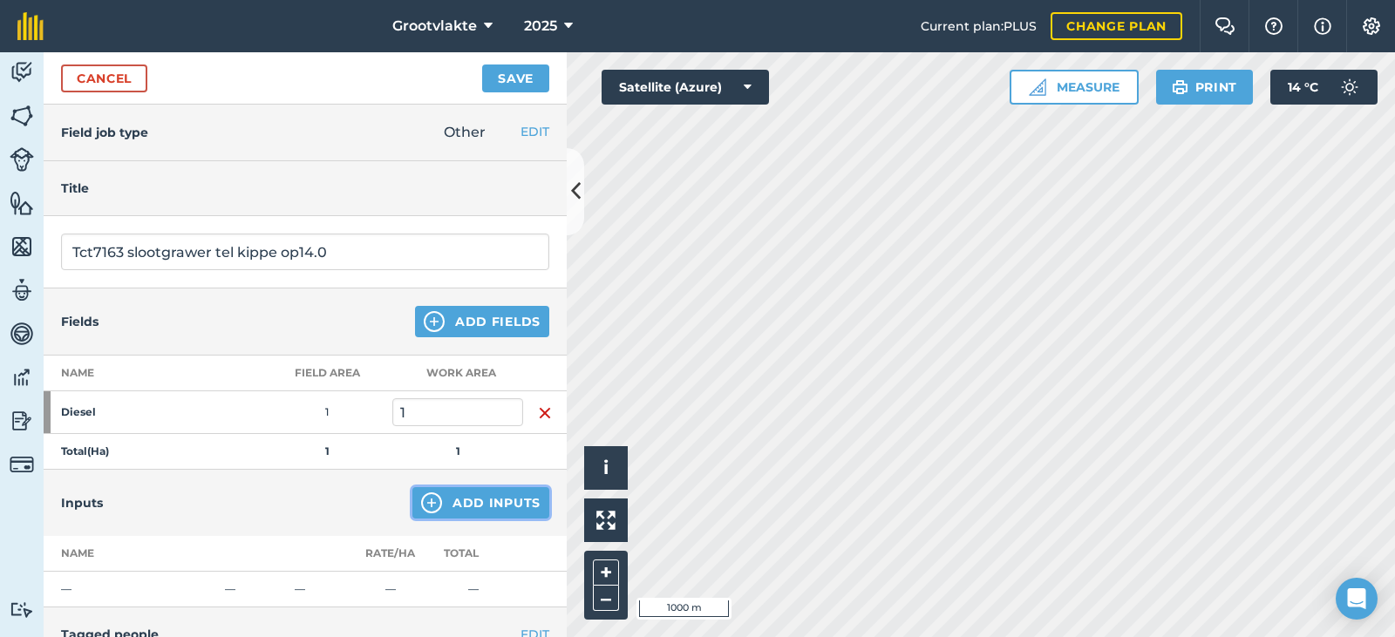
click at [443, 502] on button "Add Inputs" at bounding box center [480, 502] width 137 height 31
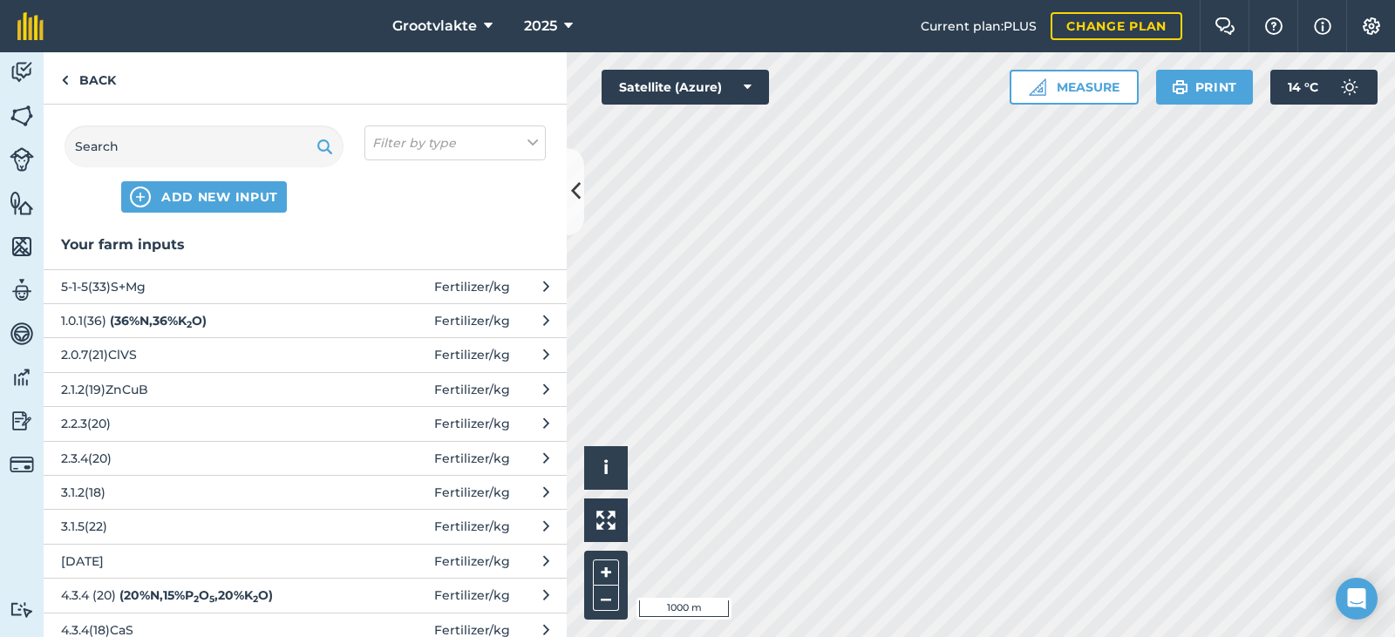
click at [236, 124] on div "ADD NEW INPUT Filter by type" at bounding box center [305, 169] width 523 height 129
click at [241, 194] on div "ADD NEW INPUT" at bounding box center [204, 169] width 279 height 87
click at [153, 127] on input "text" at bounding box center [204, 147] width 279 height 42
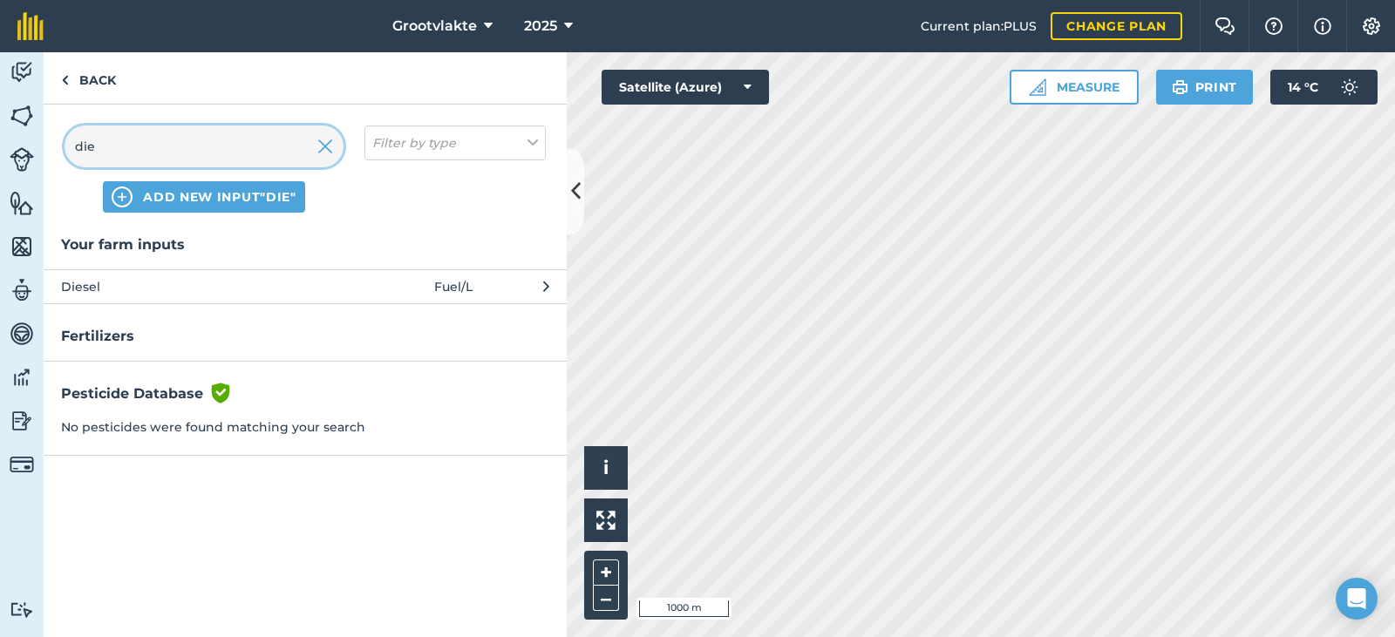
type input "die"
click at [151, 282] on span "Diesel" at bounding box center [203, 286] width 285 height 19
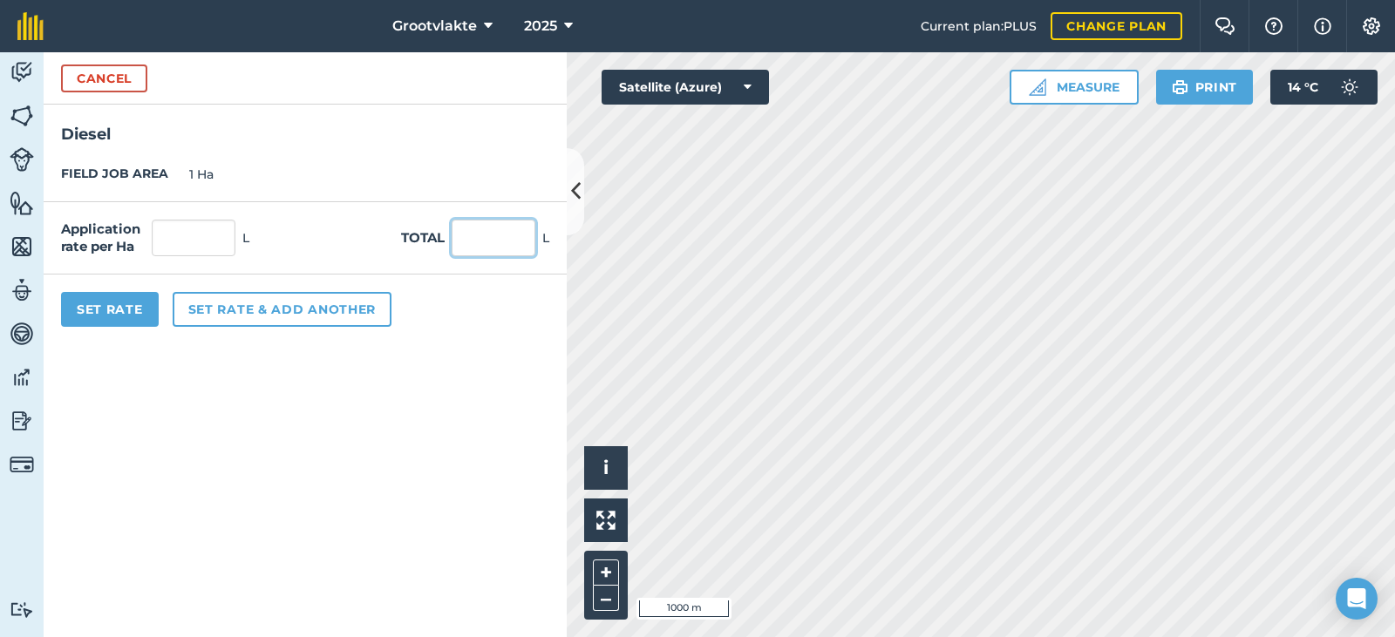
click at [472, 239] on input "text" at bounding box center [494, 238] width 84 height 37
type input "82"
click at [138, 312] on button "Set Rate" at bounding box center [110, 309] width 98 height 35
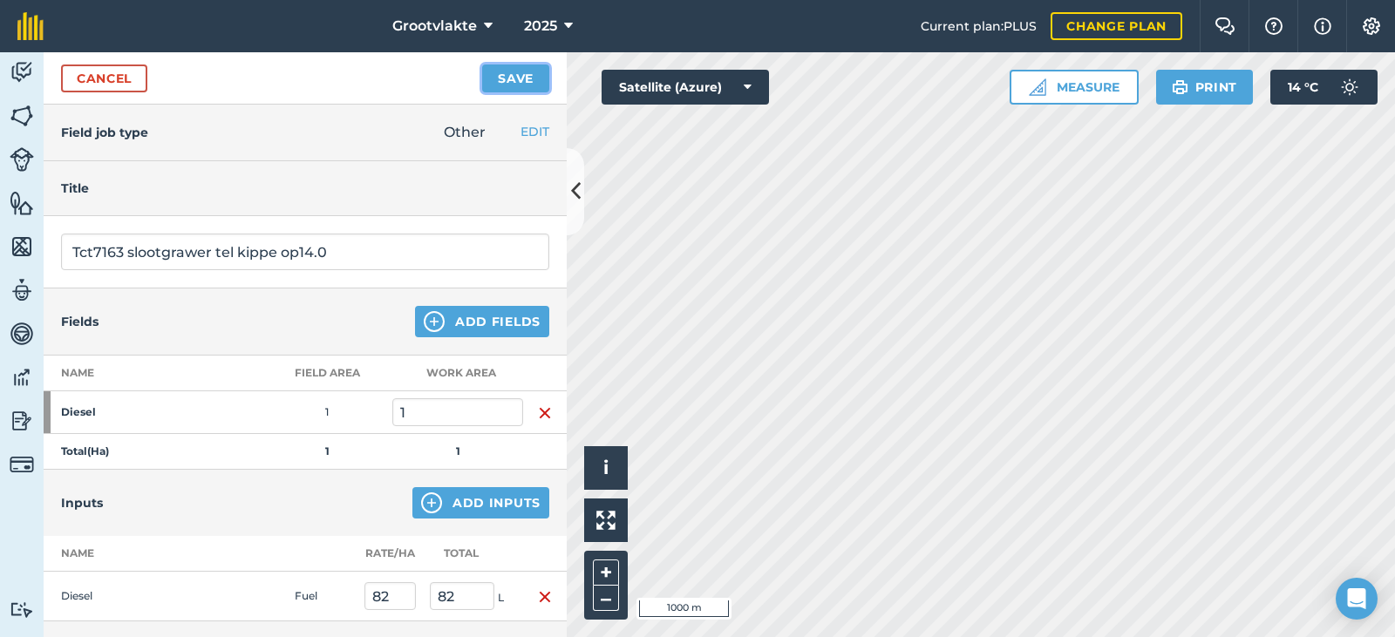
click at [491, 82] on button "Save" at bounding box center [515, 79] width 67 height 28
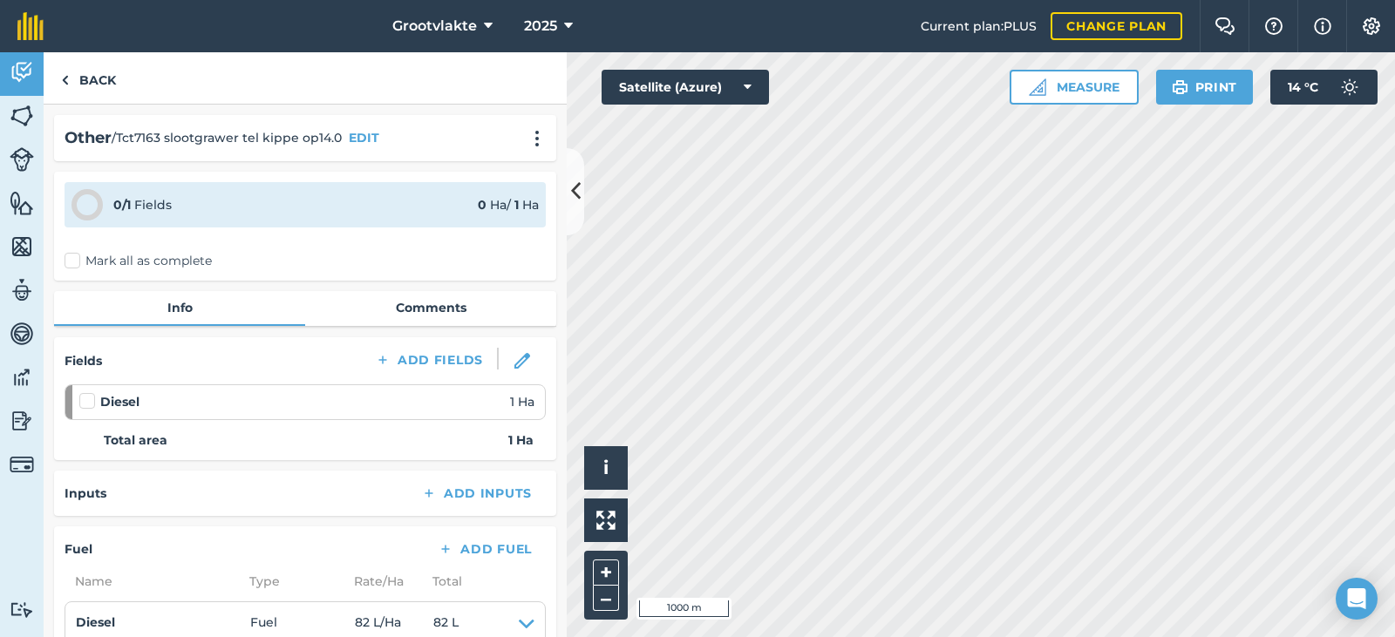
click at [97, 254] on label "Mark all as complete" at bounding box center [138, 261] width 147 height 18
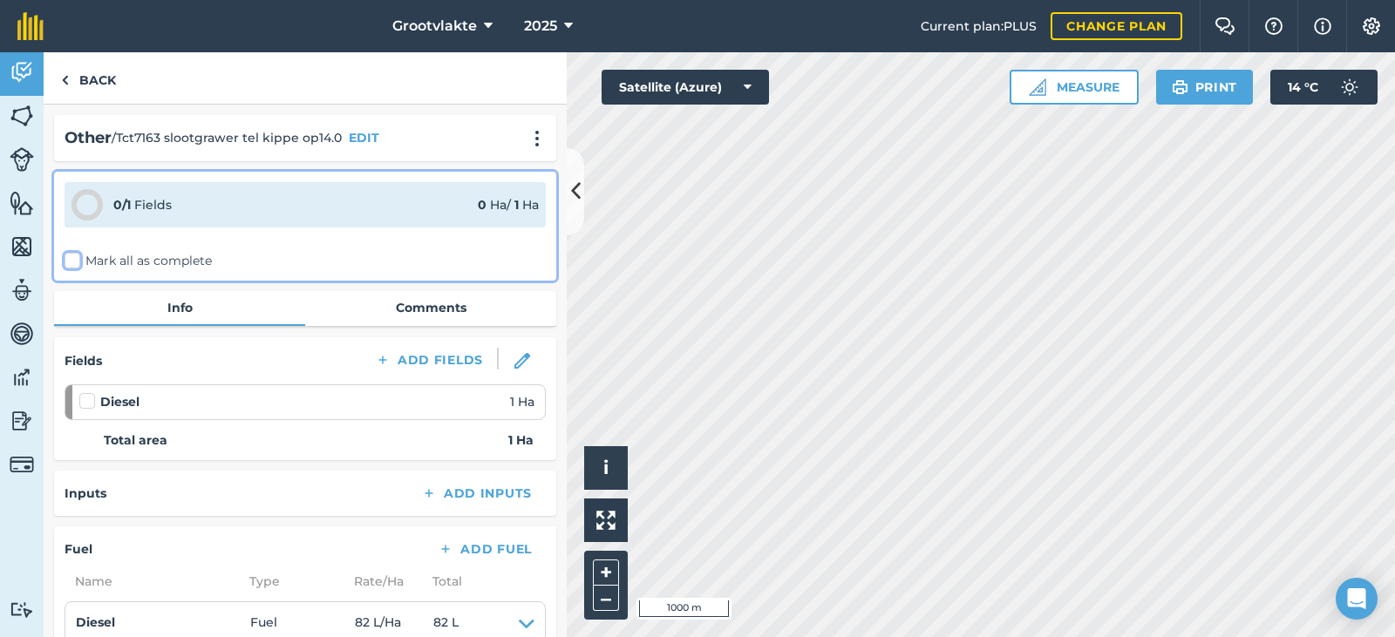
click at [76, 254] on input "Mark all as complete" at bounding box center [70, 257] width 11 height 11
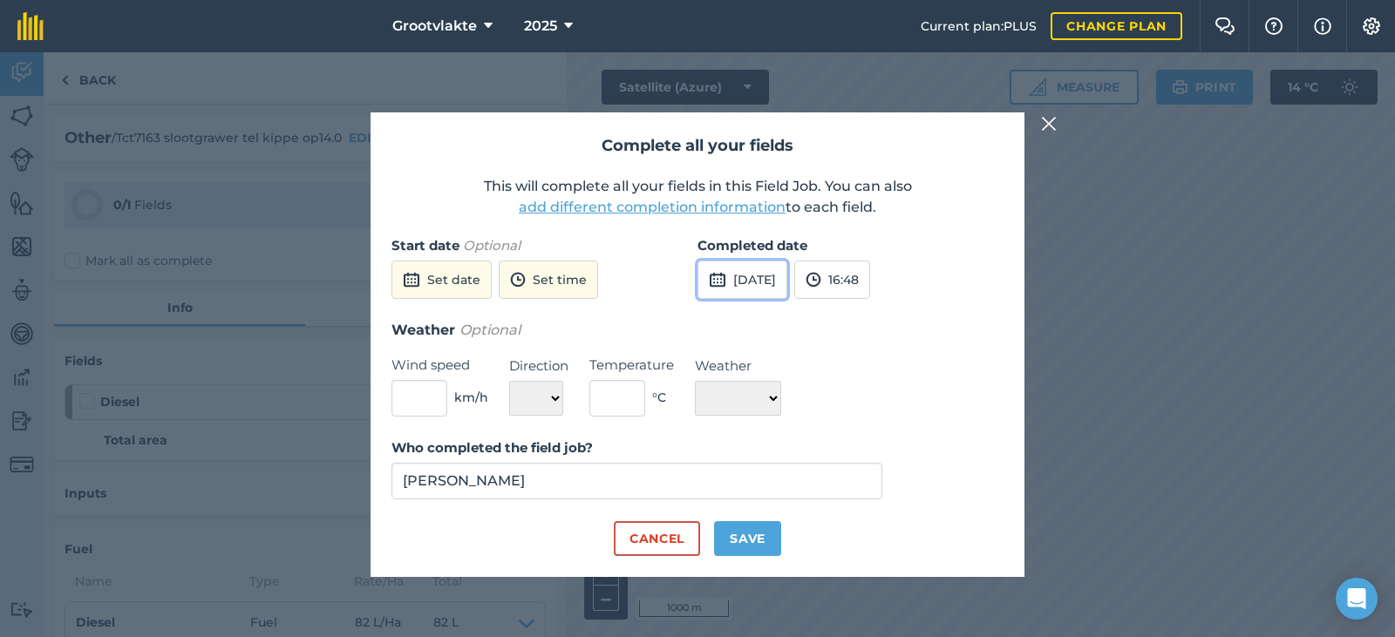
click at [787, 288] on button "[DATE]" at bounding box center [742, 280] width 90 height 38
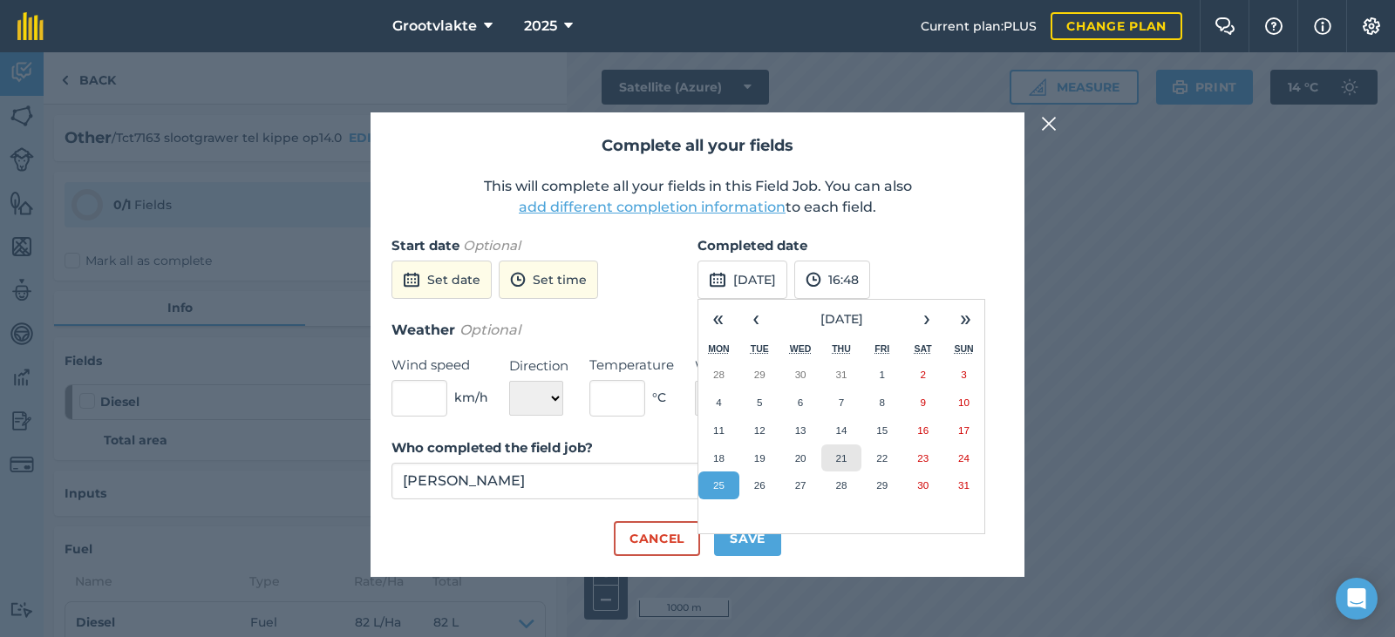
click at [837, 456] on abbr "21" at bounding box center [840, 457] width 11 height 11
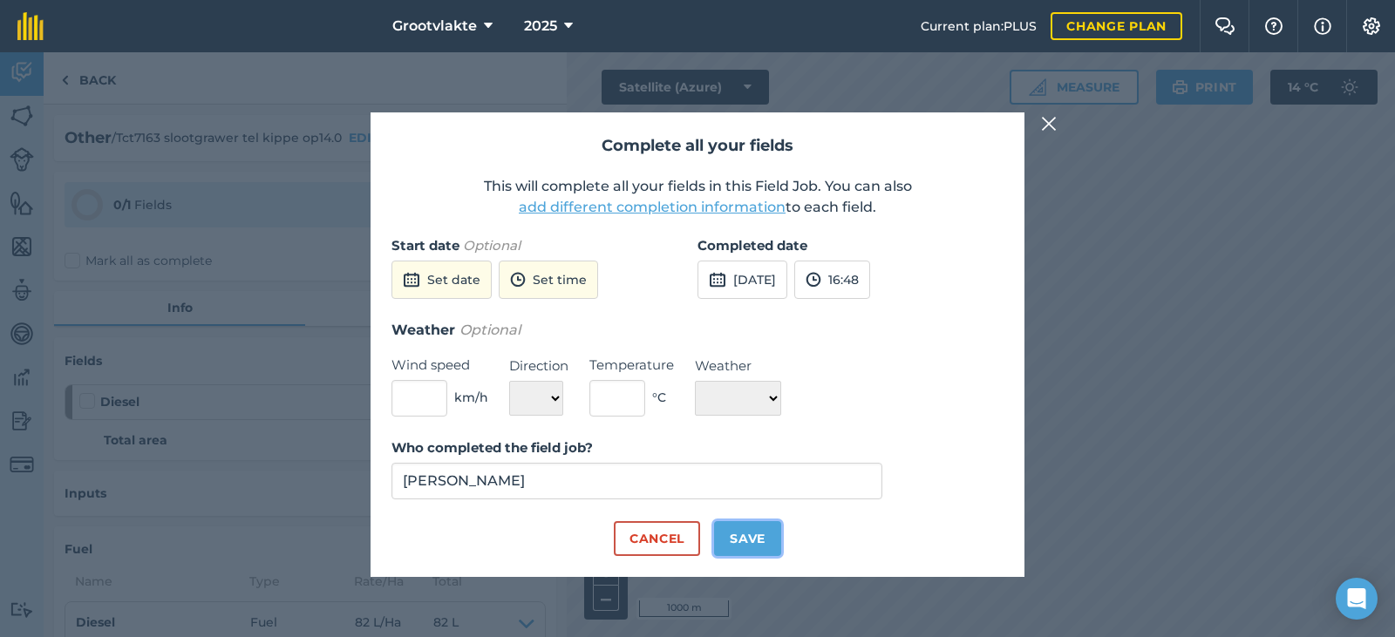
click at [748, 527] on button "Save" at bounding box center [747, 538] width 67 height 35
checkbox input "true"
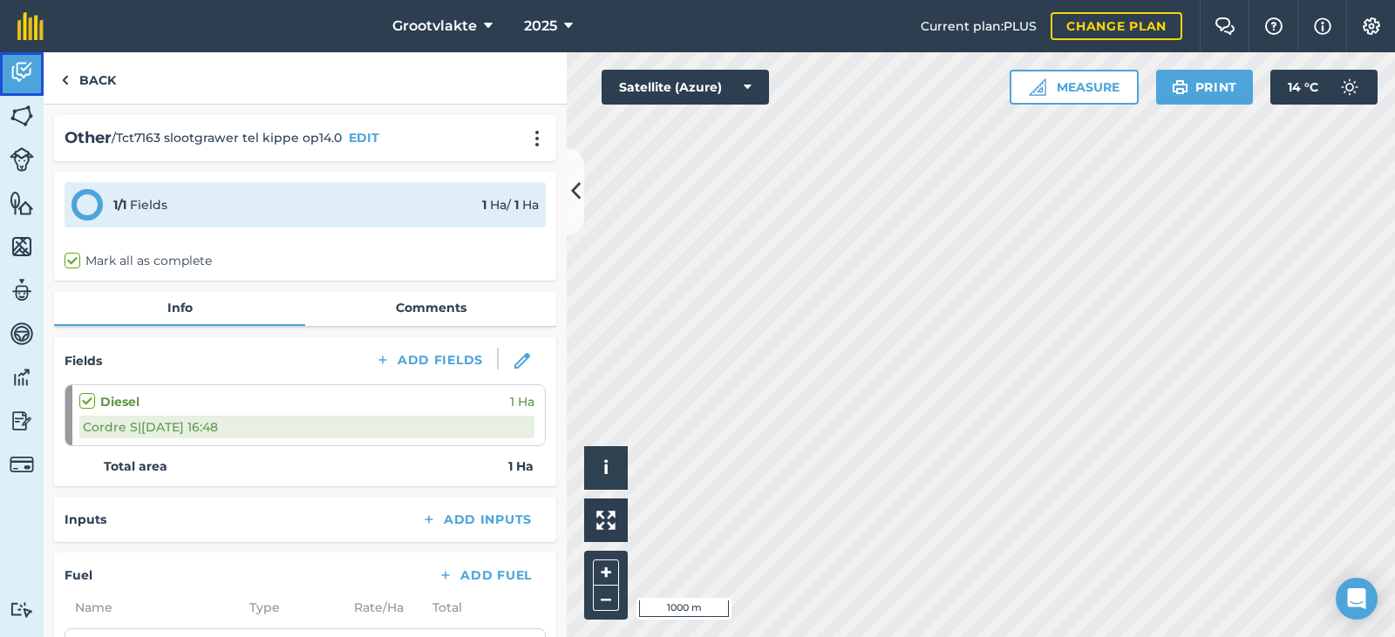
drag, startPoint x: 34, startPoint y: 78, endPoint x: 66, endPoint y: 42, distance: 48.1
click at [33, 78] on link "Activity" at bounding box center [22, 74] width 44 height 44
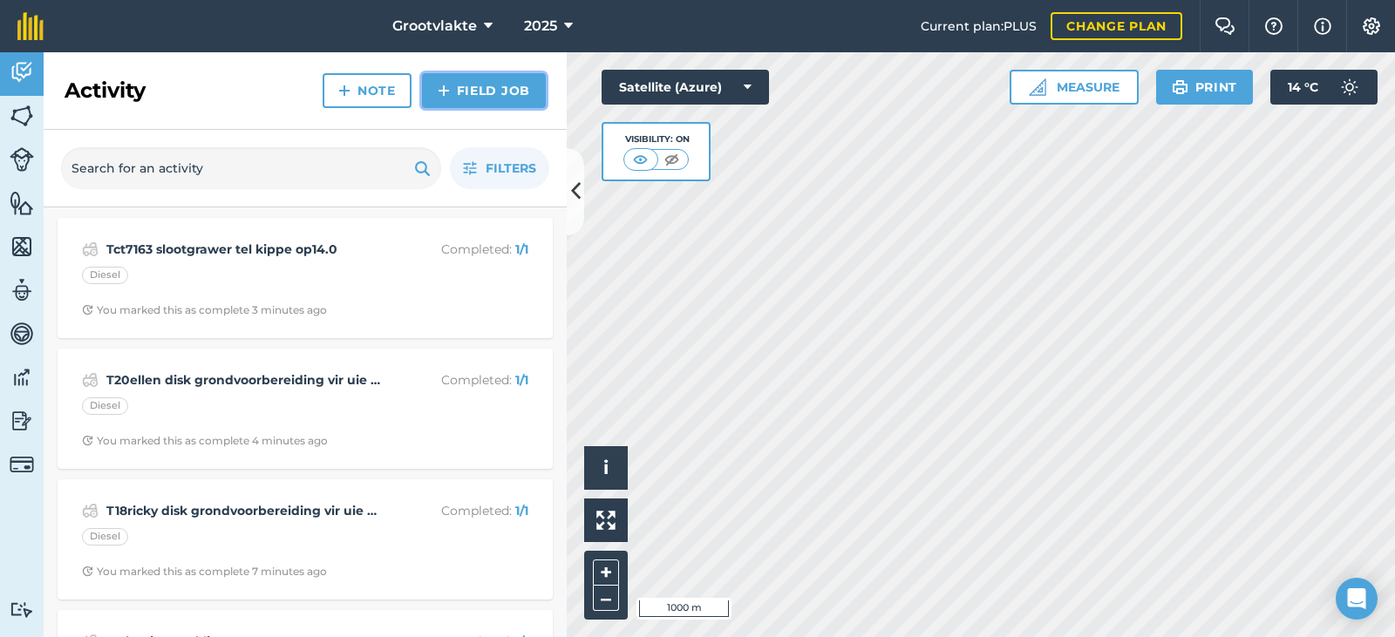
click at [462, 96] on link "Field Job" at bounding box center [484, 90] width 124 height 35
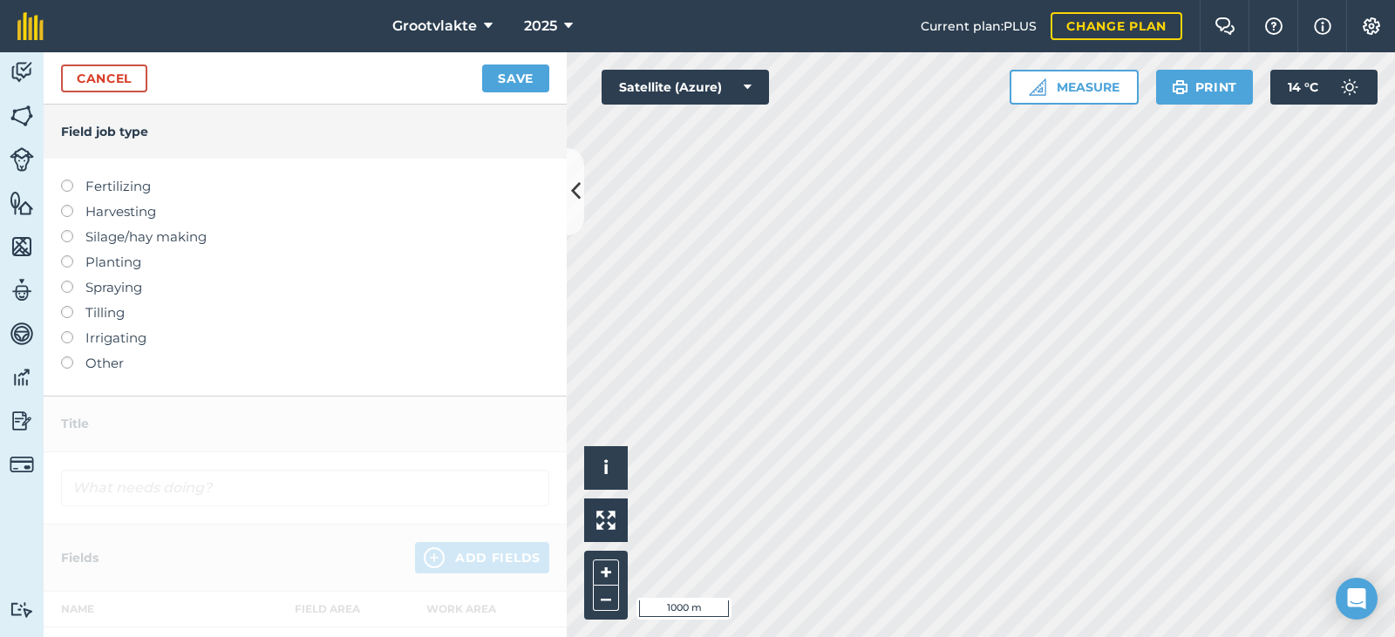
click at [84, 369] on label "Other" at bounding box center [305, 363] width 488 height 21
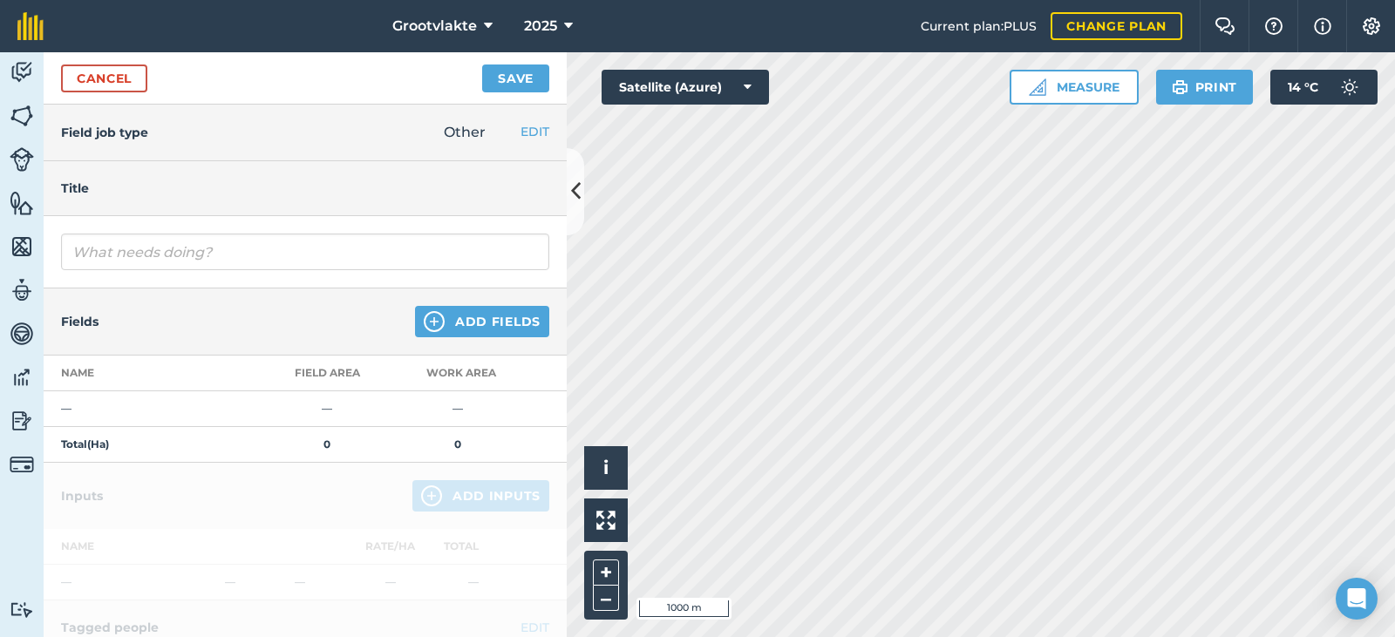
click at [124, 272] on div at bounding box center [305, 252] width 523 height 72
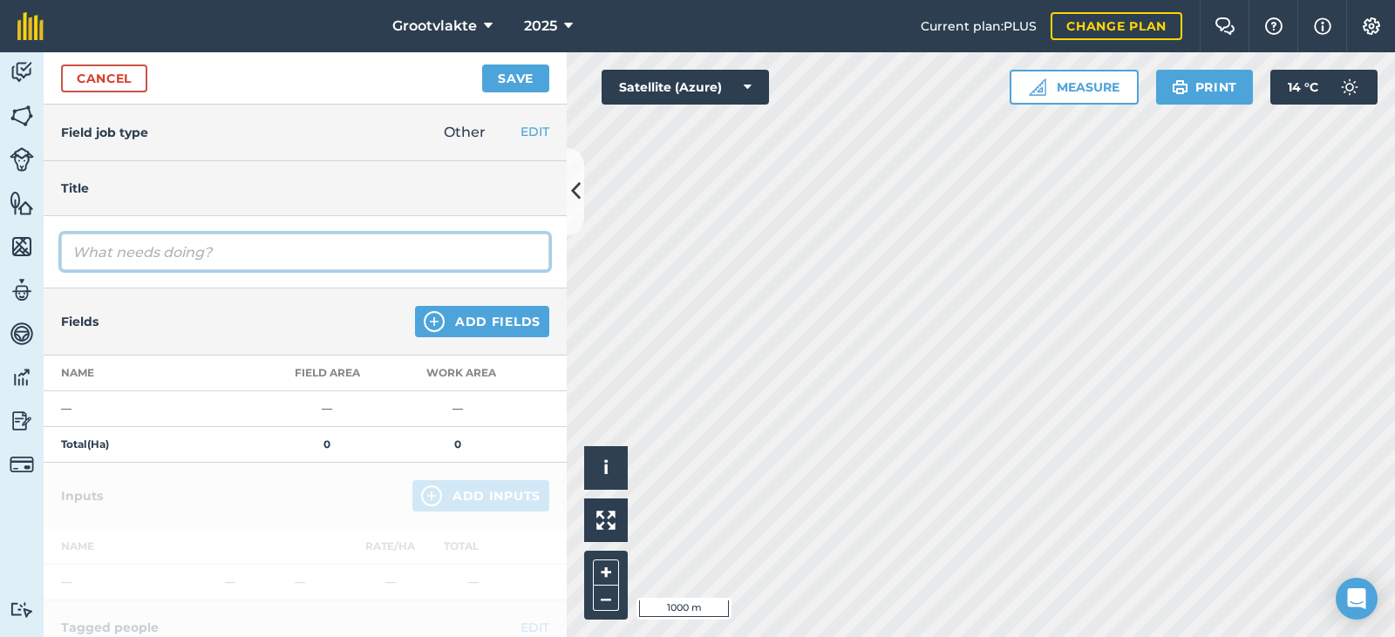
click at [129, 255] on input "text" at bounding box center [305, 252] width 488 height 37
type input "T21booi tip bak wa paaie instandhouding01563"
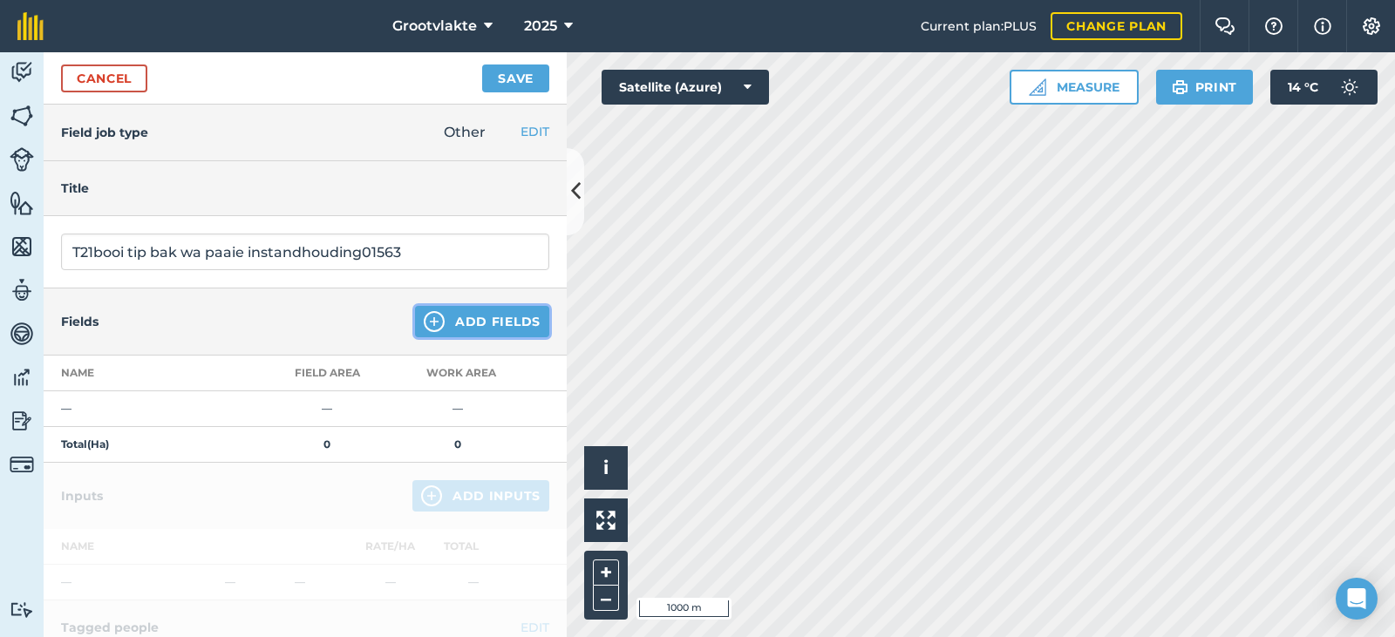
click at [452, 320] on button "Add Fields" at bounding box center [482, 321] width 134 height 31
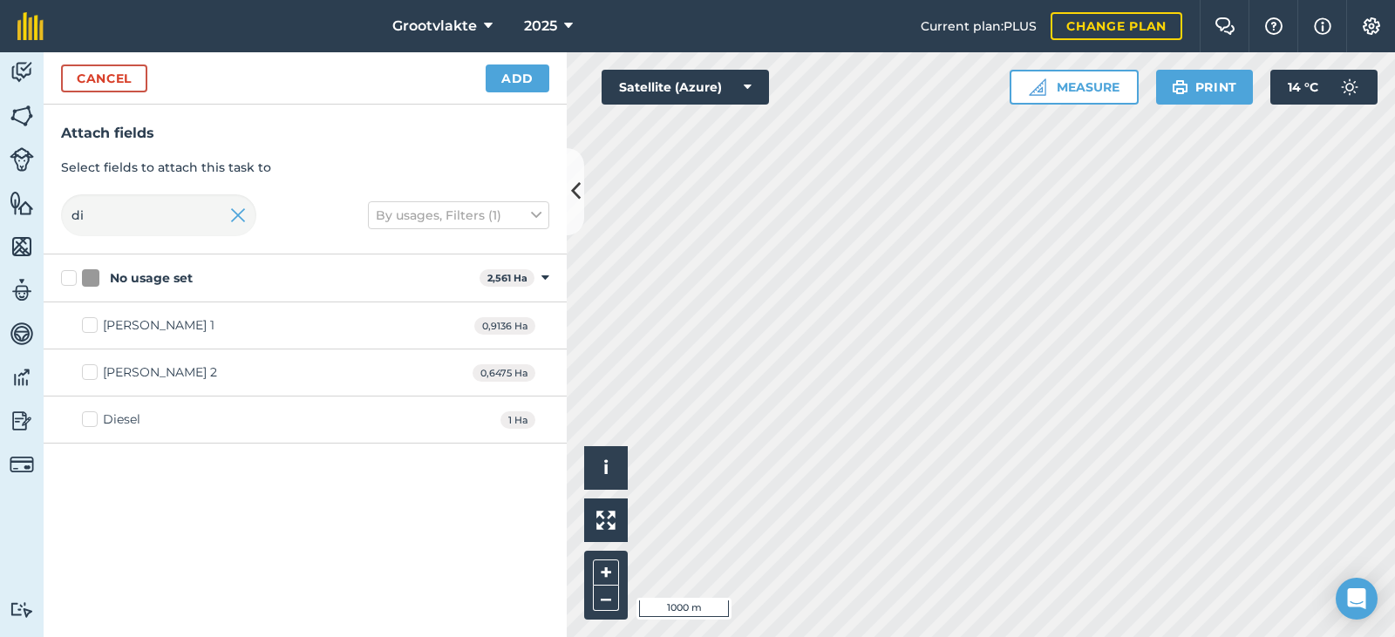
click at [106, 412] on div "Diesel" at bounding box center [121, 420] width 37 height 18
click at [93, 412] on input "Diesel" at bounding box center [87, 416] width 11 height 11
checkbox input "true"
drag, startPoint x: 494, startPoint y: 67, endPoint x: 498, endPoint y: 79, distance: 12.7
click at [496, 77] on button "Add" at bounding box center [518, 79] width 64 height 28
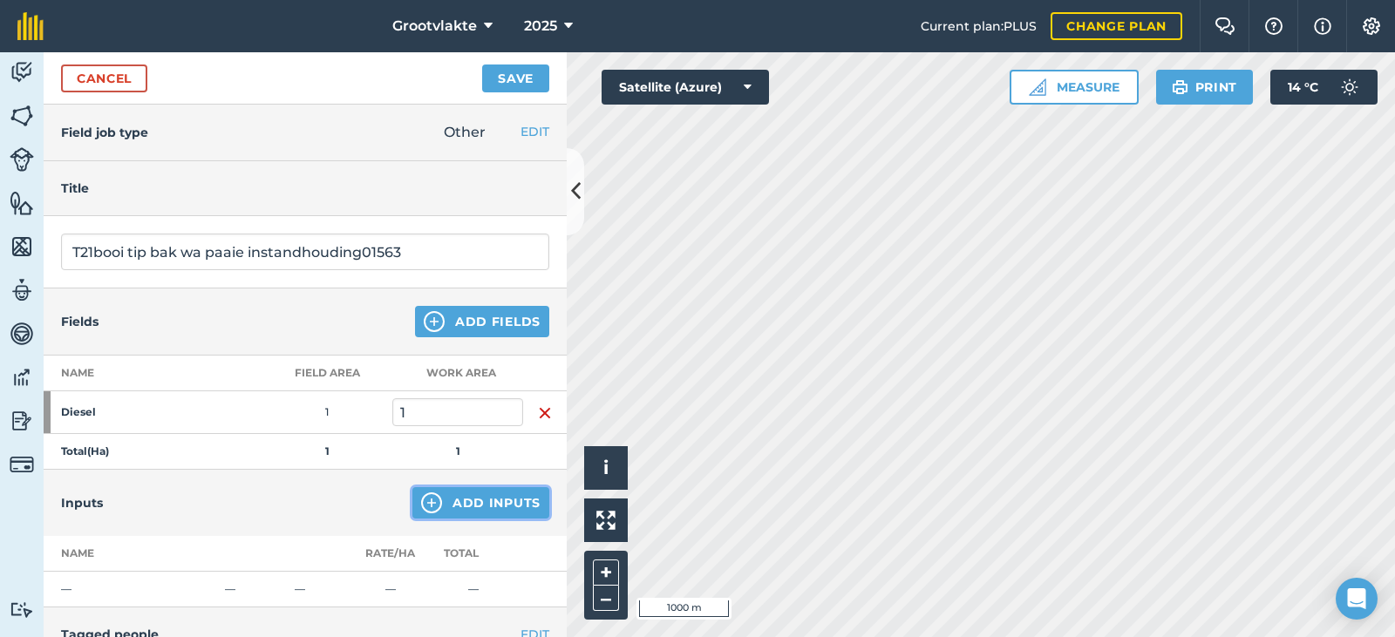
click at [486, 513] on button "Add Inputs" at bounding box center [480, 502] width 137 height 31
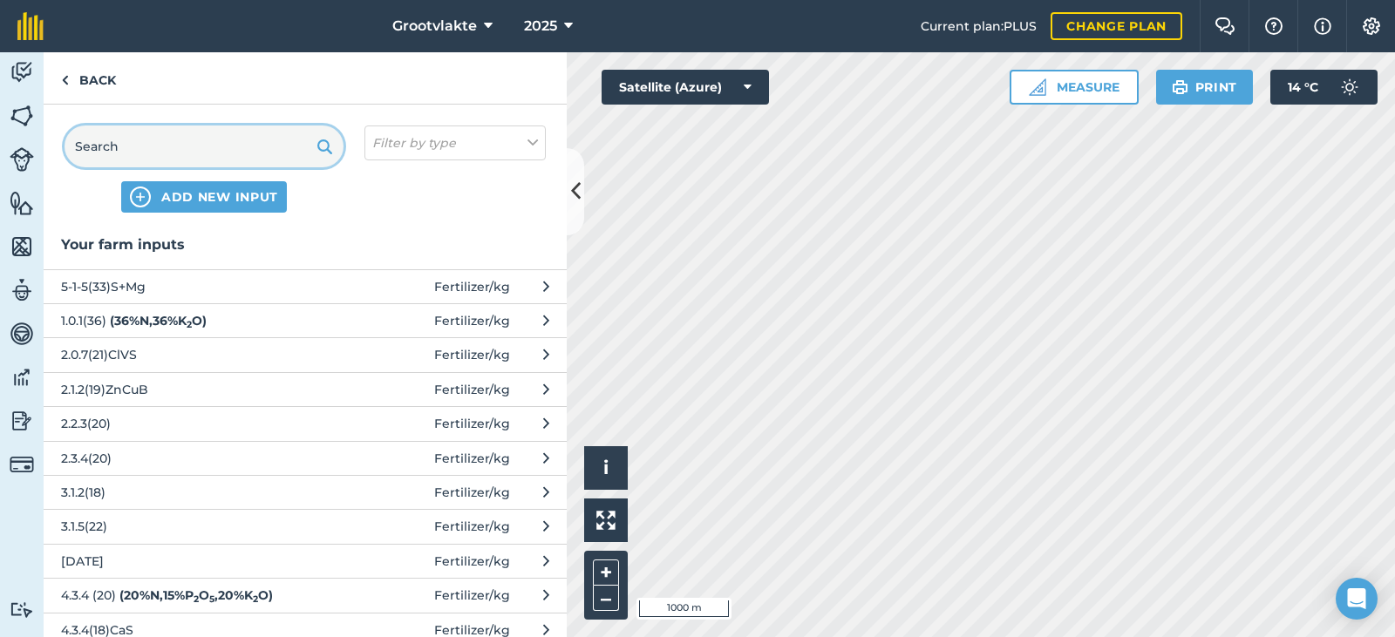
click at [162, 153] on input "text" at bounding box center [204, 147] width 279 height 42
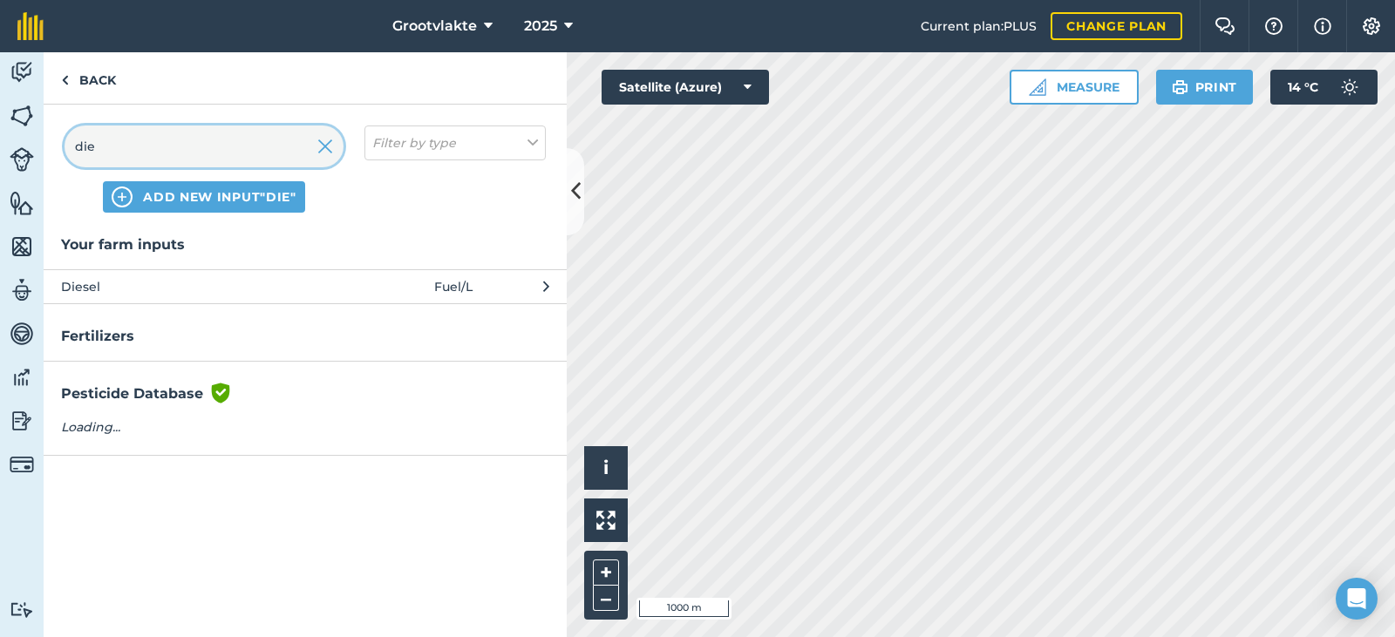
type input "die"
click at [139, 272] on button "Diesel Fuel / L" at bounding box center [305, 286] width 523 height 34
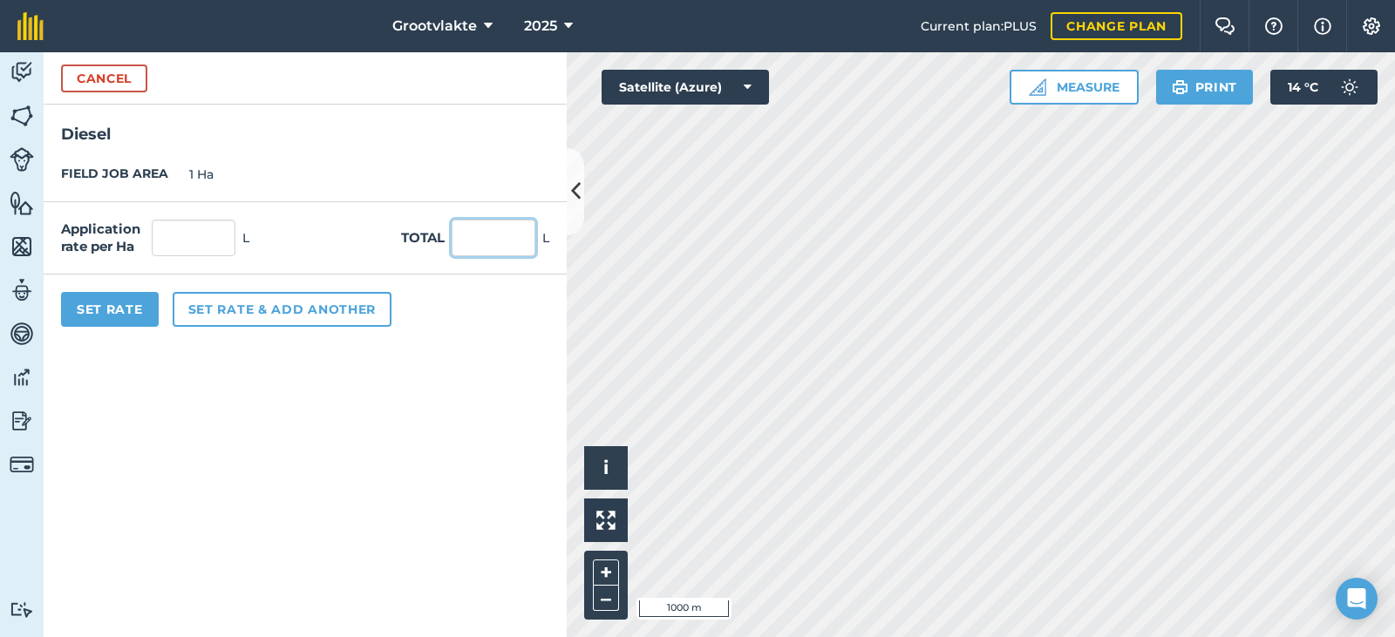
drag, startPoint x: 479, startPoint y: 239, endPoint x: 491, endPoint y: 228, distance: 16.0
click at [479, 233] on input "text" at bounding box center [494, 238] width 84 height 37
type input "50"
click at [90, 302] on button "Set Rate" at bounding box center [110, 309] width 98 height 35
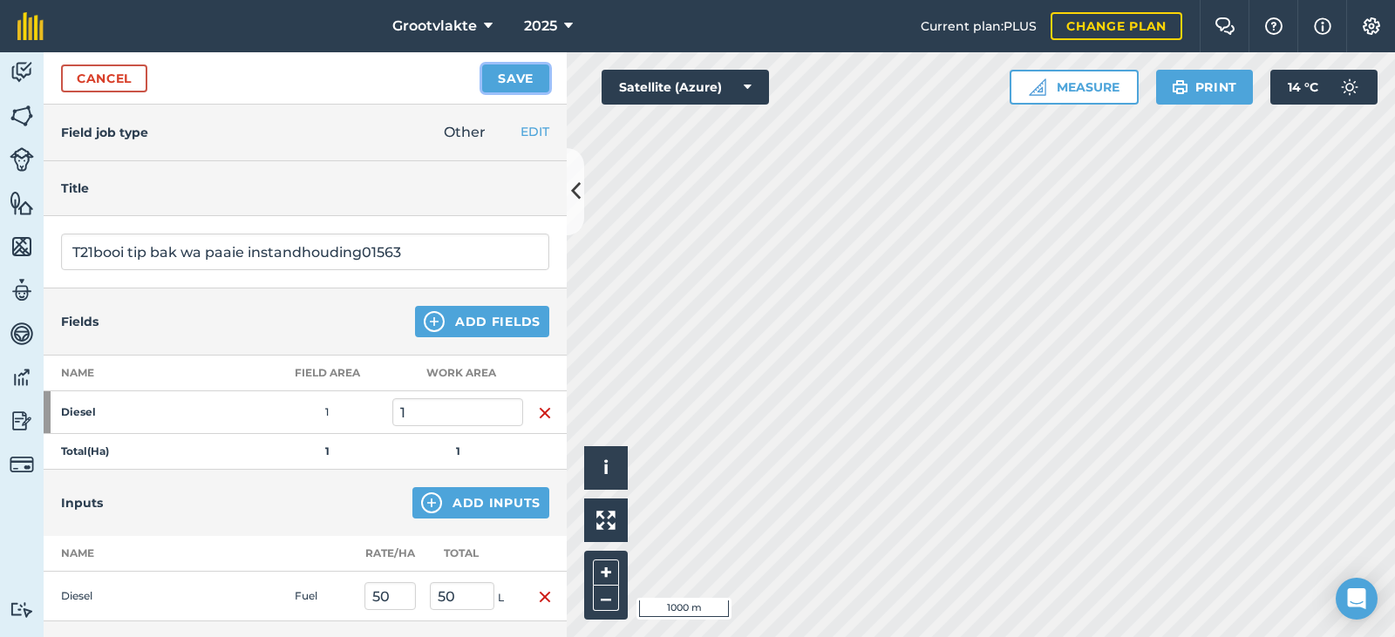
click at [517, 79] on button "Save" at bounding box center [515, 79] width 67 height 28
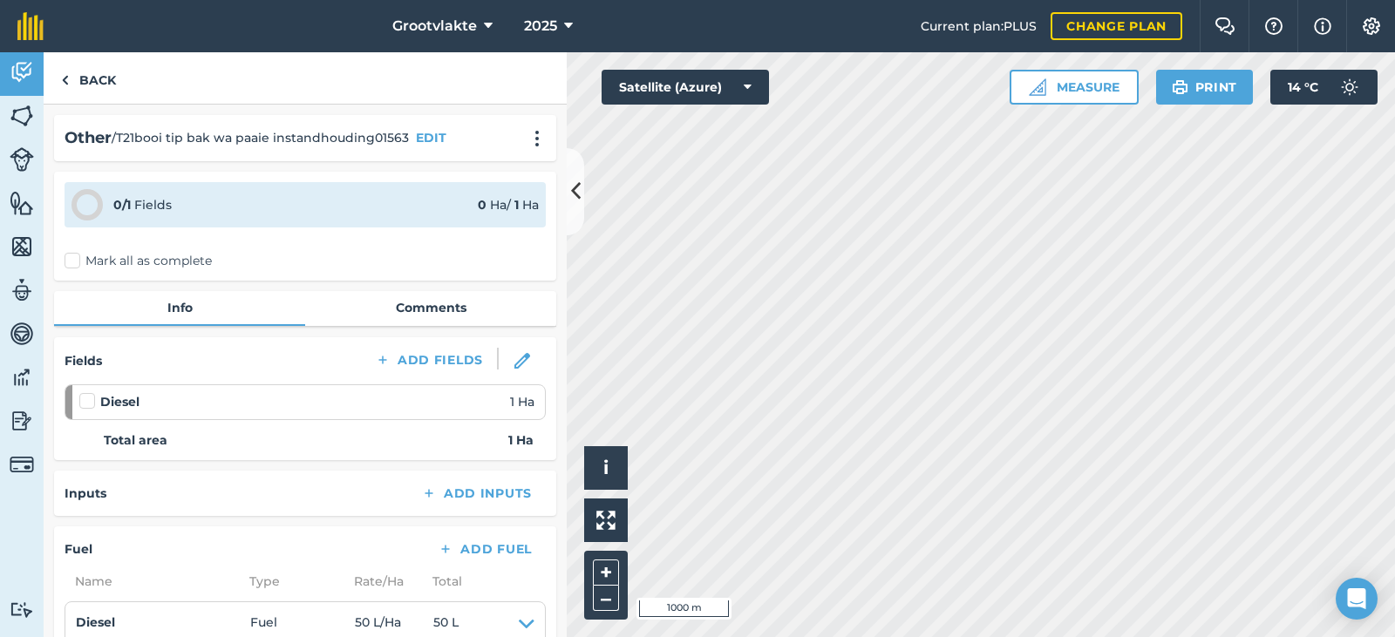
click at [89, 267] on label "Mark all as complete" at bounding box center [138, 261] width 147 height 18
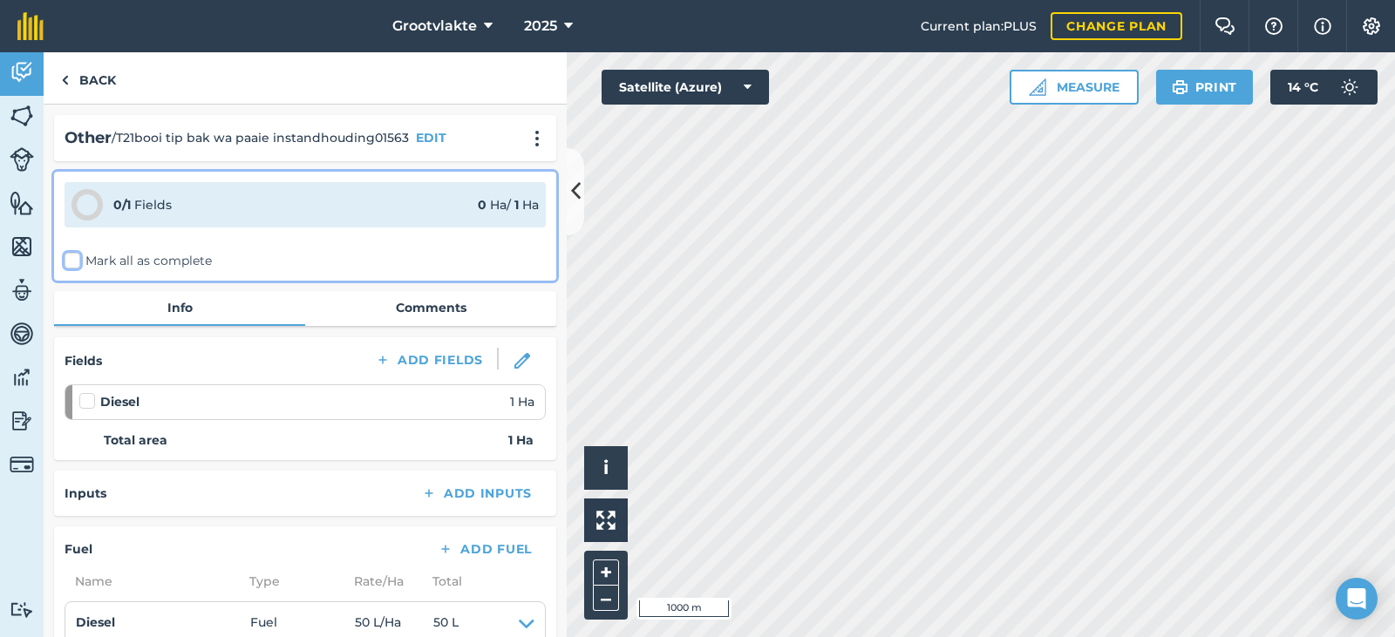
click at [76, 263] on input "Mark all as complete" at bounding box center [70, 257] width 11 height 11
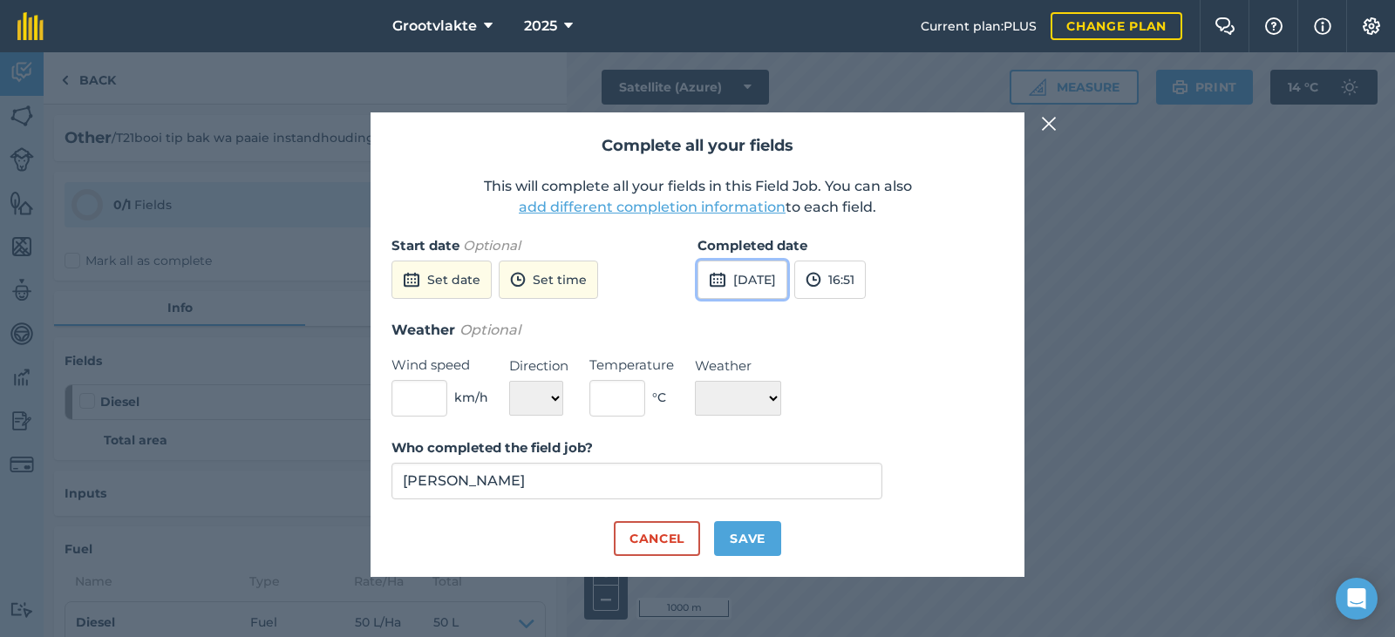
click at [741, 281] on button "[DATE]" at bounding box center [742, 280] width 90 height 38
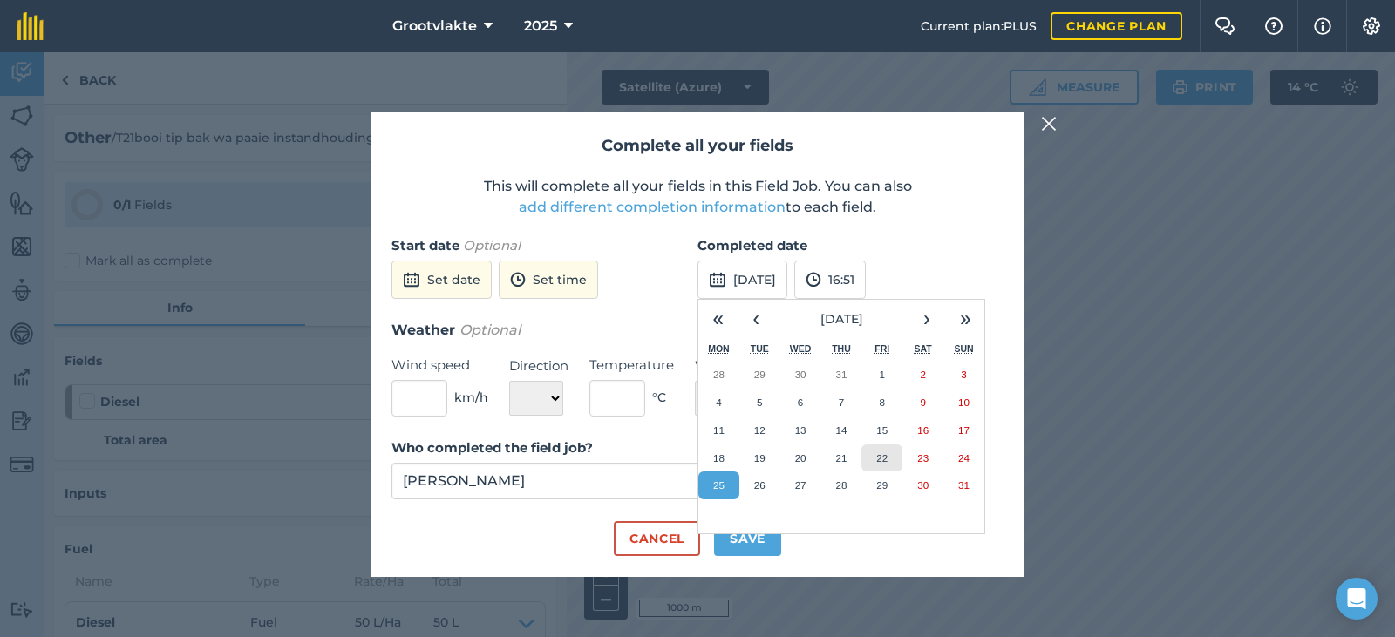
click at [883, 452] on abbr "22" at bounding box center [881, 457] width 11 height 11
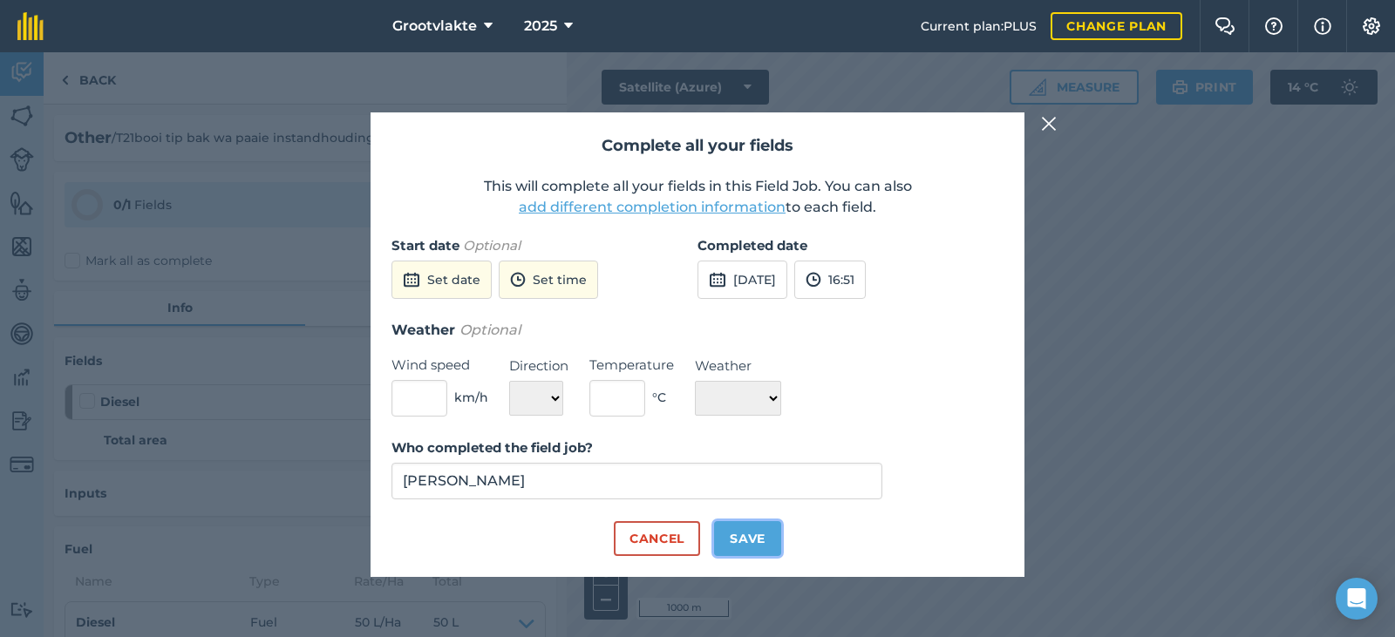
click at [761, 527] on button "Save" at bounding box center [747, 538] width 67 height 35
checkbox input "true"
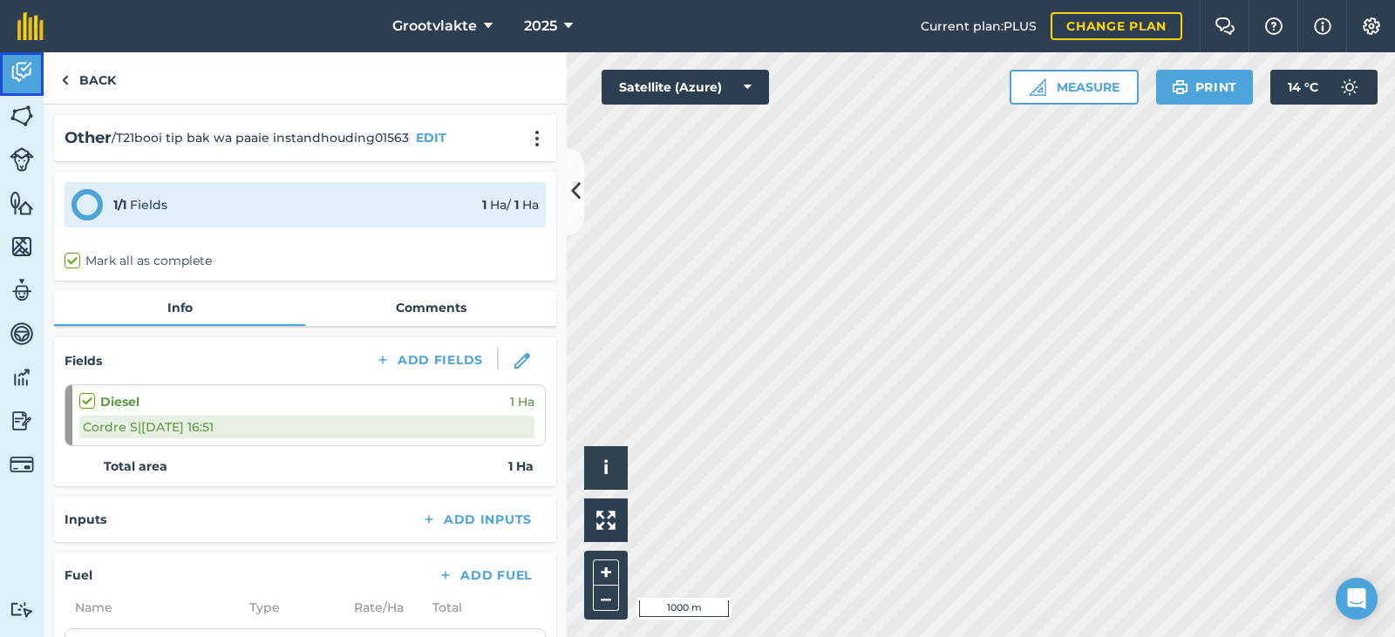
click at [26, 80] on img at bounding box center [22, 72] width 24 height 26
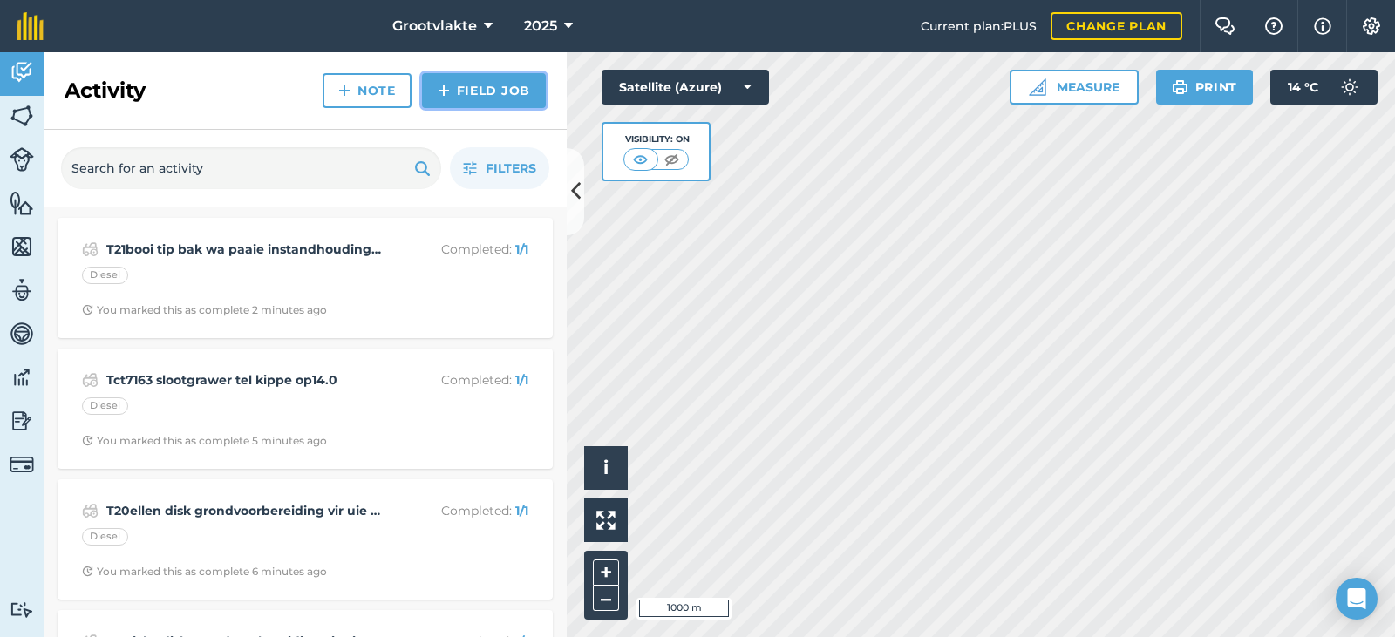
click at [507, 97] on link "Field Job" at bounding box center [484, 90] width 124 height 35
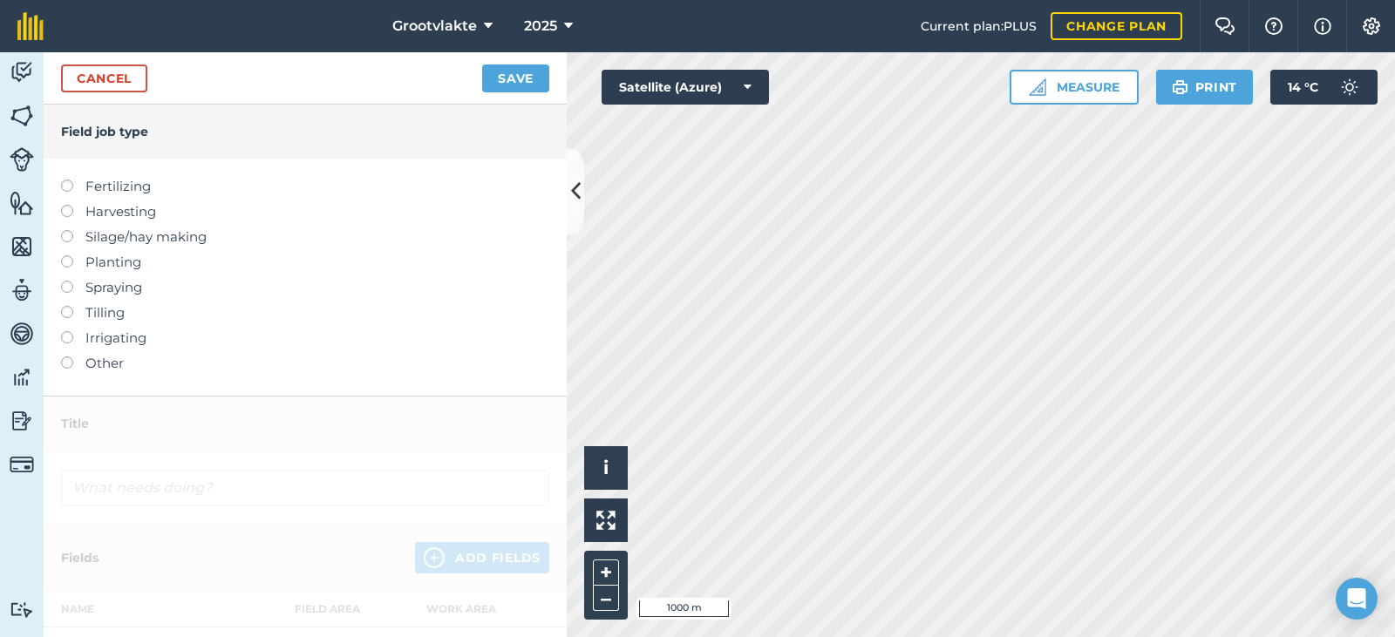
drag, startPoint x: 98, startPoint y: 368, endPoint x: 146, endPoint y: 257, distance: 120.3
click at [98, 365] on label "Other" at bounding box center [305, 363] width 488 height 21
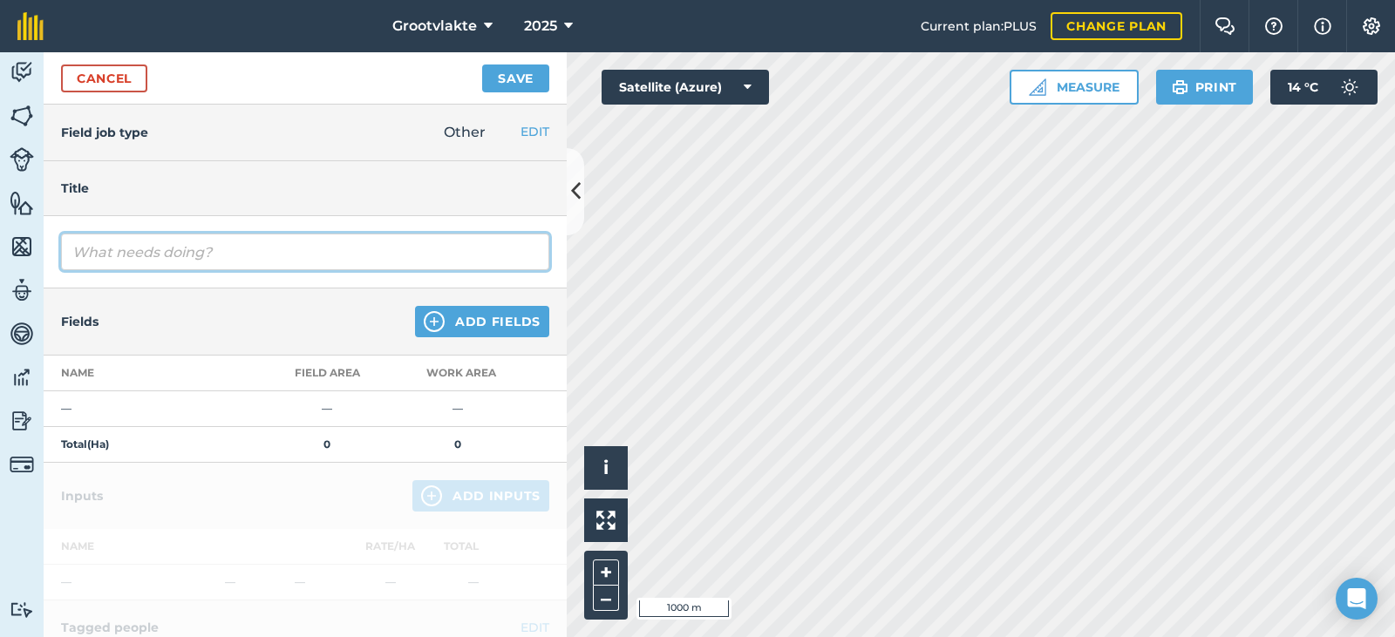
click at [149, 251] on input "text" at bounding box center [305, 252] width 488 height 37
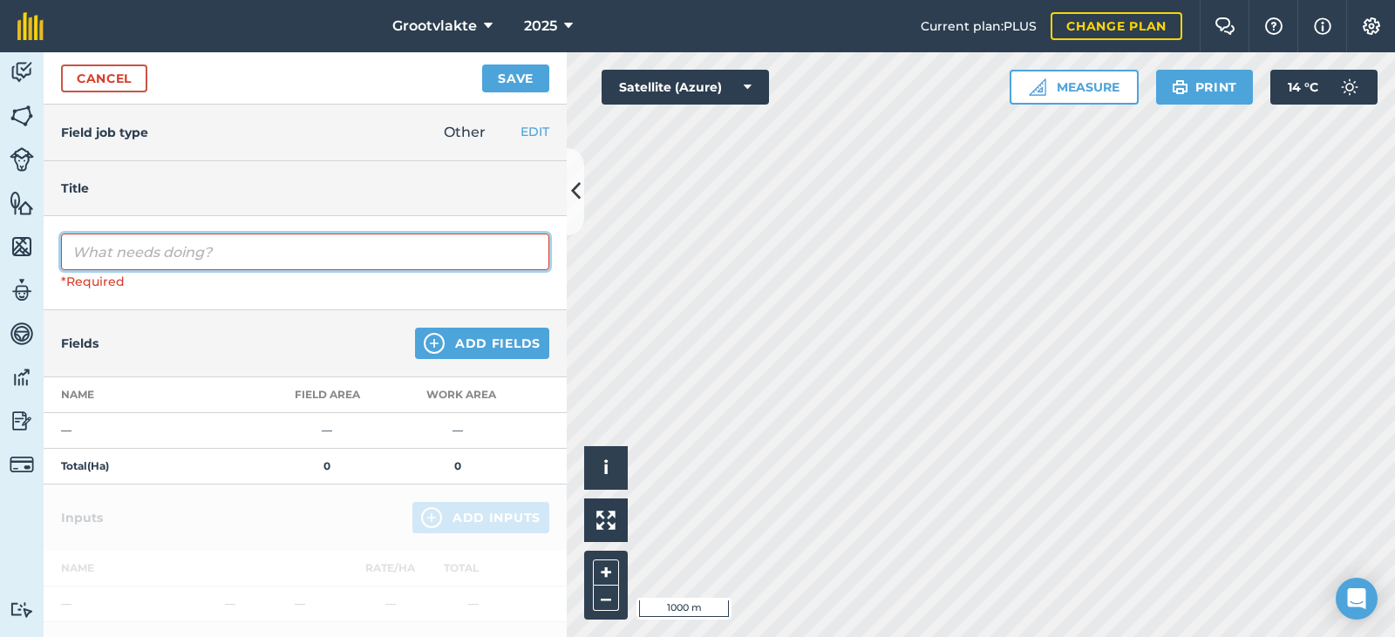
drag, startPoint x: 157, startPoint y: 244, endPoint x: 163, endPoint y: 255, distance: 12.1
click at [160, 249] on input "text" at bounding box center [305, 252] width 488 height 37
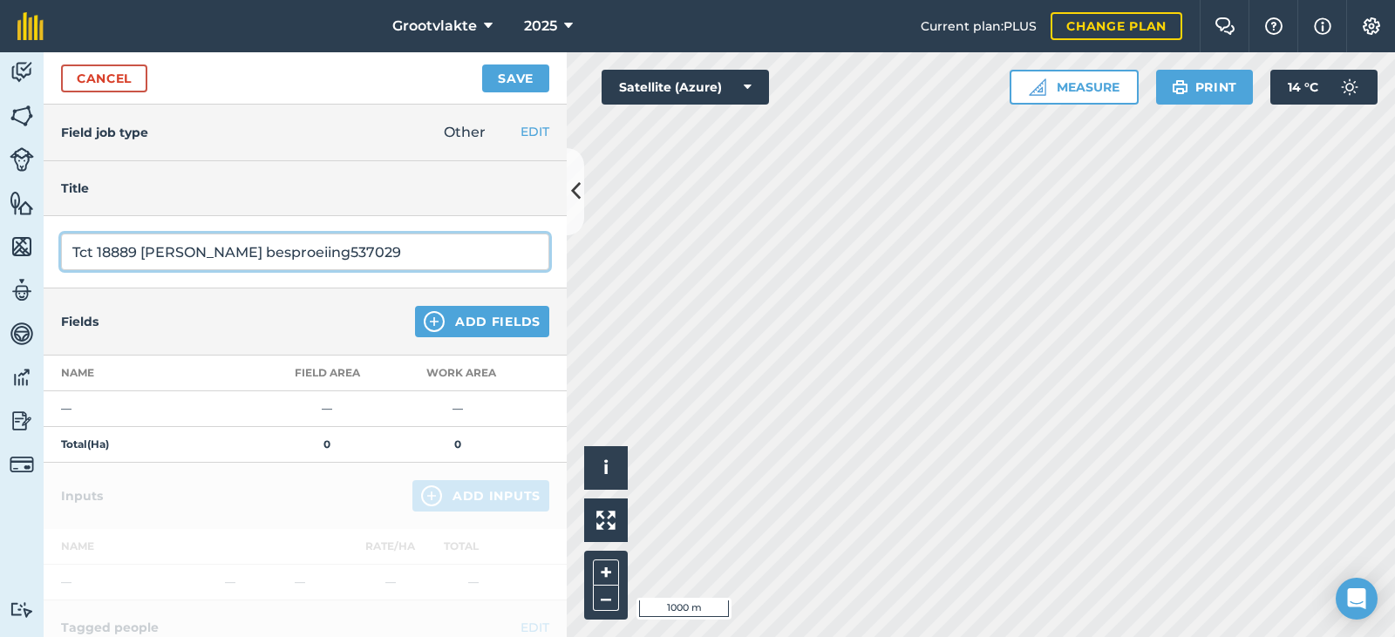
type input "Tct 18889 [PERSON_NAME] besproeiing537029"
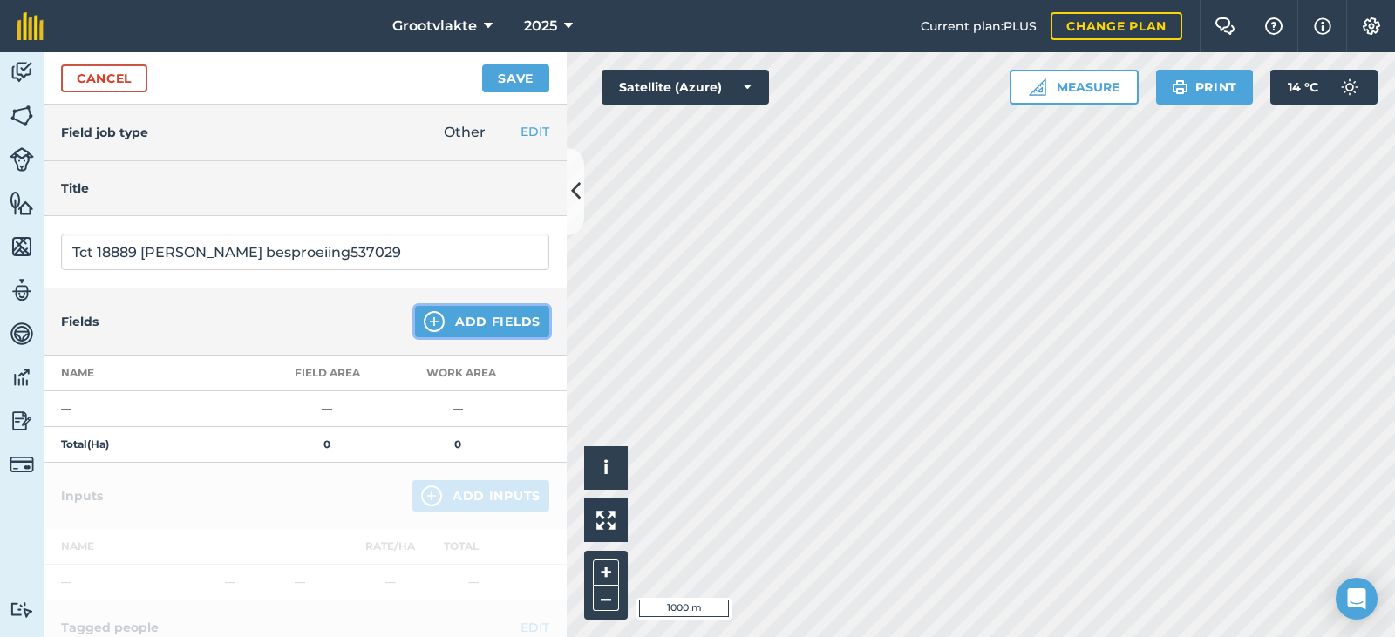
click at [437, 322] on button "Add Fields" at bounding box center [482, 321] width 134 height 31
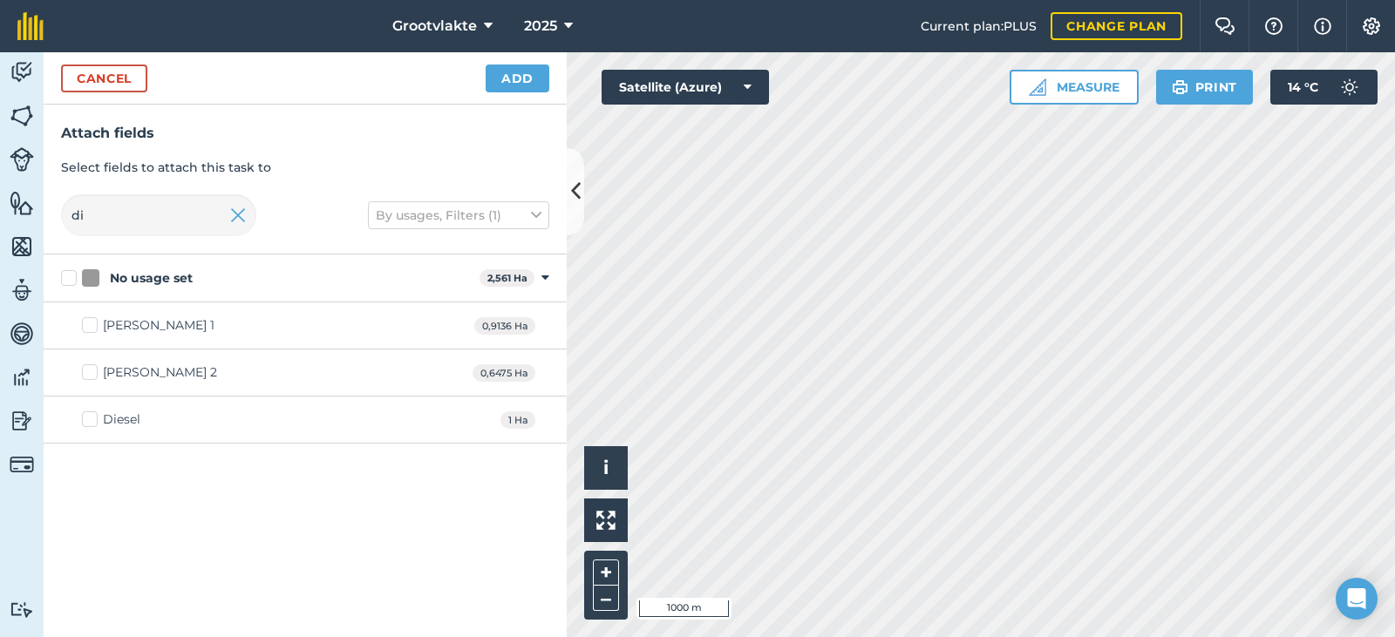
click at [140, 413] on div "Diesel 1 Ha" at bounding box center [305, 420] width 523 height 47
drag, startPoint x: 127, startPoint y: 412, endPoint x: 155, endPoint y: 387, distance: 37.6
click at [125, 411] on div "Diesel" at bounding box center [121, 420] width 37 height 18
drag, startPoint x: 102, startPoint y: 421, endPoint x: 354, endPoint y: 277, distance: 290.1
click at [103, 420] on label "Diesel" at bounding box center [111, 420] width 58 height 18
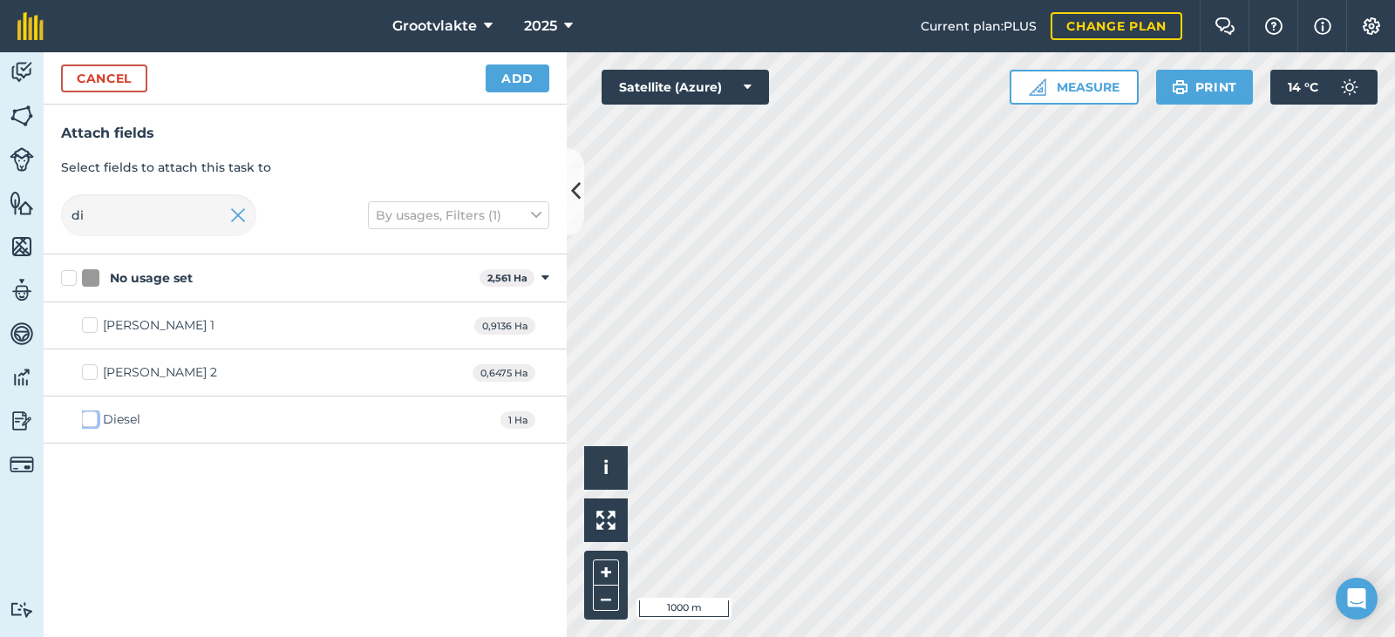
click at [93, 420] on input "Diesel" at bounding box center [87, 416] width 11 height 11
checkbox input "true"
click at [511, 80] on button "Add" at bounding box center [518, 79] width 64 height 28
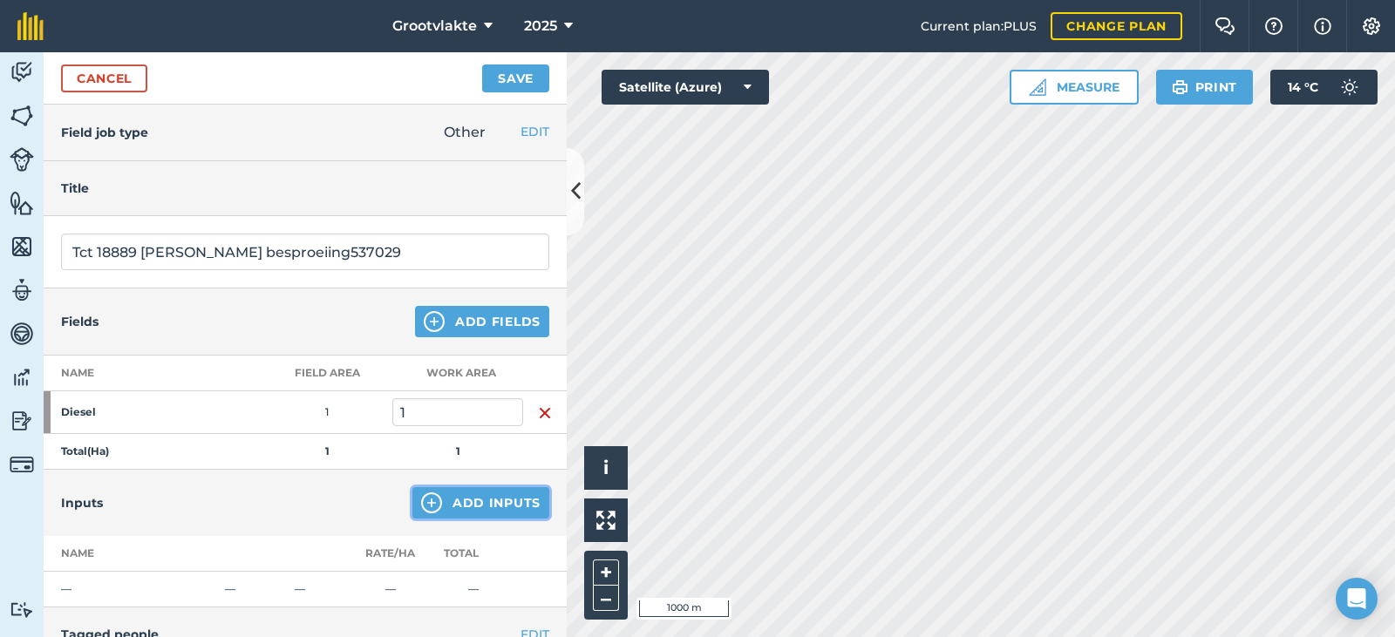
click at [477, 510] on button "Add Inputs" at bounding box center [480, 502] width 137 height 31
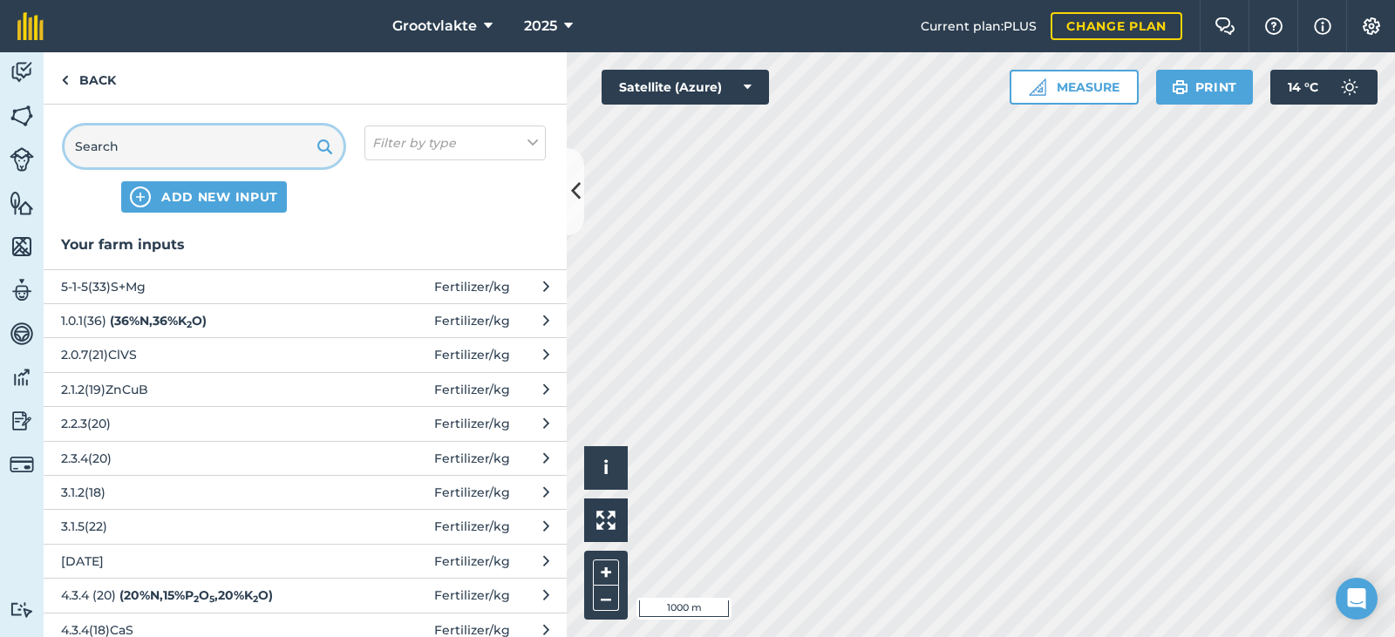
click at [151, 151] on input "text" at bounding box center [204, 147] width 279 height 42
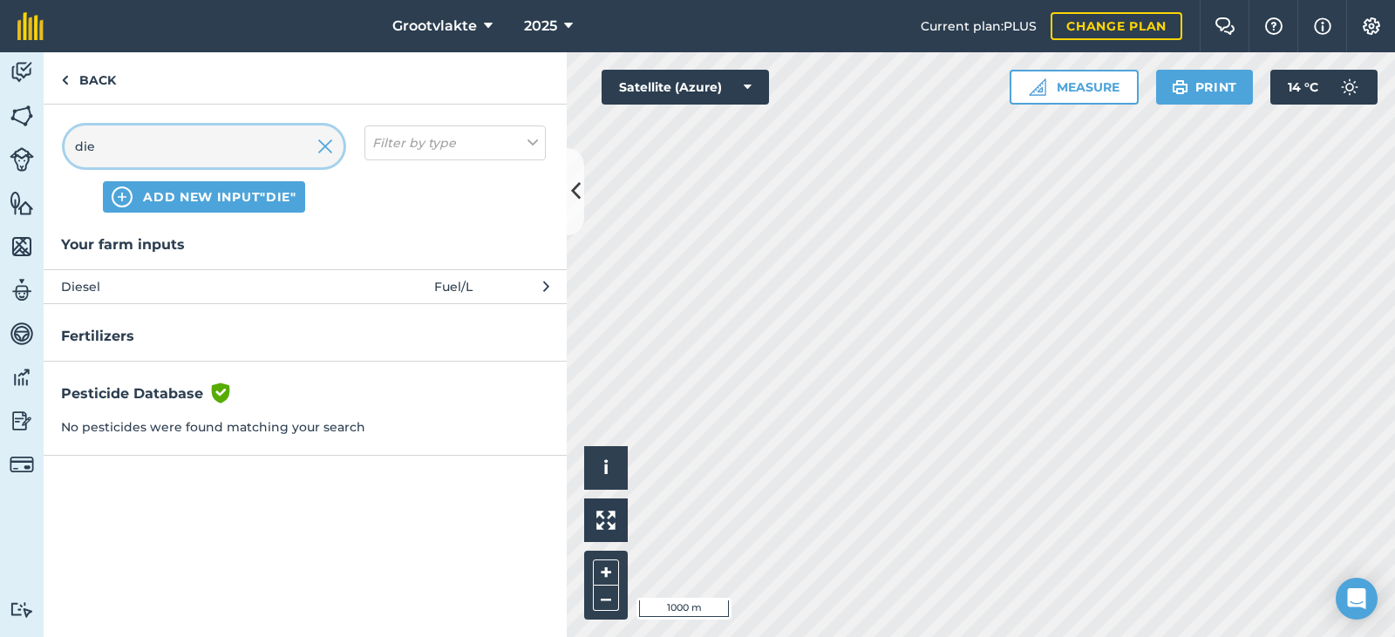
type input "die"
click at [210, 289] on span "Diesel" at bounding box center [203, 286] width 285 height 19
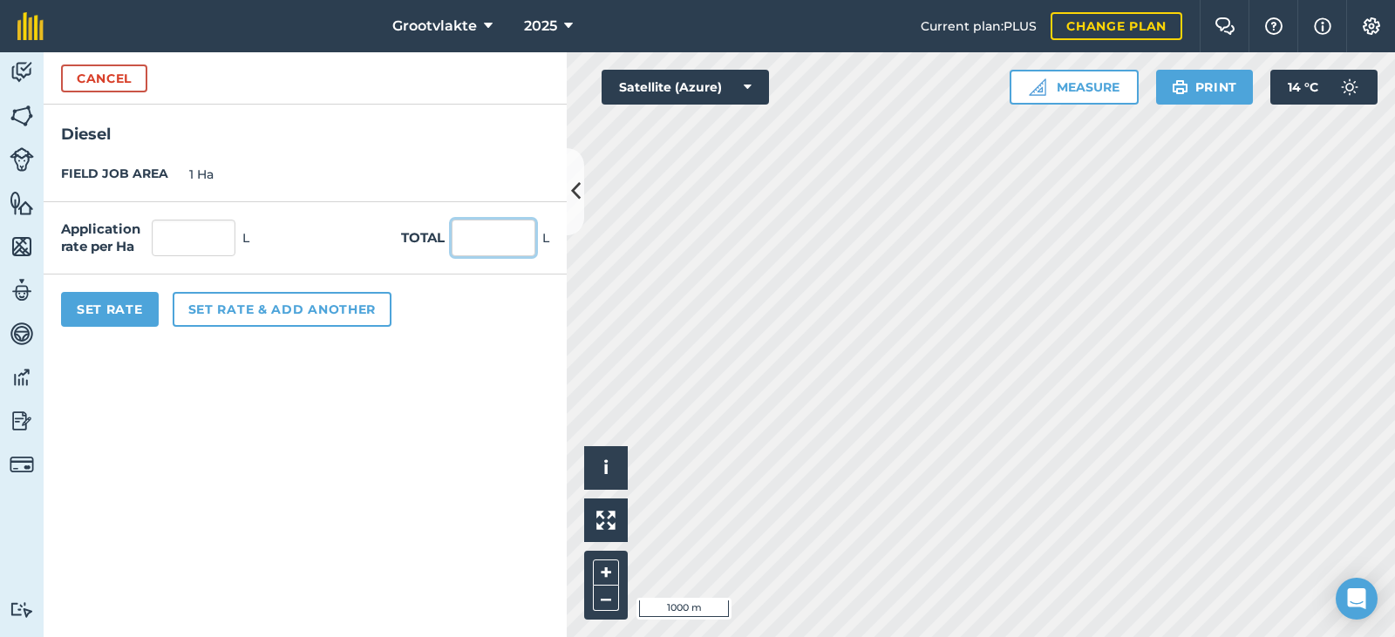
click at [461, 250] on input "text" at bounding box center [494, 238] width 84 height 37
type input "75"
click at [143, 305] on button "Set Rate" at bounding box center [110, 309] width 98 height 35
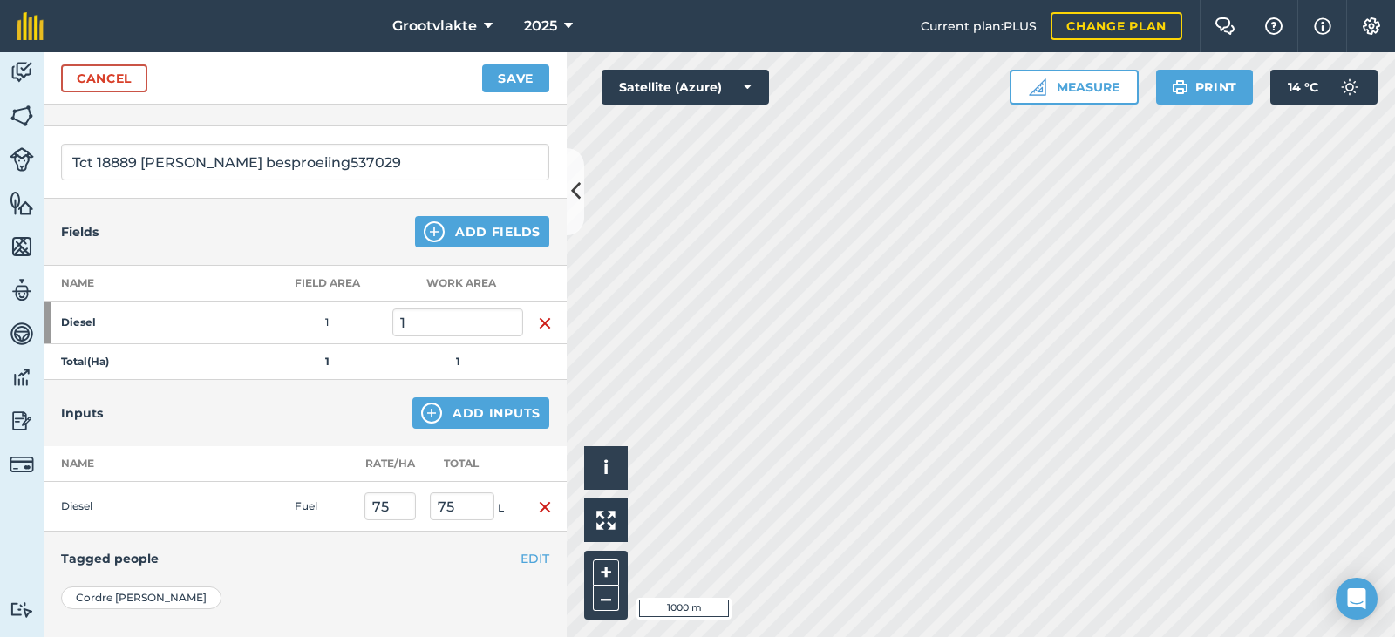
scroll to position [174, 0]
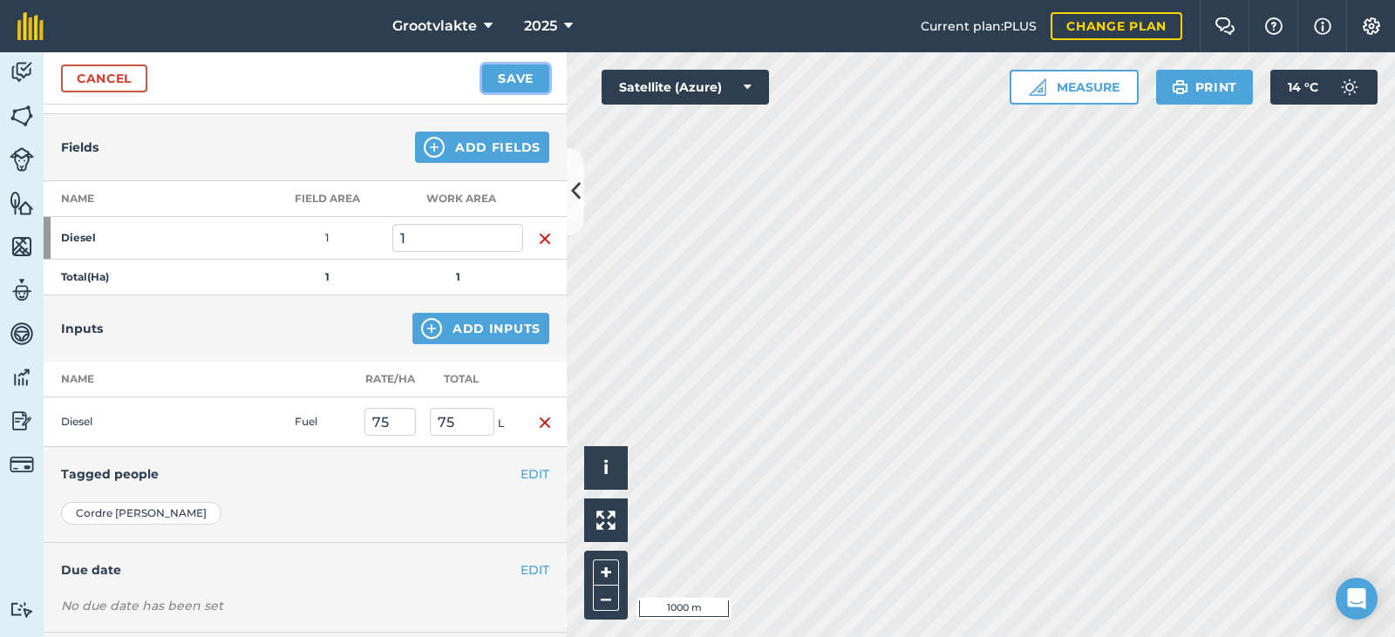
click at [507, 76] on button "Save" at bounding box center [515, 79] width 67 height 28
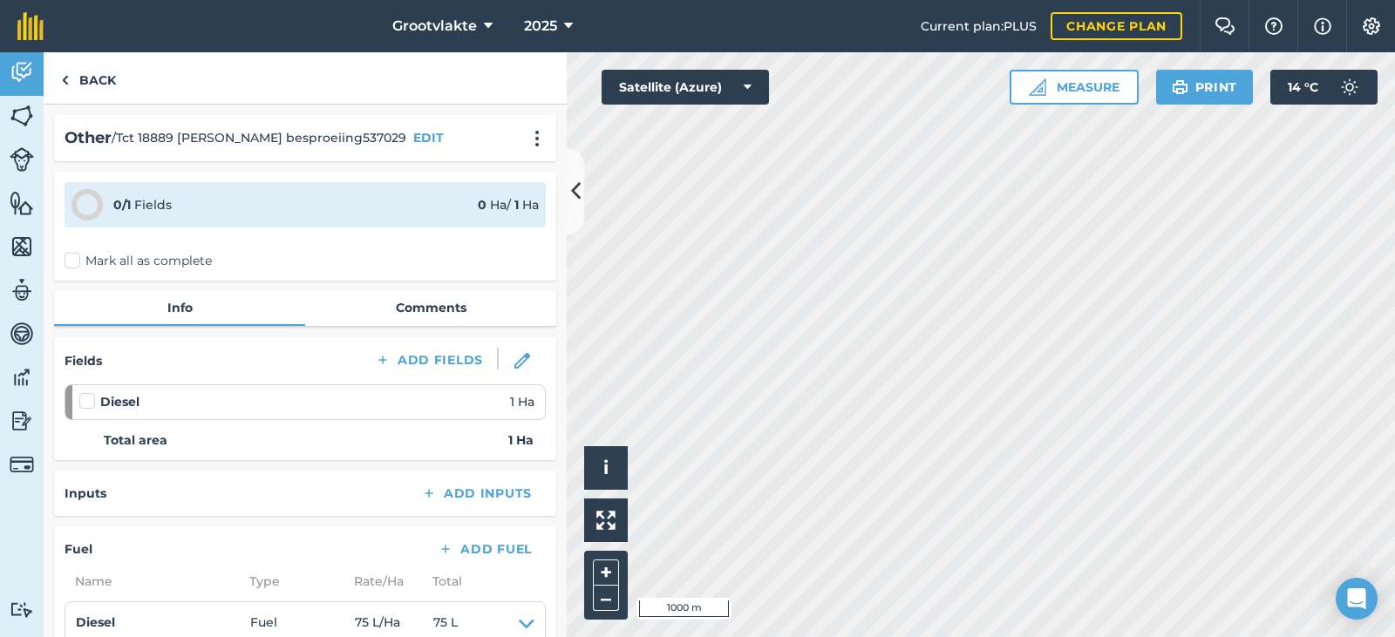
click at [81, 260] on label "Mark all as complete" at bounding box center [138, 261] width 147 height 18
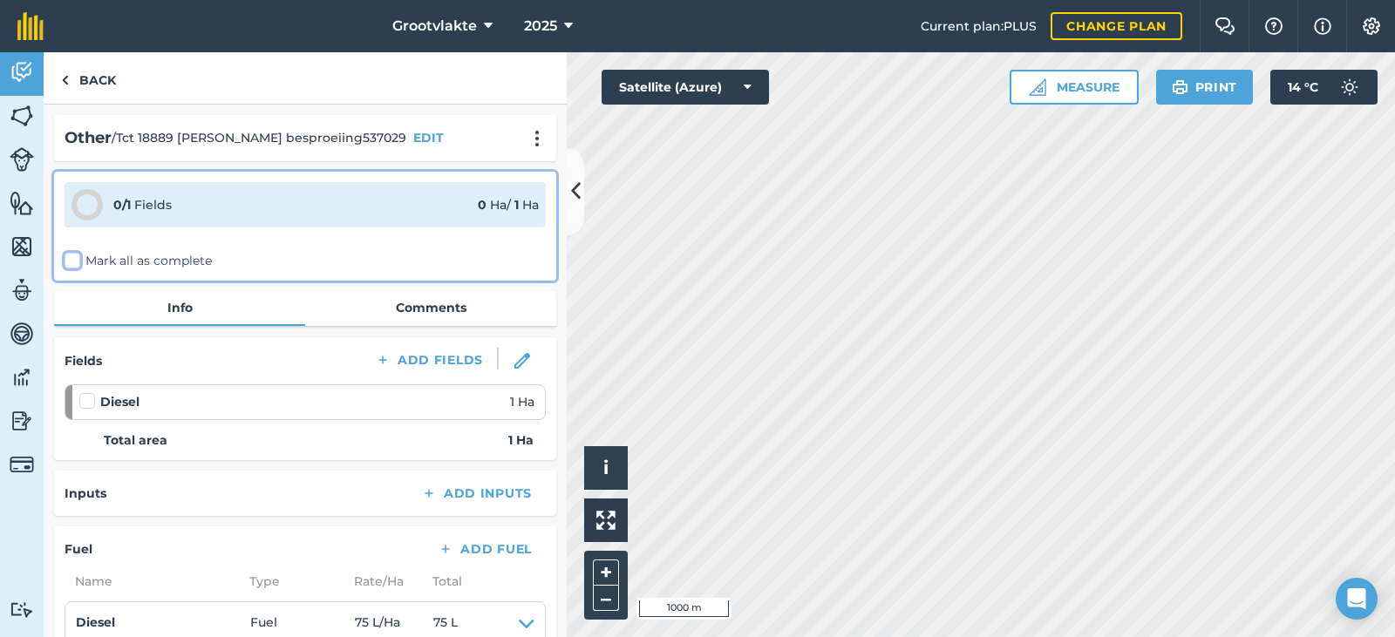
click at [76, 260] on input "Mark all as complete" at bounding box center [70, 257] width 11 height 11
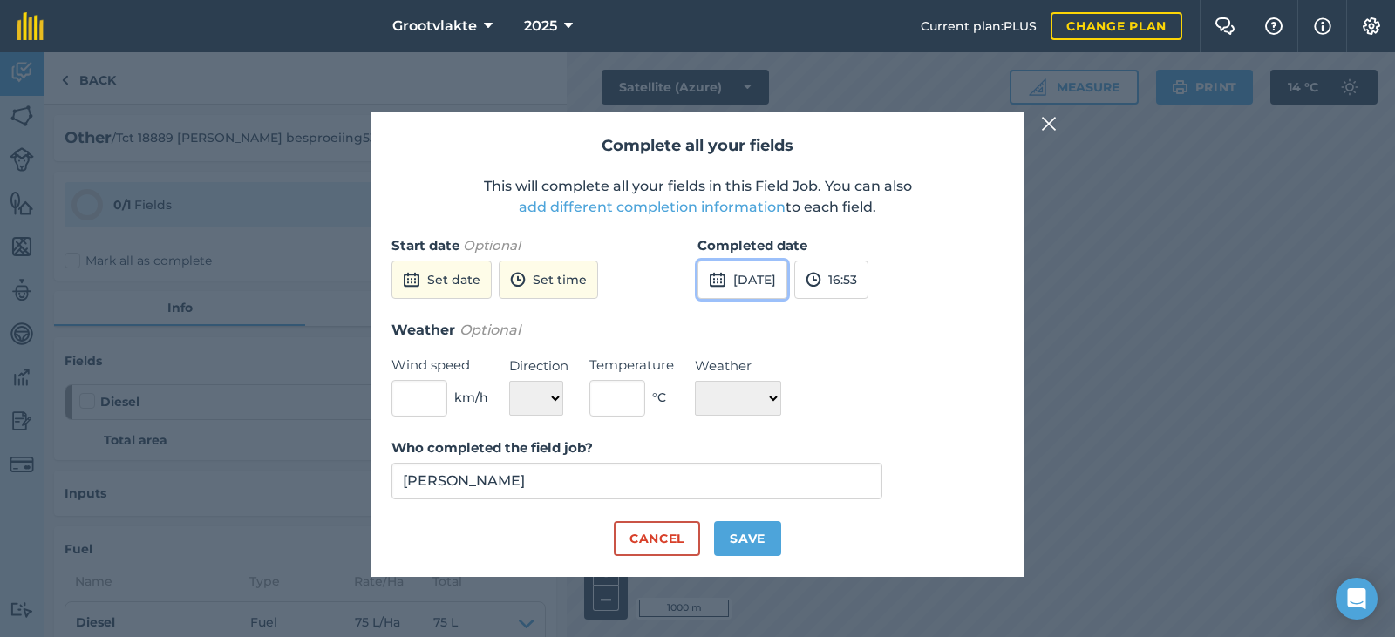
click at [764, 281] on button "[DATE]" at bounding box center [742, 280] width 90 height 38
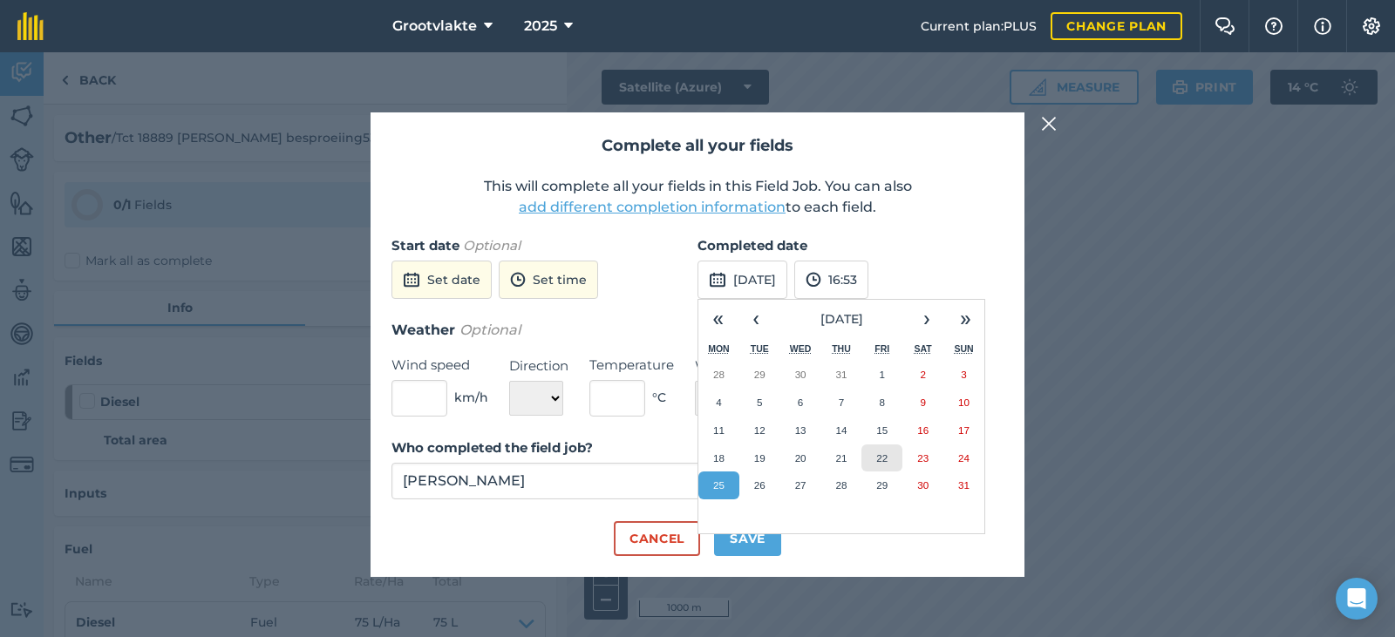
click at [869, 447] on button "22" at bounding box center [881, 459] width 41 height 28
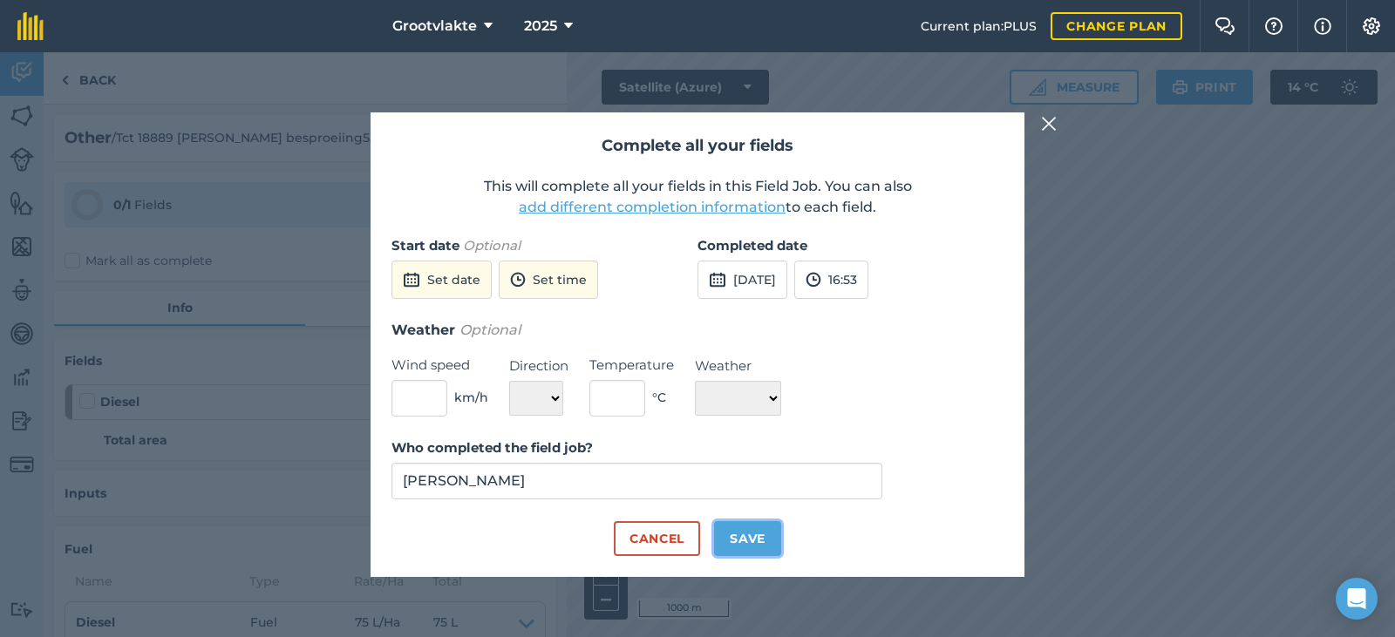
click at [773, 530] on button "Save" at bounding box center [747, 538] width 67 height 35
checkbox input "true"
